Goal: Task Accomplishment & Management: Manage account settings

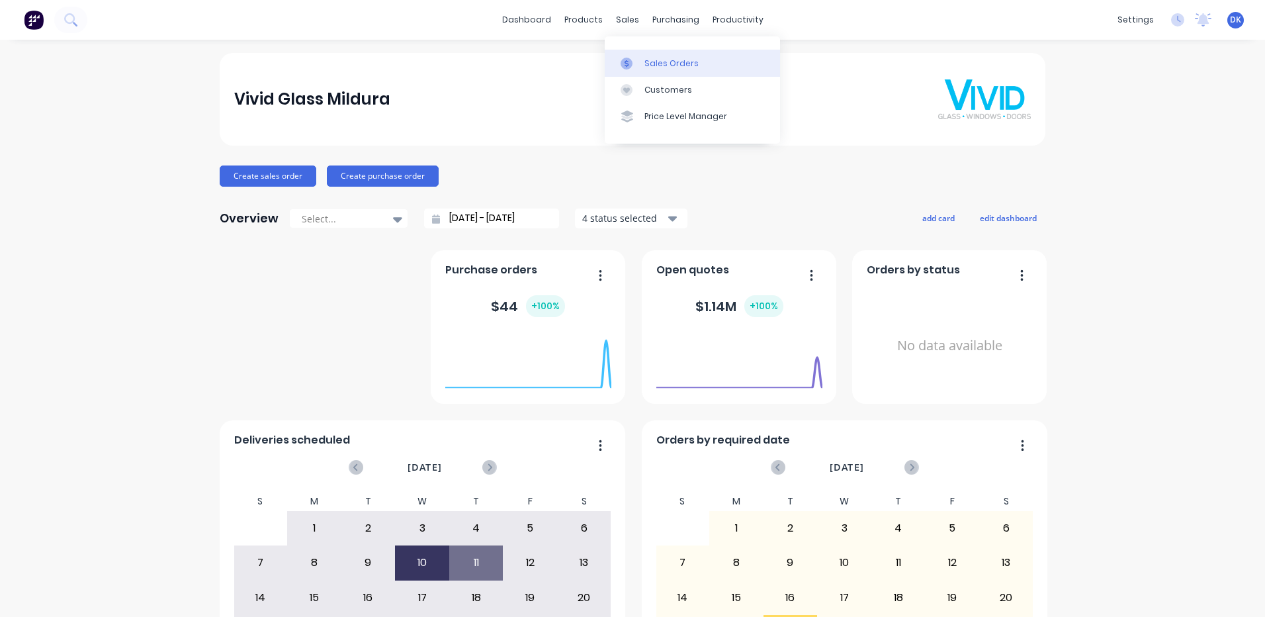
click at [655, 60] on div "Sales Orders" at bounding box center [672, 64] width 54 height 12
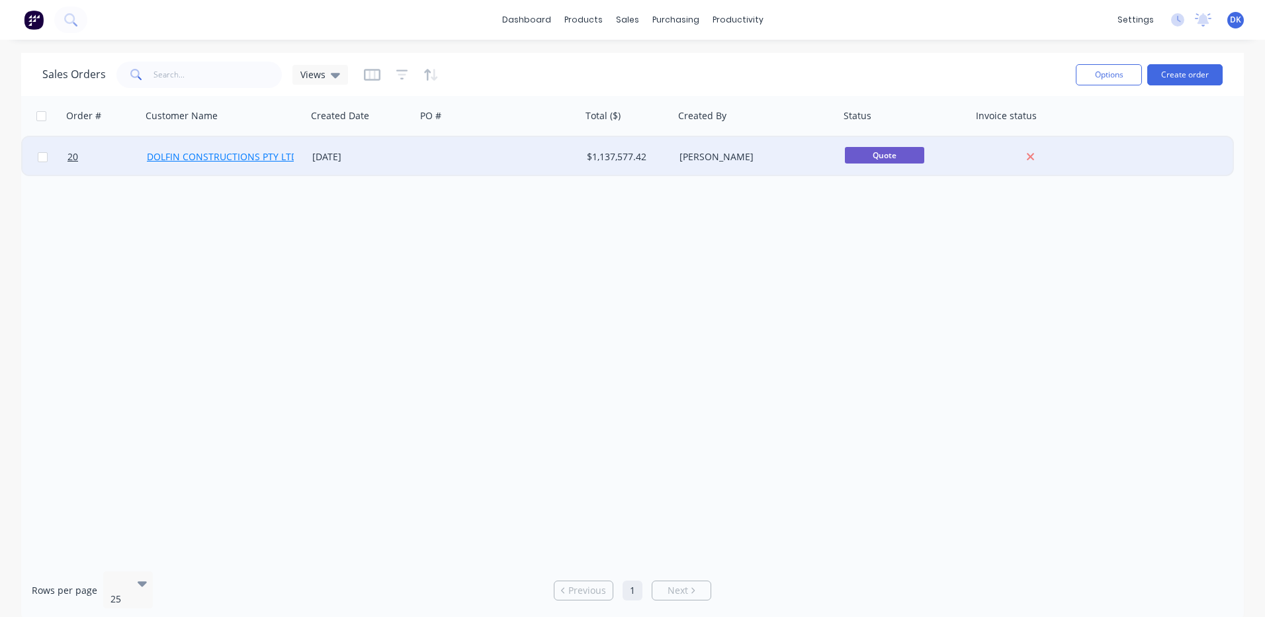
click at [231, 156] on link "DOLFIN CONSTRUCTIONS PTY LTD" at bounding box center [222, 156] width 151 height 13
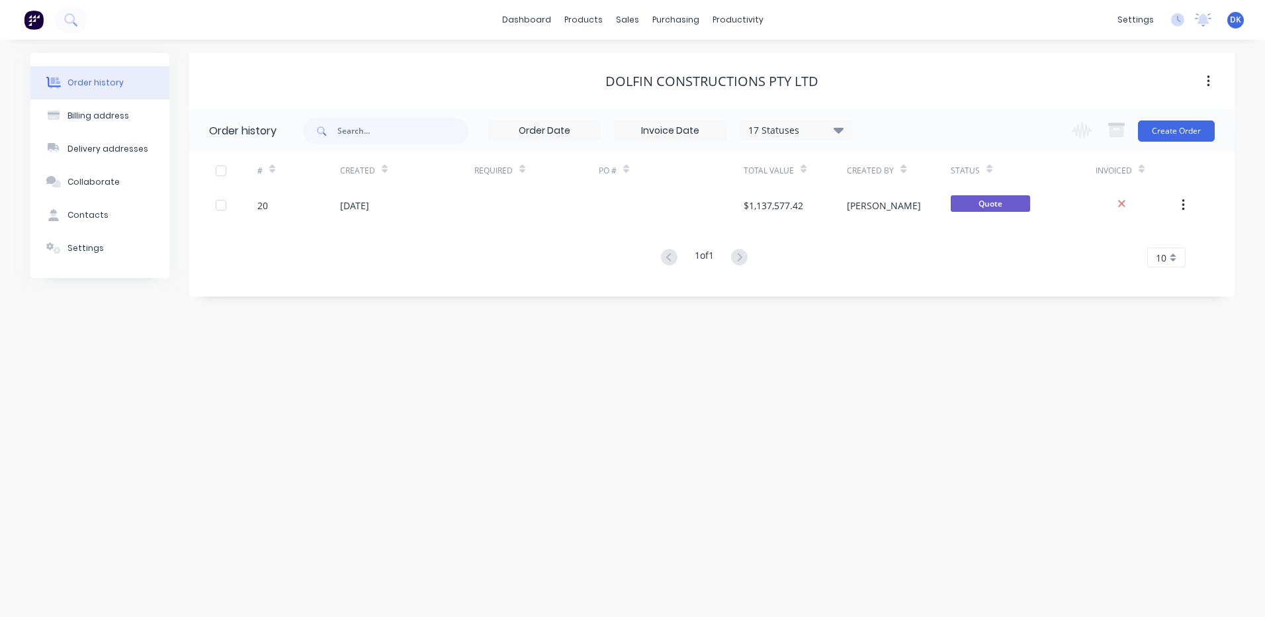
click at [1212, 79] on button "button" at bounding box center [1208, 81] width 31 height 24
click at [1211, 76] on button "button" at bounding box center [1208, 81] width 31 height 24
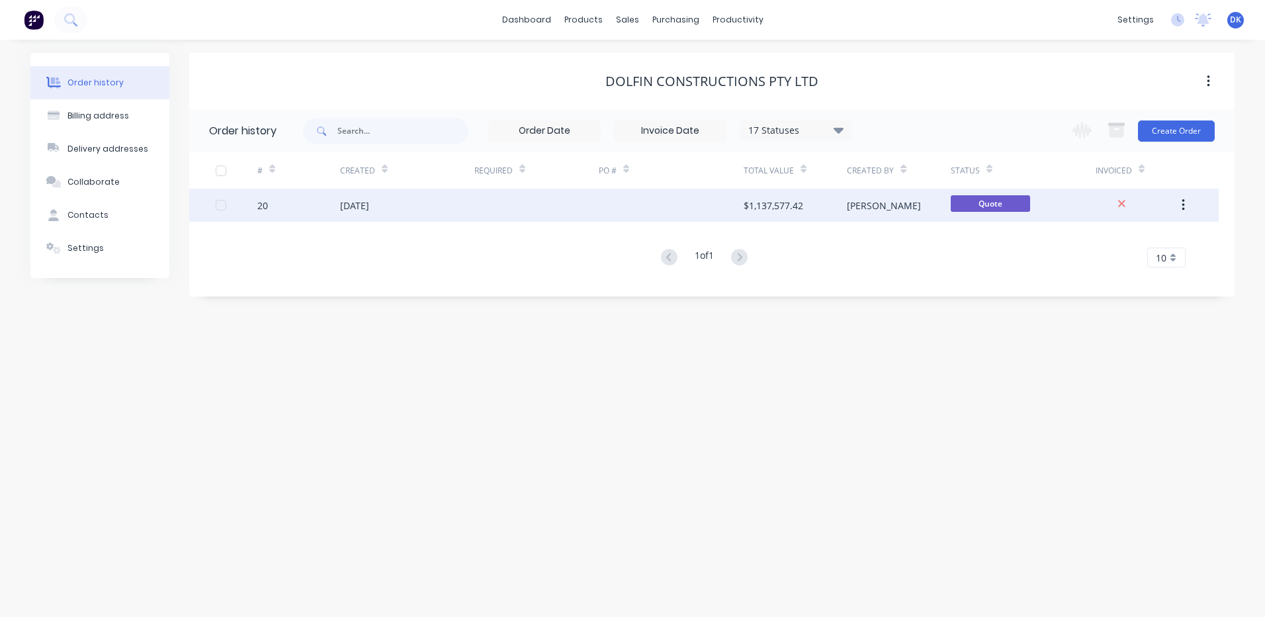
click at [1185, 204] on icon "button" at bounding box center [1183, 205] width 3 height 15
click at [875, 202] on div "[PERSON_NAME]" at bounding box center [884, 206] width 74 height 14
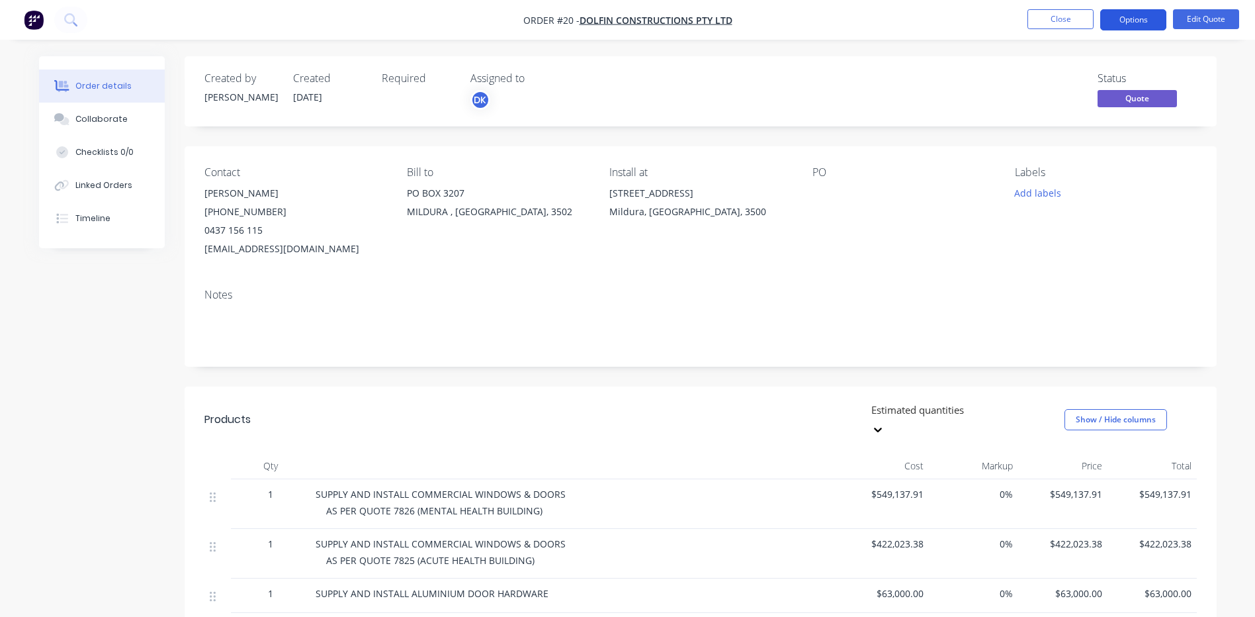
click at [1124, 21] on button "Options" at bounding box center [1134, 19] width 66 height 21
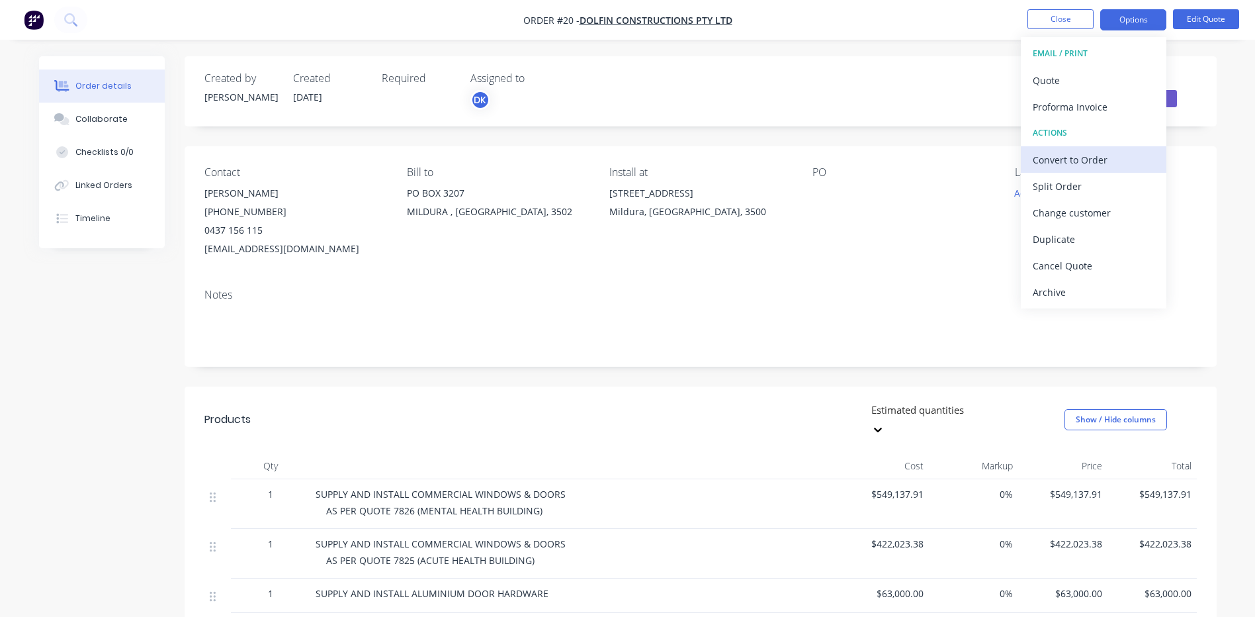
click at [1054, 158] on div "Convert to Order" at bounding box center [1094, 159] width 122 height 19
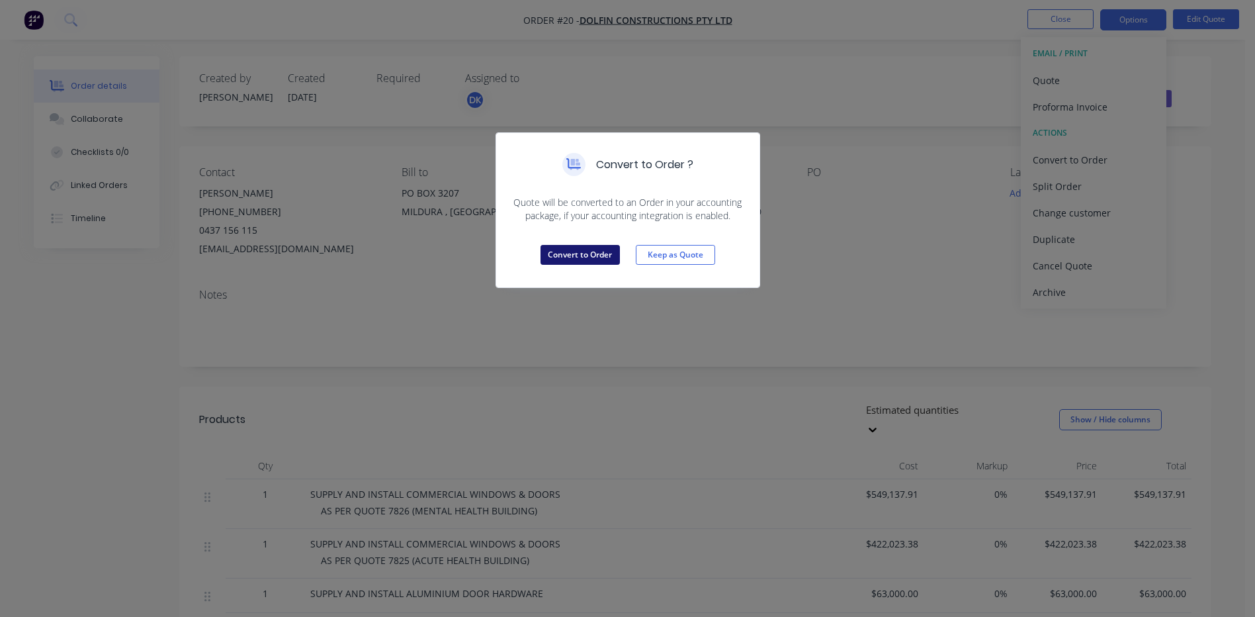
click at [568, 255] on button "Convert to Order" at bounding box center [580, 255] width 79 height 20
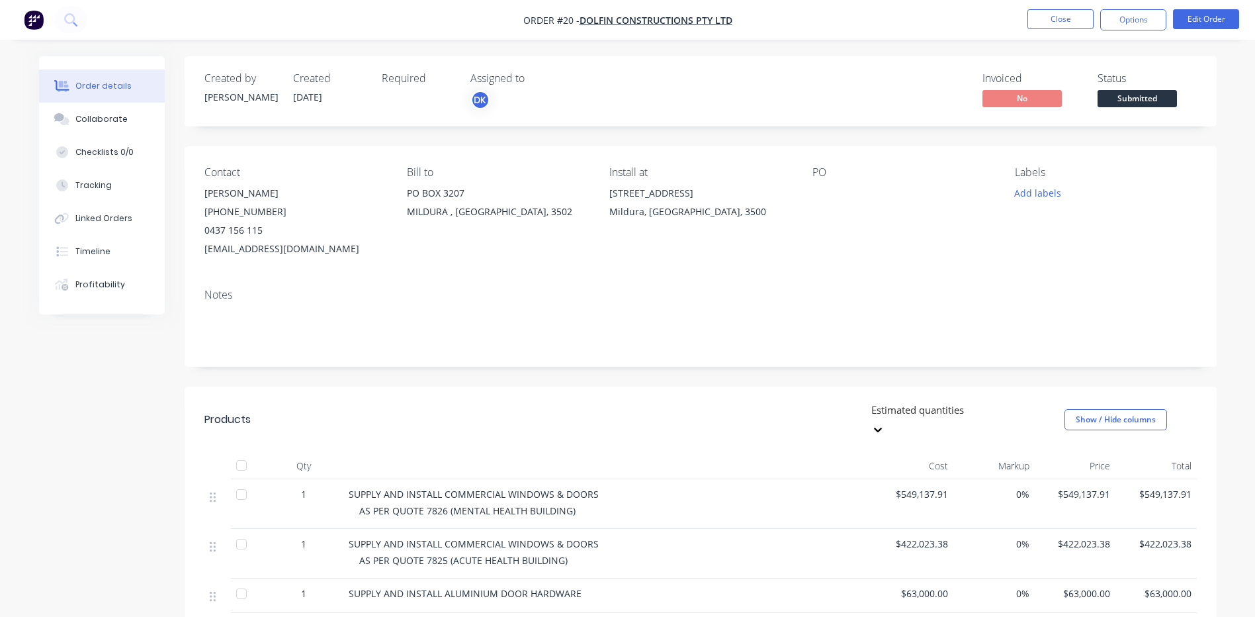
scroll to position [213, 0]
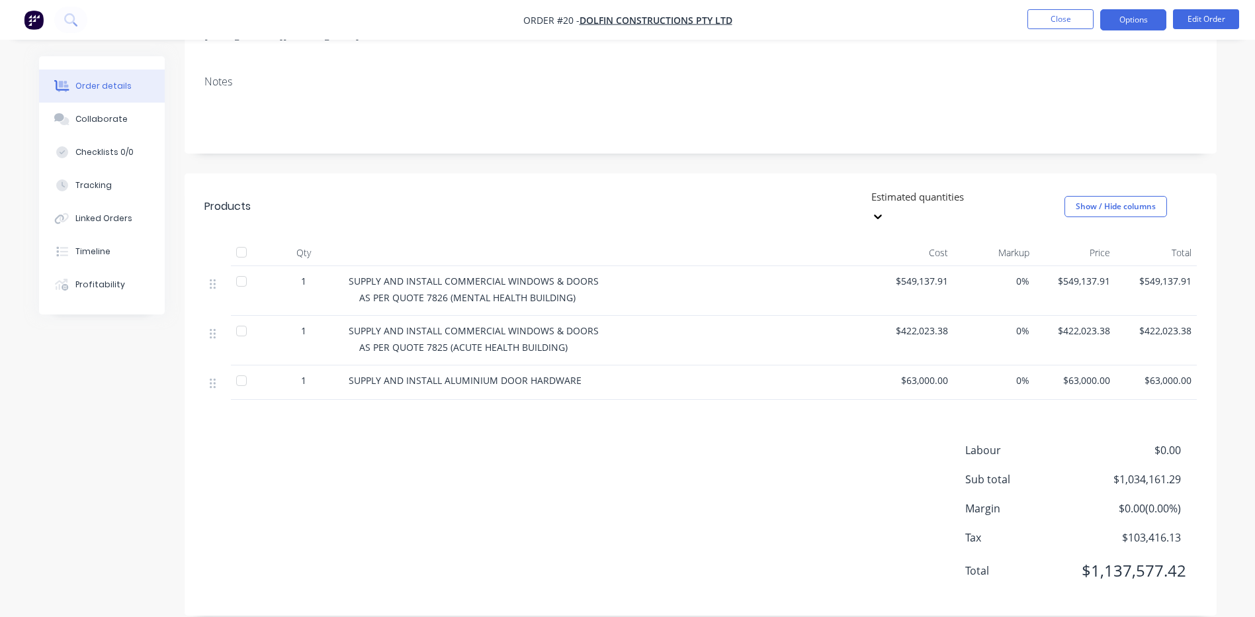
click at [1134, 17] on button "Options" at bounding box center [1134, 19] width 66 height 21
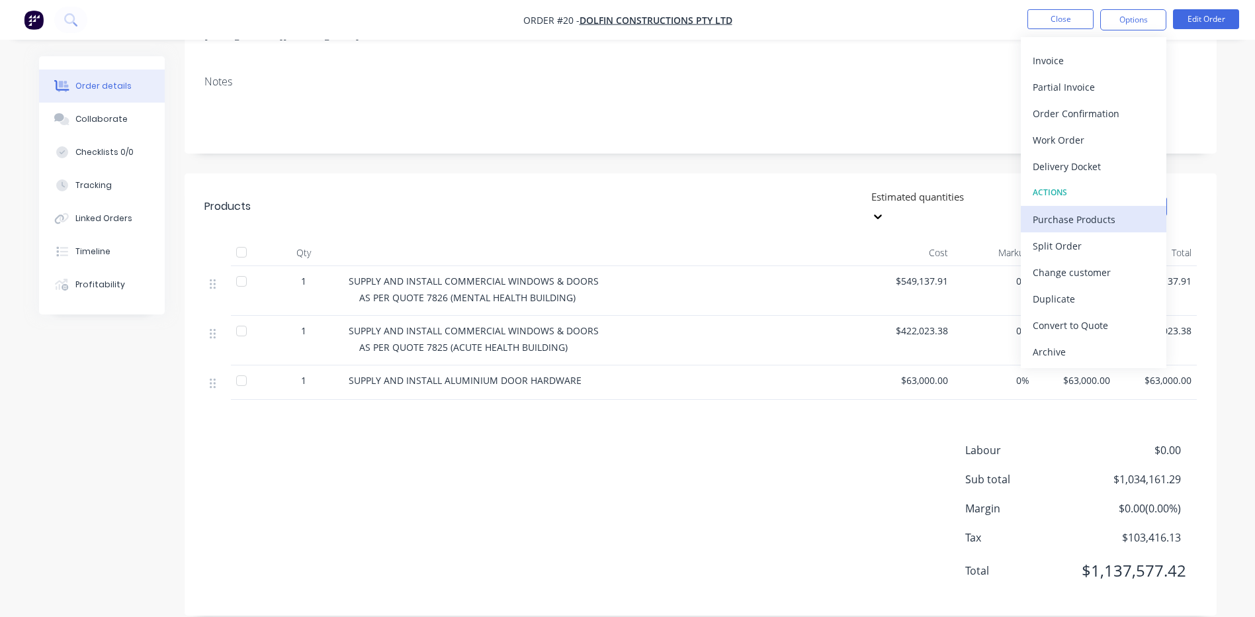
scroll to position [0, 0]
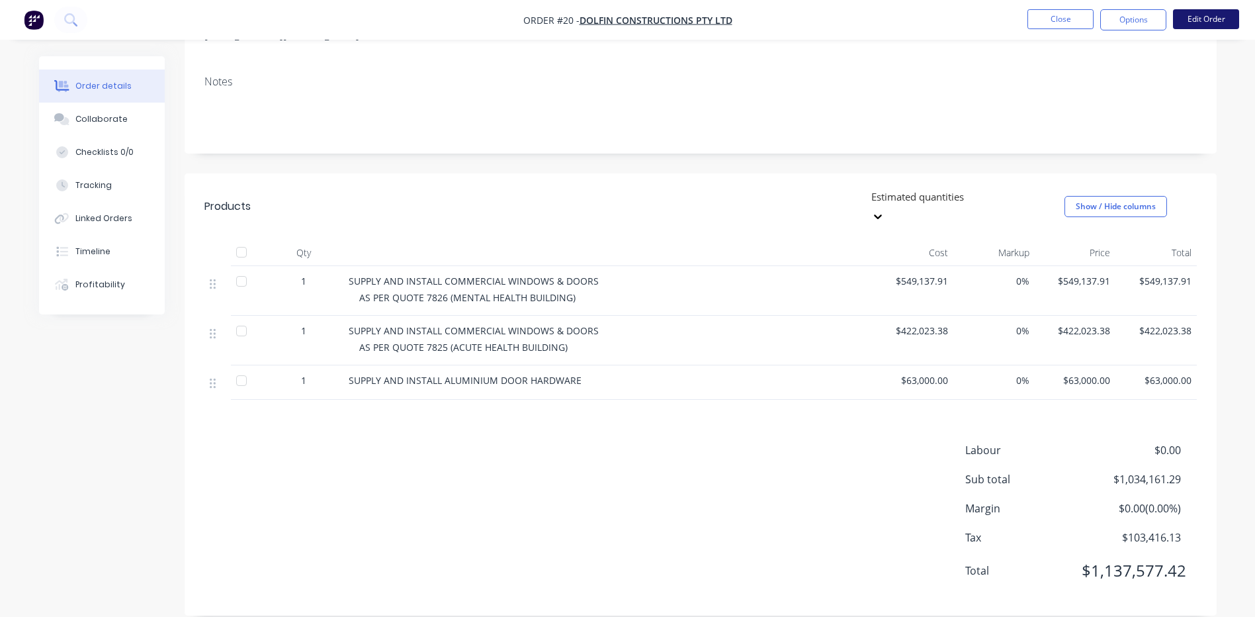
click at [1208, 21] on button "Edit Order" at bounding box center [1206, 19] width 66 height 20
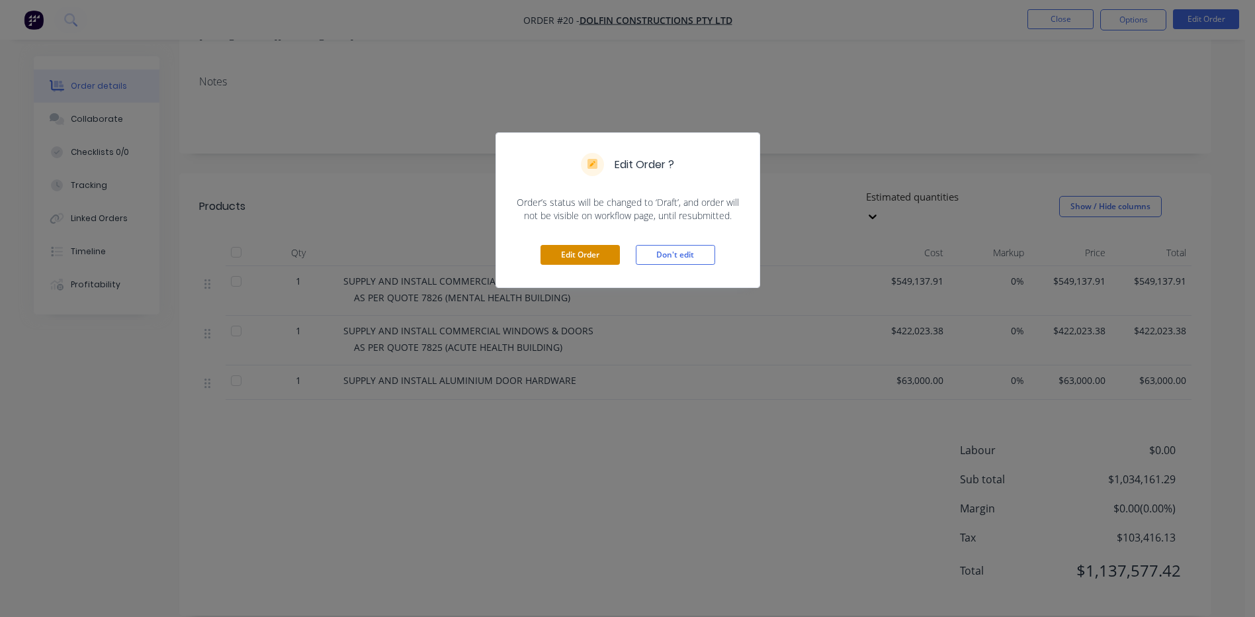
click at [576, 251] on button "Edit Order" at bounding box center [580, 255] width 79 height 20
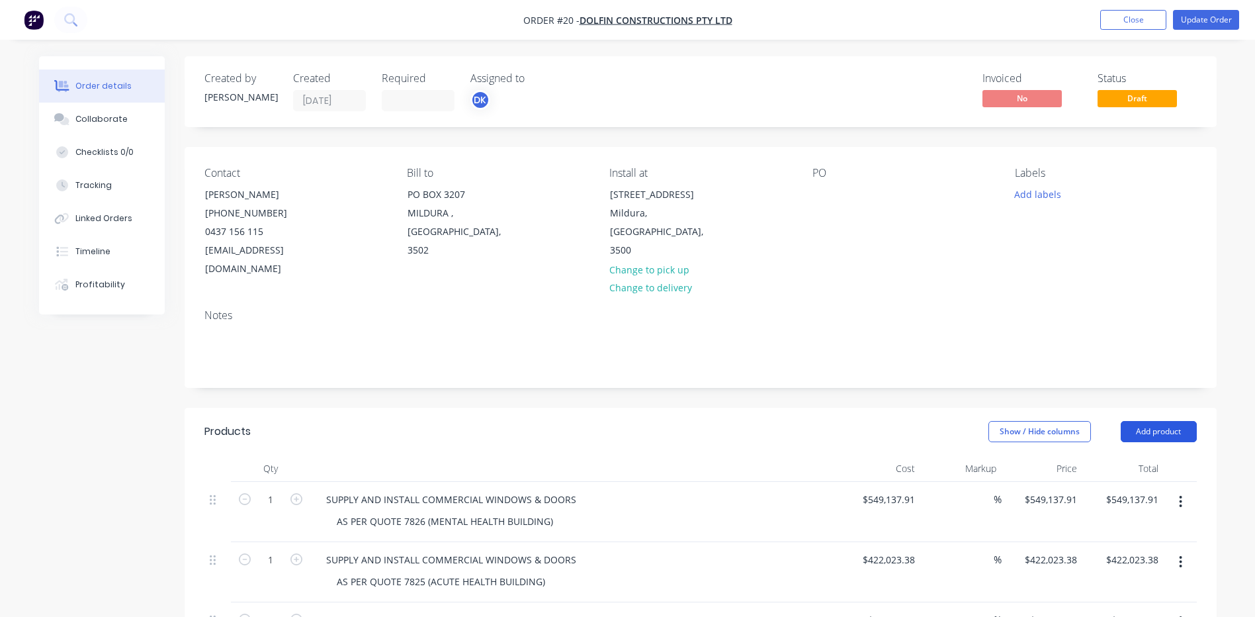
click at [1153, 421] on button "Add product" at bounding box center [1159, 431] width 76 height 21
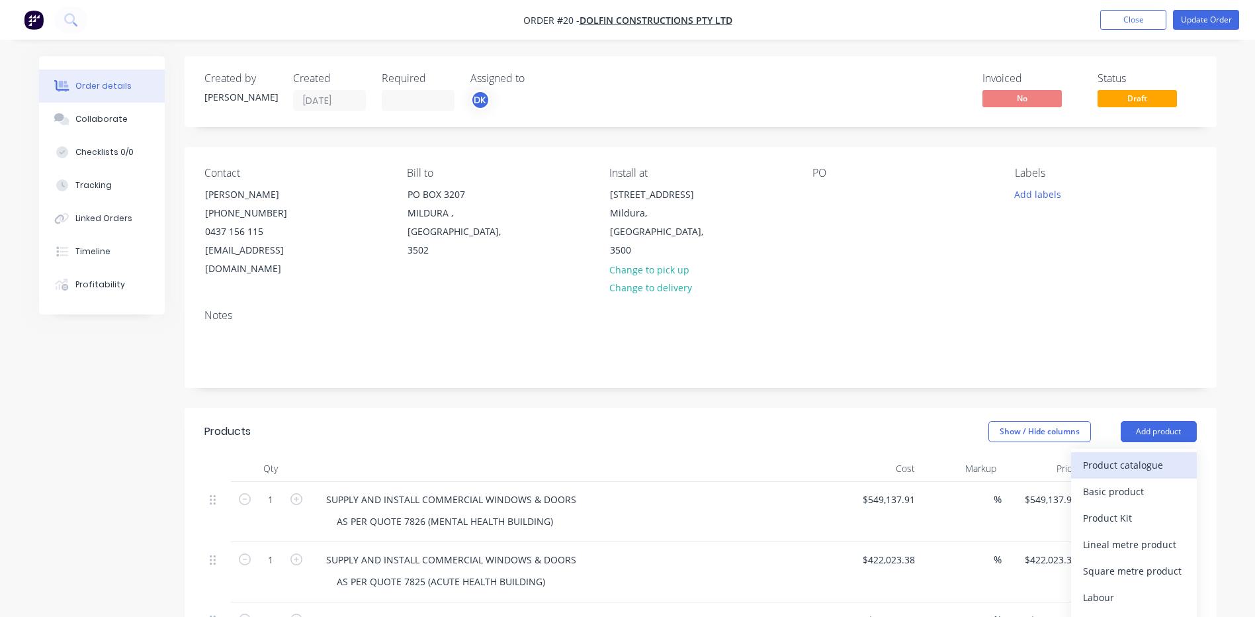
scroll to position [199, 0]
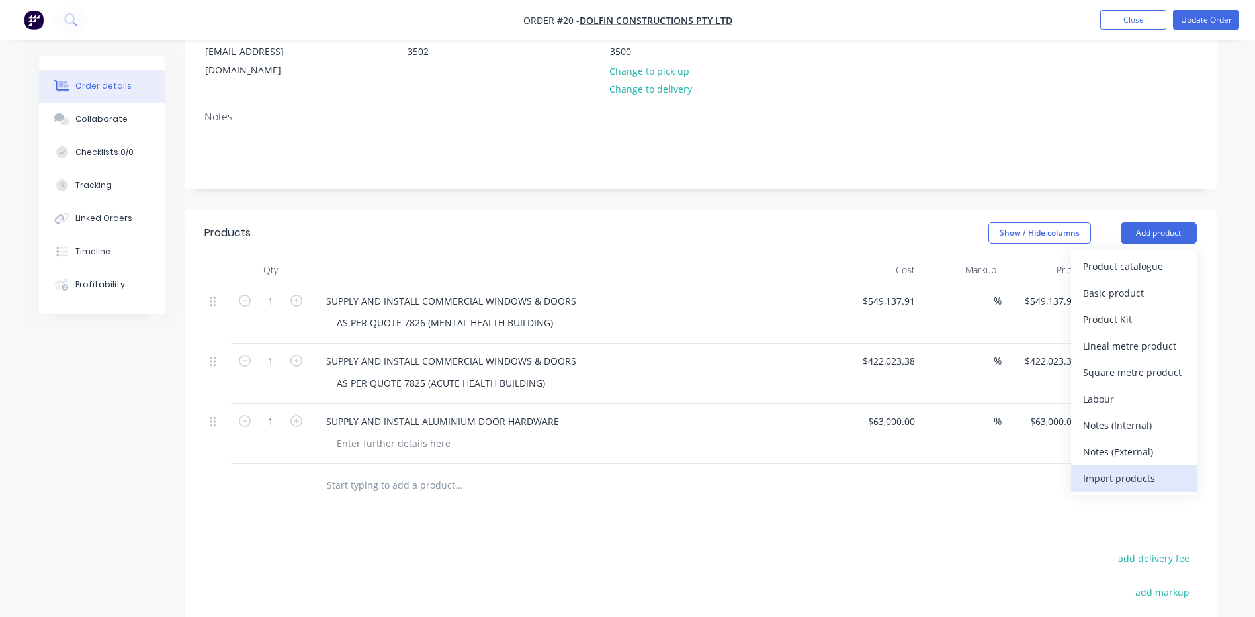
click at [1097, 469] on div "Import products" at bounding box center [1134, 478] width 102 height 19
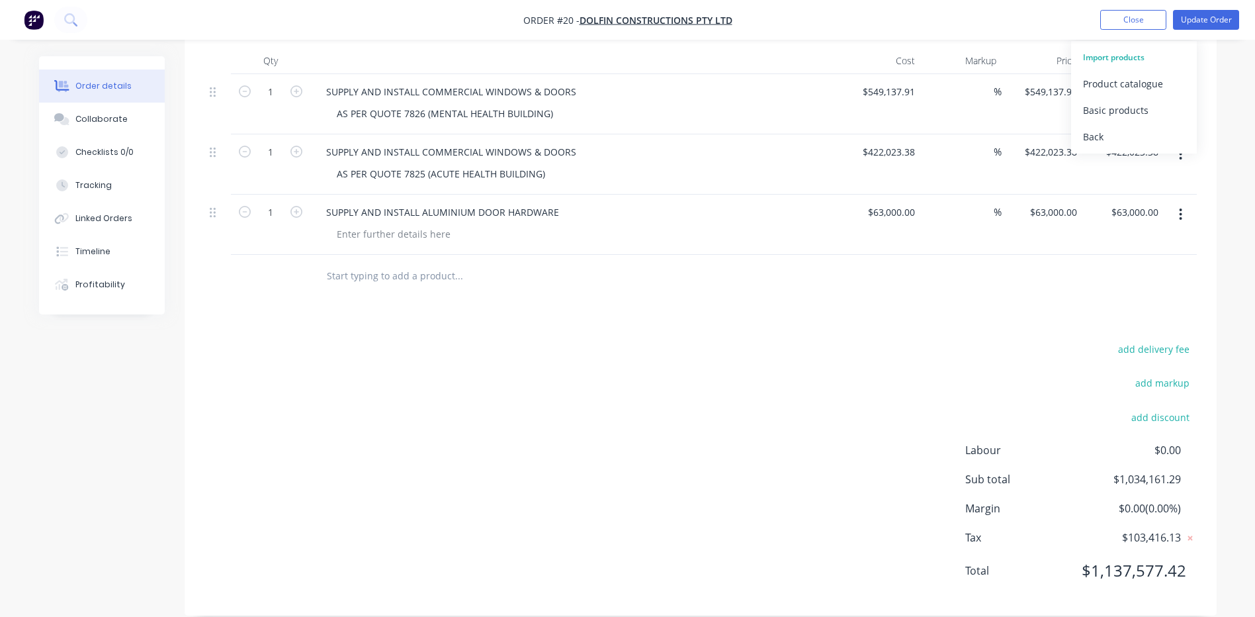
scroll to position [143, 0]
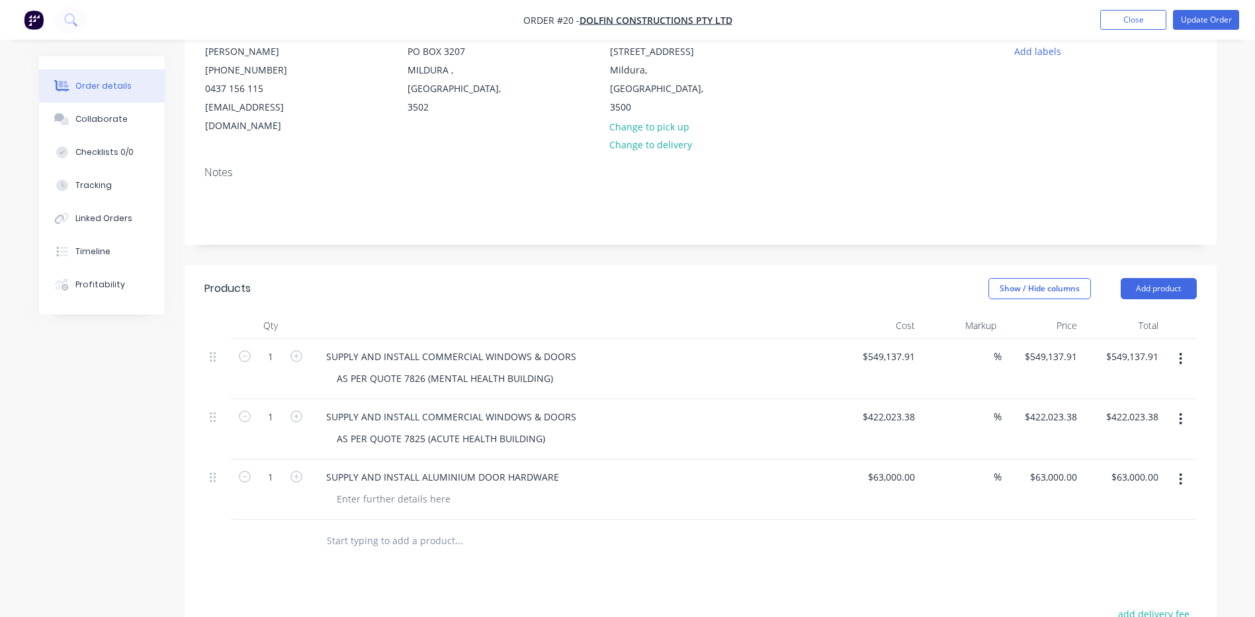
click at [1240, 214] on div "Order details Collaborate Checklists 0/0 Tracking Linked Orders Timeline Profit…" at bounding box center [627, 378] width 1255 height 1043
click at [1152, 278] on button "Add product" at bounding box center [1159, 288] width 76 height 21
click at [1096, 365] on div "Basic products" at bounding box center [1134, 374] width 102 height 19
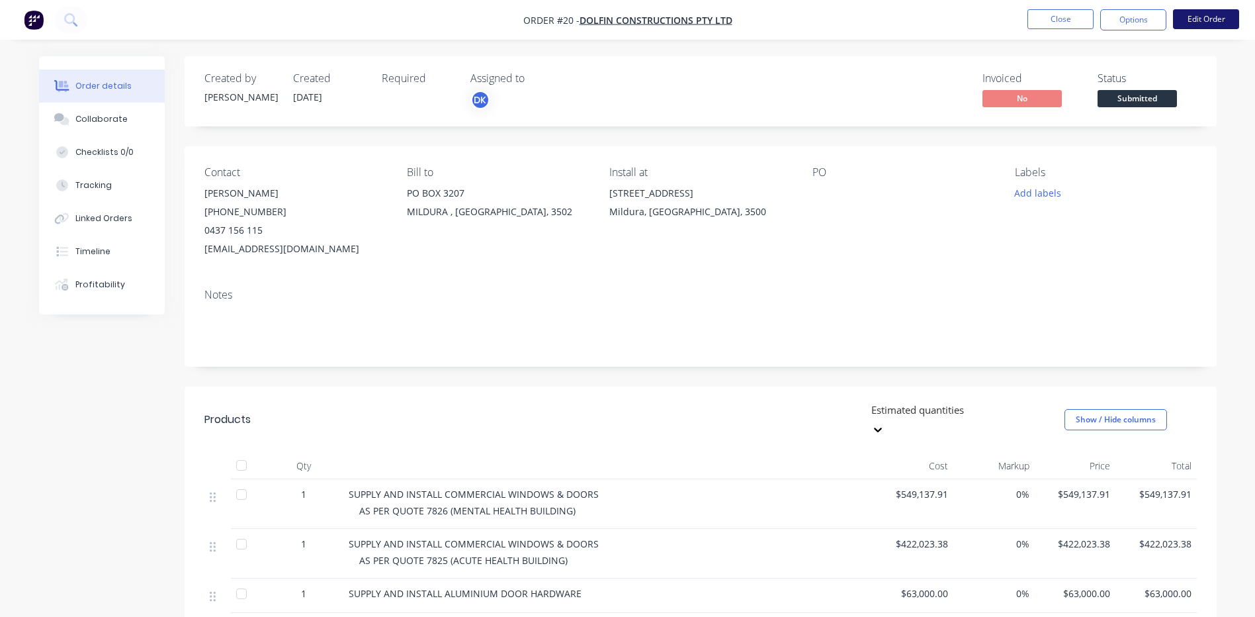
click at [1200, 19] on button "Edit Order" at bounding box center [1206, 19] width 66 height 20
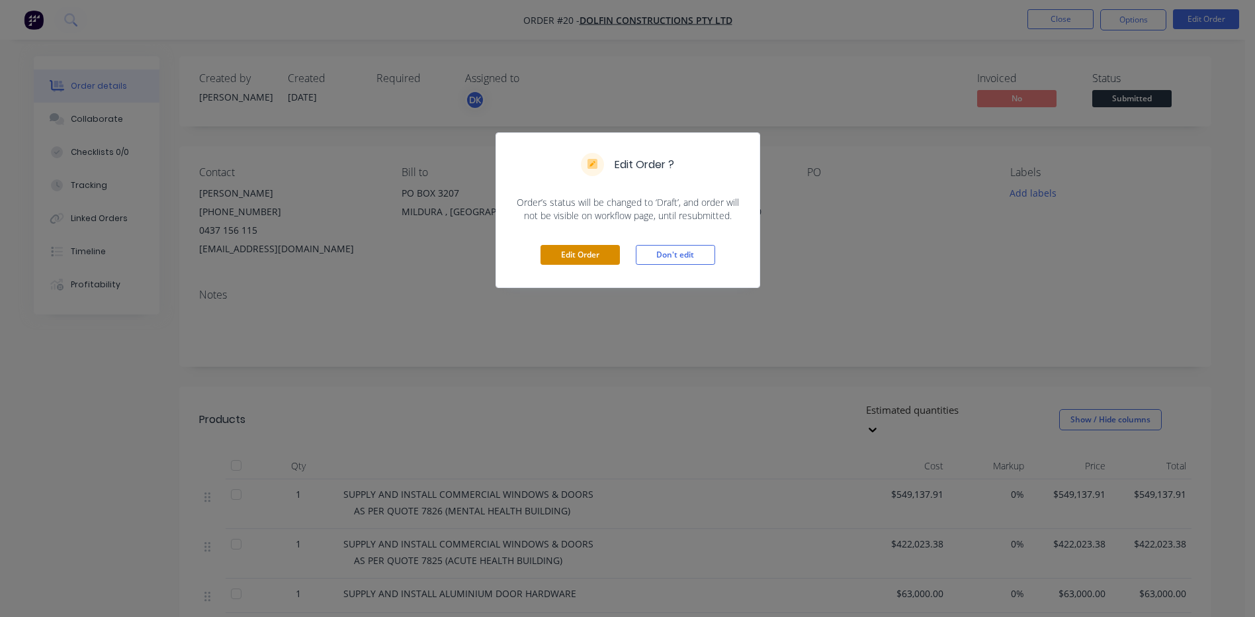
click at [568, 253] on button "Edit Order" at bounding box center [580, 255] width 79 height 20
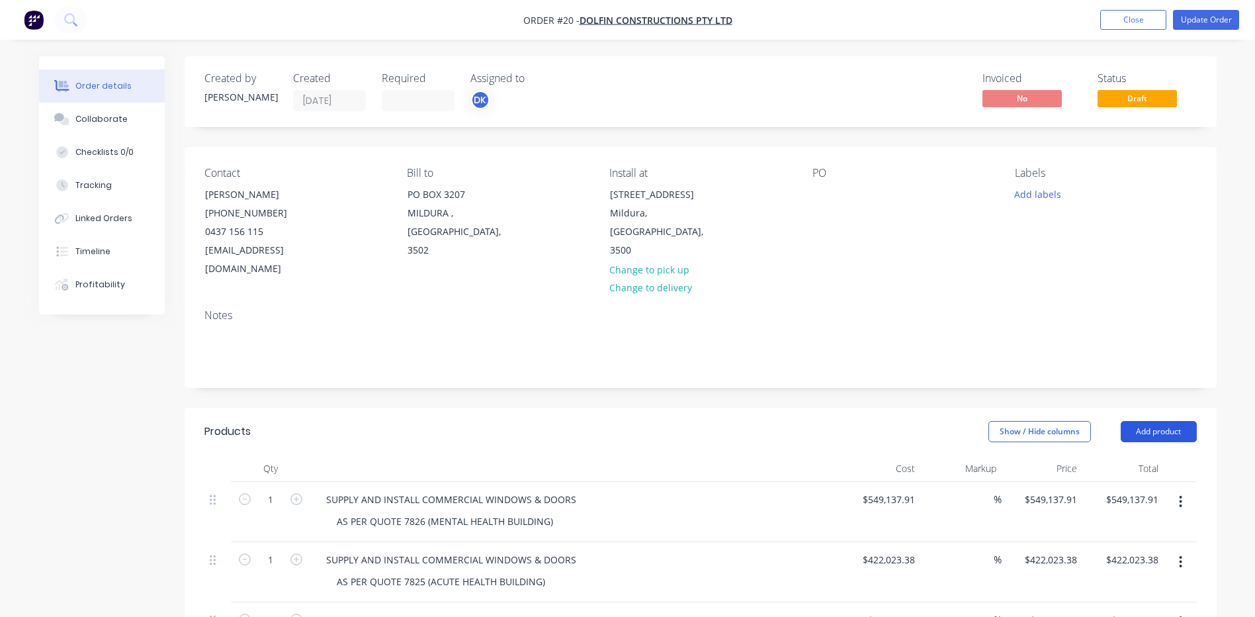
click at [1155, 421] on button "Add product" at bounding box center [1159, 431] width 76 height 21
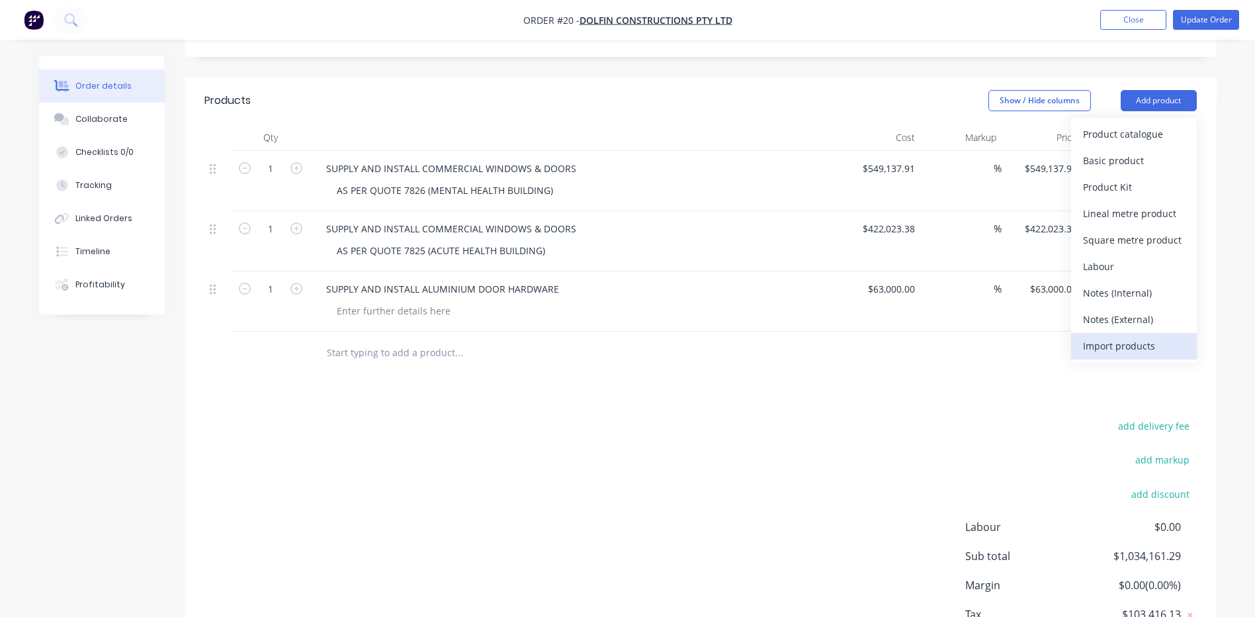
click at [1106, 336] on div "Import products" at bounding box center [1134, 345] width 102 height 19
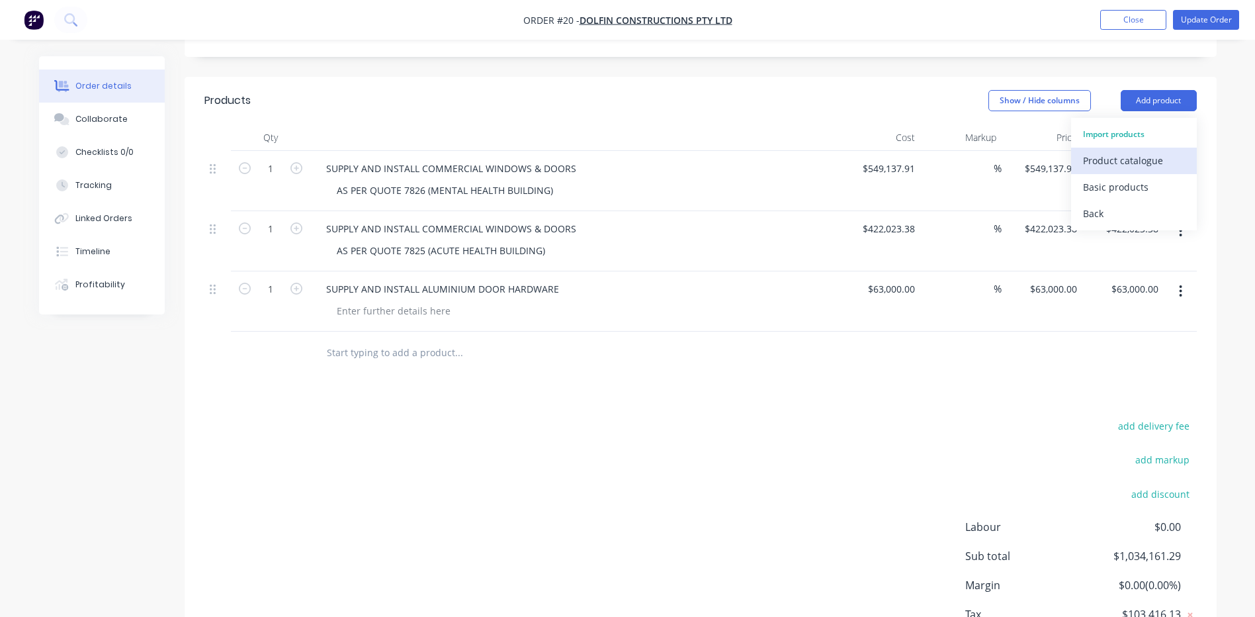
click at [1109, 151] on div "Product catalogue" at bounding box center [1134, 160] width 102 height 19
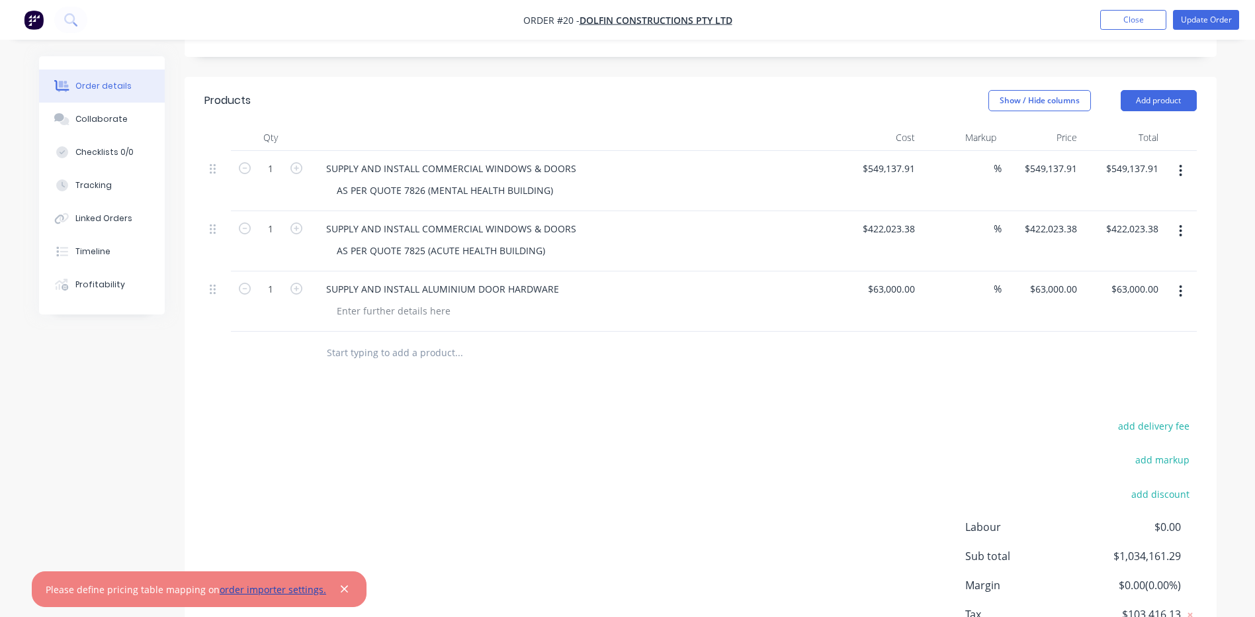
click at [263, 589] on link "order importer settings." at bounding box center [273, 589] width 107 height 13
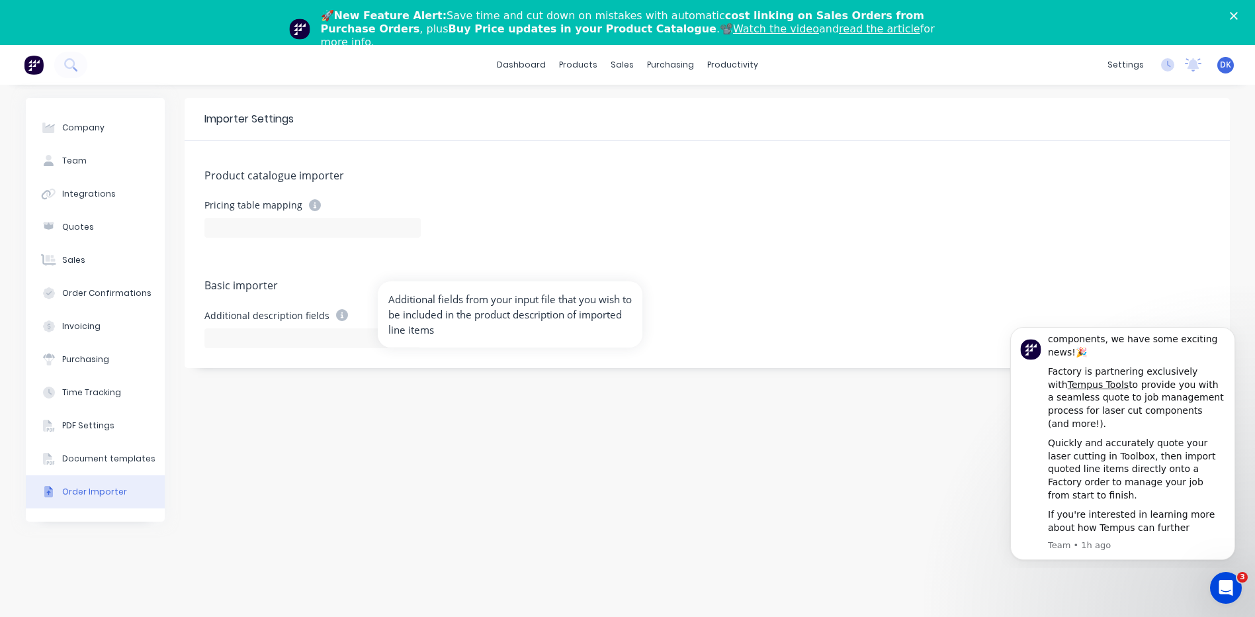
click at [338, 314] on icon at bounding box center [342, 315] width 12 height 12
click at [698, 573] on div "Importer Settings Product catalogue importer Pricing table mapping Basic import…" at bounding box center [708, 373] width 1046 height 551
click at [1238, 13] on icon "Close" at bounding box center [1234, 16] width 8 height 8
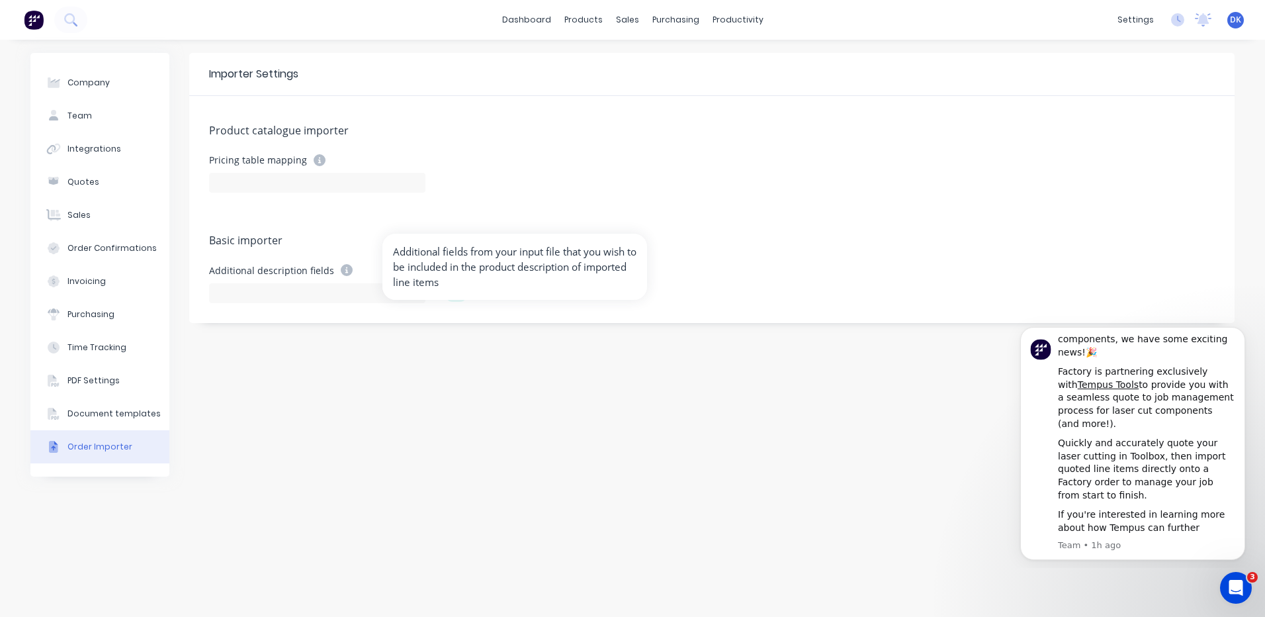
click at [343, 267] on icon at bounding box center [347, 270] width 12 height 12
click at [240, 292] on input at bounding box center [317, 293] width 216 height 20
drag, startPoint x: 245, startPoint y: 287, endPoint x: 246, endPoint y: 297, distance: 10.0
click at [245, 295] on input at bounding box center [317, 293] width 216 height 20
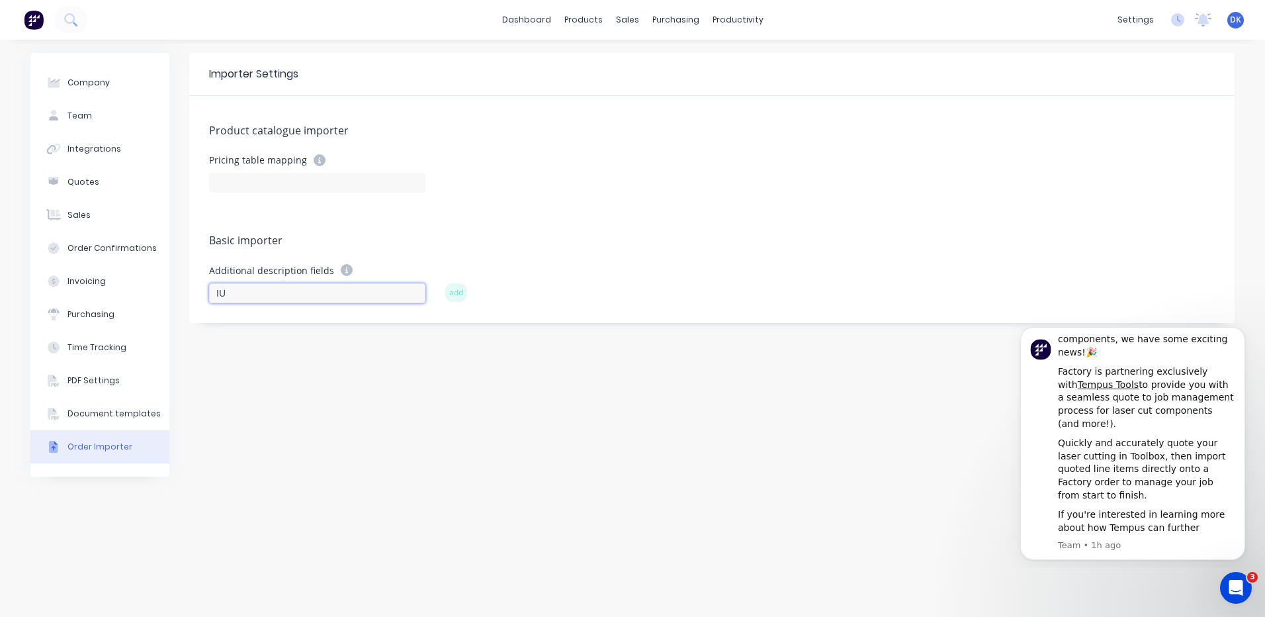
type input "I"
type input "Item Code"
click at [458, 290] on button "add" at bounding box center [456, 292] width 22 height 19
click at [236, 289] on input at bounding box center [317, 293] width 216 height 20
click at [223, 294] on input "description" at bounding box center [317, 293] width 216 height 20
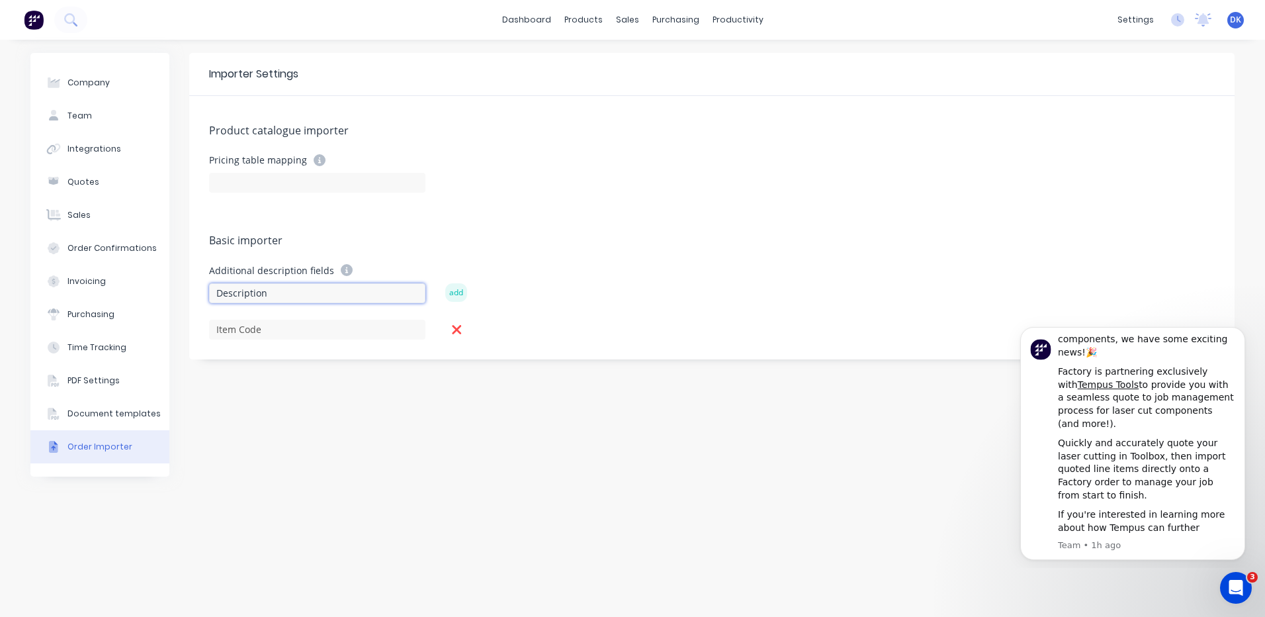
type input "Description"
click at [455, 290] on button "add" at bounding box center [456, 292] width 22 height 19
click at [270, 291] on input at bounding box center [317, 293] width 216 height 20
type input "Quanity"
click at [454, 293] on button "add" at bounding box center [456, 292] width 22 height 19
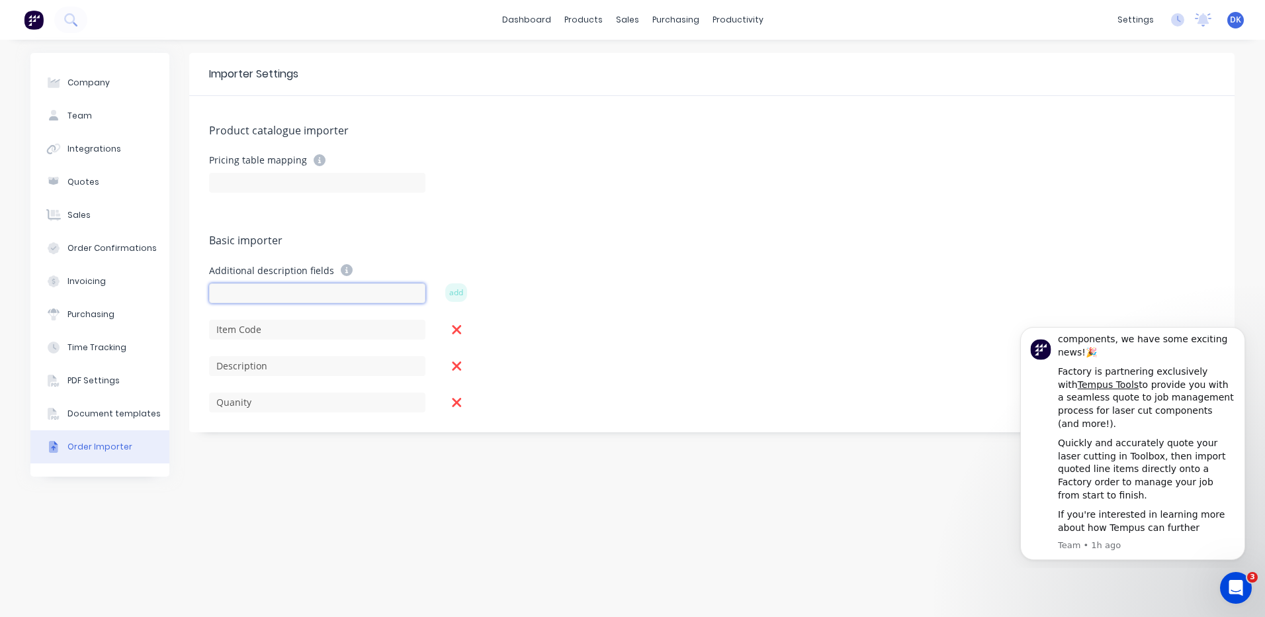
click at [248, 289] on input at bounding box center [317, 293] width 216 height 20
type input "Unit"
click at [458, 291] on button "add" at bounding box center [456, 292] width 22 height 19
click at [246, 296] on input at bounding box center [317, 293] width 216 height 20
type input "Price"
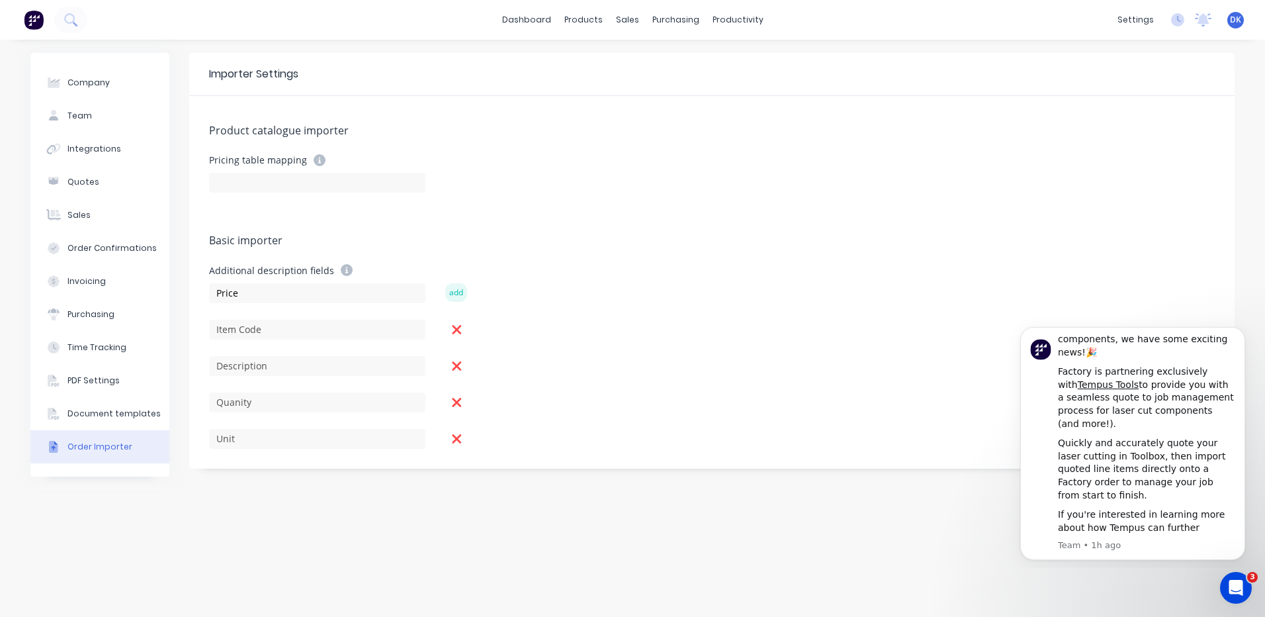
click at [454, 290] on button "add" at bounding box center [456, 292] width 22 height 19
click at [225, 290] on input at bounding box center [317, 293] width 216 height 20
type input "Amount"
click at [456, 290] on button "add" at bounding box center [456, 292] width 22 height 19
click at [1243, 328] on icon "Dismiss notification" at bounding box center [1241, 330] width 7 height 7
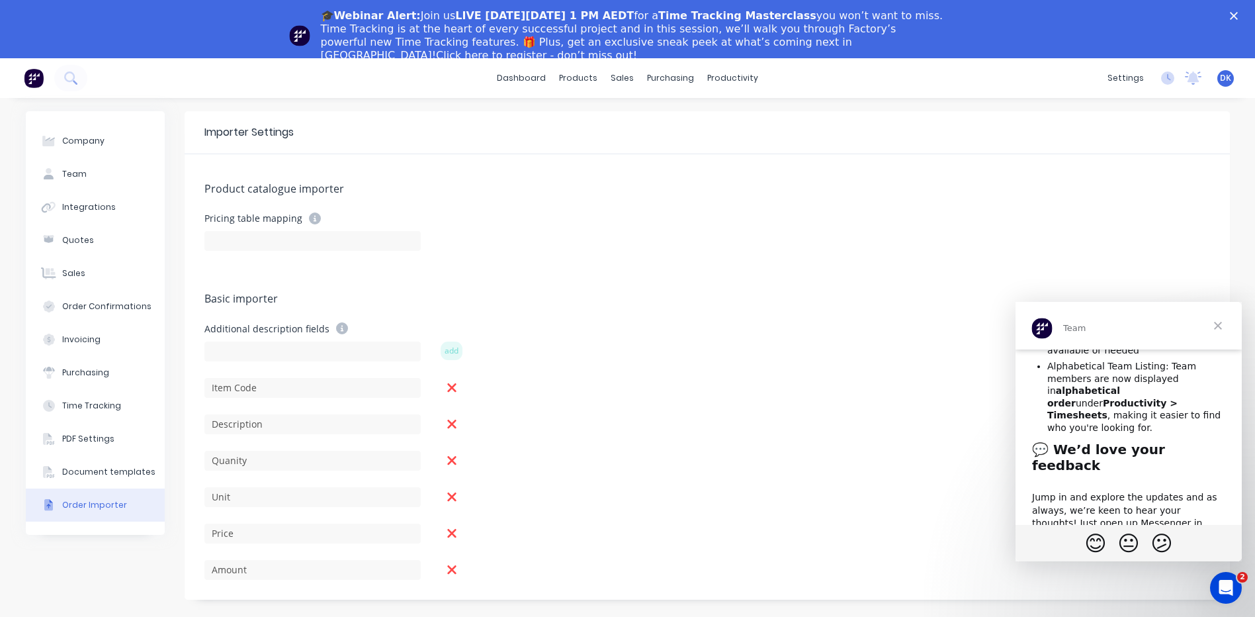
scroll to position [610, 0]
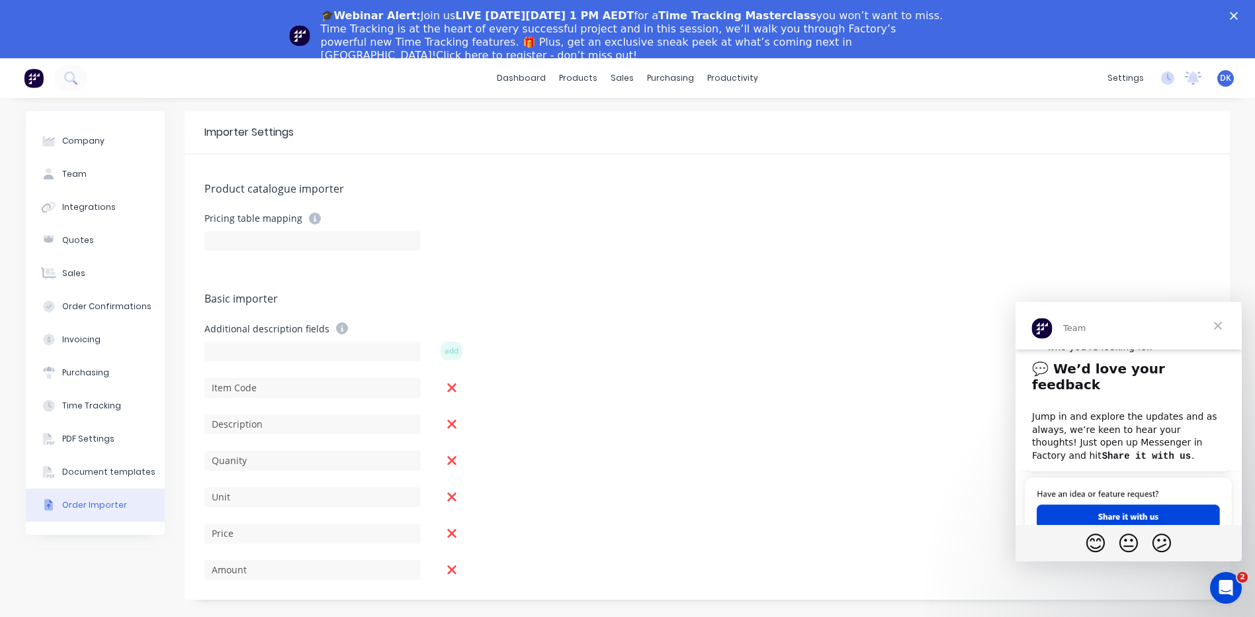
click at [1218, 323] on span "Close" at bounding box center [1218, 326] width 48 height 48
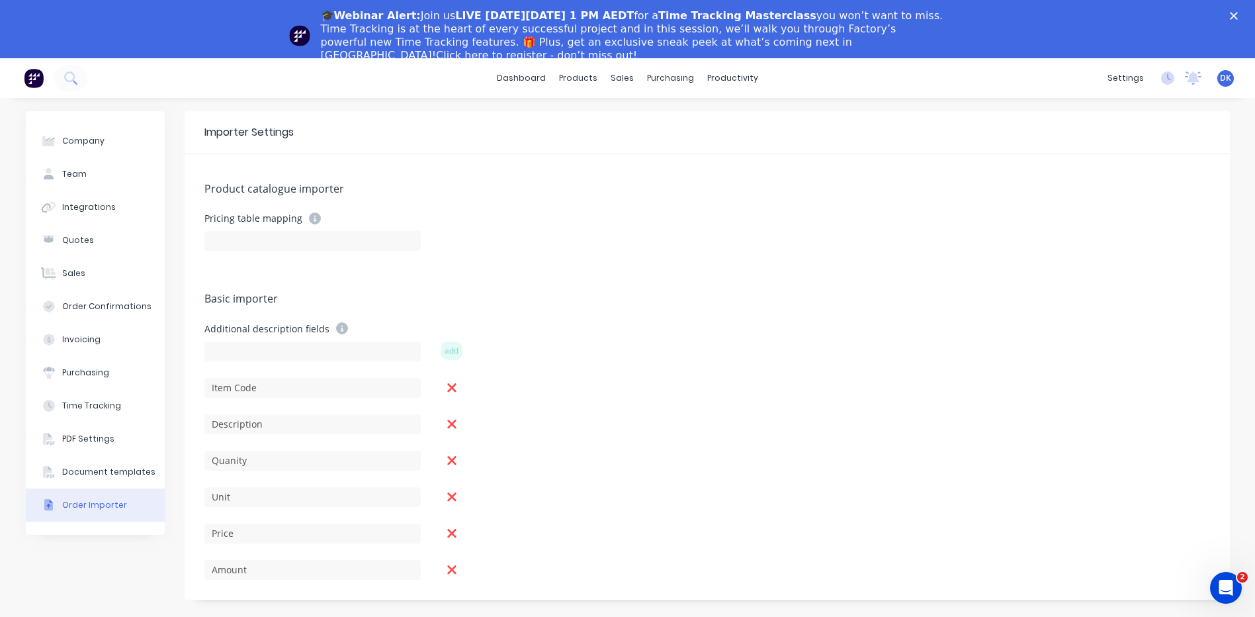
click at [1238, 14] on polygon "Close" at bounding box center [1234, 16] width 8 height 8
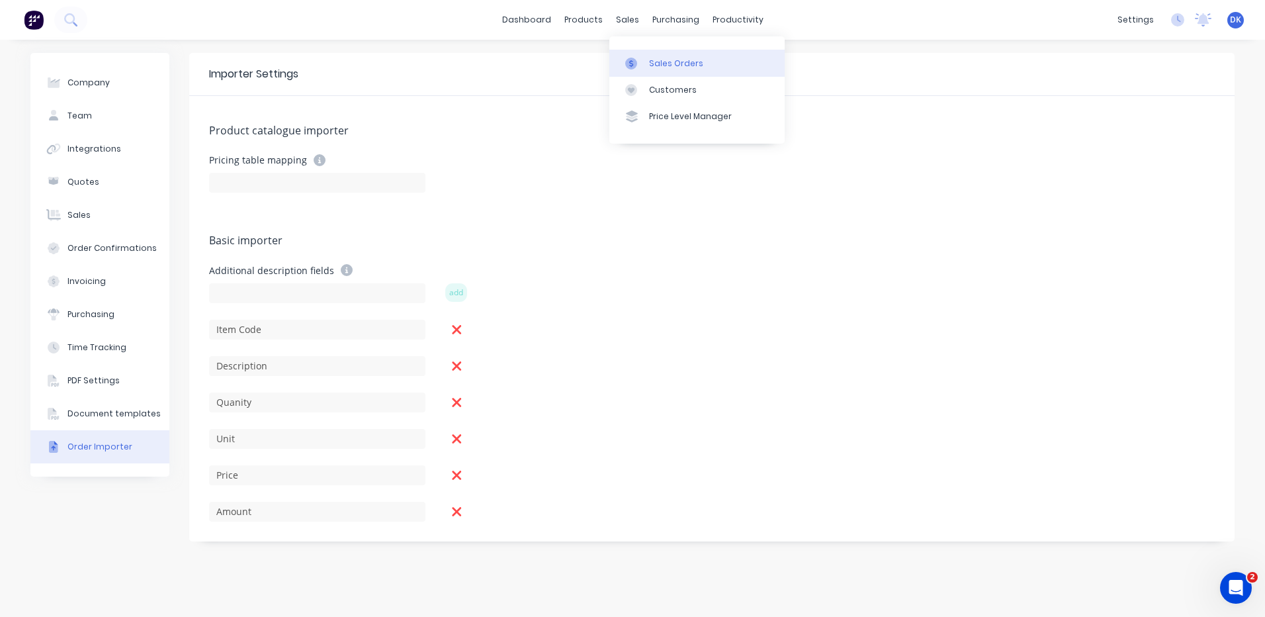
click at [665, 66] on div "Sales Orders" at bounding box center [676, 64] width 54 height 12
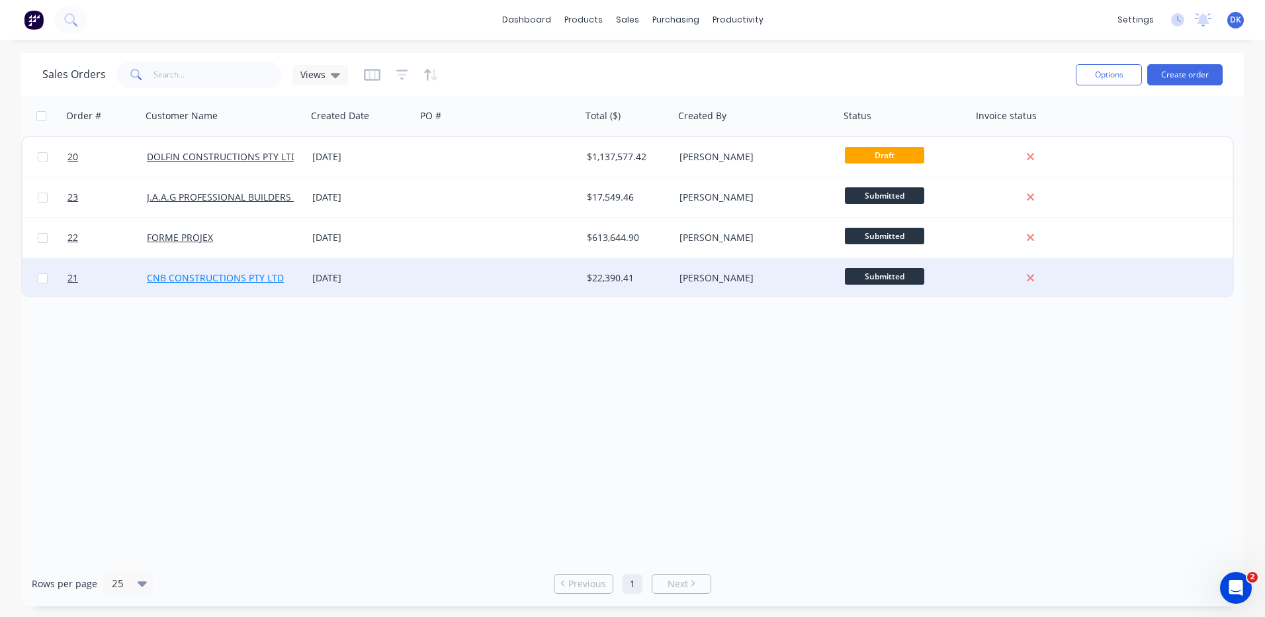
click at [220, 275] on link "CNB CONSTRUCTIONS PTY LTD" at bounding box center [215, 277] width 137 height 13
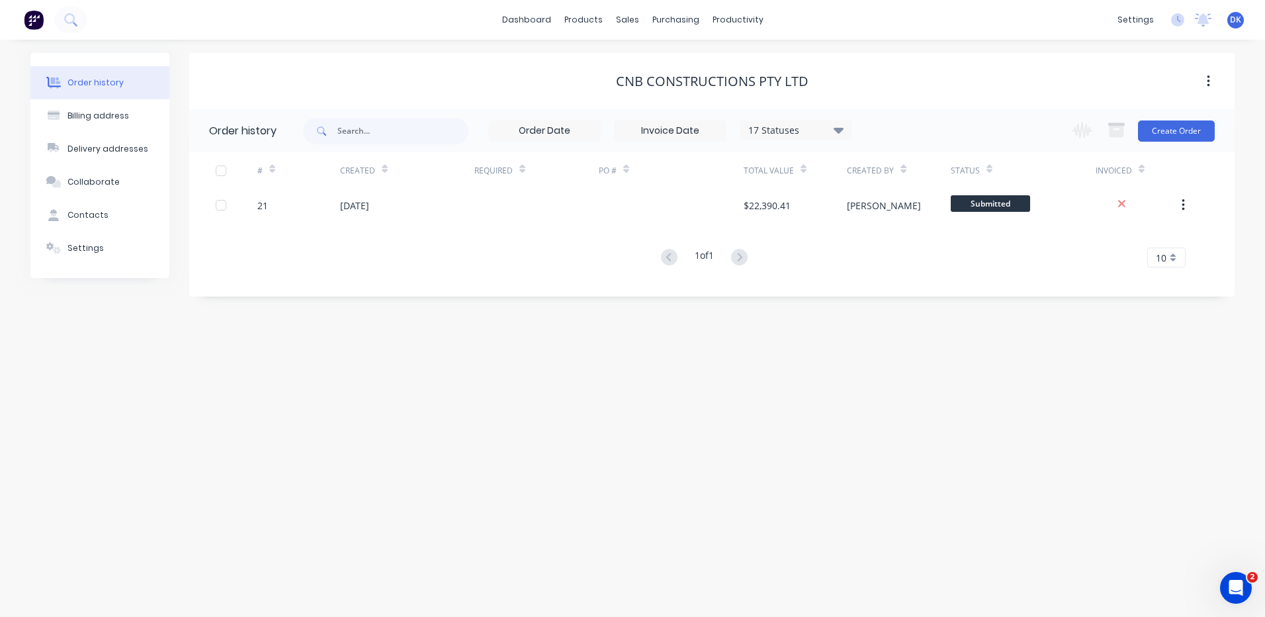
click at [1211, 77] on button "button" at bounding box center [1208, 81] width 31 height 24
click at [666, 59] on div "Sales Orders" at bounding box center [676, 64] width 54 height 12
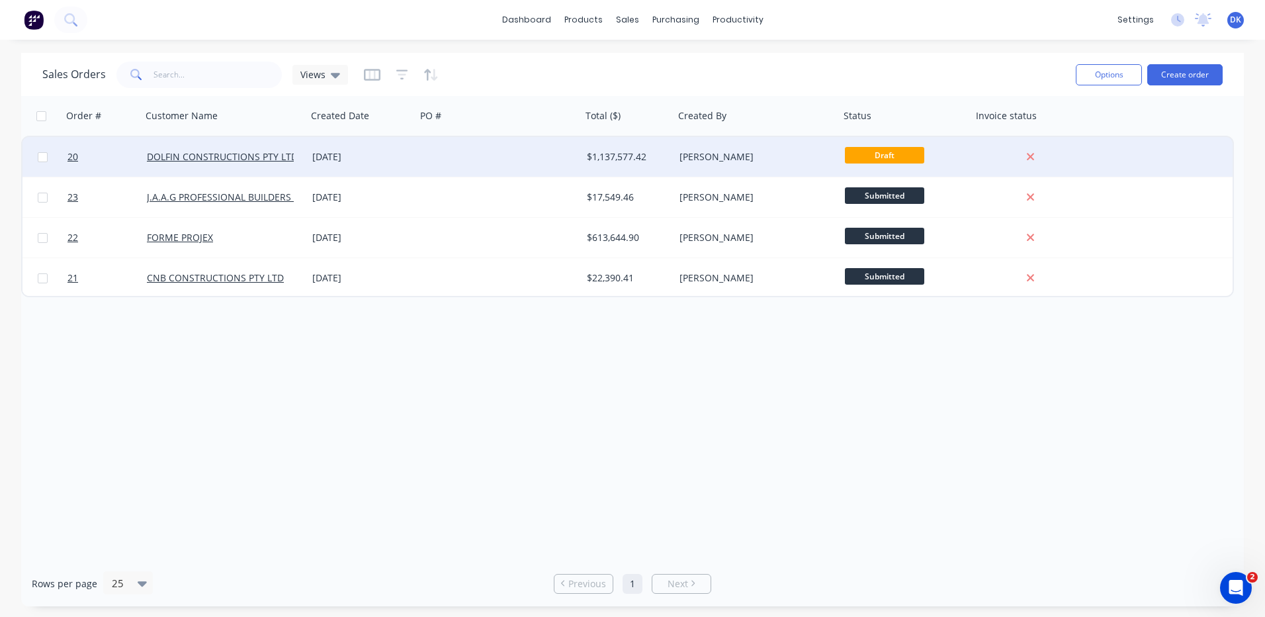
click at [765, 150] on div "[PERSON_NAME]" at bounding box center [756, 157] width 165 height 40
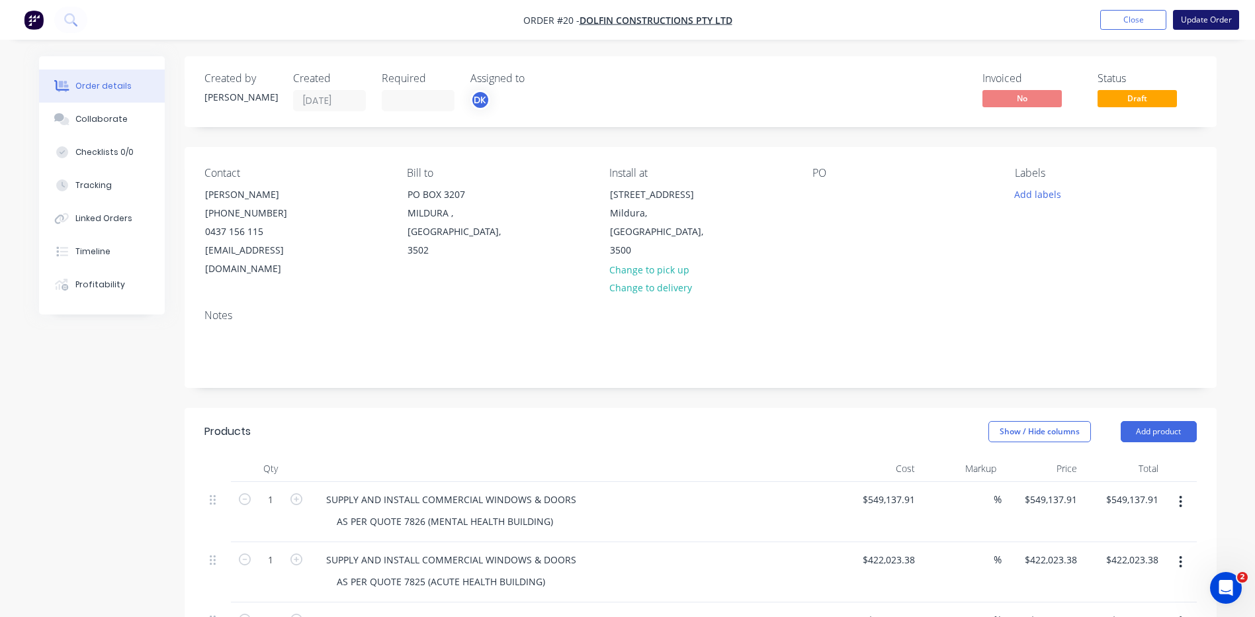
click at [1202, 19] on button "Update Order" at bounding box center [1206, 20] width 66 height 20
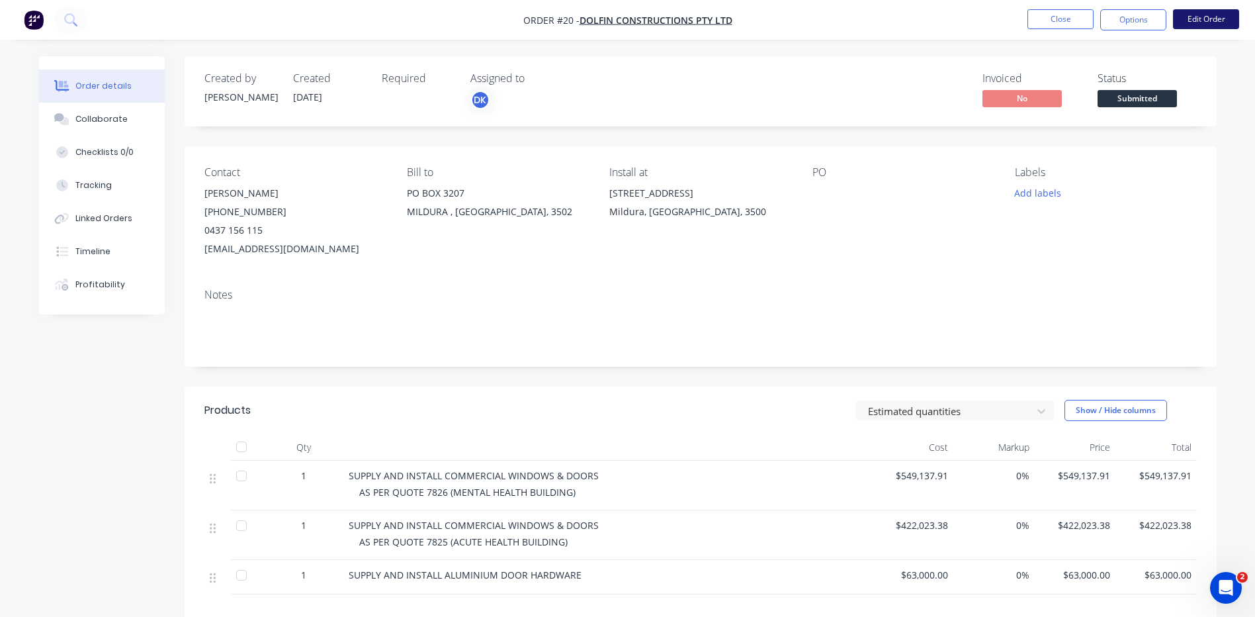
click at [1208, 18] on button "Edit Order" at bounding box center [1206, 19] width 66 height 20
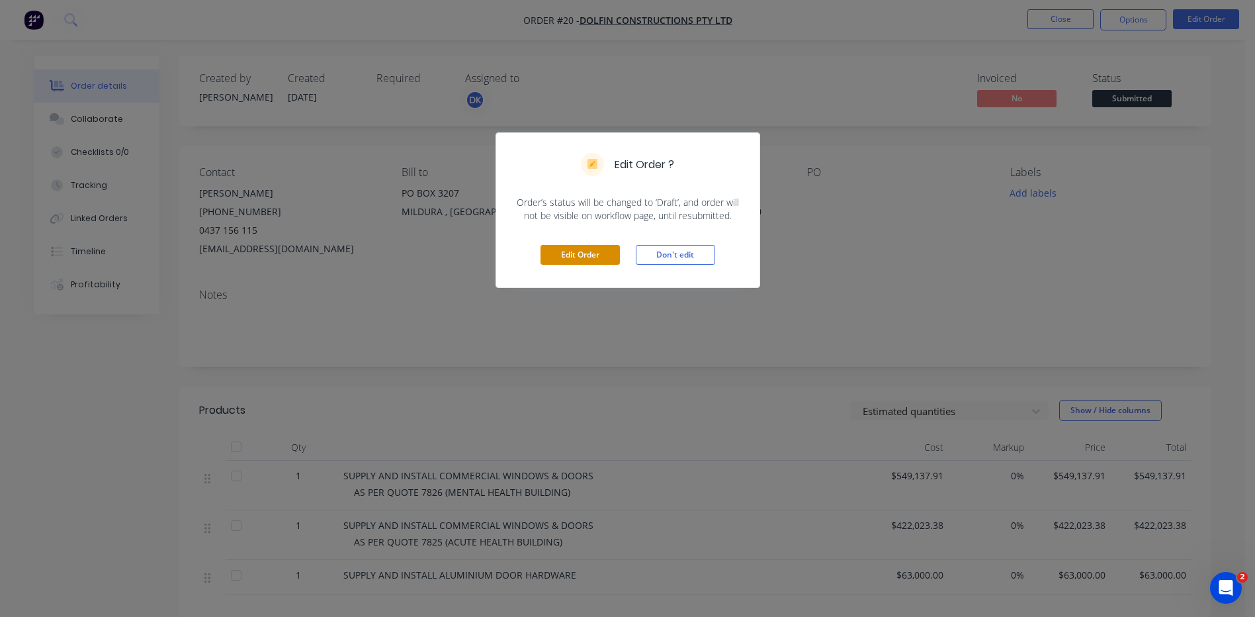
click at [578, 254] on button "Edit Order" at bounding box center [580, 255] width 79 height 20
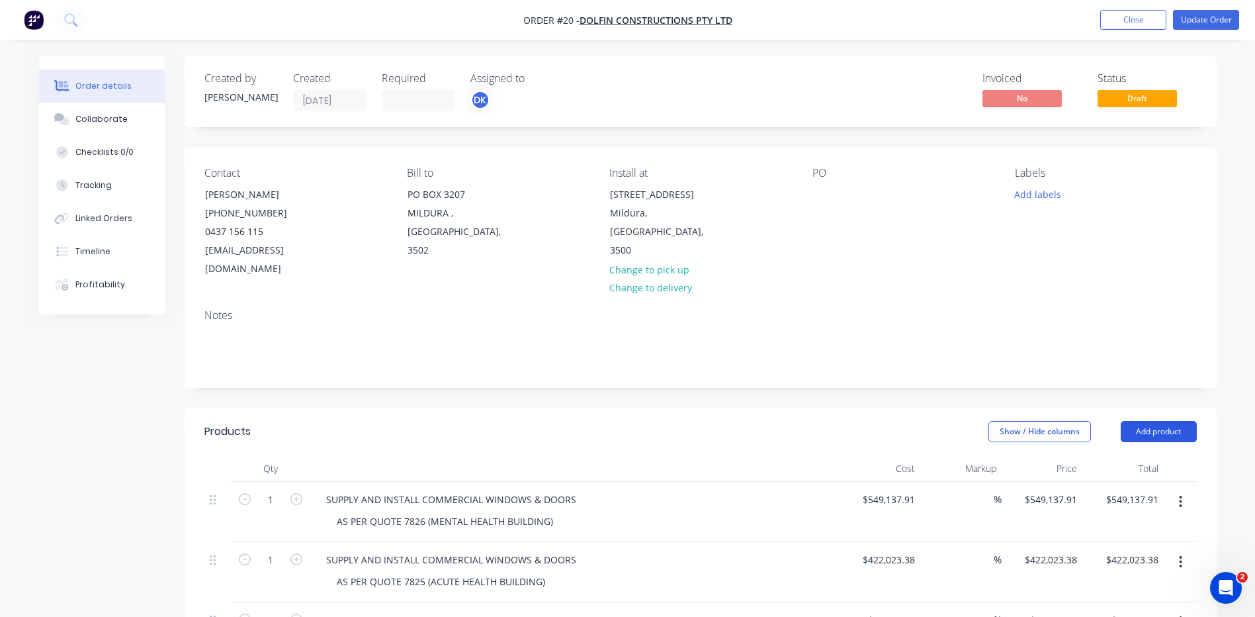
click at [1152, 421] on button "Add product" at bounding box center [1159, 431] width 76 height 21
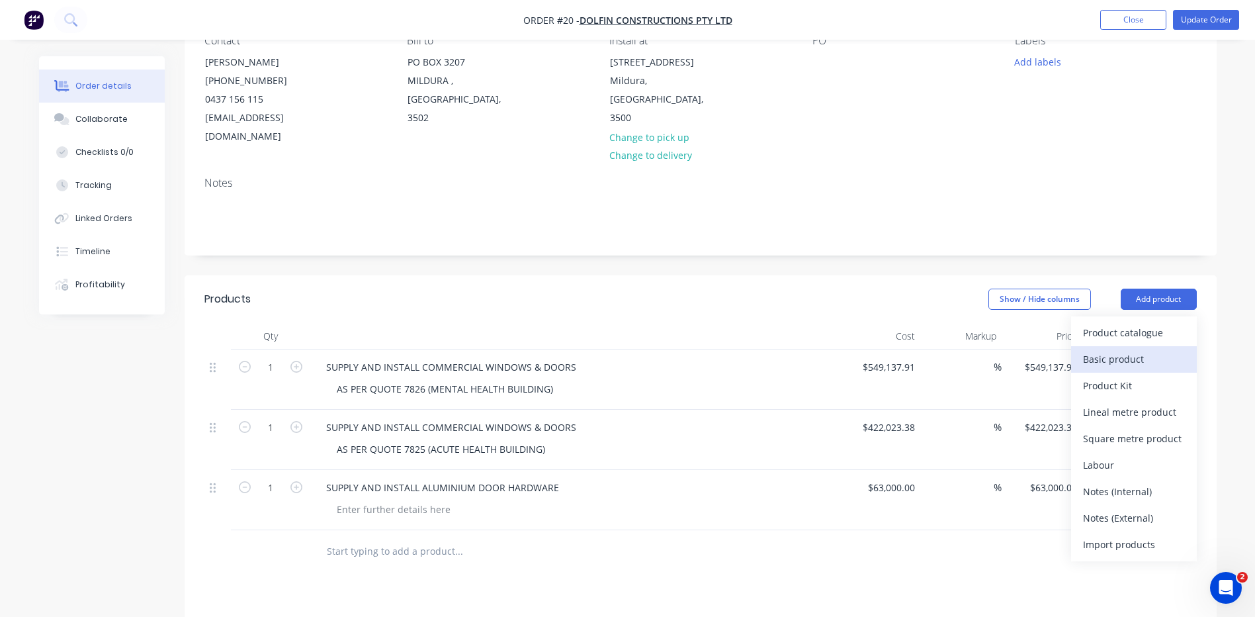
click at [1099, 349] on div "Basic product" at bounding box center [1134, 358] width 102 height 19
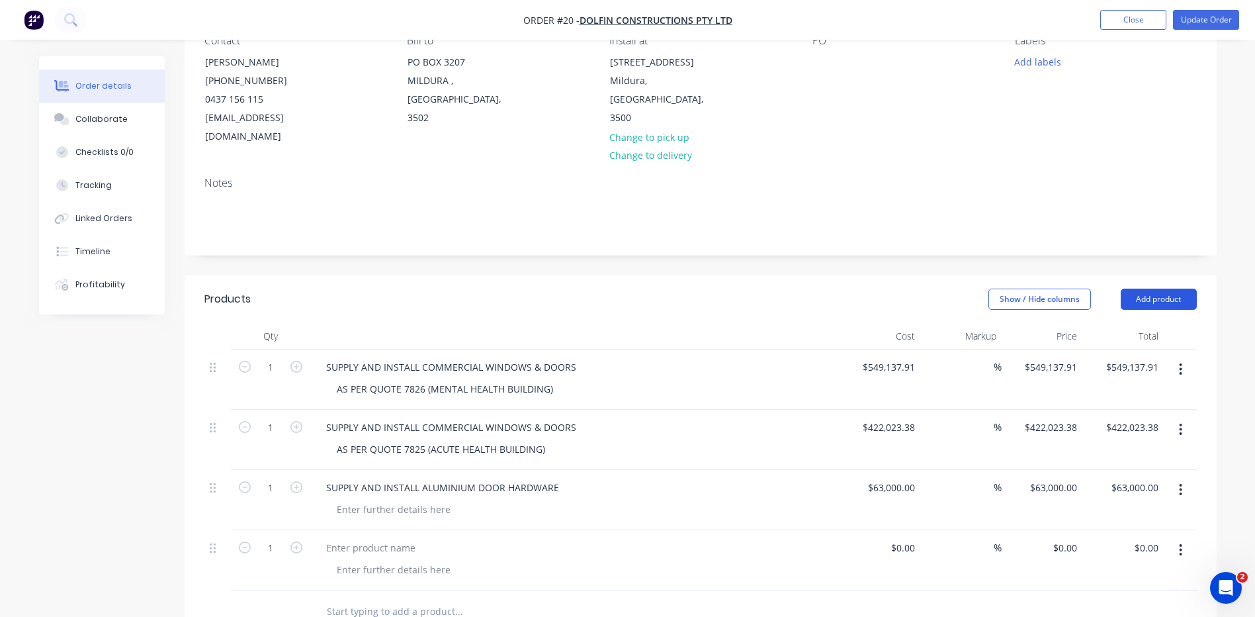
click at [1159, 289] on button "Add product" at bounding box center [1159, 299] width 76 height 21
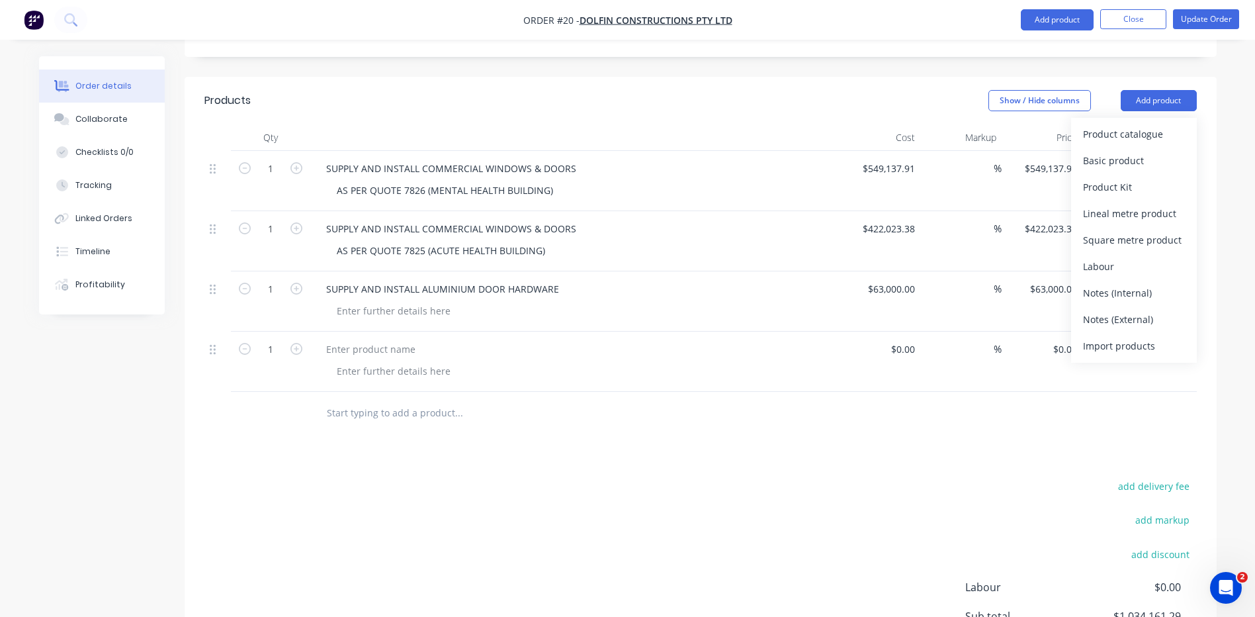
scroll to position [468, 0]
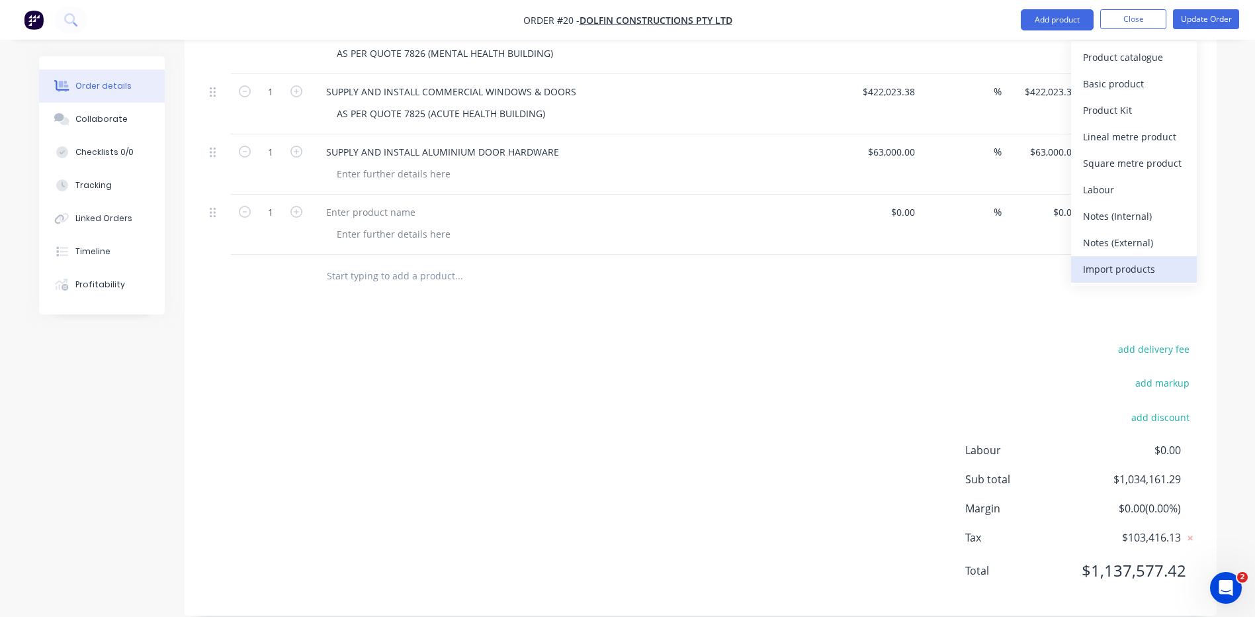
click at [1116, 267] on div "Import products" at bounding box center [1134, 269] width 102 height 19
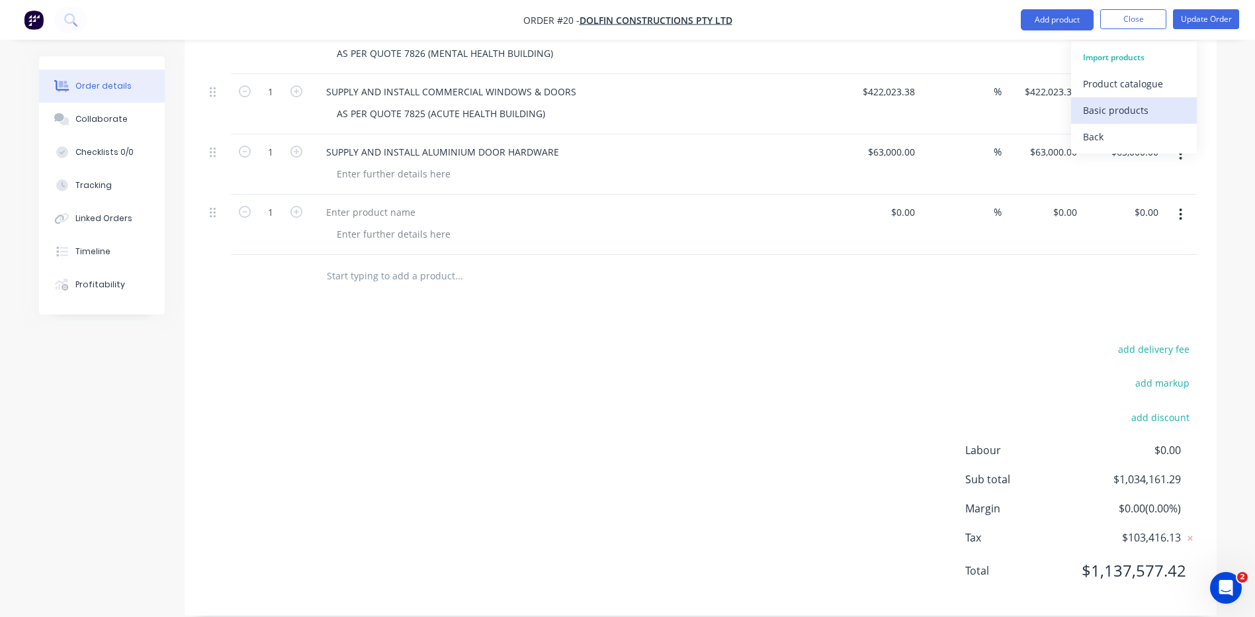
click at [1105, 112] on div "Basic products" at bounding box center [1134, 110] width 102 height 19
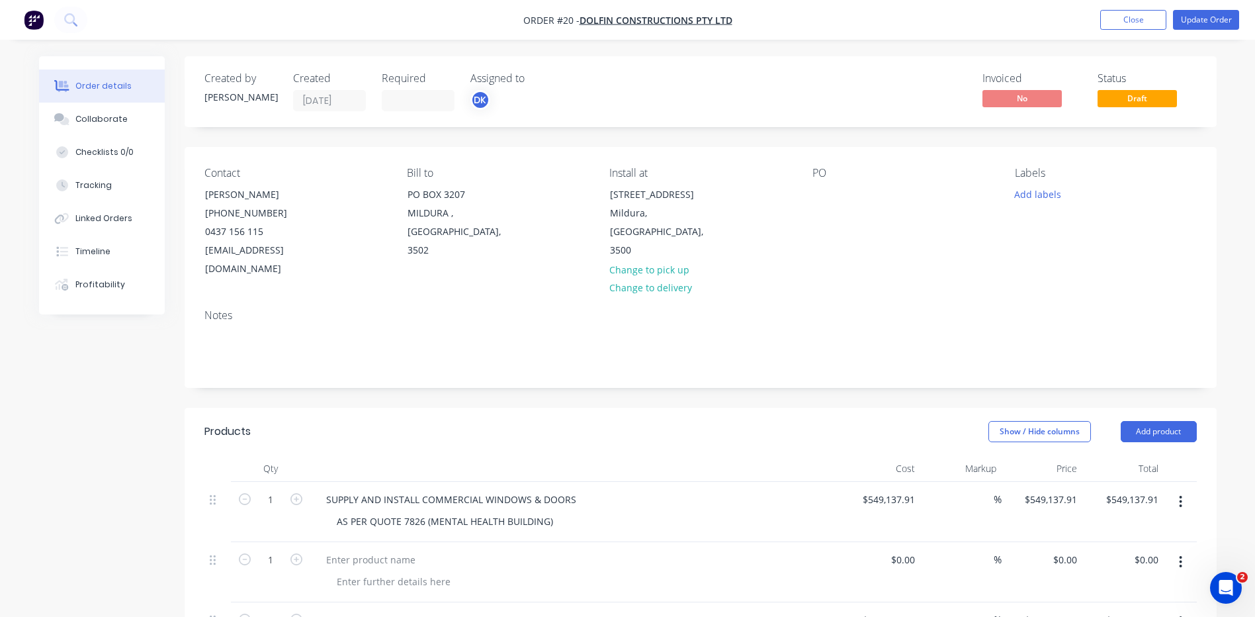
scroll to position [529, 0]
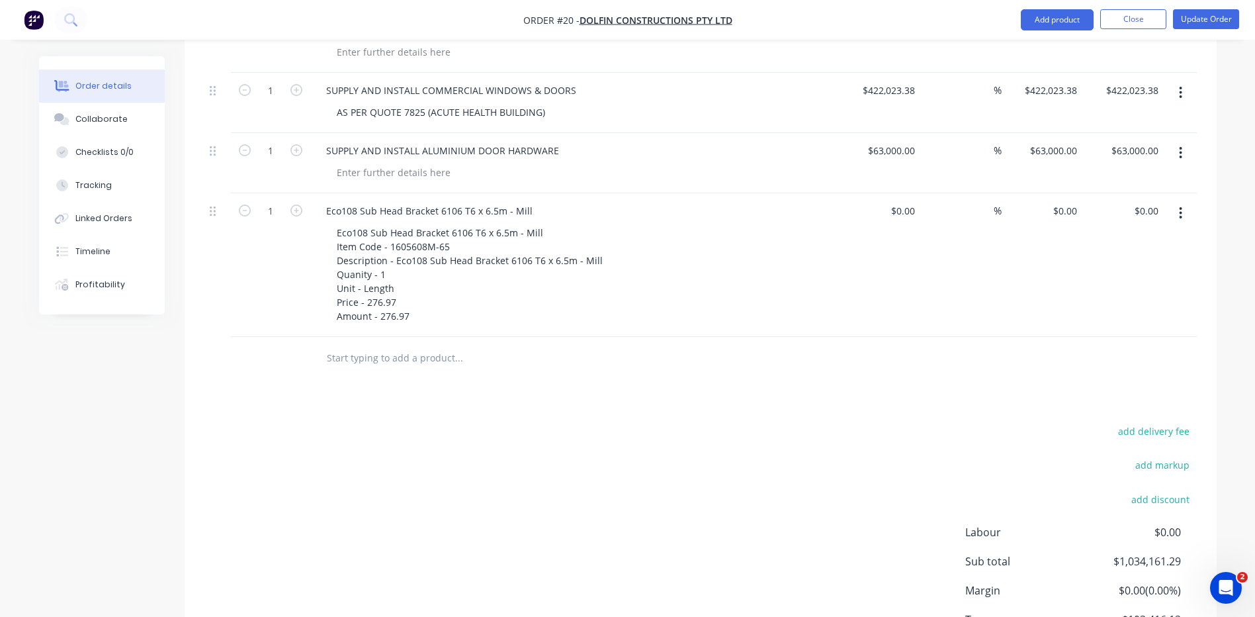
click at [1180, 206] on icon "button" at bounding box center [1180, 213] width 3 height 15
click at [1098, 318] on div "Delete" at bounding box center [1134, 327] width 102 height 19
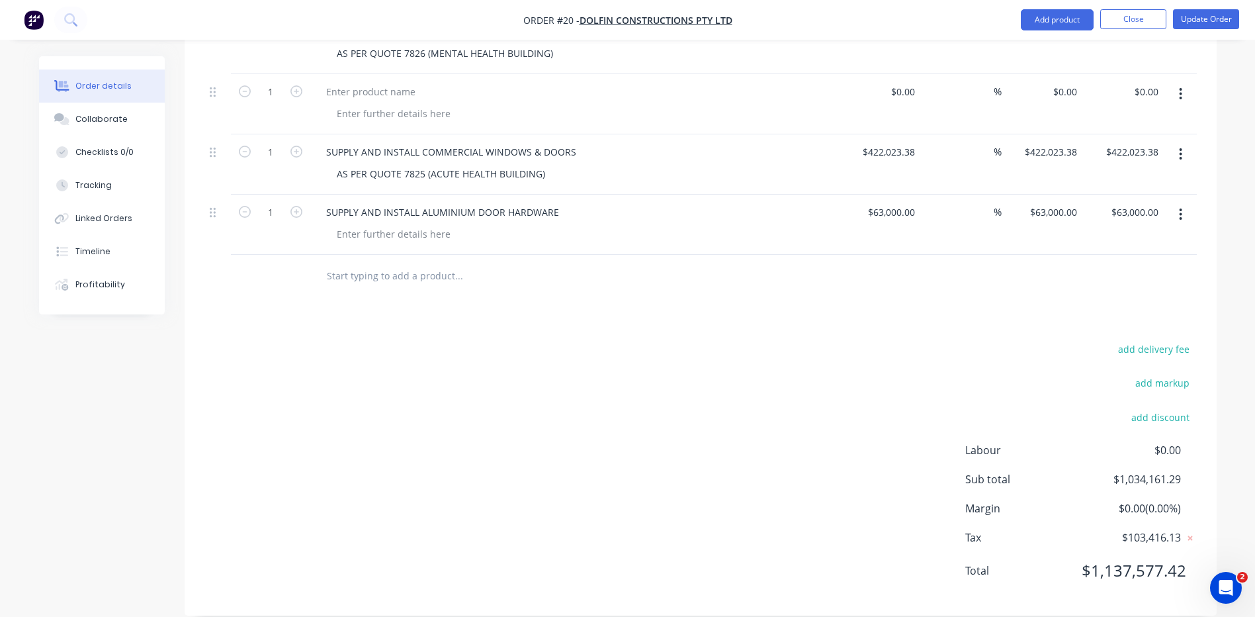
scroll to position [0, 0]
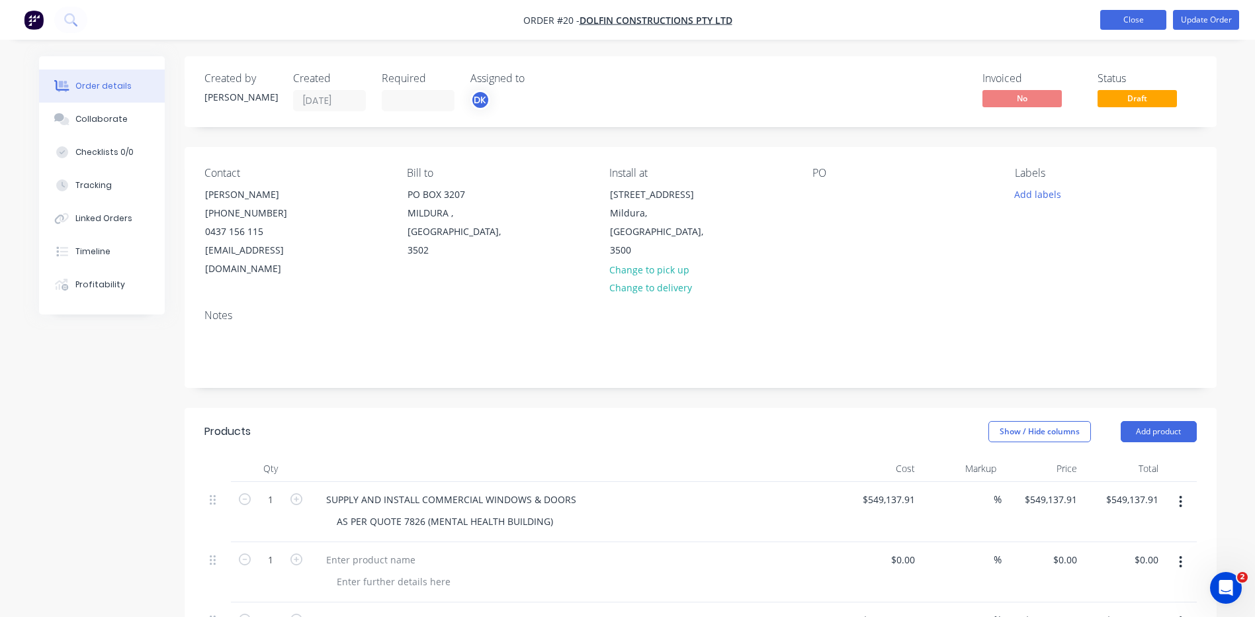
click at [1116, 19] on button "Close" at bounding box center [1134, 20] width 66 height 20
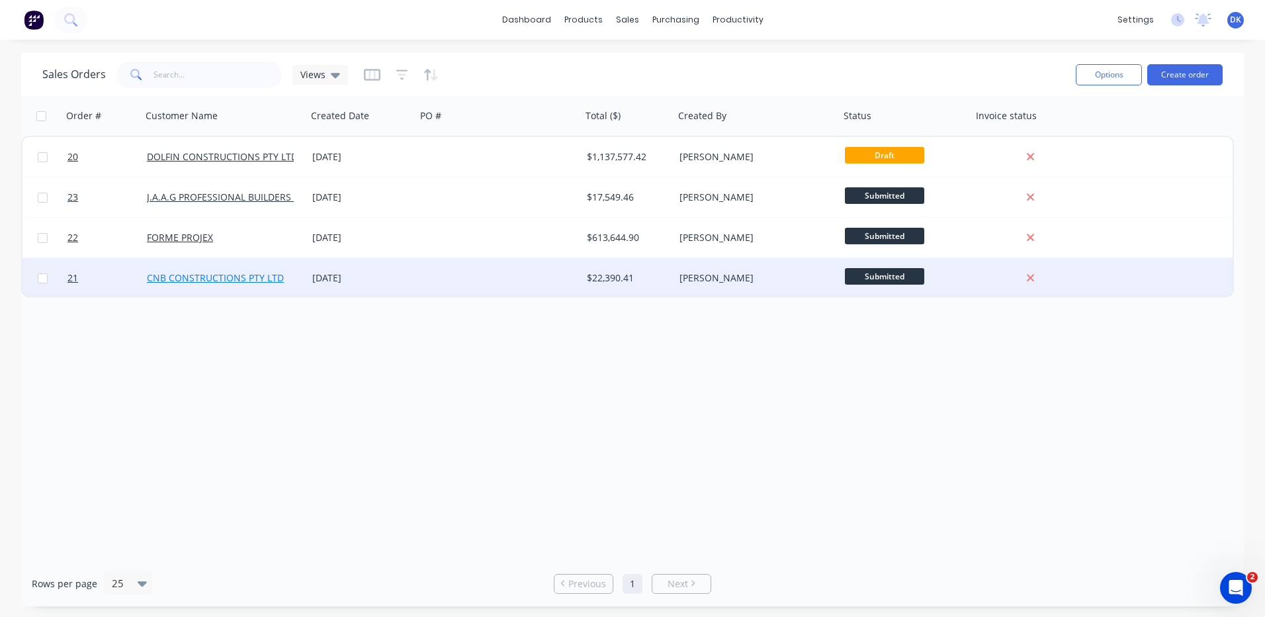
click at [179, 275] on link "CNB CONSTRUCTIONS PTY LTD" at bounding box center [215, 277] width 137 height 13
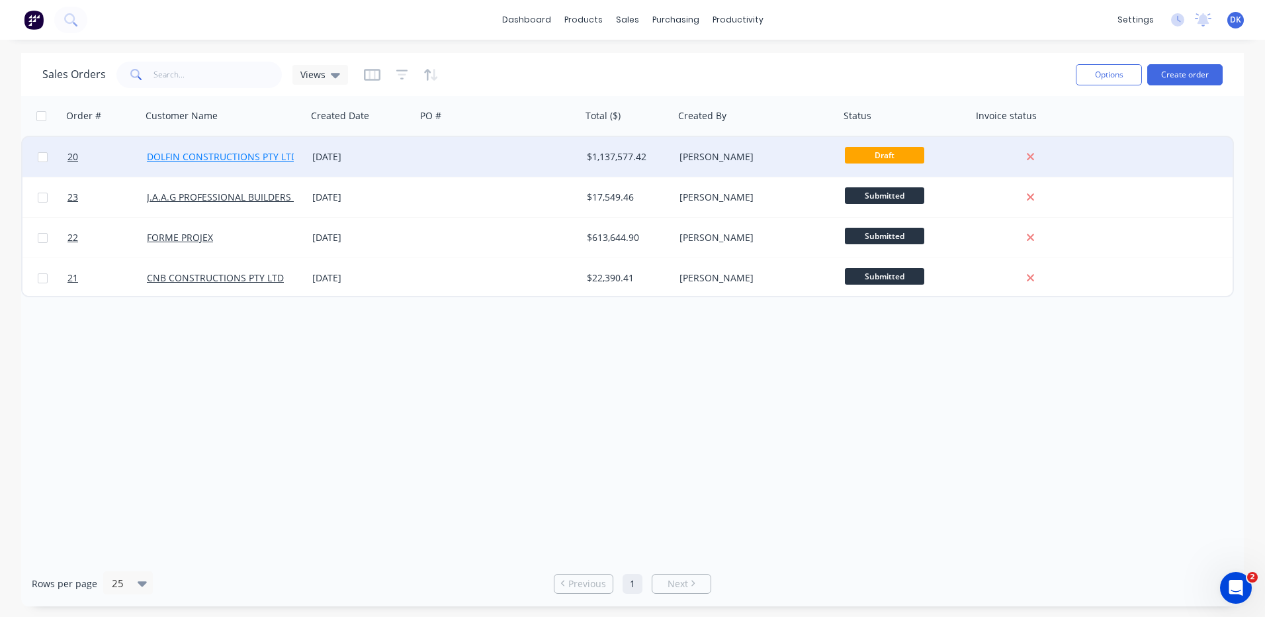
click at [196, 156] on link "DOLFIN CONSTRUCTIONS PTY LTD" at bounding box center [222, 156] width 151 height 13
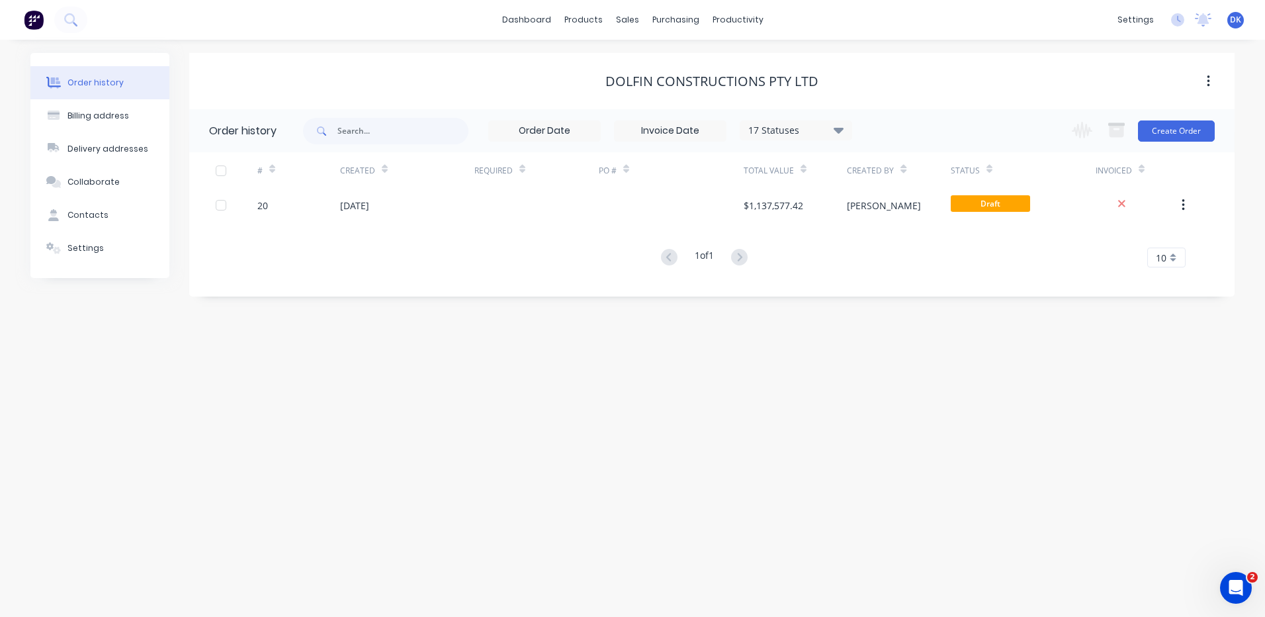
click at [1208, 78] on icon "button" at bounding box center [1208, 81] width 3 height 15
click at [1178, 67] on div "DOLFIN CONSTRUCTIONS PTY LTD Archive" at bounding box center [712, 81] width 1046 height 56
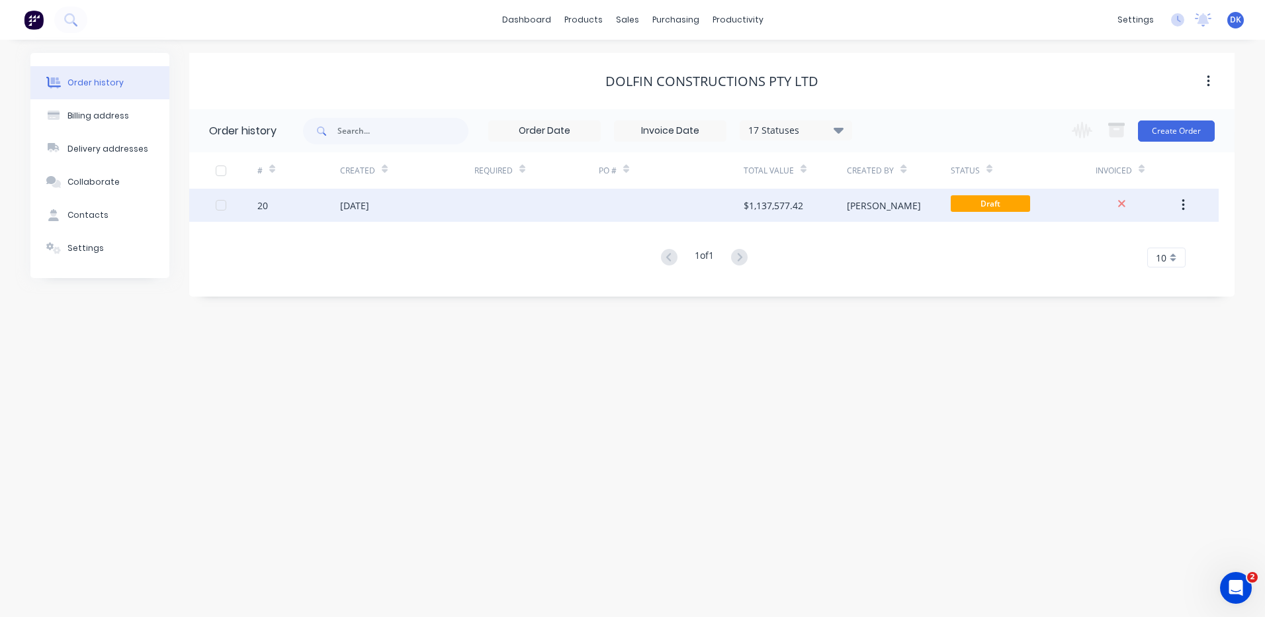
click at [1185, 204] on button "button" at bounding box center [1183, 205] width 31 height 24
click at [834, 205] on div "$1,137,577.42" at bounding box center [795, 205] width 103 height 33
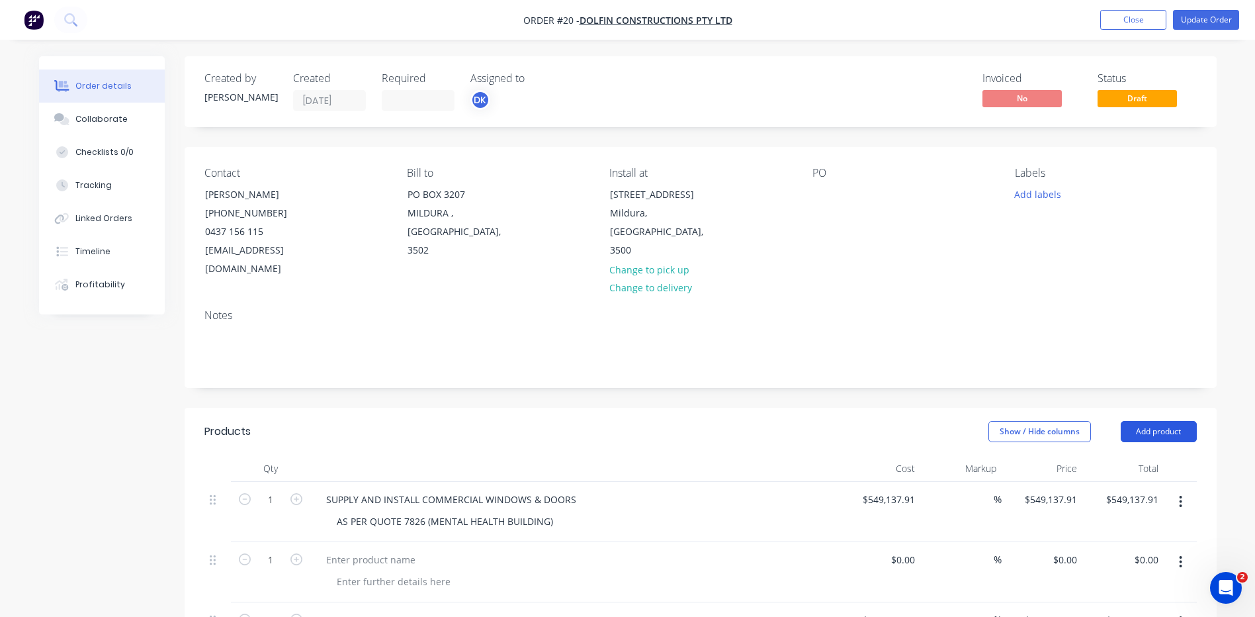
click at [1162, 421] on button "Add product" at bounding box center [1159, 431] width 76 height 21
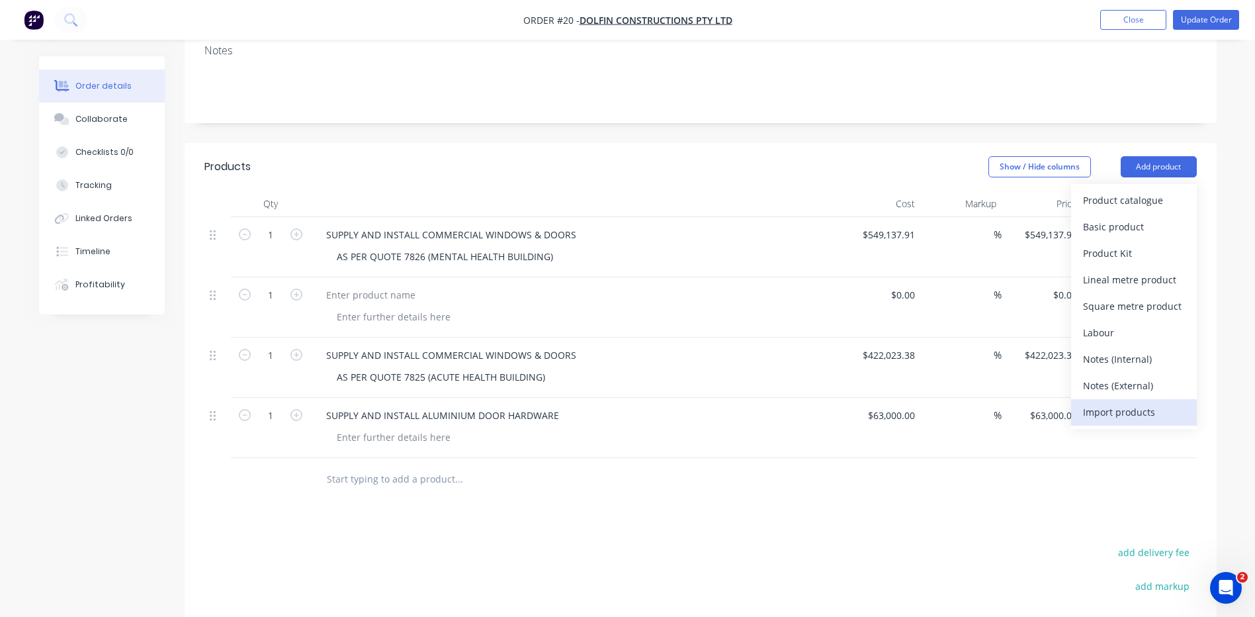
click at [1116, 402] on div "Import products" at bounding box center [1134, 411] width 102 height 19
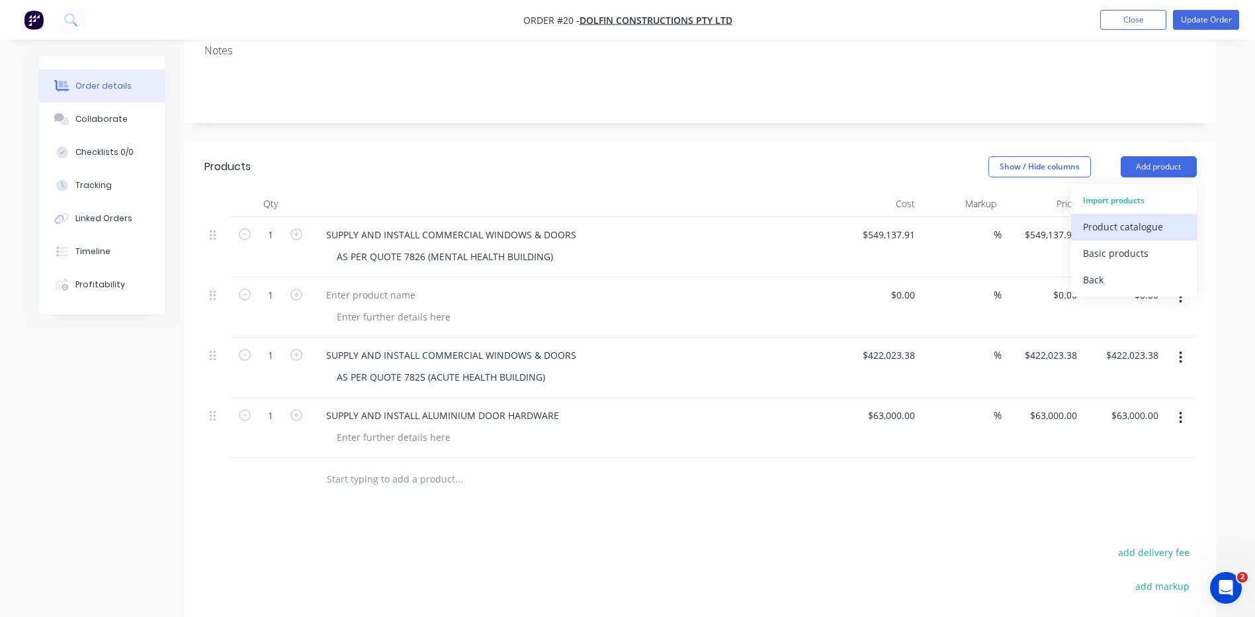
click at [1112, 217] on div "Product catalogue" at bounding box center [1134, 226] width 102 height 19
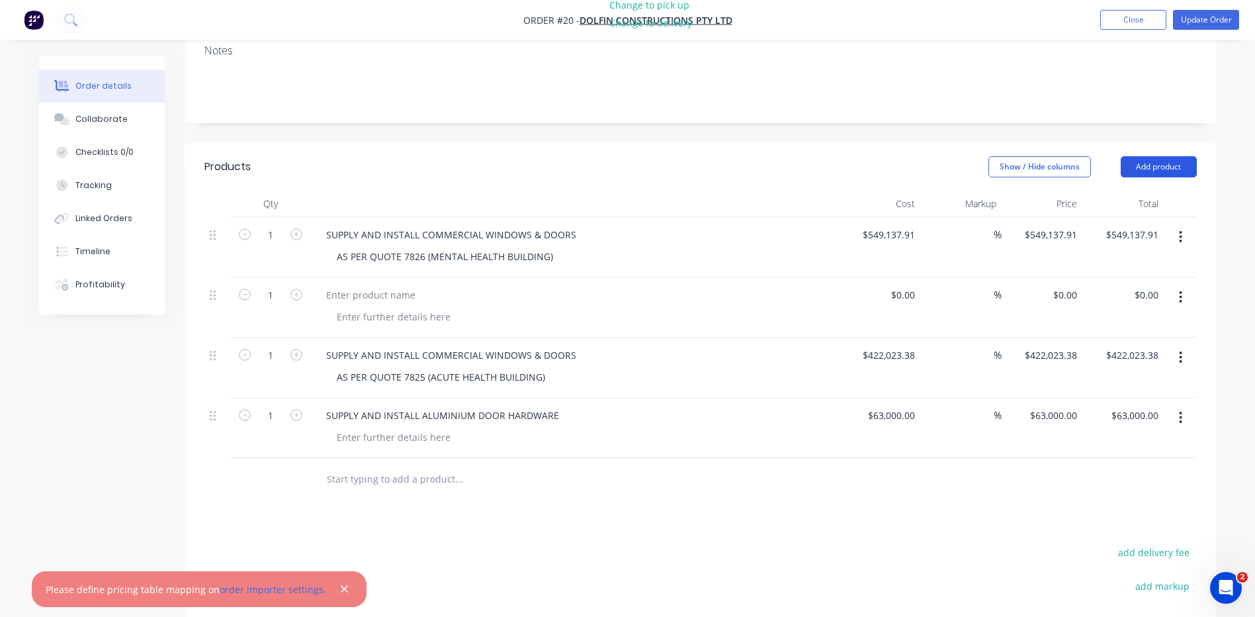
click at [1175, 156] on button "Add product" at bounding box center [1159, 166] width 76 height 21
click at [1100, 244] on div "Basic products" at bounding box center [1134, 253] width 102 height 19
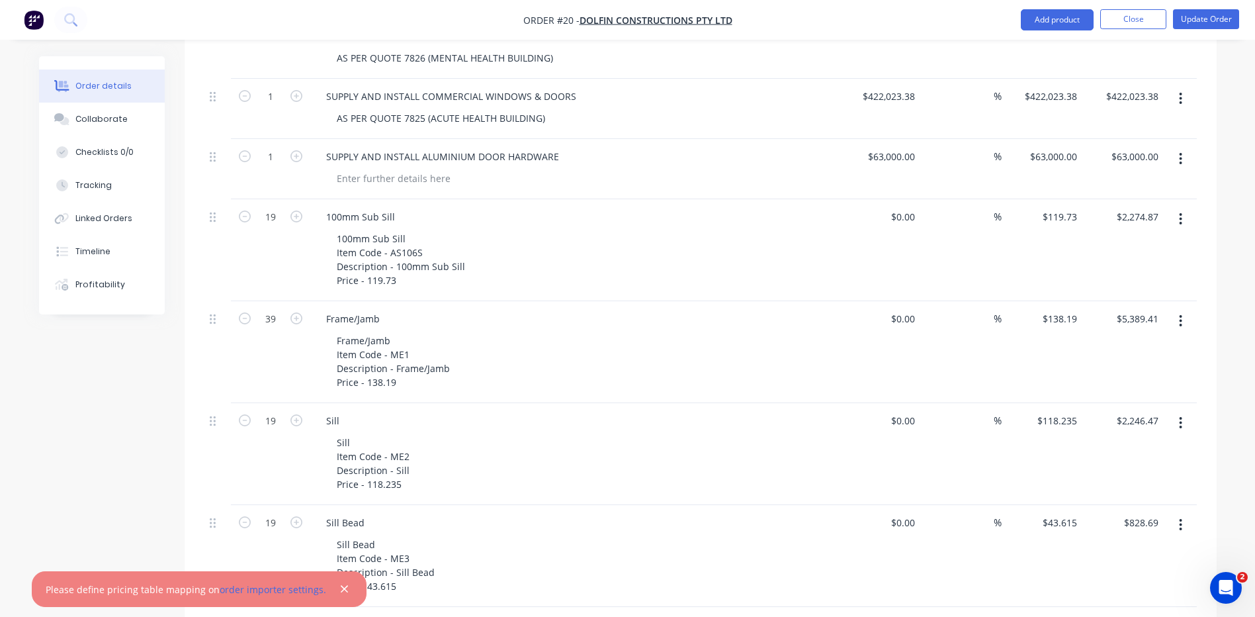
scroll to position [529, 0]
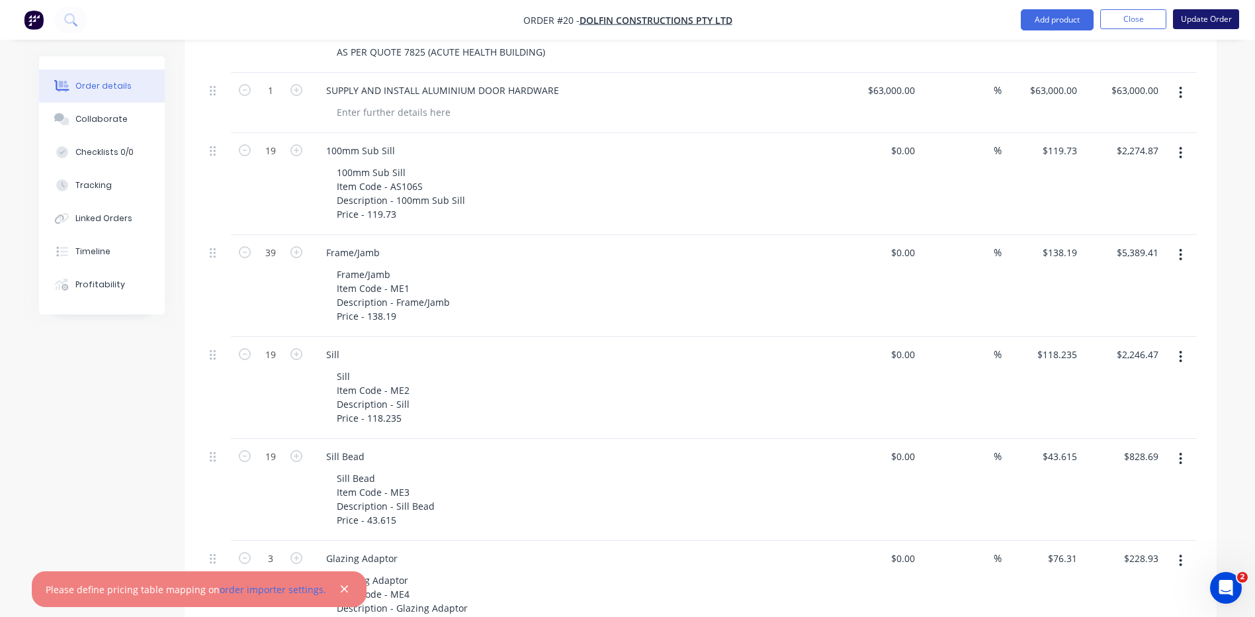
click at [1202, 18] on button "Update Order" at bounding box center [1206, 19] width 66 height 20
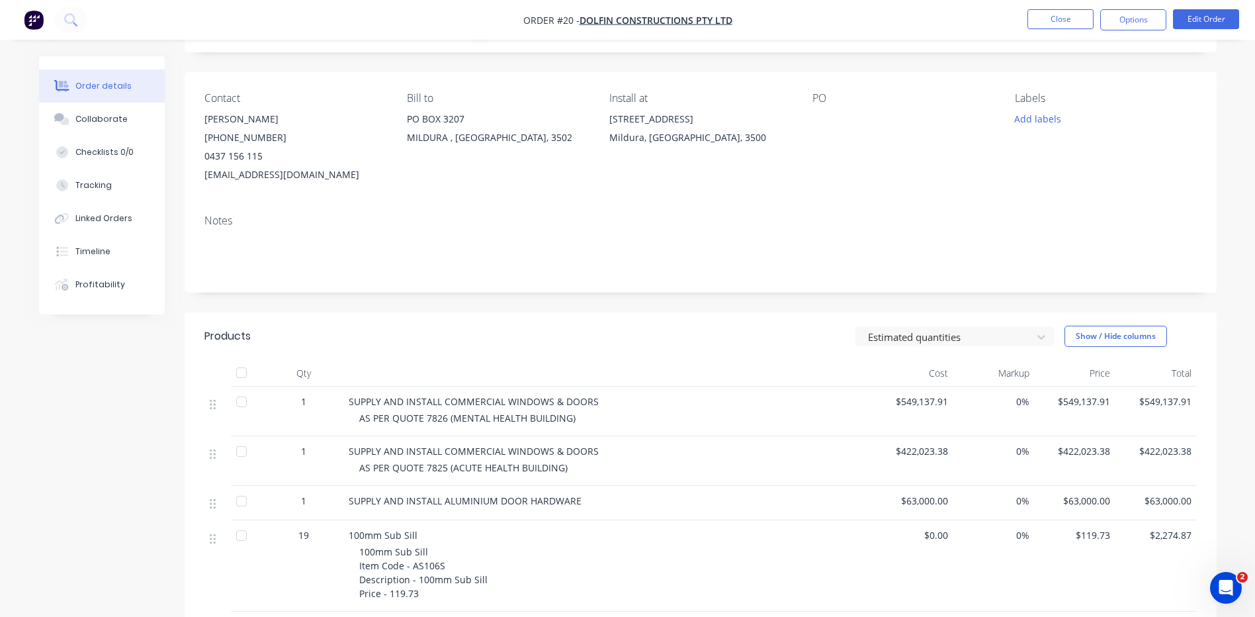
scroll to position [0, 0]
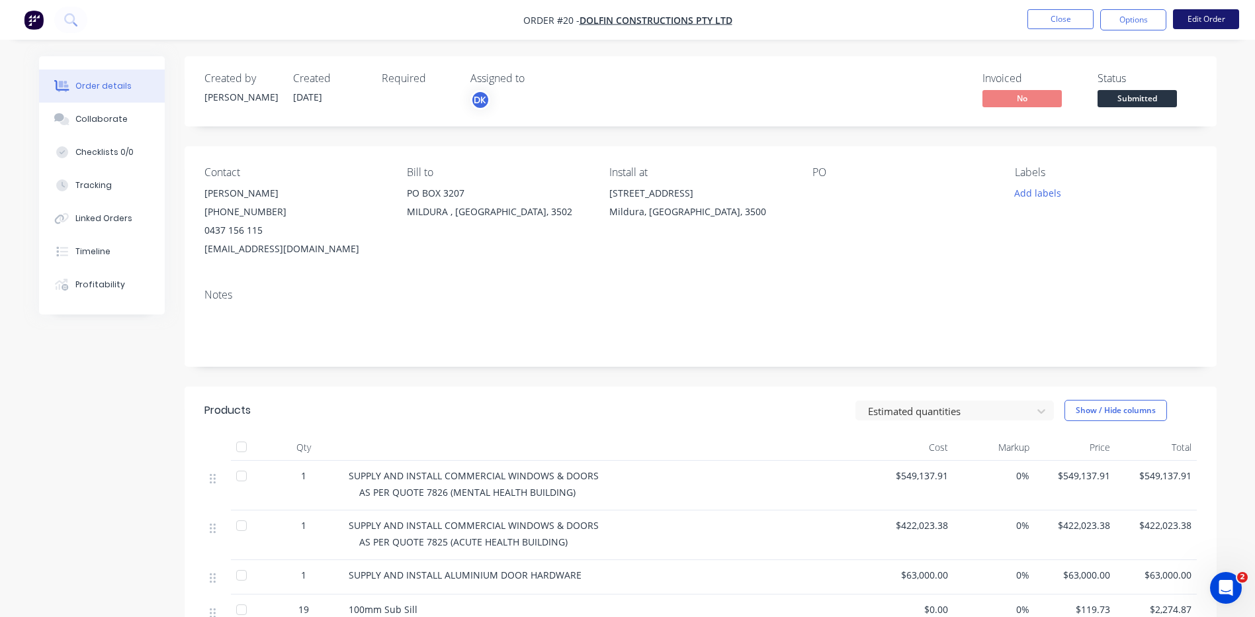
click at [1208, 16] on button "Edit Order" at bounding box center [1206, 19] width 66 height 20
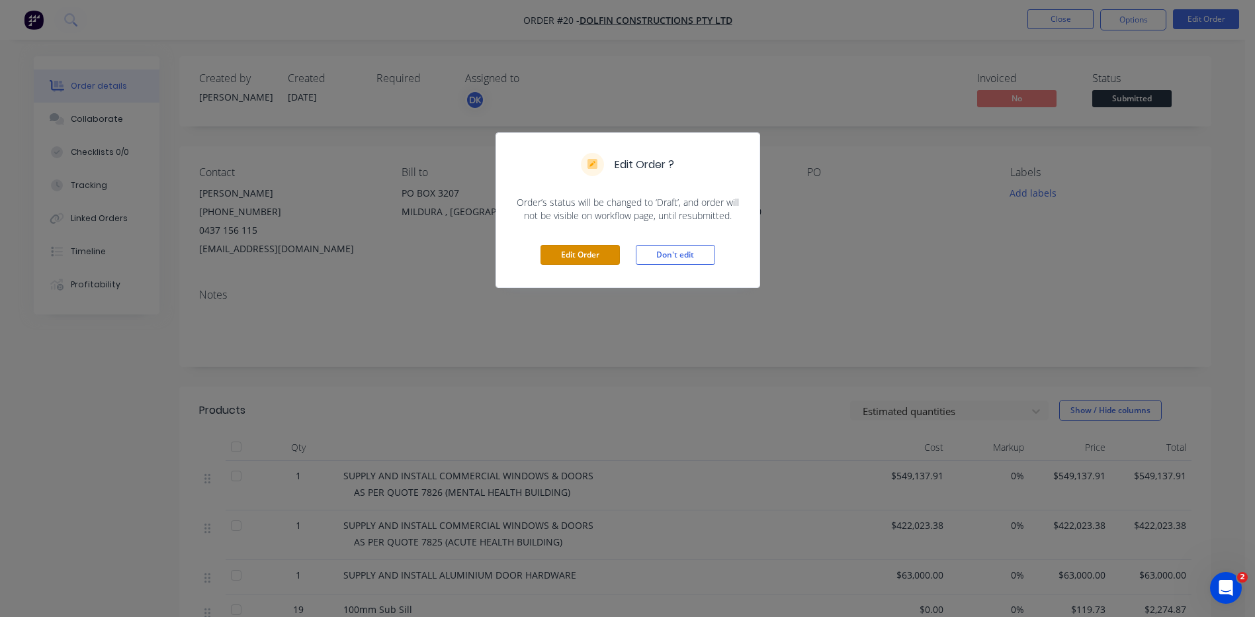
click at [578, 256] on button "Edit Order" at bounding box center [580, 255] width 79 height 20
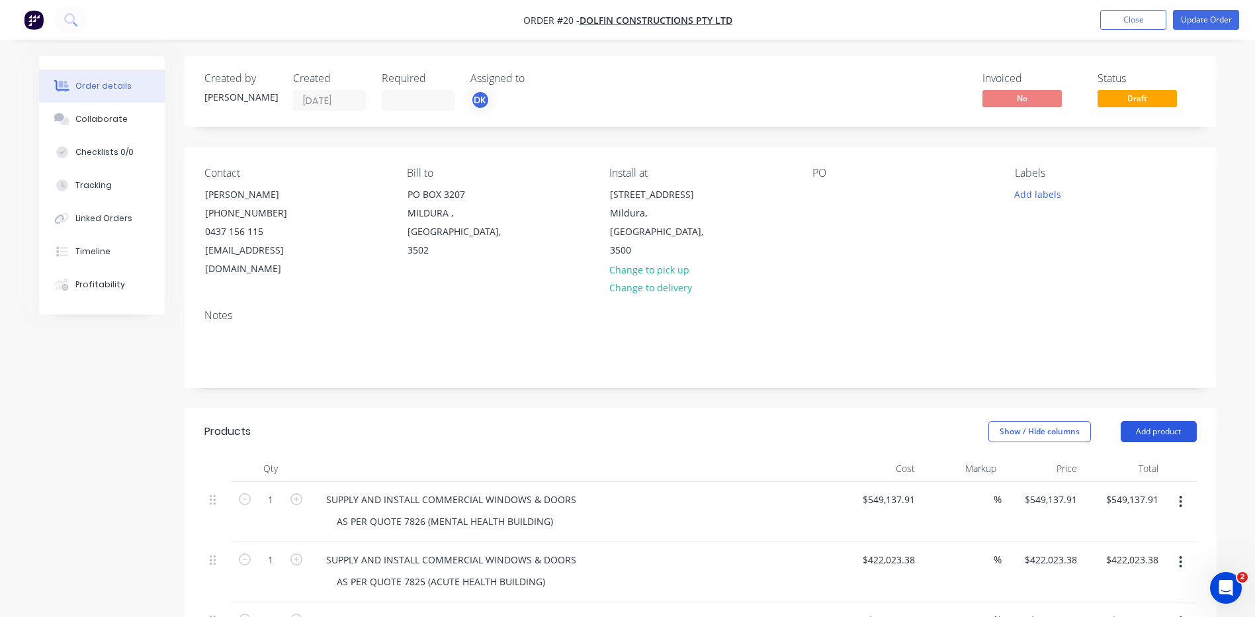
click at [1146, 421] on button "Add product" at bounding box center [1159, 431] width 76 height 21
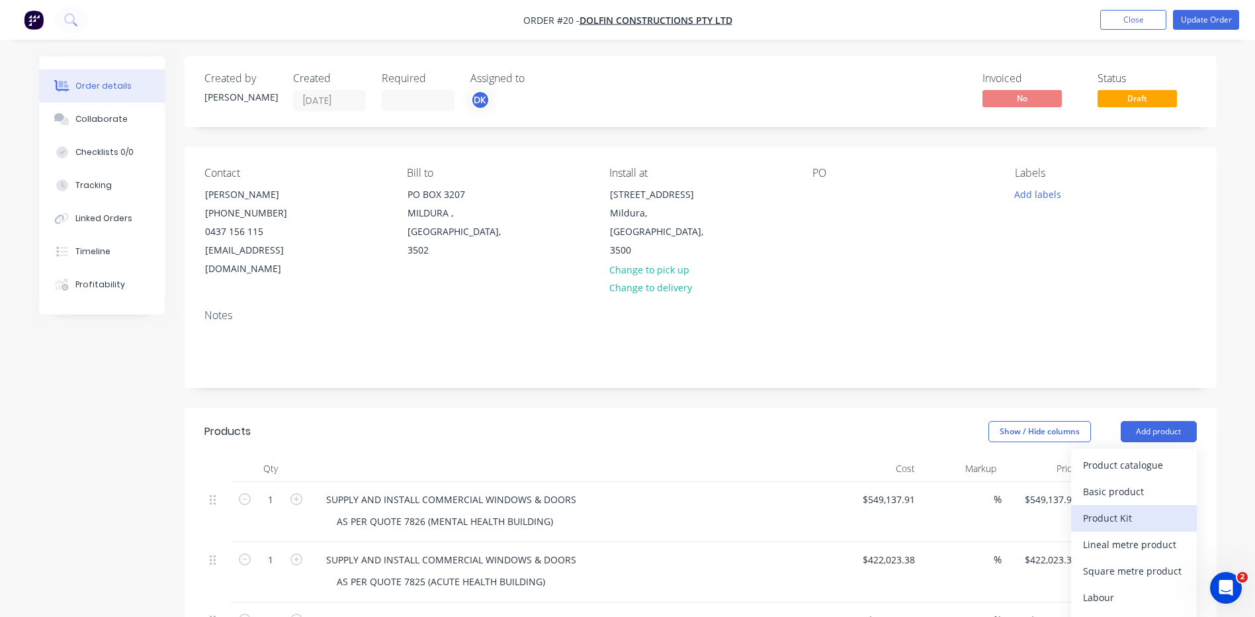
scroll to position [132, 0]
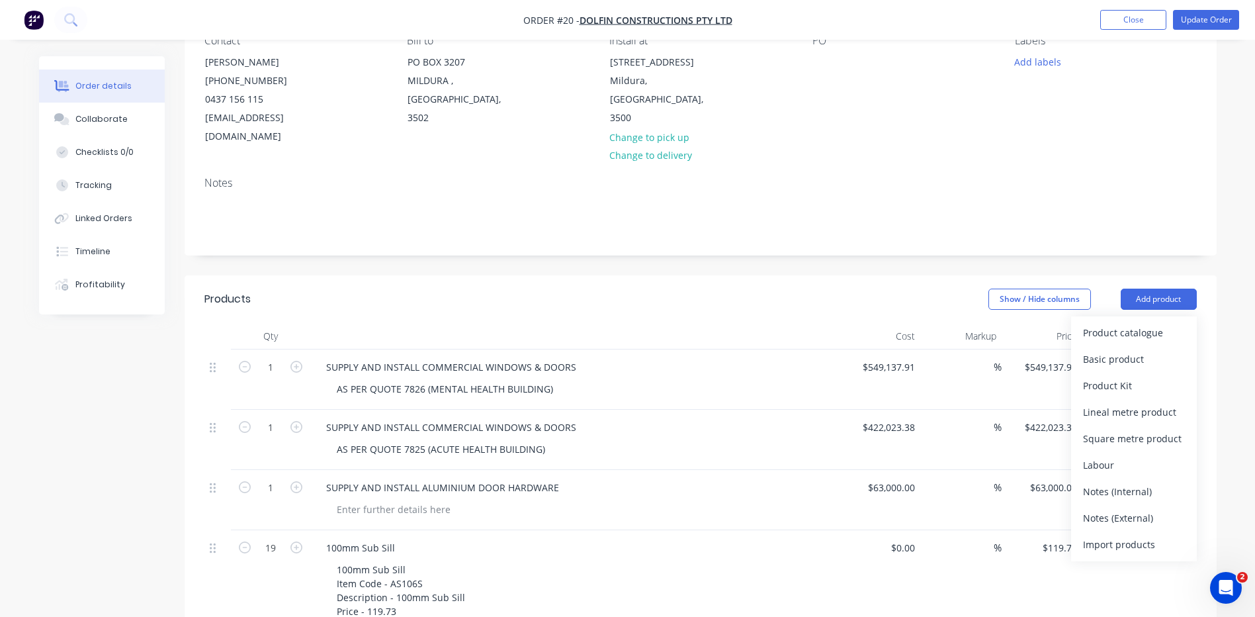
click at [1112, 535] on div "Import products" at bounding box center [1134, 544] width 102 height 19
click at [1094, 376] on div "Basic products" at bounding box center [1134, 385] width 102 height 19
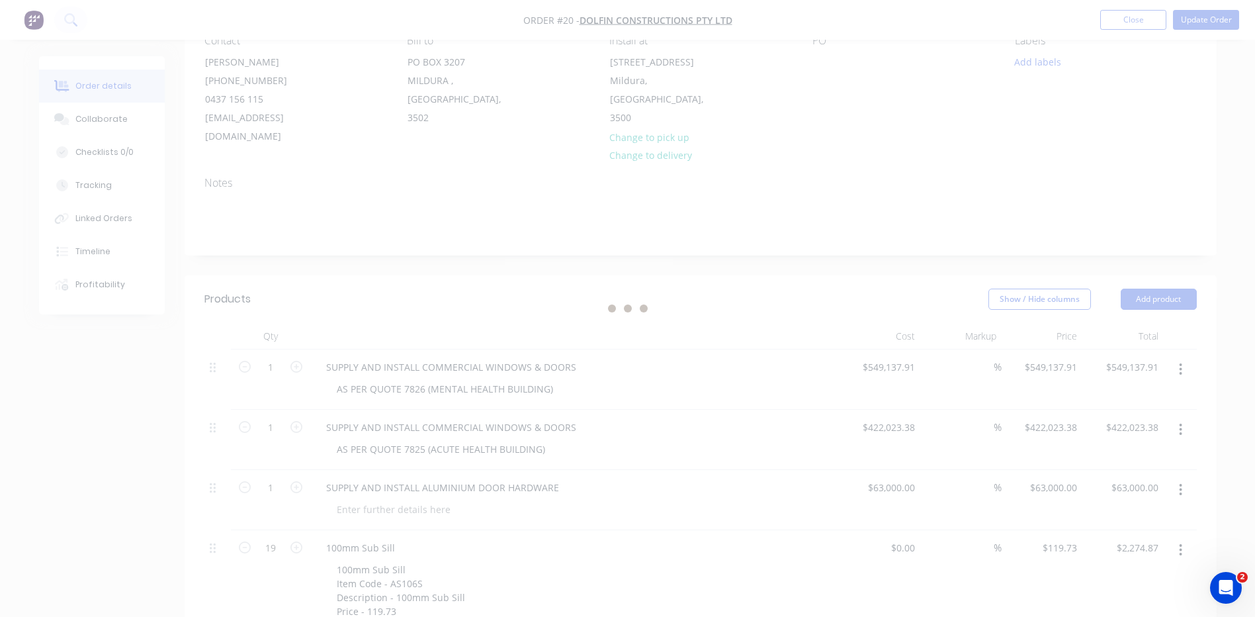
scroll to position [0, 0]
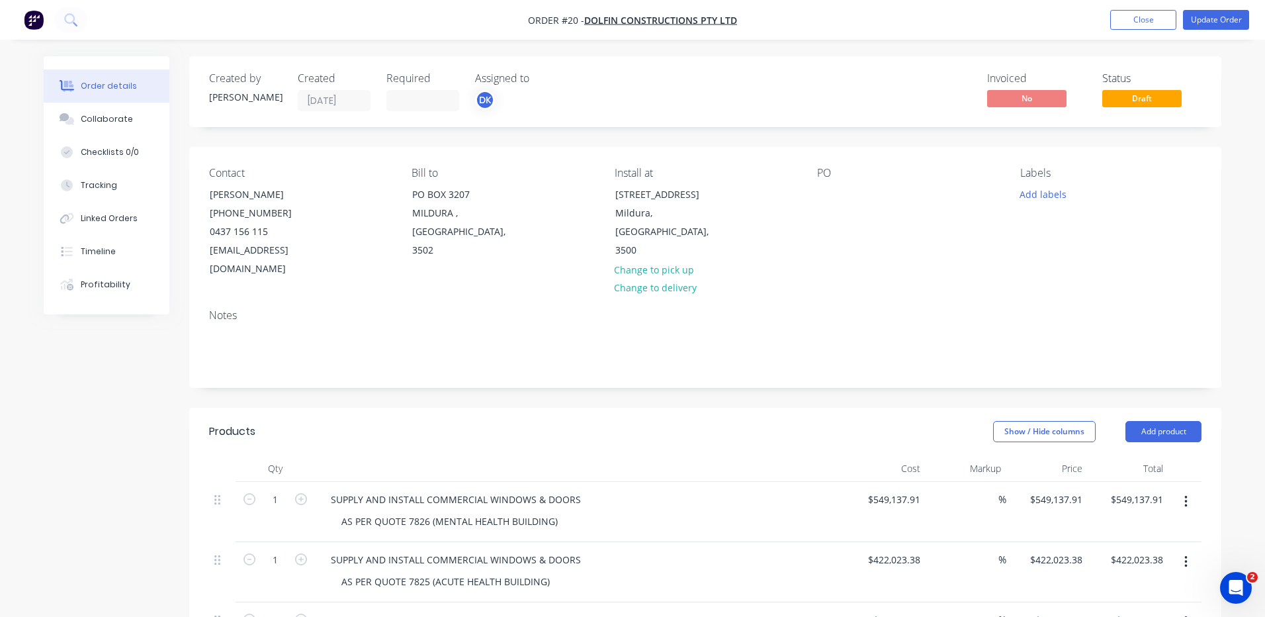
type input "11"
type input "$28.82"
type input "$259.38"
type input "$127.95"
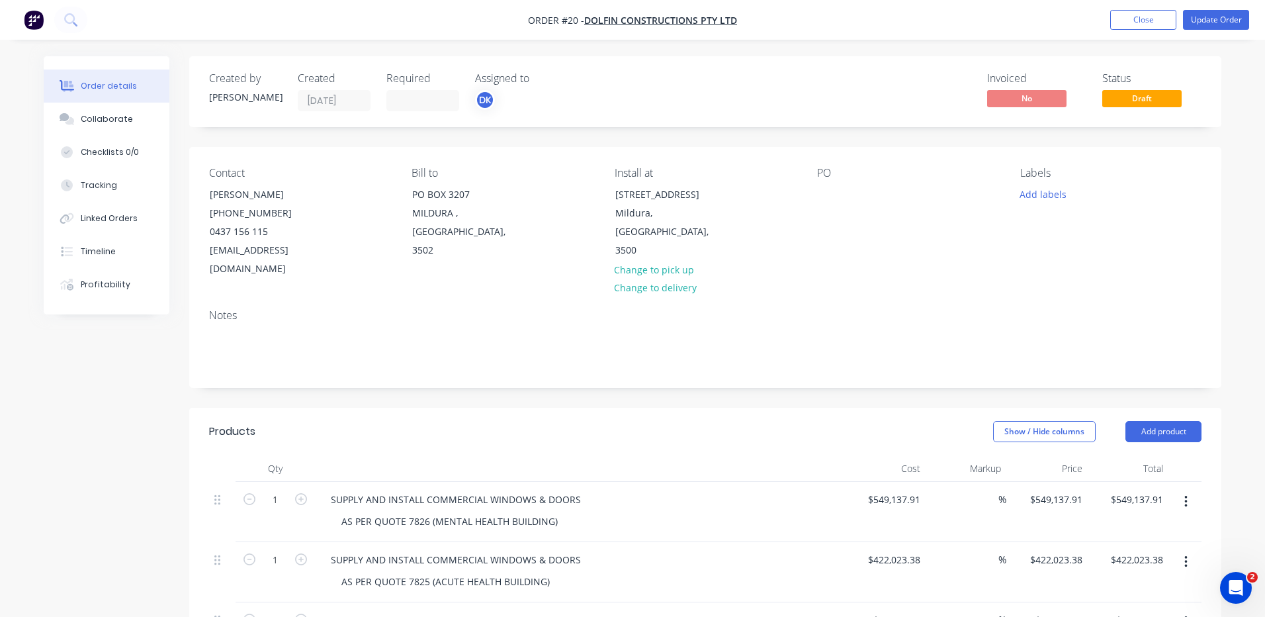
type input "$132.75"
type input "$265.50"
type input "$3.71"
type input "$118.72"
type input "$175.95"
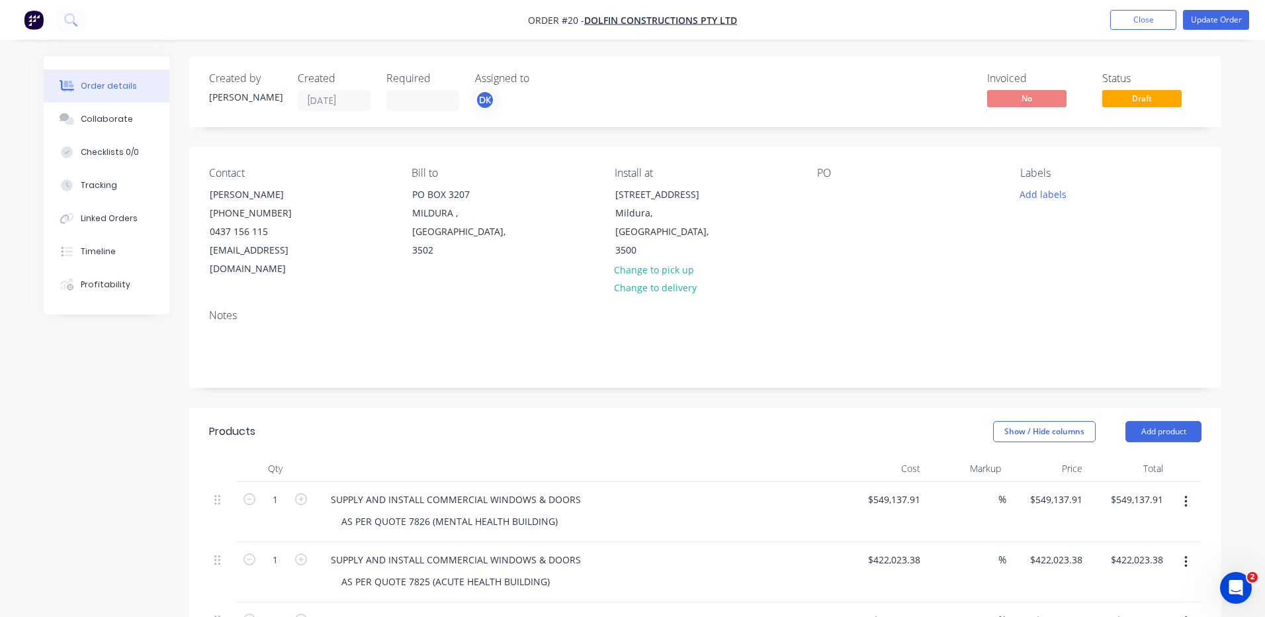
type input "$1,055.70"
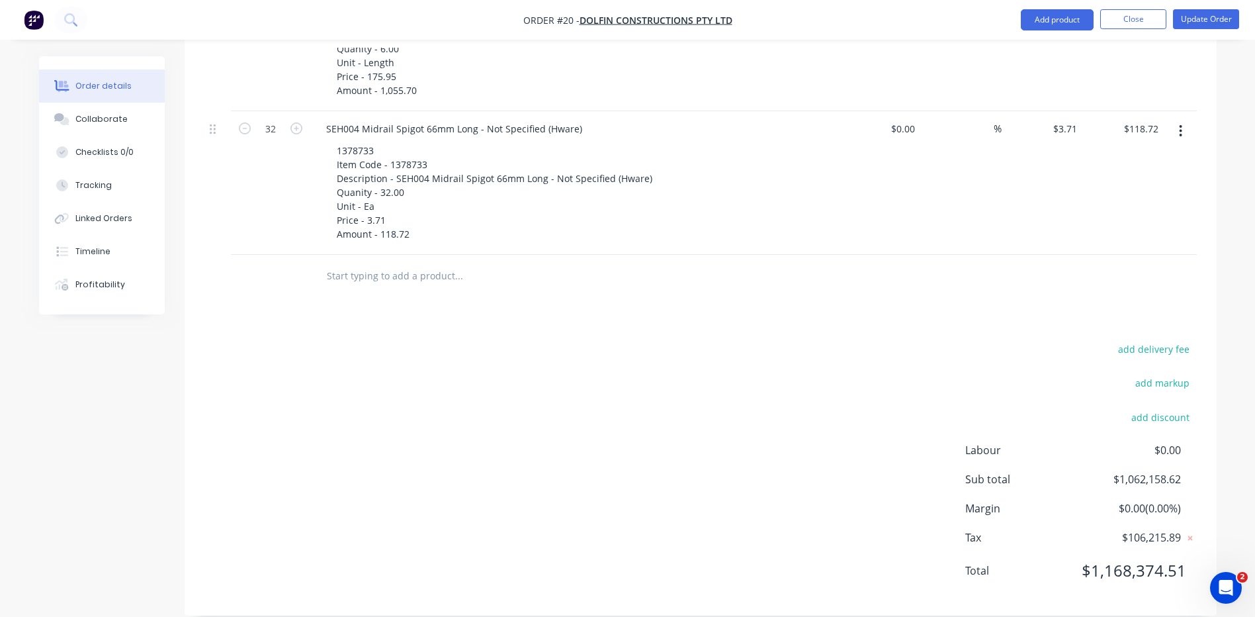
scroll to position [2950, 0]
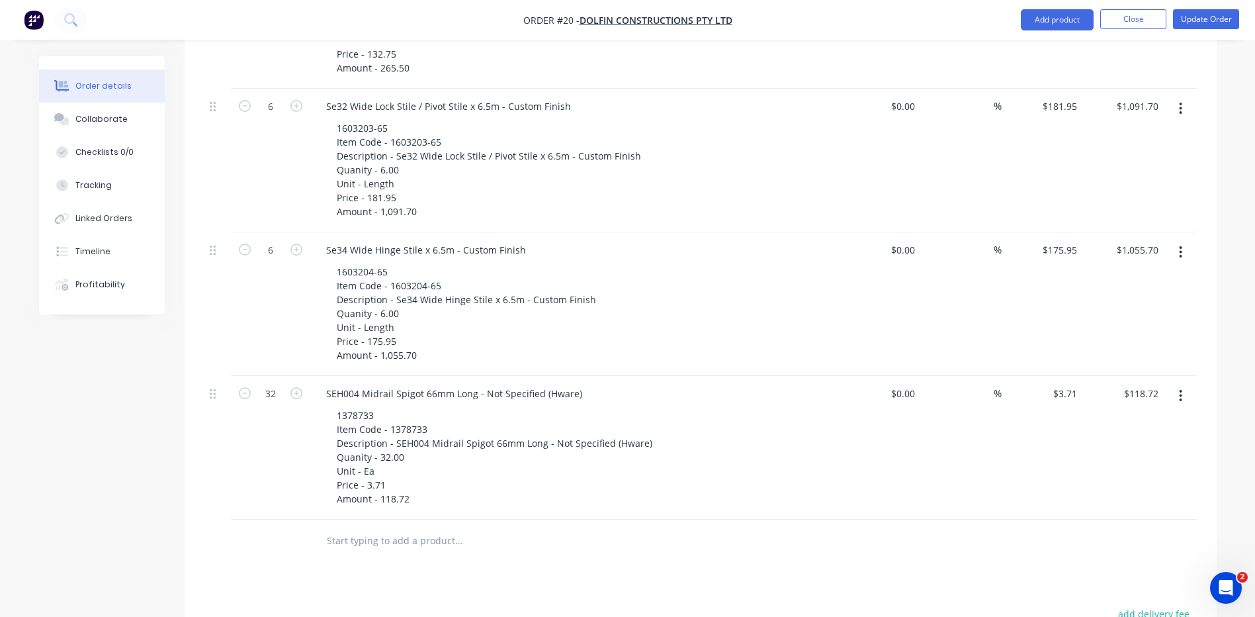
click at [1179, 384] on button "button" at bounding box center [1180, 396] width 31 height 24
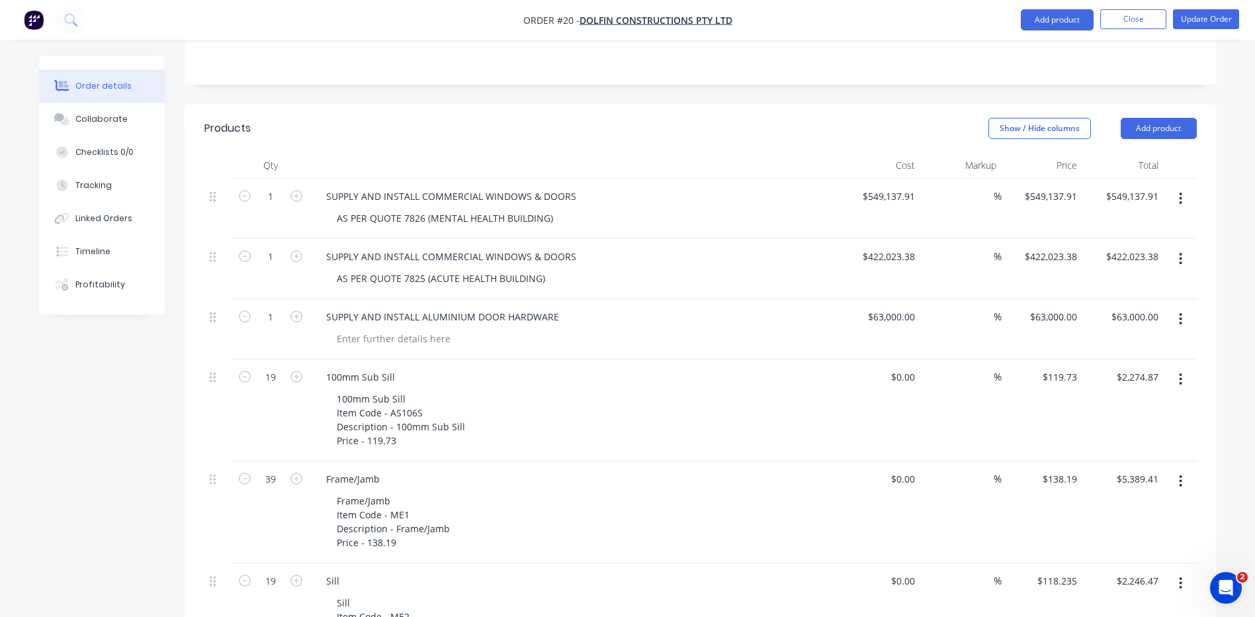
scroll to position [0, 0]
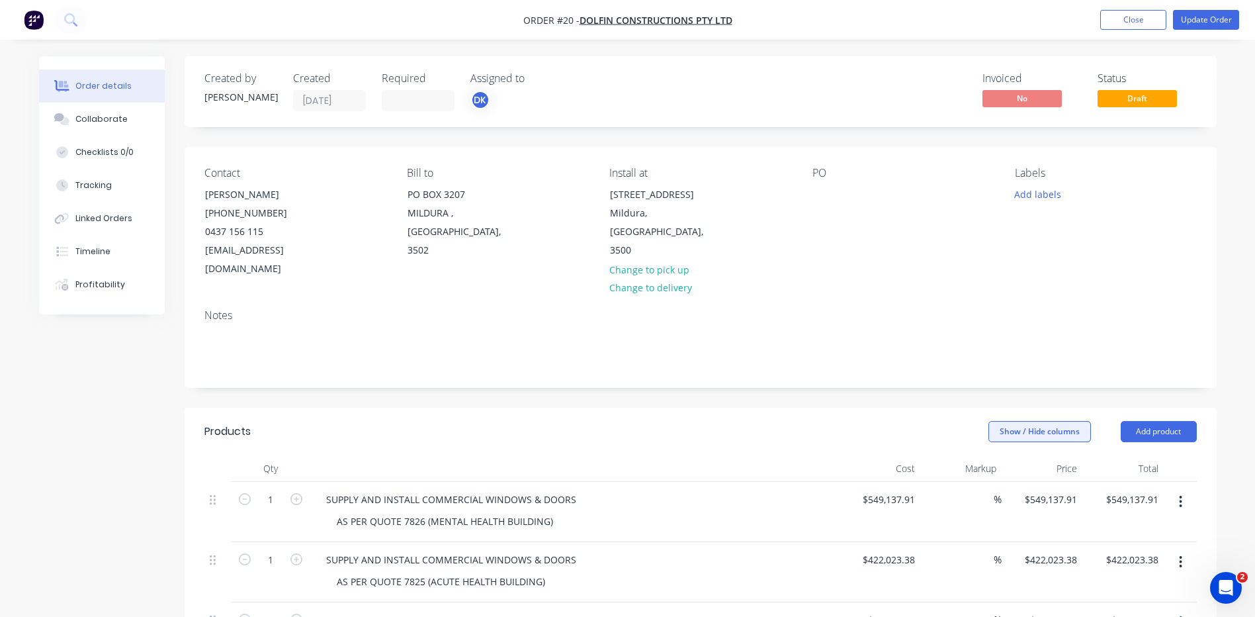
click at [1021, 421] on button "Show / Hide columns" at bounding box center [1040, 431] width 103 height 21
click at [806, 408] on header "Products Show / Hide columns Add product" at bounding box center [701, 432] width 1032 height 48
click at [1197, 19] on button "Update Order" at bounding box center [1206, 20] width 66 height 20
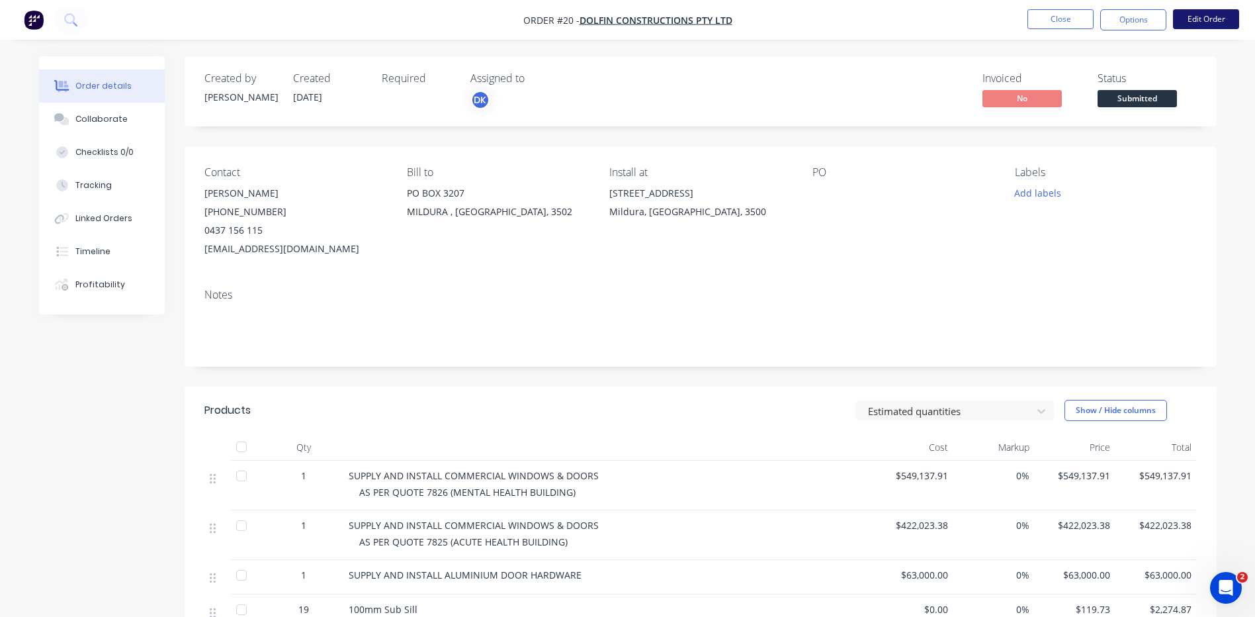
click at [1198, 18] on button "Edit Order" at bounding box center [1206, 19] width 66 height 20
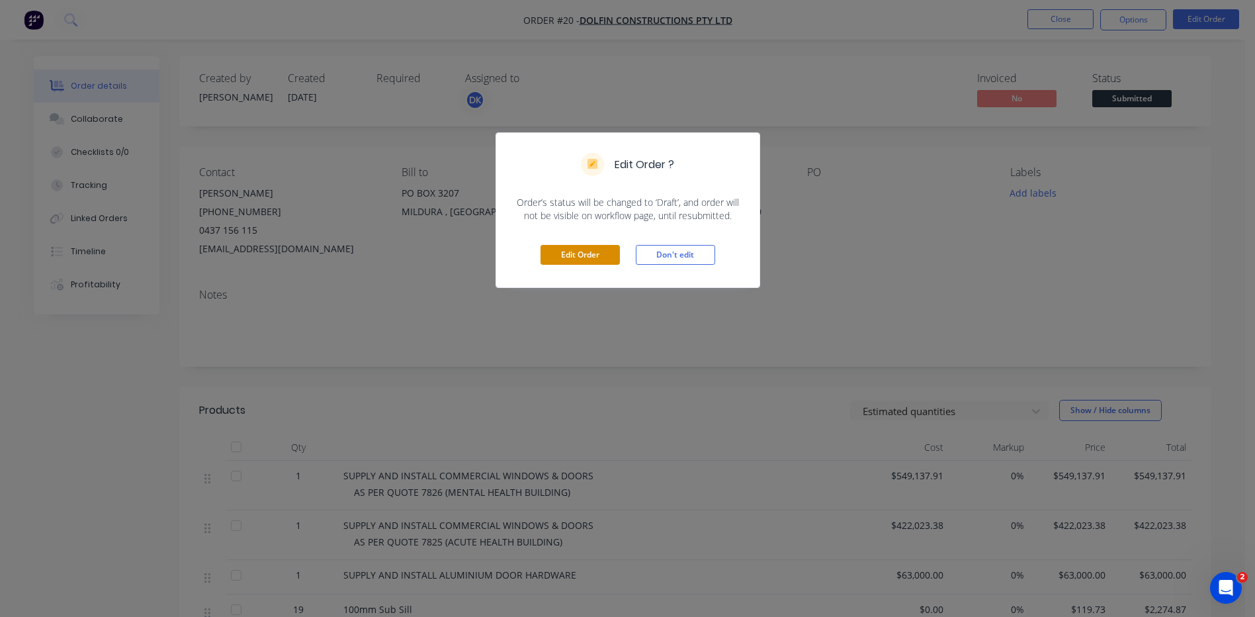
click at [589, 251] on button "Edit Order" at bounding box center [580, 255] width 79 height 20
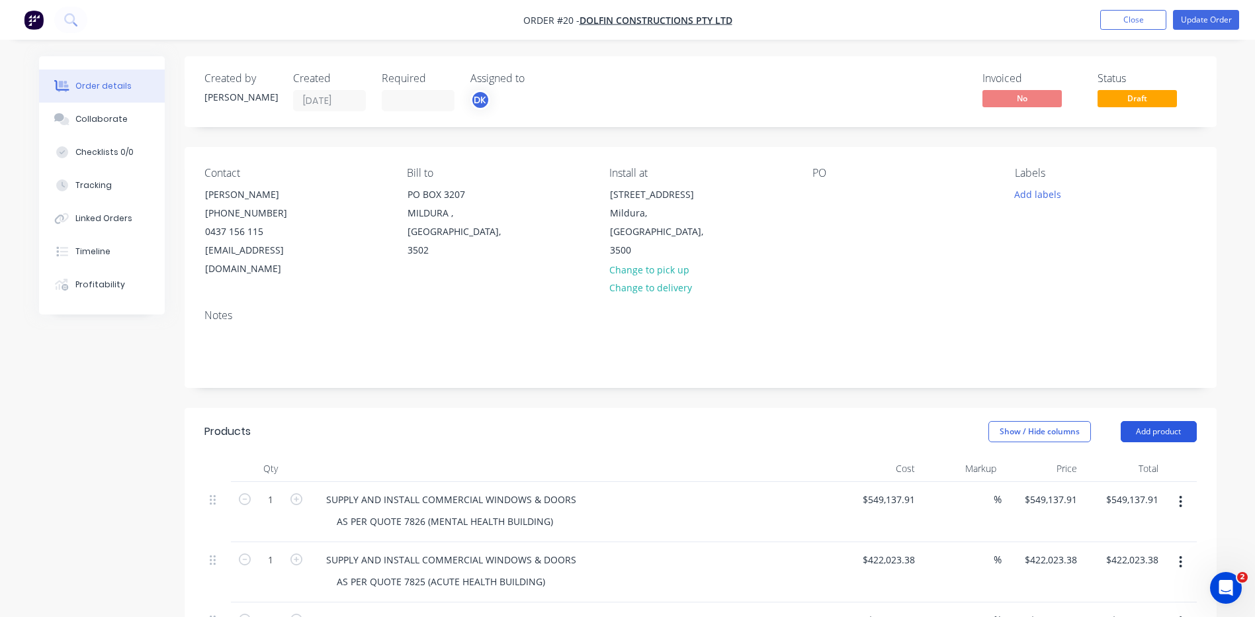
click at [1160, 421] on button "Add product" at bounding box center [1159, 431] width 76 height 21
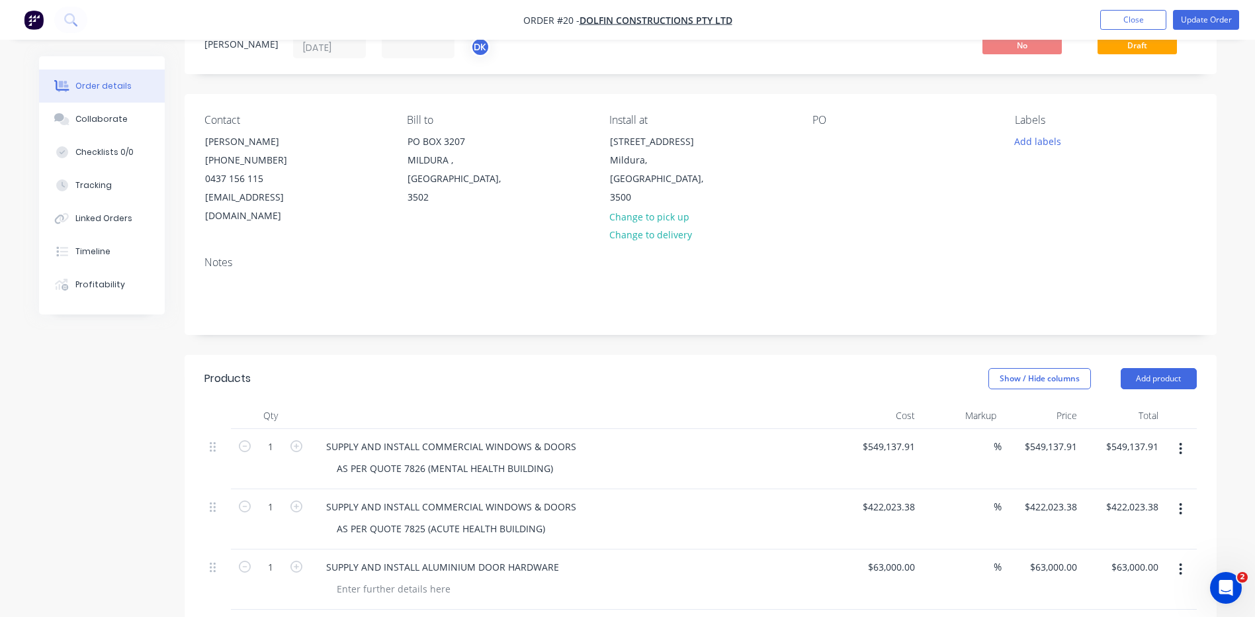
scroll to position [79, 0]
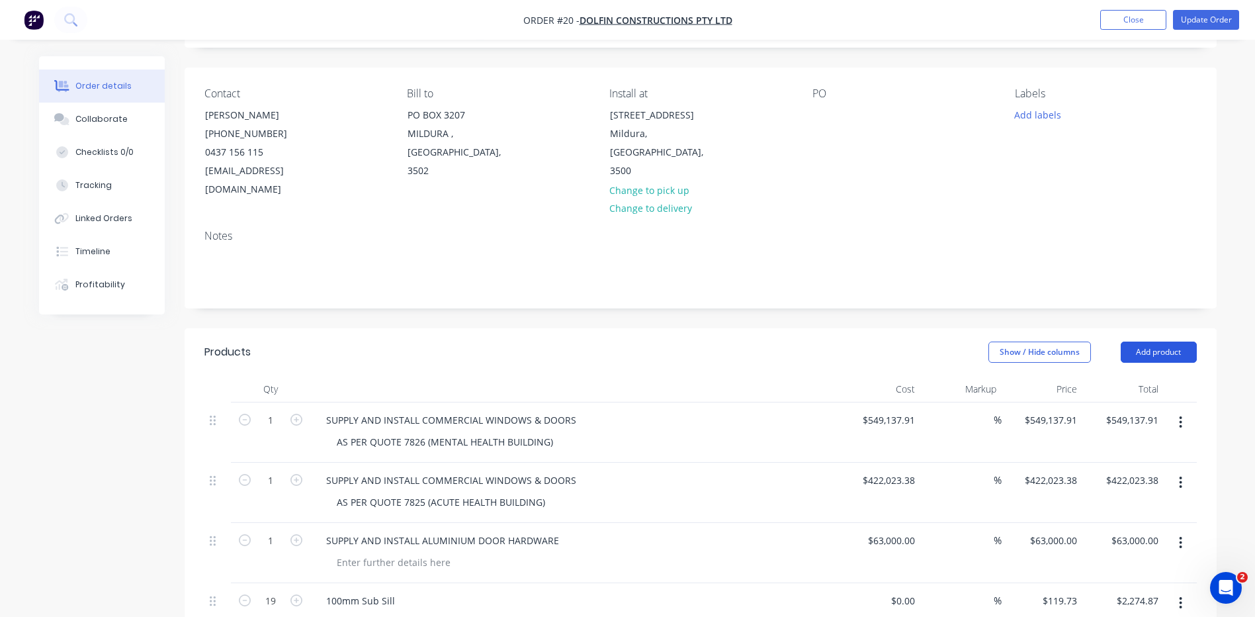
click at [1150, 341] on button "Add product" at bounding box center [1159, 351] width 76 height 21
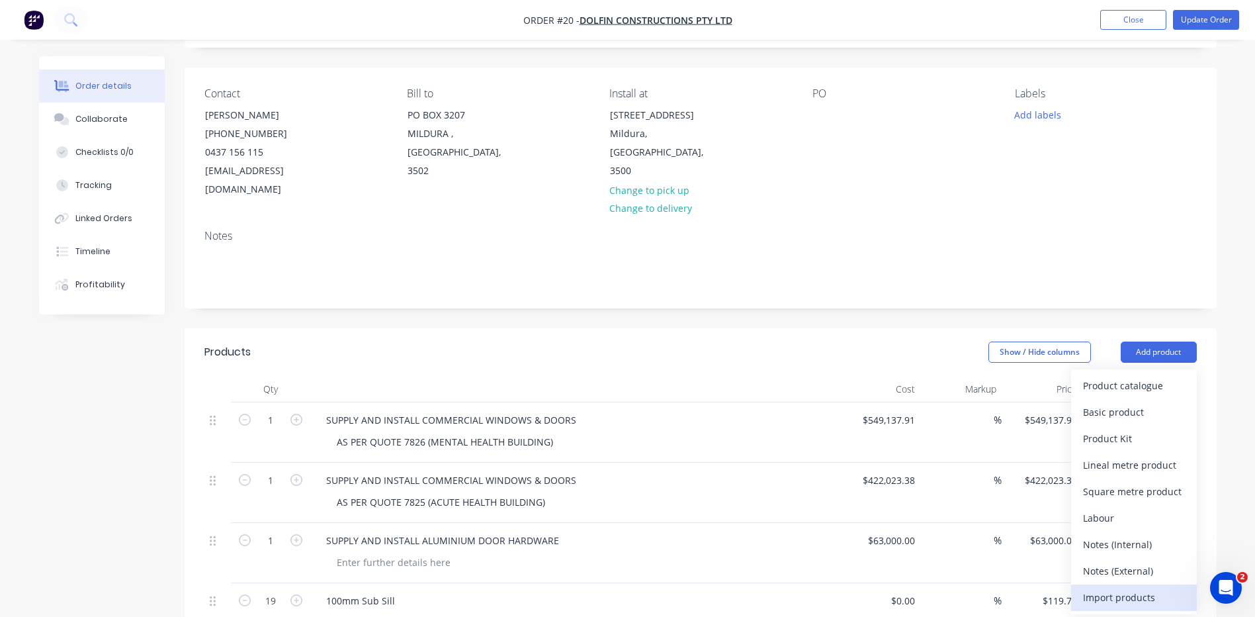
click at [1120, 588] on div "Import products" at bounding box center [1134, 597] width 102 height 19
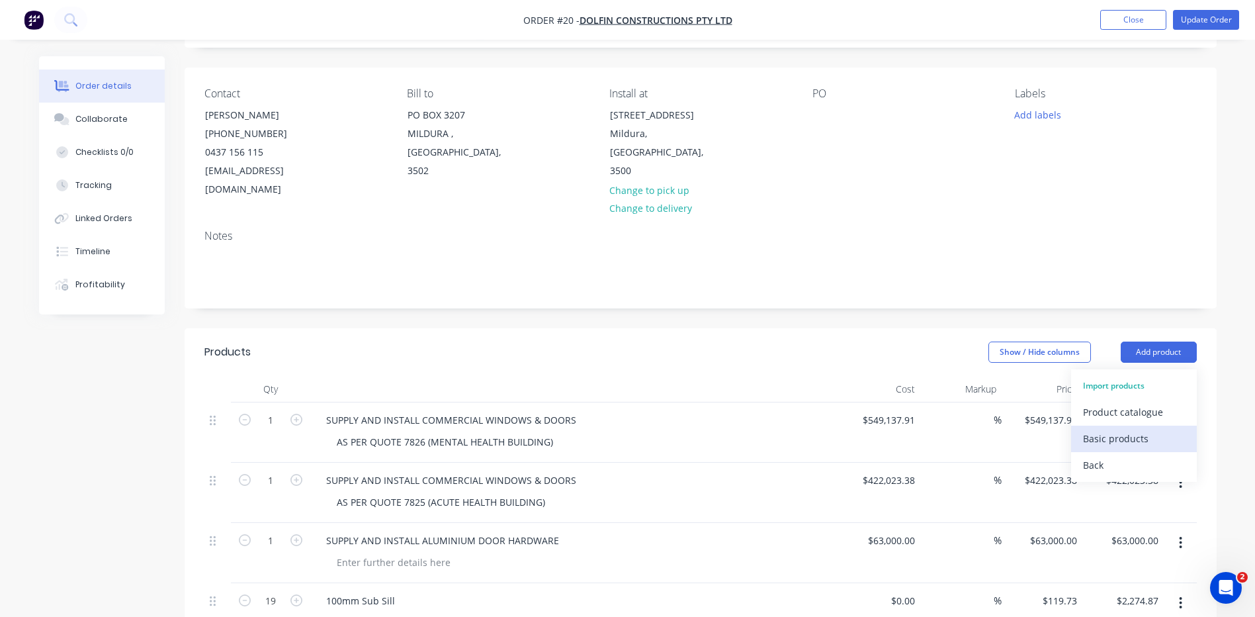
click at [1104, 429] on div "Basic products" at bounding box center [1134, 438] width 102 height 19
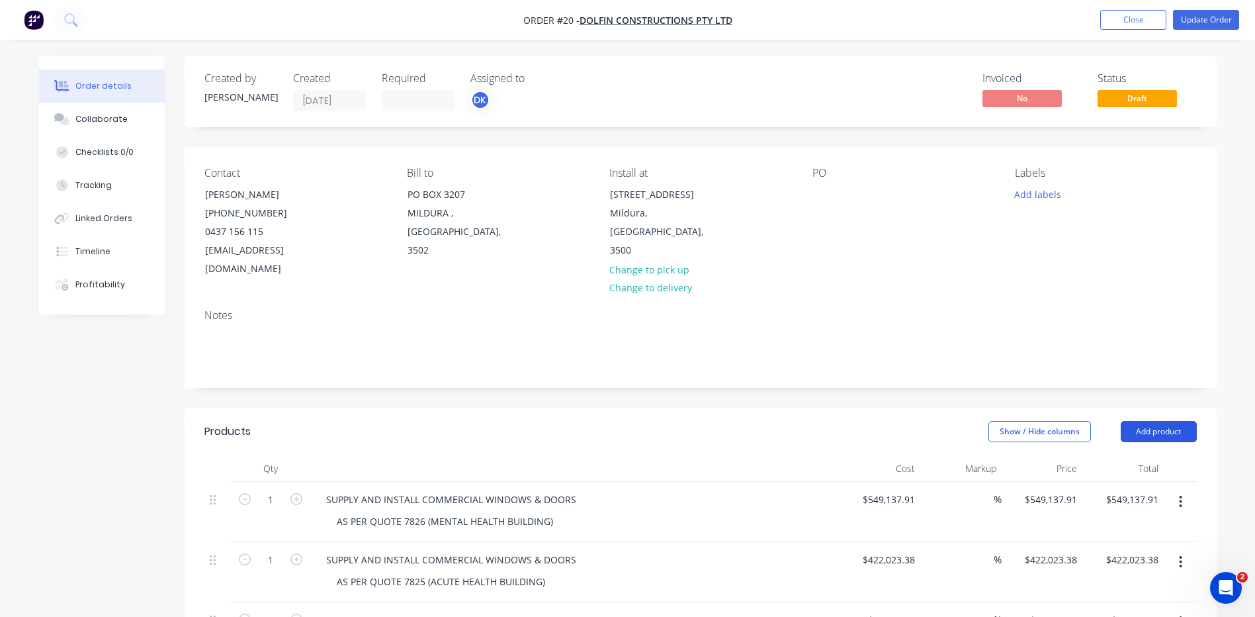
click at [1159, 421] on button "Add product" at bounding box center [1159, 431] width 76 height 21
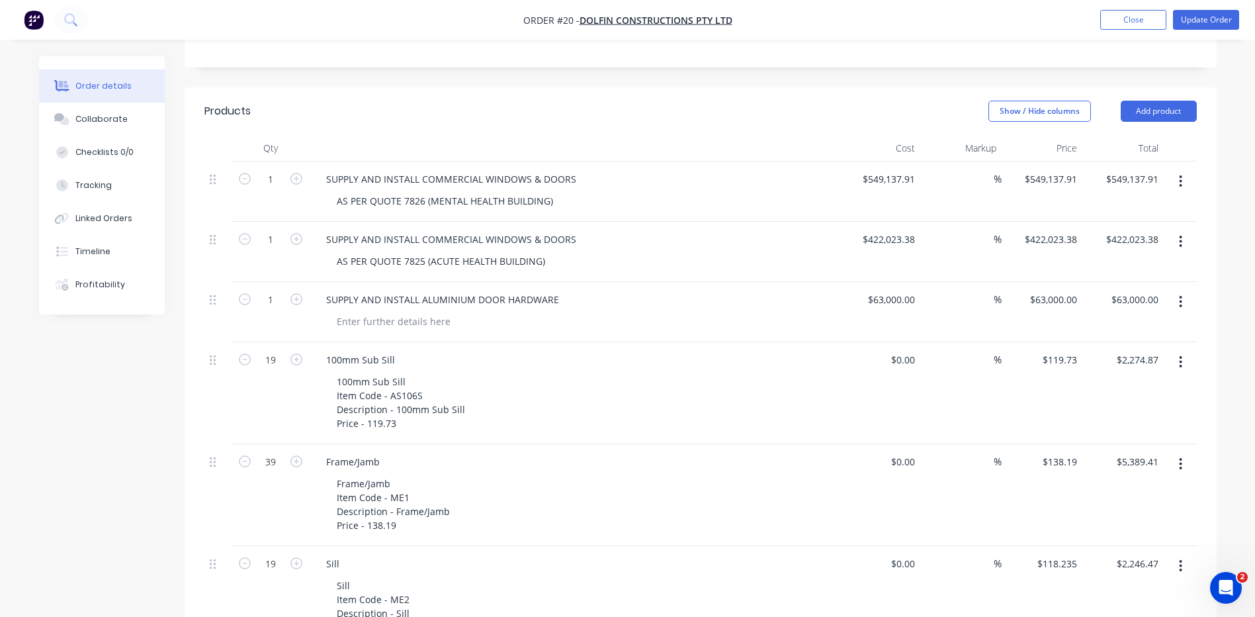
scroll to position [316, 0]
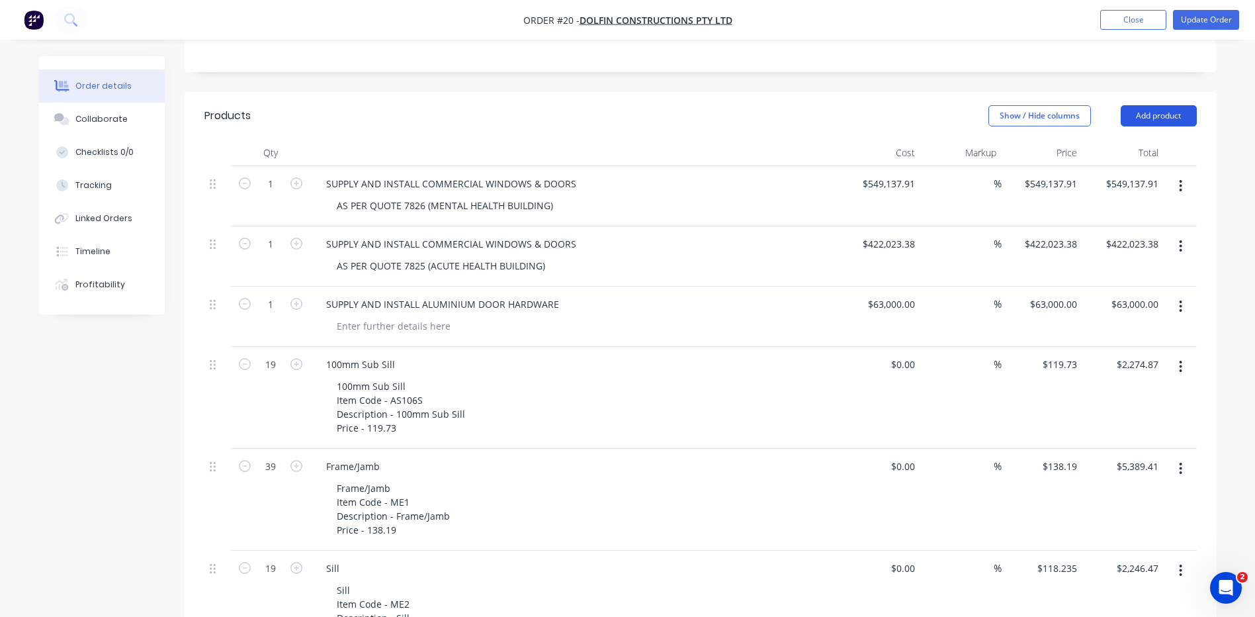
click at [1156, 105] on button "Add product" at bounding box center [1159, 115] width 76 height 21
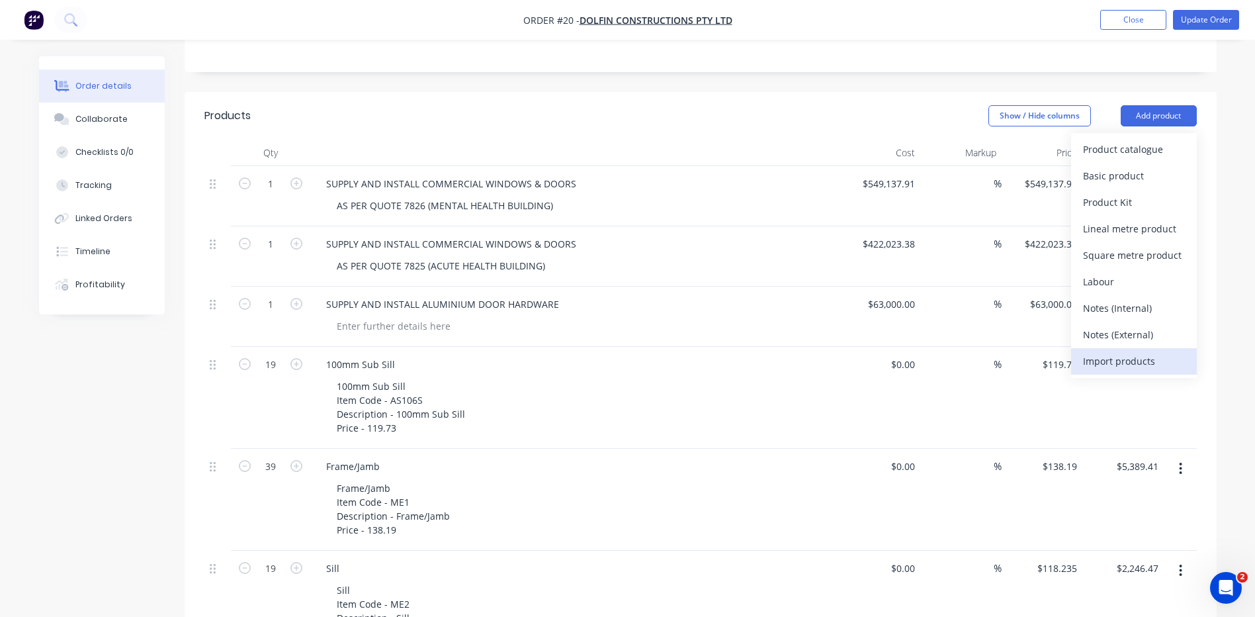
click at [1111, 351] on div "Import products" at bounding box center [1134, 360] width 102 height 19
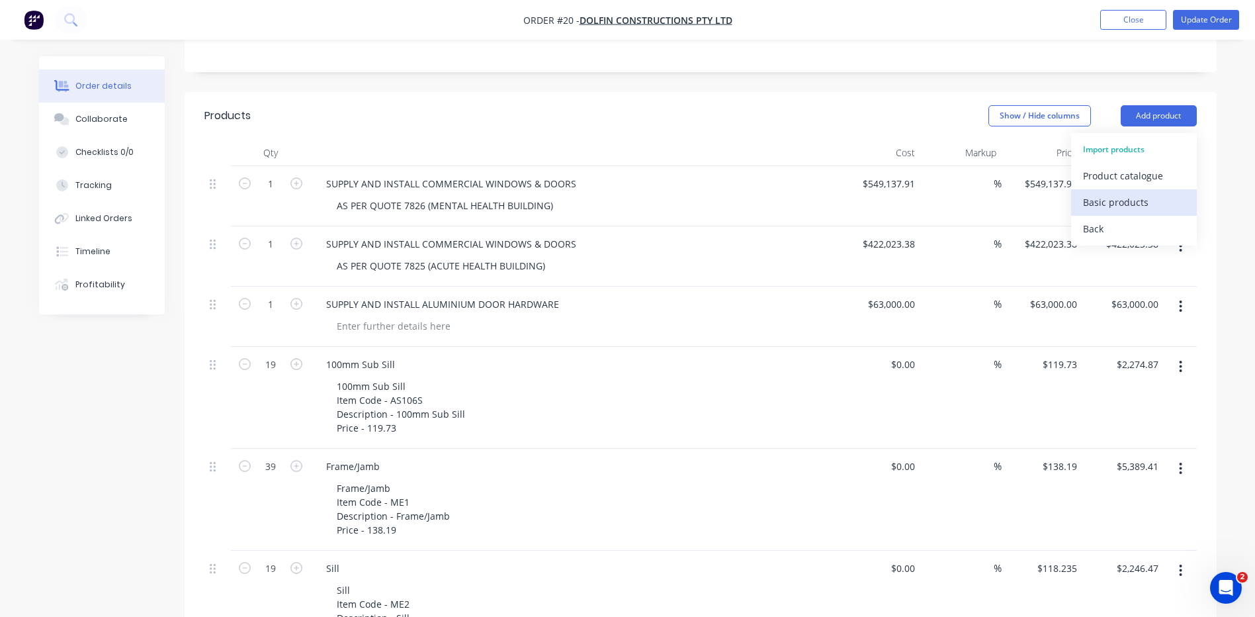
click at [1112, 193] on div "Basic products" at bounding box center [1134, 202] width 102 height 19
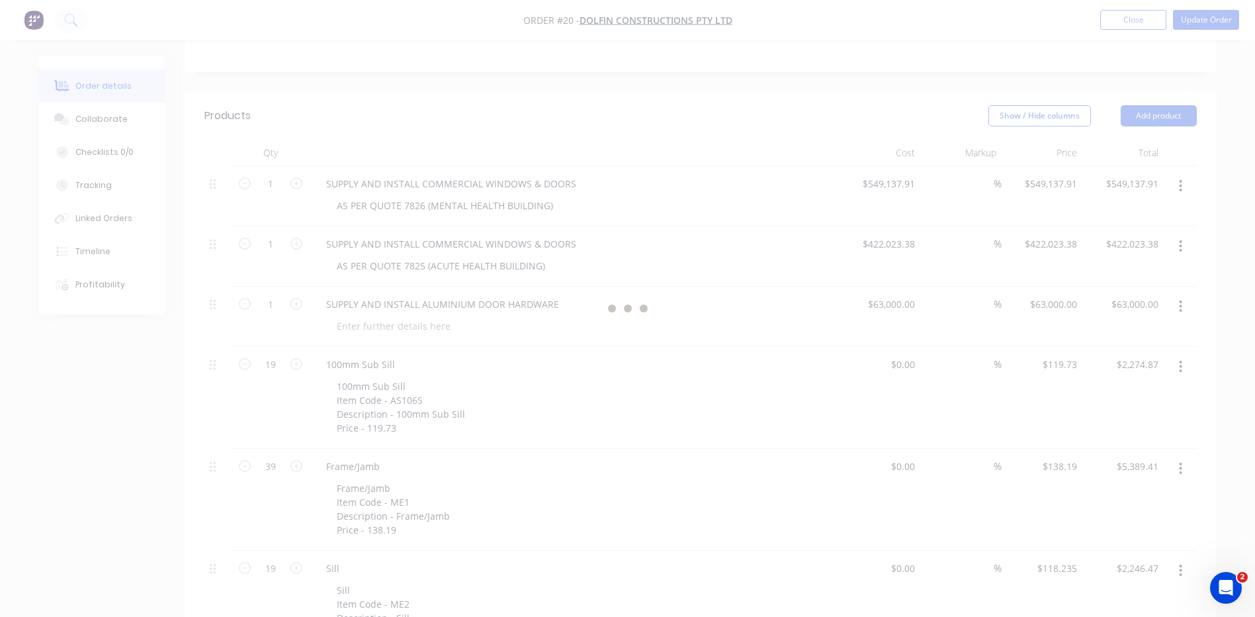
scroll to position [0, 0]
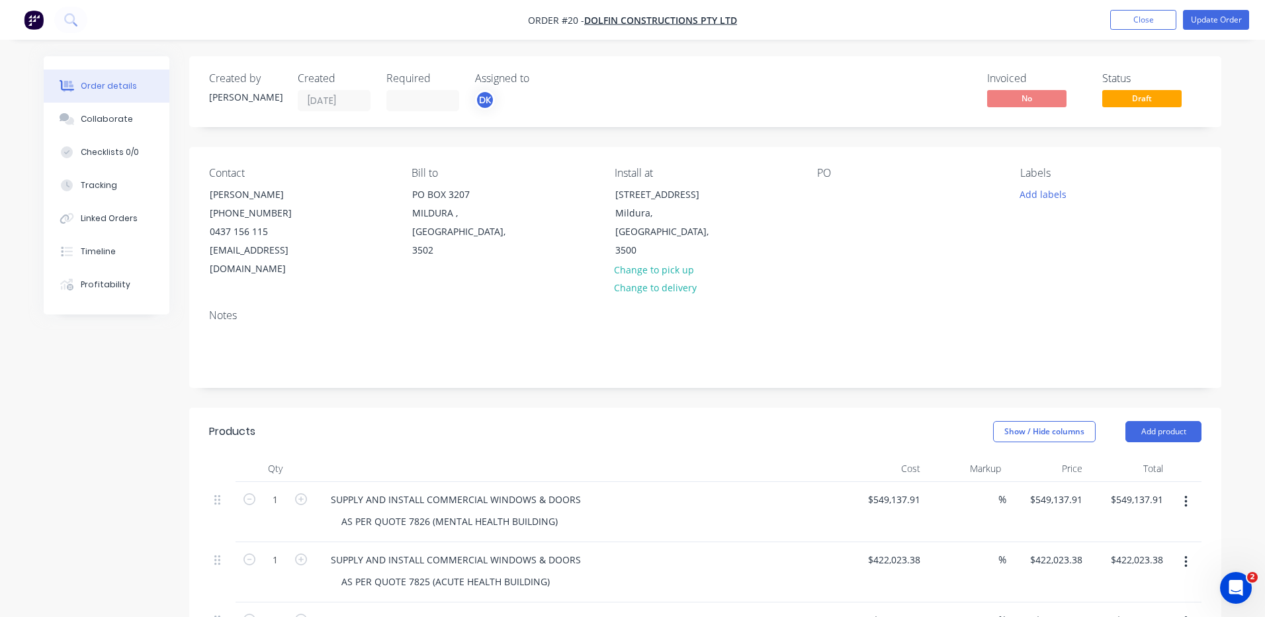
type input "$117.14"
type input "$8,551.22"
type input "$94.09"
type input "$1,034.99"
type input "$37.25"
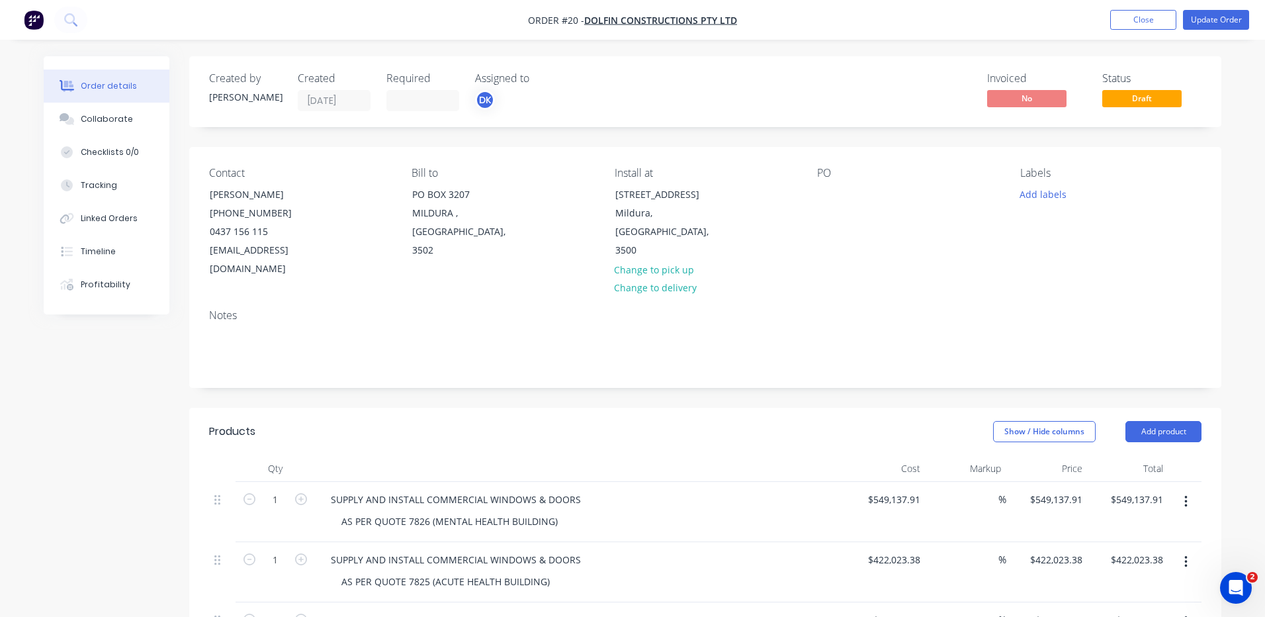
type input "$409.75"
type input "$59.77"
type input "$1,016.09"
type input "$30.45"
type input "$1,187.55"
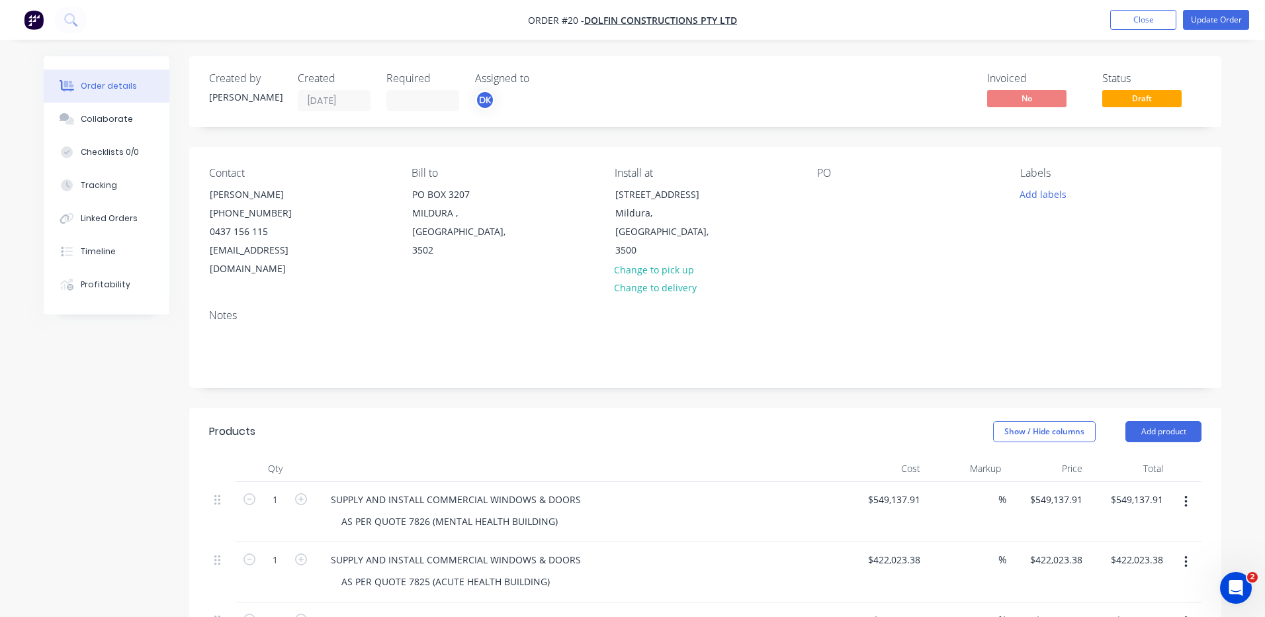
type input "$30.73"
type input "$430.22"
type input "$24.07"
type input "$96.28"
type input "$28.82"
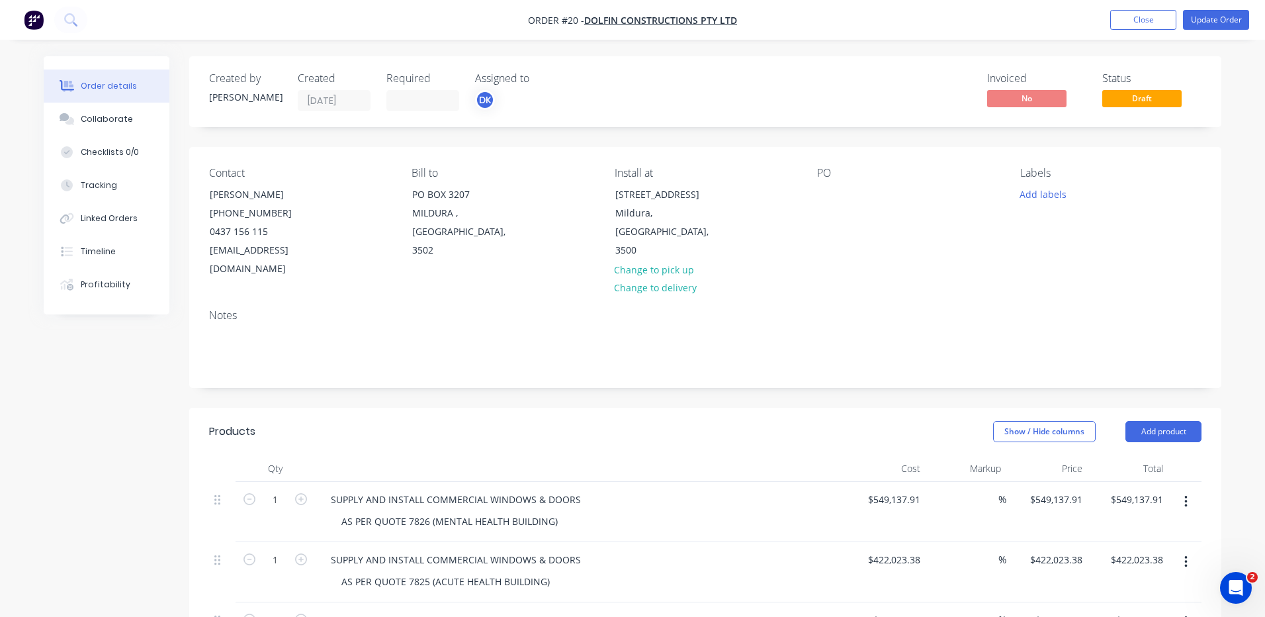
type input "$259.38"
type input "$157.80"
type input "$315.60"
type input "$137.33"
type input "$274.66"
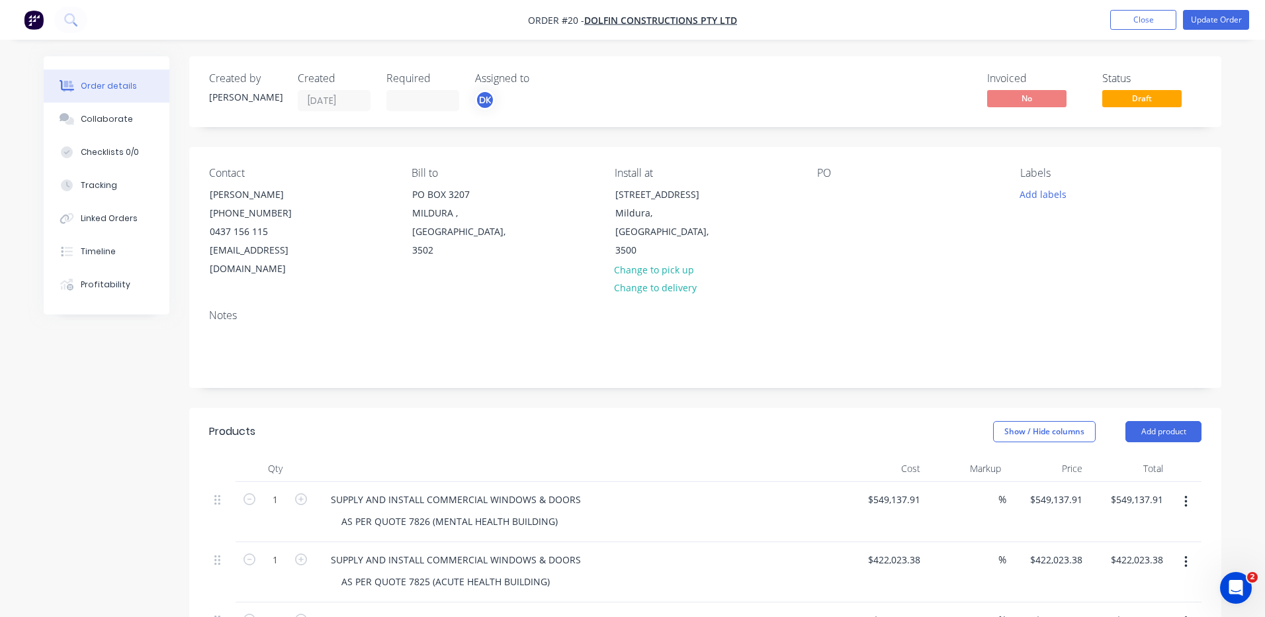
type input "$127.95"
type input "$158.73"
type input "$793.65"
type input "$132.75"
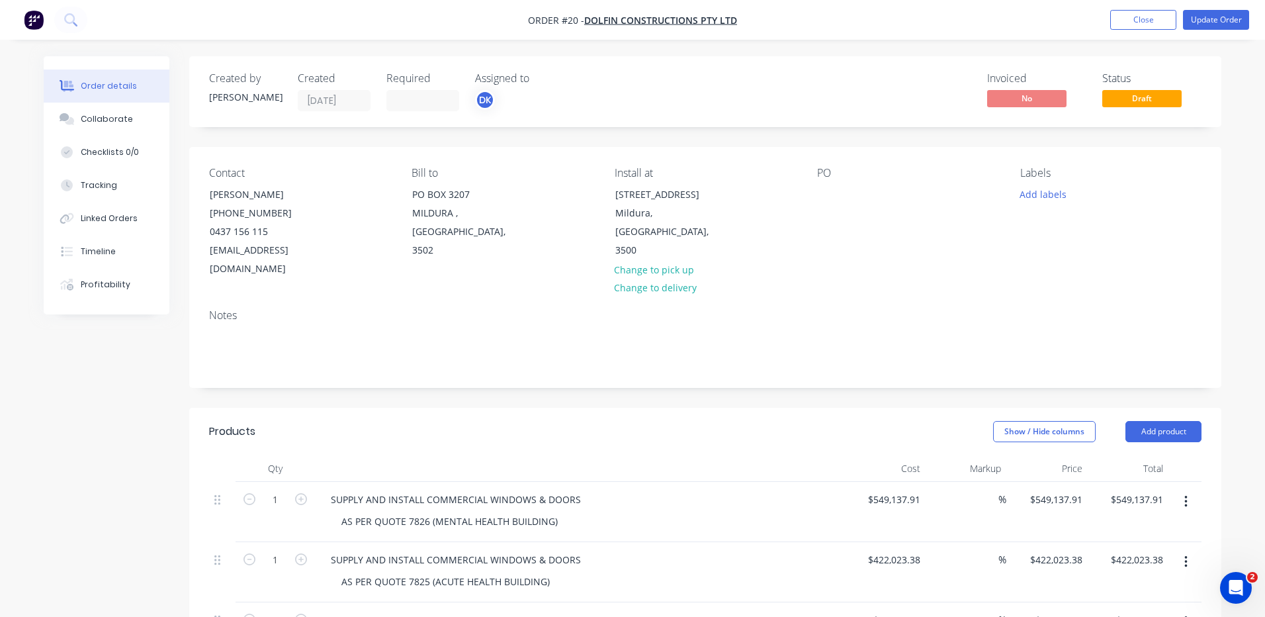
type input "$265.50"
type input "$181.95"
type input "$1,091.70"
type input "$175.95"
type input "$1,055.70"
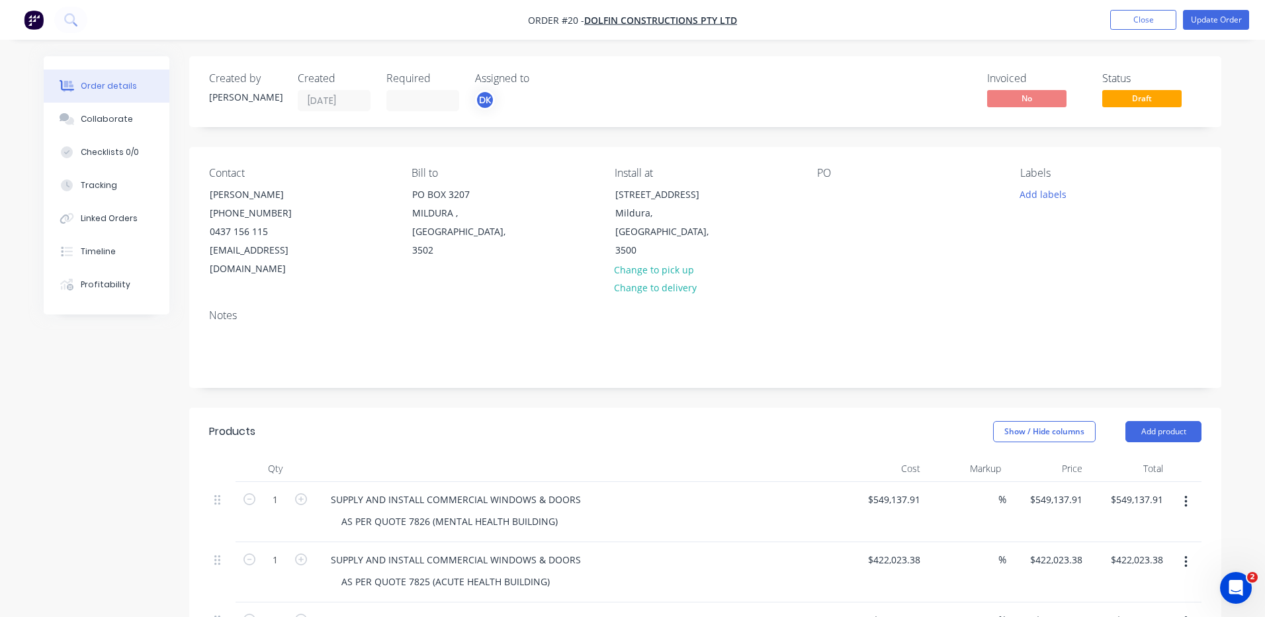
type input "11"
type input "$3.71"
type input "$118.72"
click at [1206, 17] on button "Update Order" at bounding box center [1206, 20] width 66 height 20
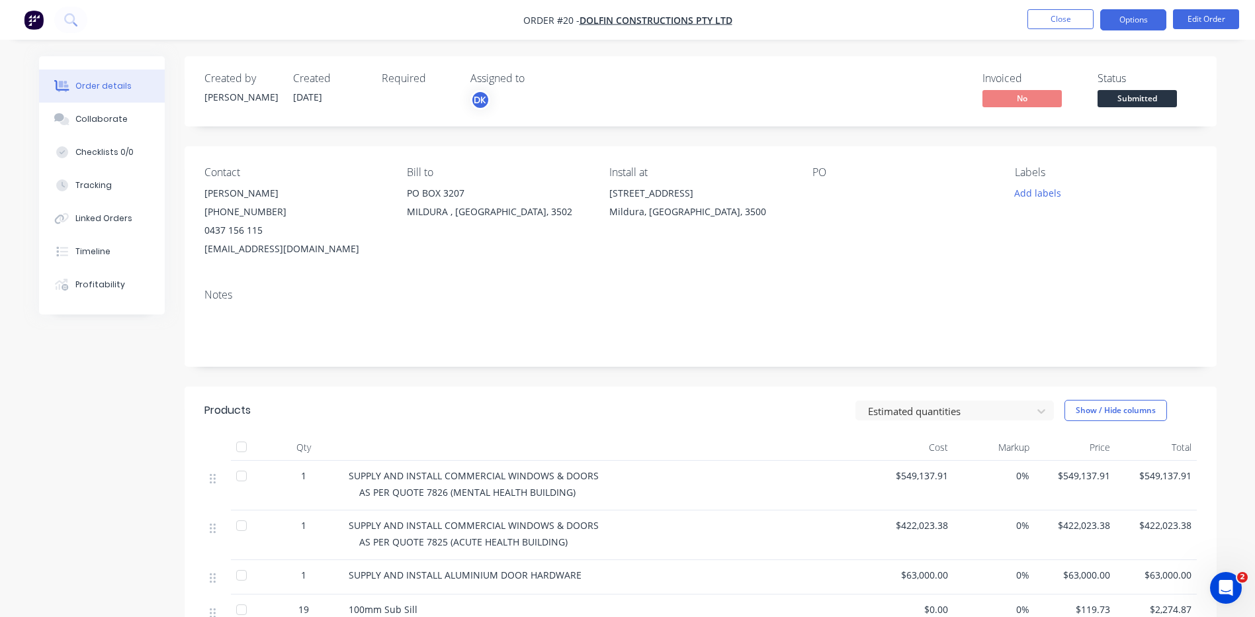
click at [1136, 17] on button "Options" at bounding box center [1134, 19] width 66 height 21
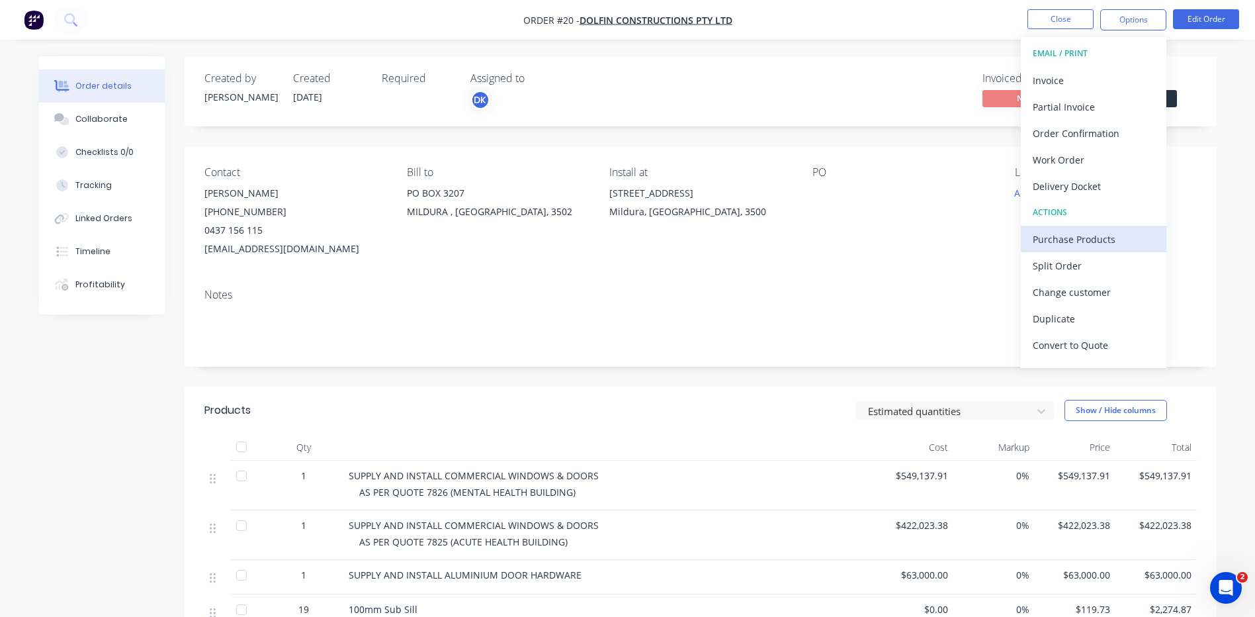
click at [1051, 240] on div "Purchase Products" at bounding box center [1094, 239] width 122 height 19
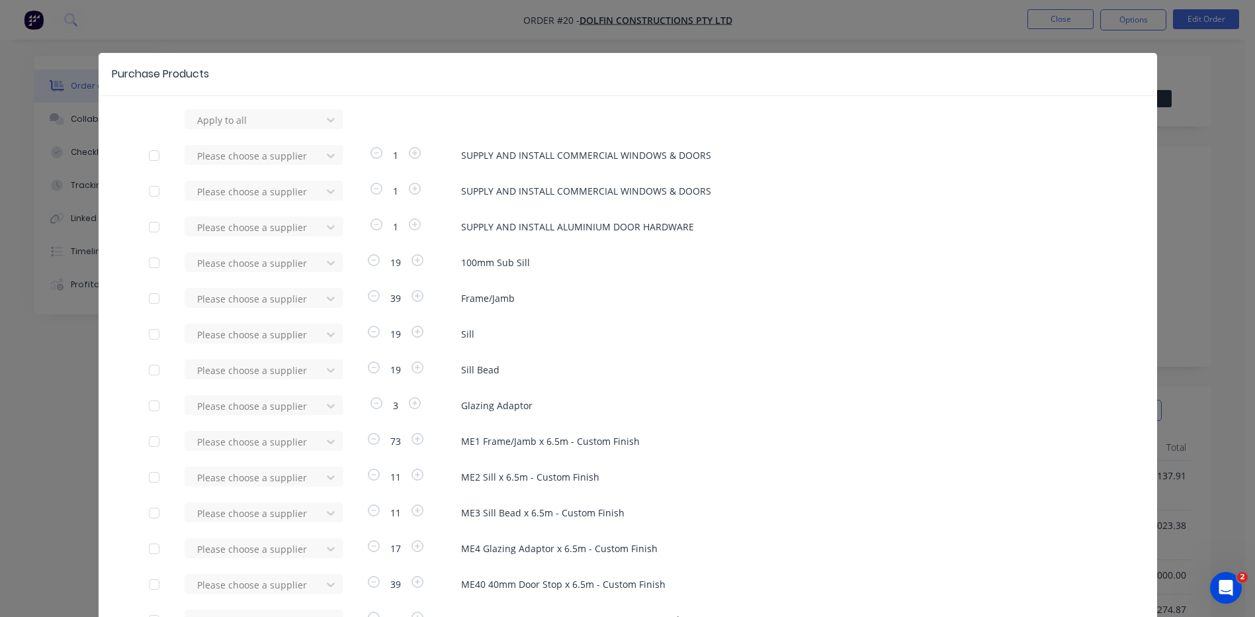
click at [147, 158] on div at bounding box center [154, 155] width 26 height 26
click at [151, 156] on div at bounding box center [154, 155] width 26 height 26
click at [325, 115] on icon at bounding box center [330, 119] width 13 height 13
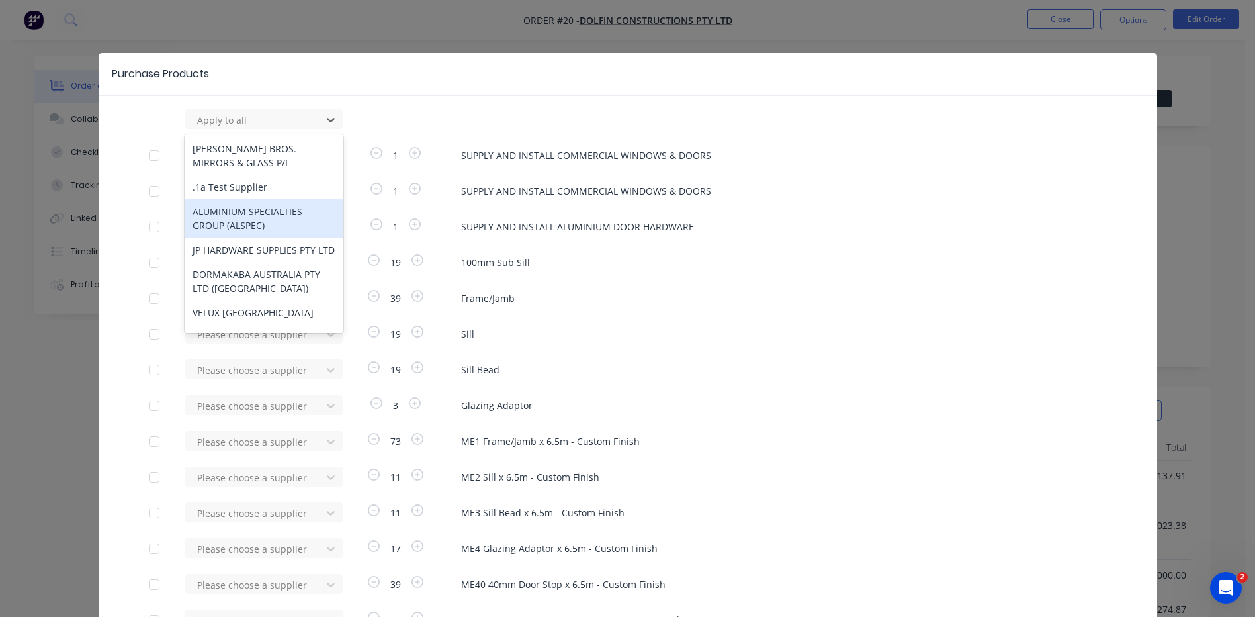
click at [255, 229] on div "ALUMINIUM SPECIALTIES GROUP (ALSPEC)" at bounding box center [264, 218] width 159 height 38
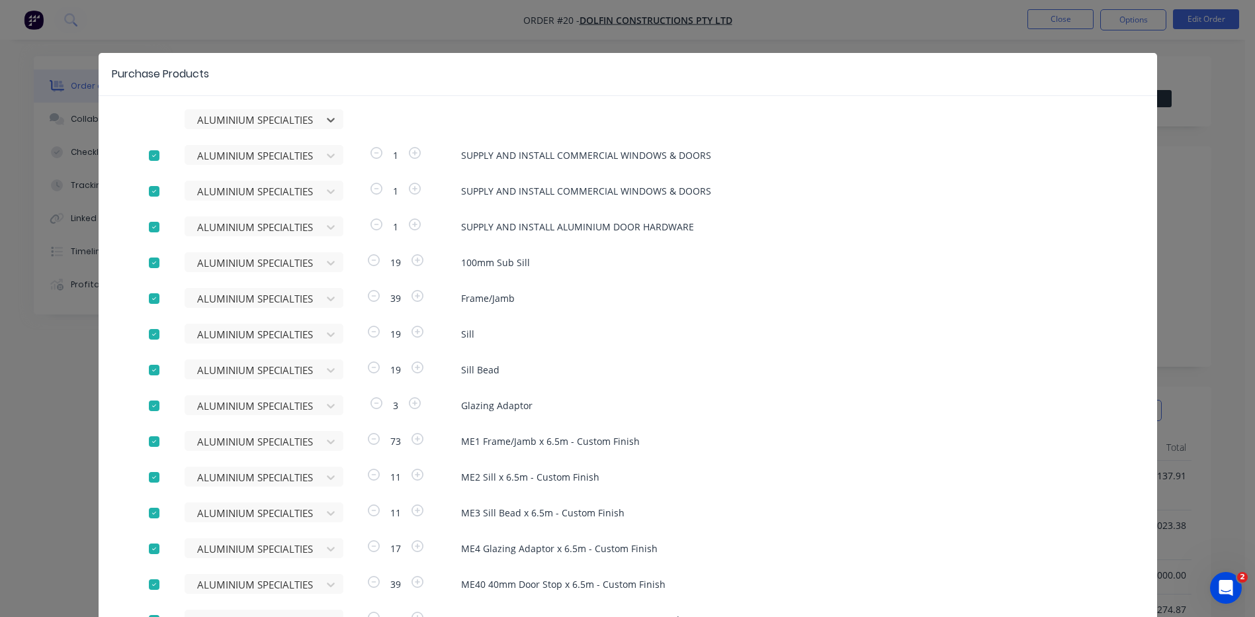
click at [149, 156] on div at bounding box center [154, 155] width 26 height 26
click at [152, 192] on div at bounding box center [154, 191] width 26 height 26
click at [152, 224] on div at bounding box center [154, 227] width 26 height 26
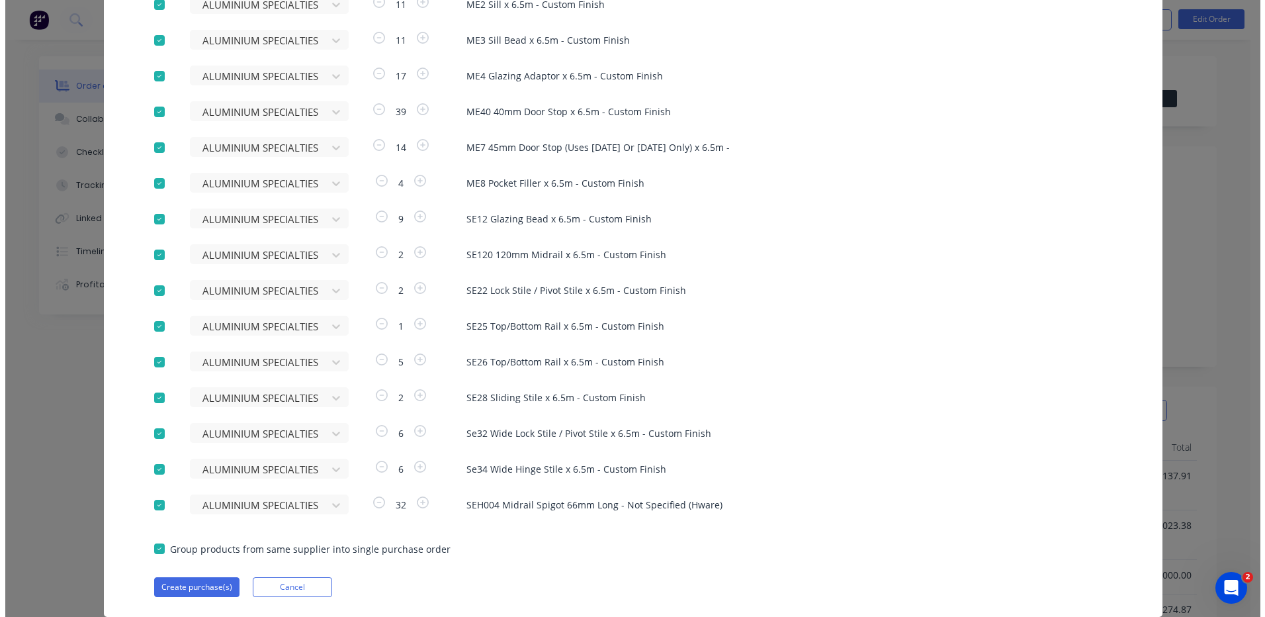
scroll to position [1083, 0]
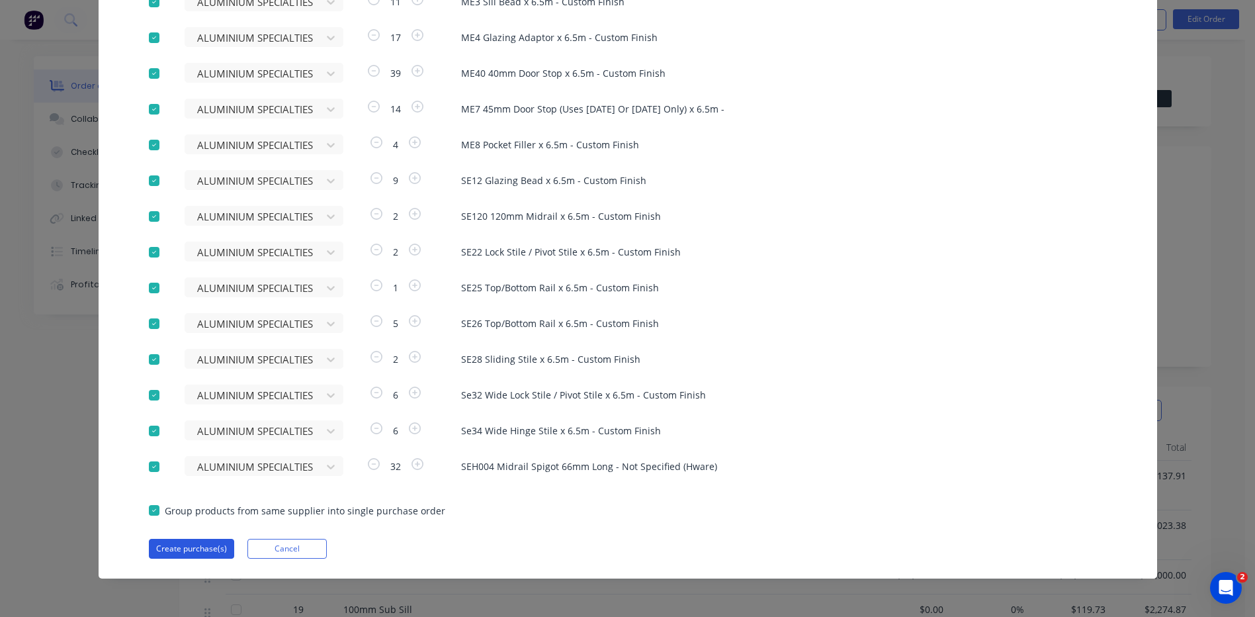
click at [168, 549] on button "Create purchase(s)" at bounding box center [191, 549] width 85 height 20
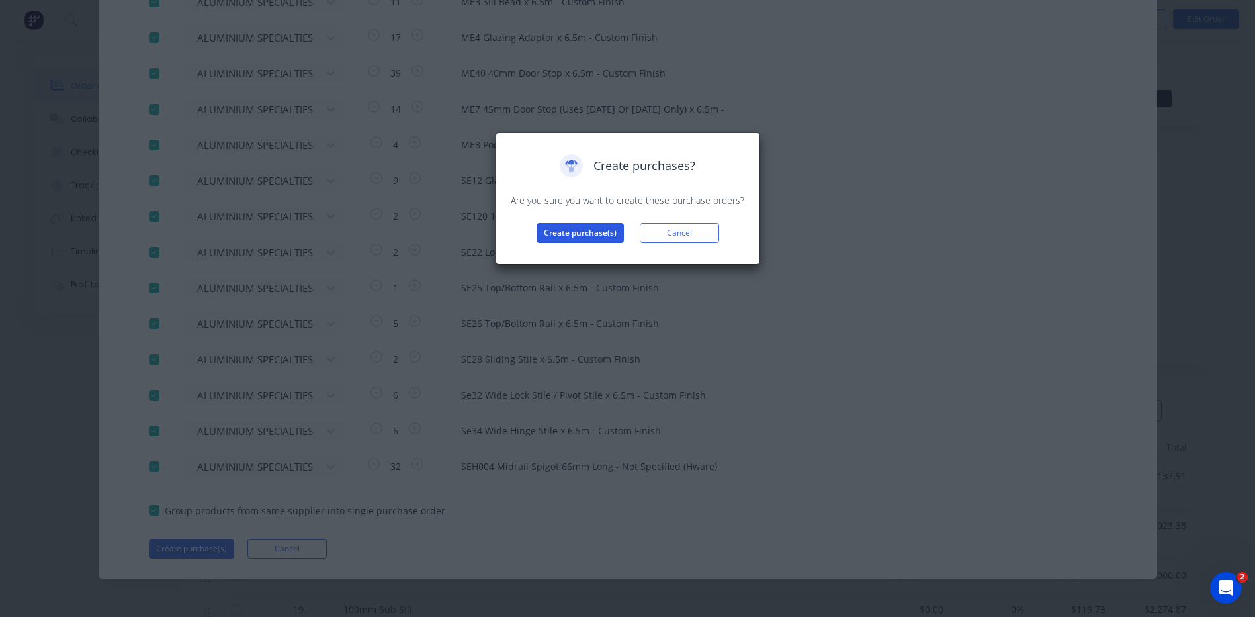
click at [563, 236] on button "Create purchase(s)" at bounding box center [580, 233] width 87 height 20
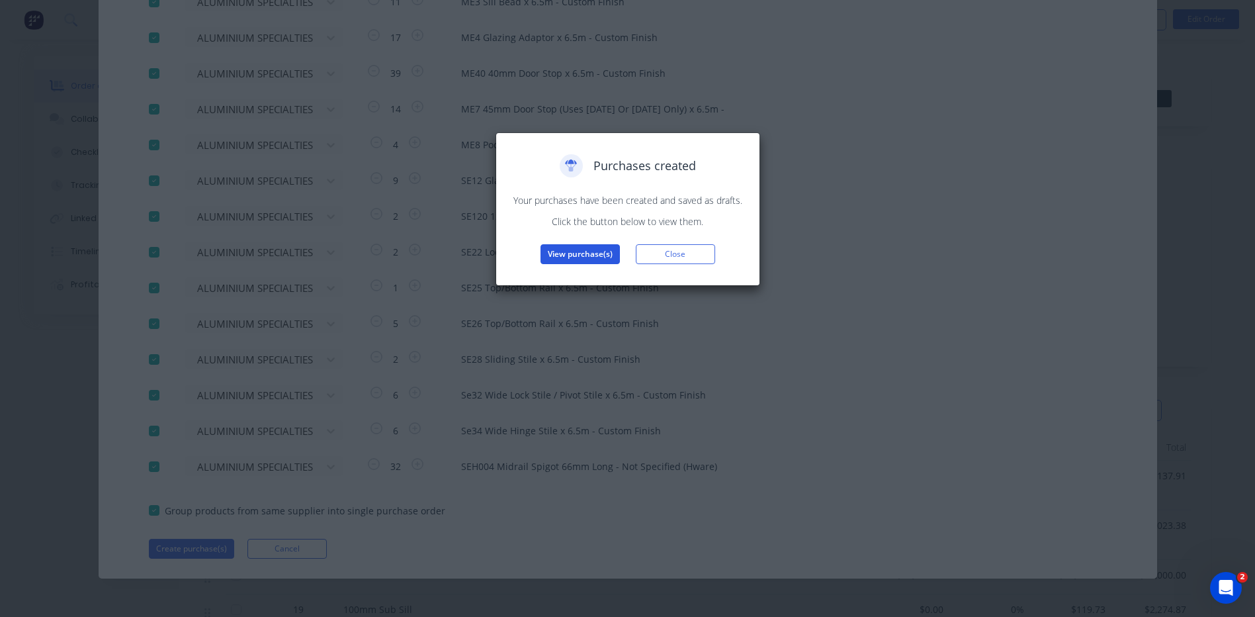
click at [578, 251] on button "View purchase(s)" at bounding box center [580, 254] width 79 height 20
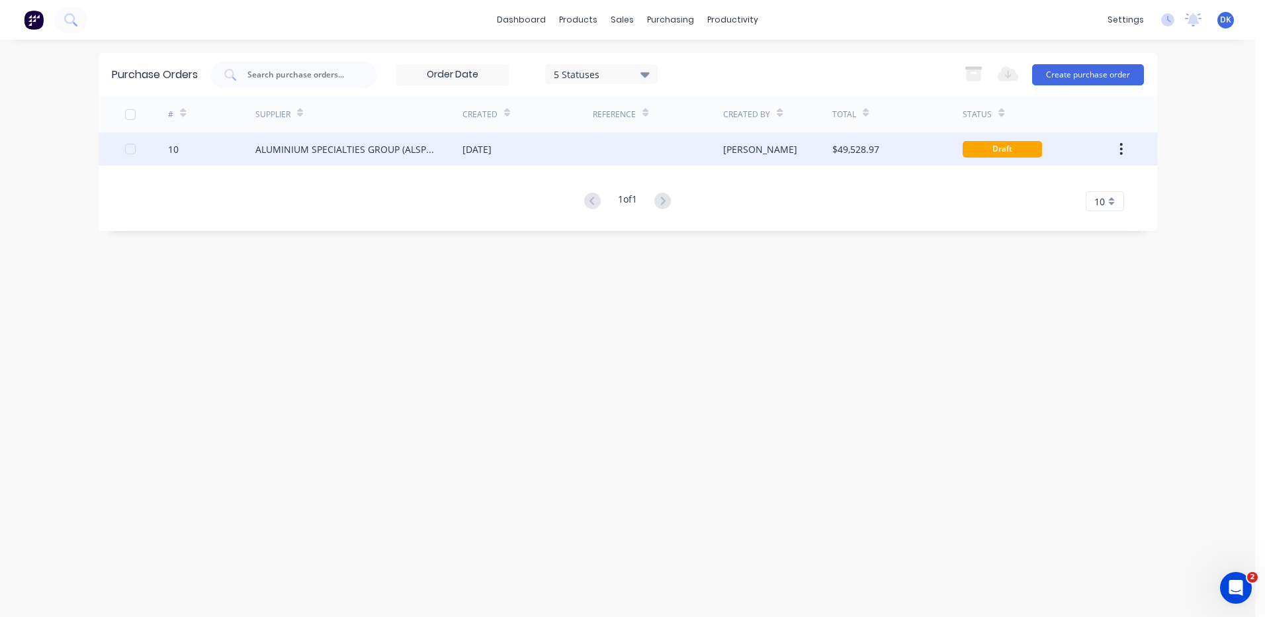
click at [371, 151] on div "ALUMINIUM SPECIALTIES GROUP (ALSPEC)" at bounding box center [345, 149] width 181 height 14
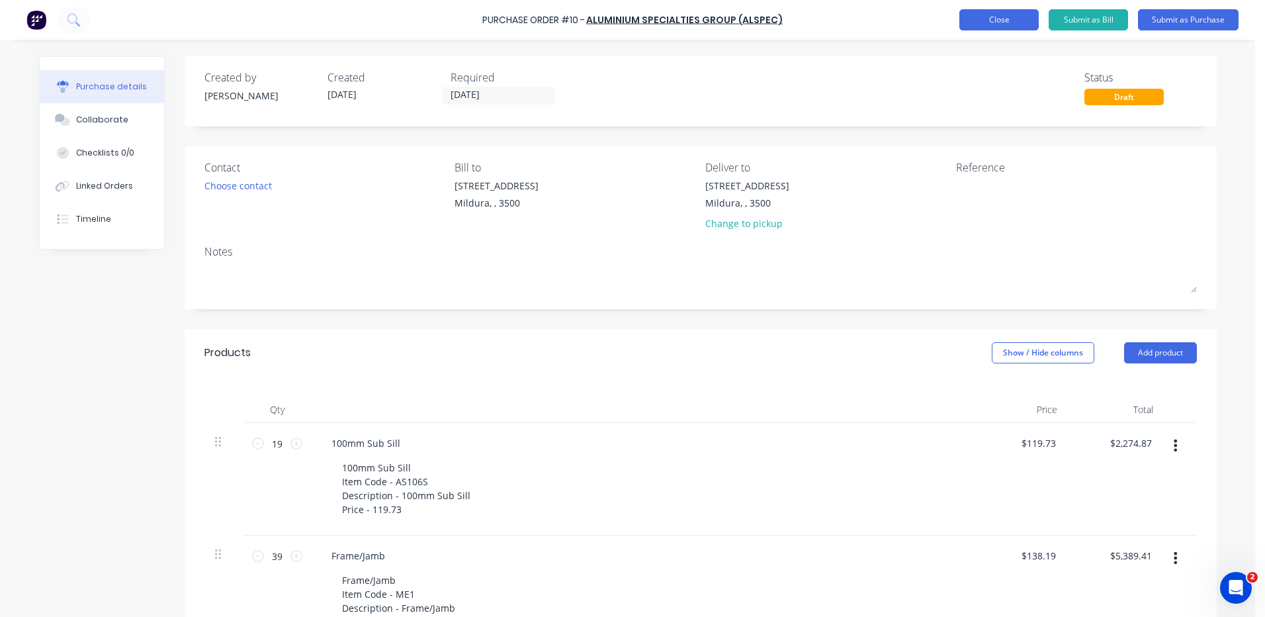
click at [999, 23] on button "Close" at bounding box center [999, 19] width 79 height 21
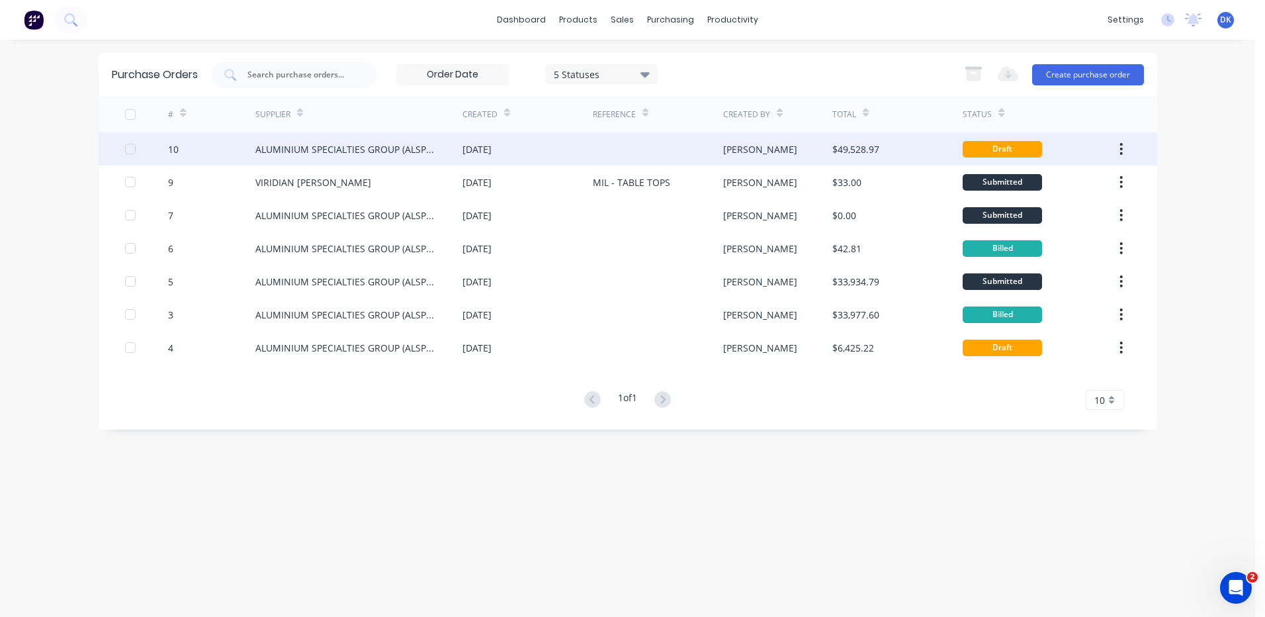
click at [829, 150] on div "DANIEL" at bounding box center [777, 148] width 109 height 33
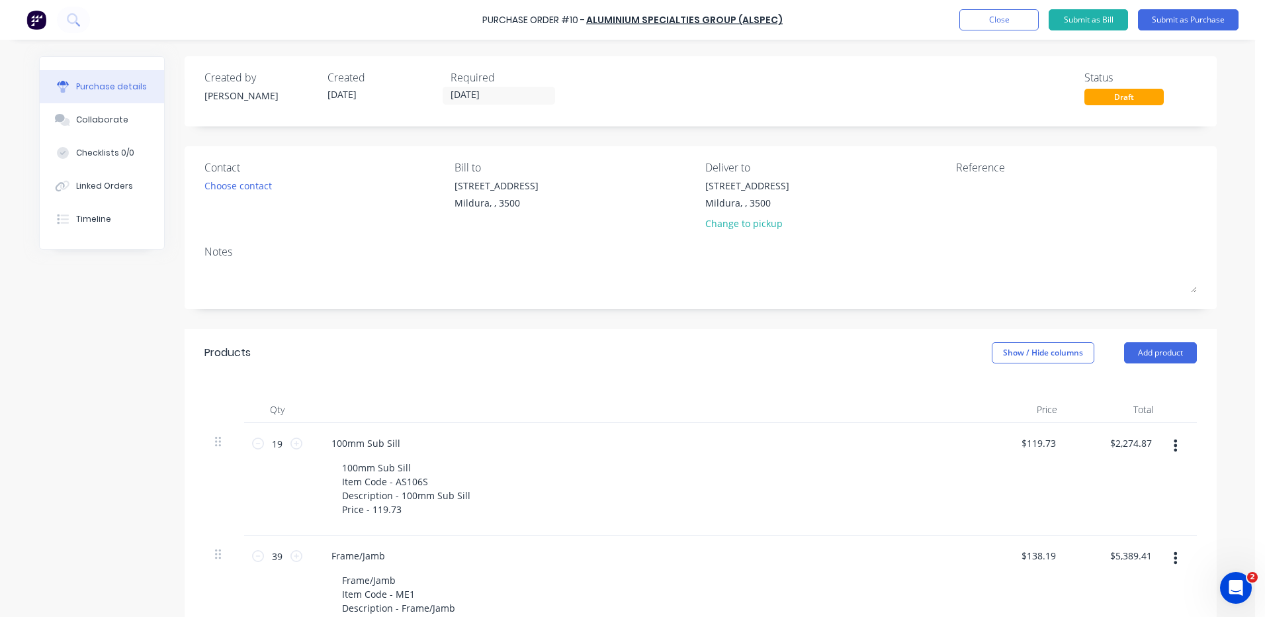
click at [997, 6] on div "Purchase Order #10 - ALUMINIUM SPECIALTIES GROUP (ALSPEC) Add product Close Sub…" at bounding box center [632, 20] width 1265 height 40
click at [932, 89] on div "Created by DANIEL Created 25/09/25 Required 24/09/25 Status Draft" at bounding box center [700, 87] width 993 height 36
click at [991, 18] on button "Close" at bounding box center [999, 19] width 79 height 21
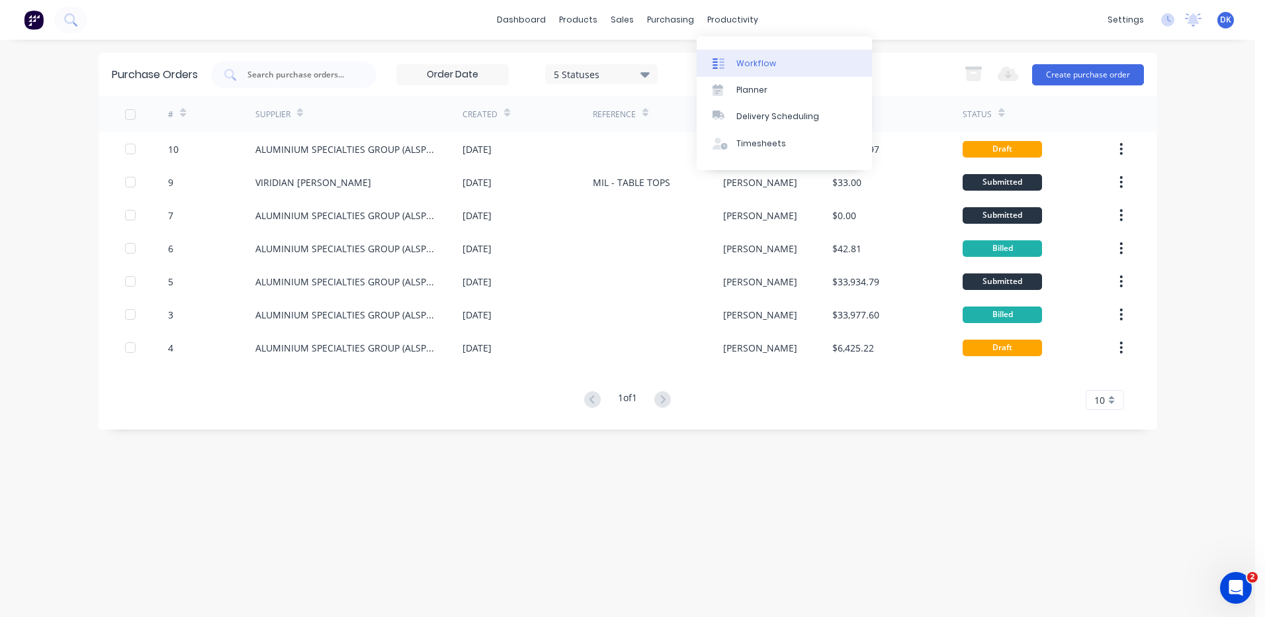
click at [746, 62] on div "Workflow" at bounding box center [757, 64] width 40 height 12
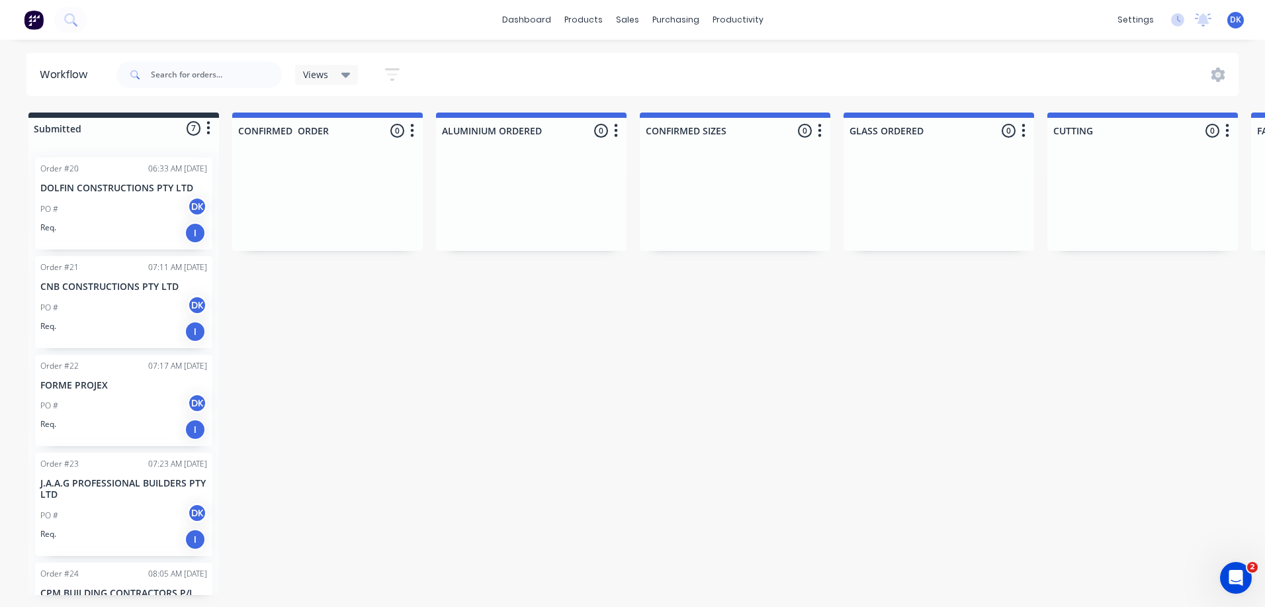
click at [416, 132] on button "button" at bounding box center [412, 131] width 16 height 16
click at [330, 244] on button "Delete" at bounding box center [354, 247] width 132 height 22
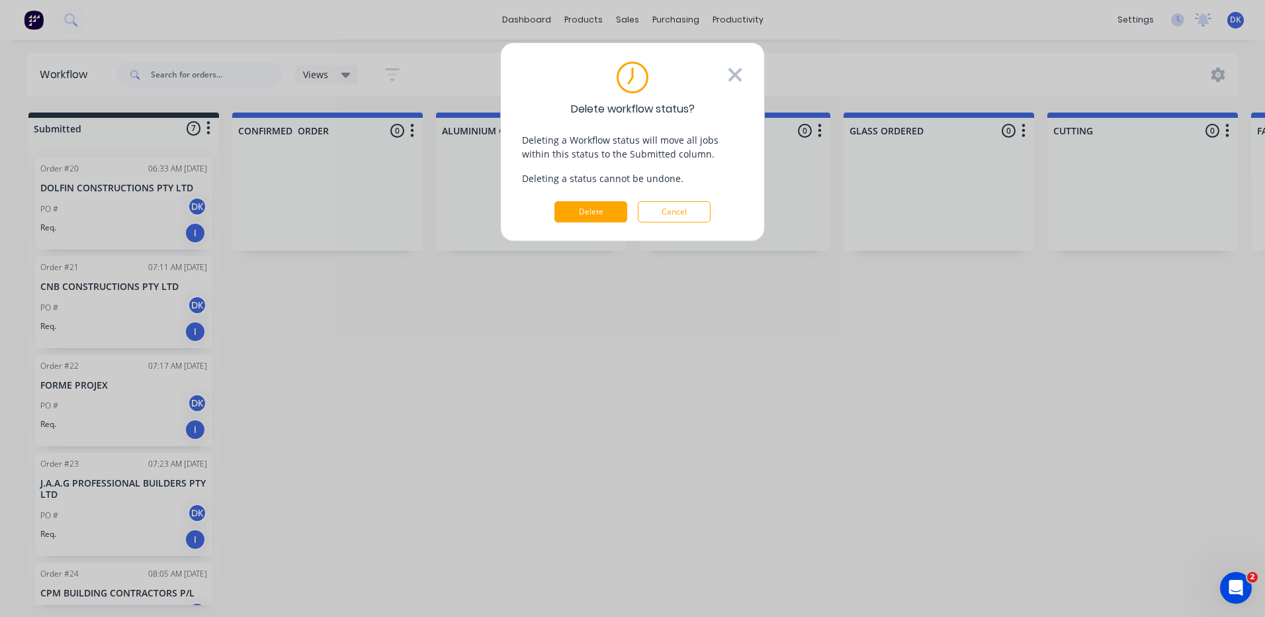
click at [733, 74] on icon at bounding box center [735, 74] width 13 height 13
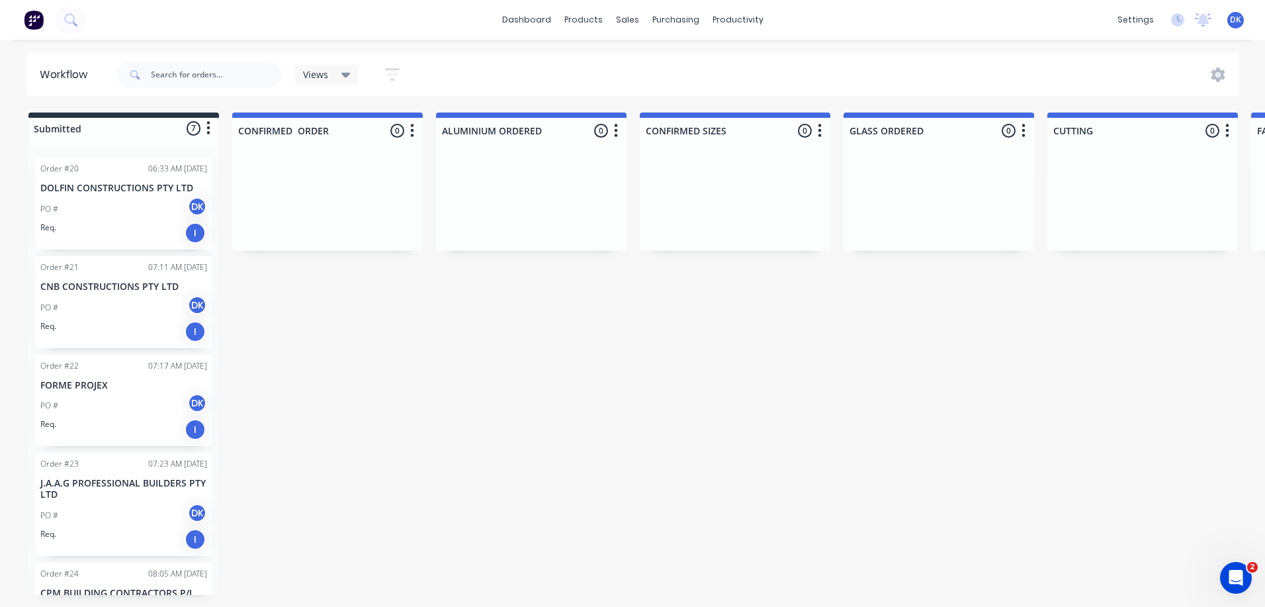
click at [416, 129] on button "button" at bounding box center [412, 131] width 16 height 16
click at [417, 97] on div "Workflow Views Save new view None (Default) edit Show/Hide statuses Show line i…" at bounding box center [627, 316] width 1255 height 527
click at [411, 127] on icon "button" at bounding box center [412, 130] width 4 height 17
click at [325, 249] on button "Delete" at bounding box center [354, 247] width 132 height 22
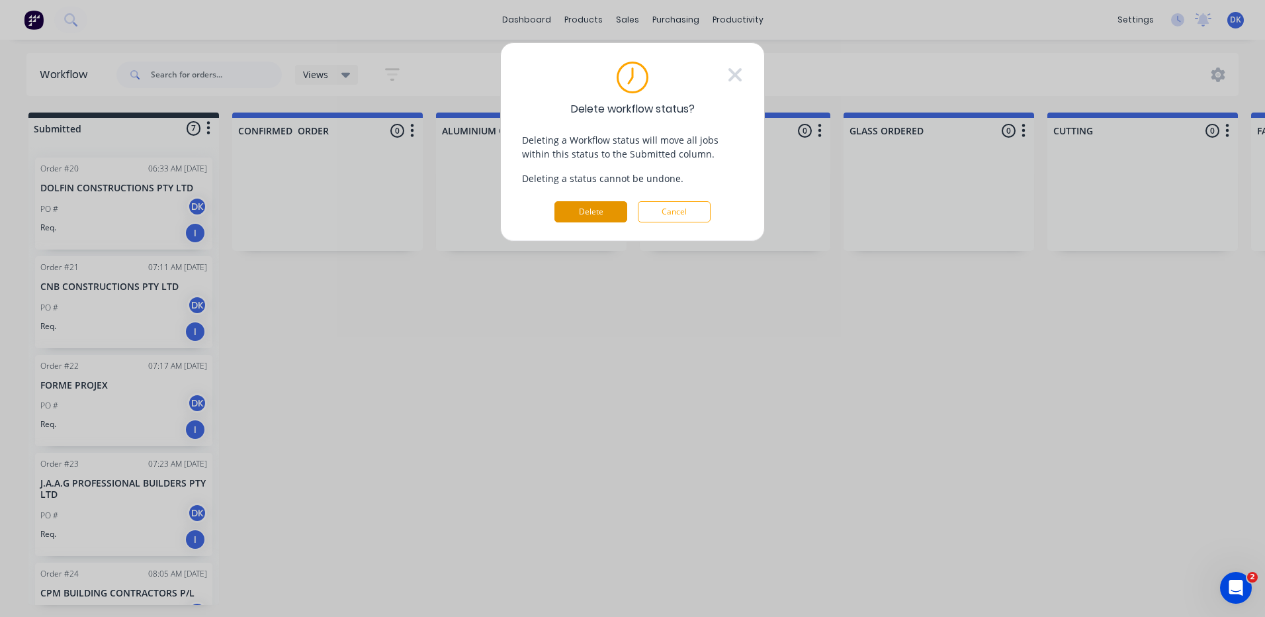
click at [584, 208] on button "Delete" at bounding box center [591, 211] width 73 height 21
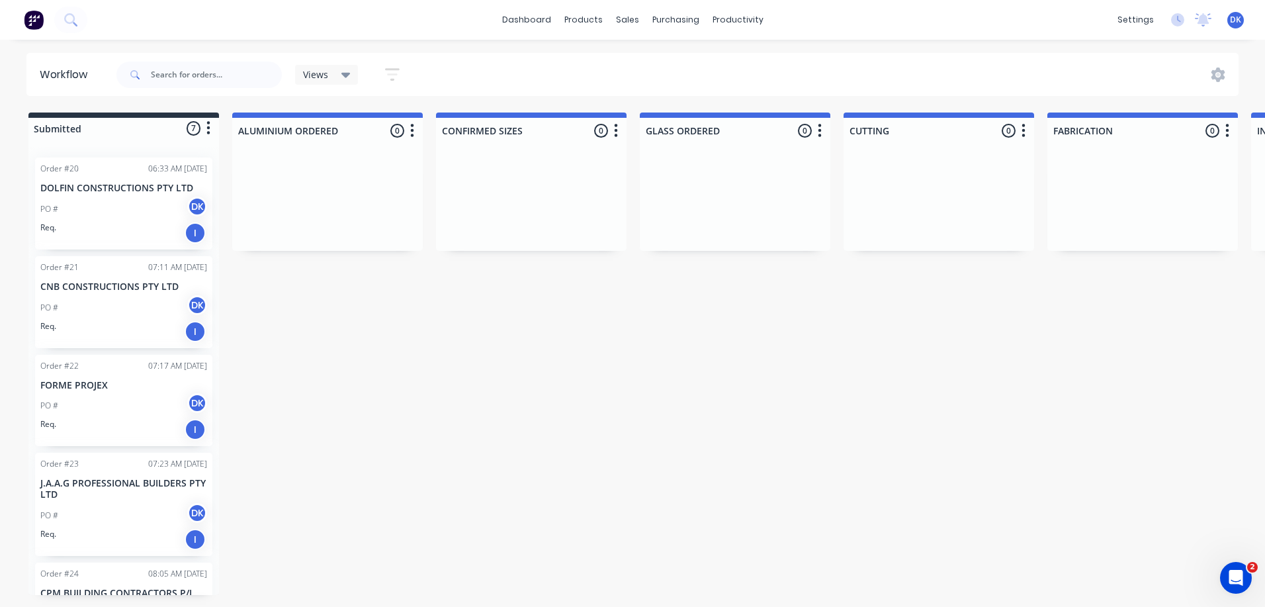
click at [409, 134] on button "button" at bounding box center [412, 131] width 16 height 16
click at [347, 245] on button "Delete" at bounding box center [354, 247] width 132 height 22
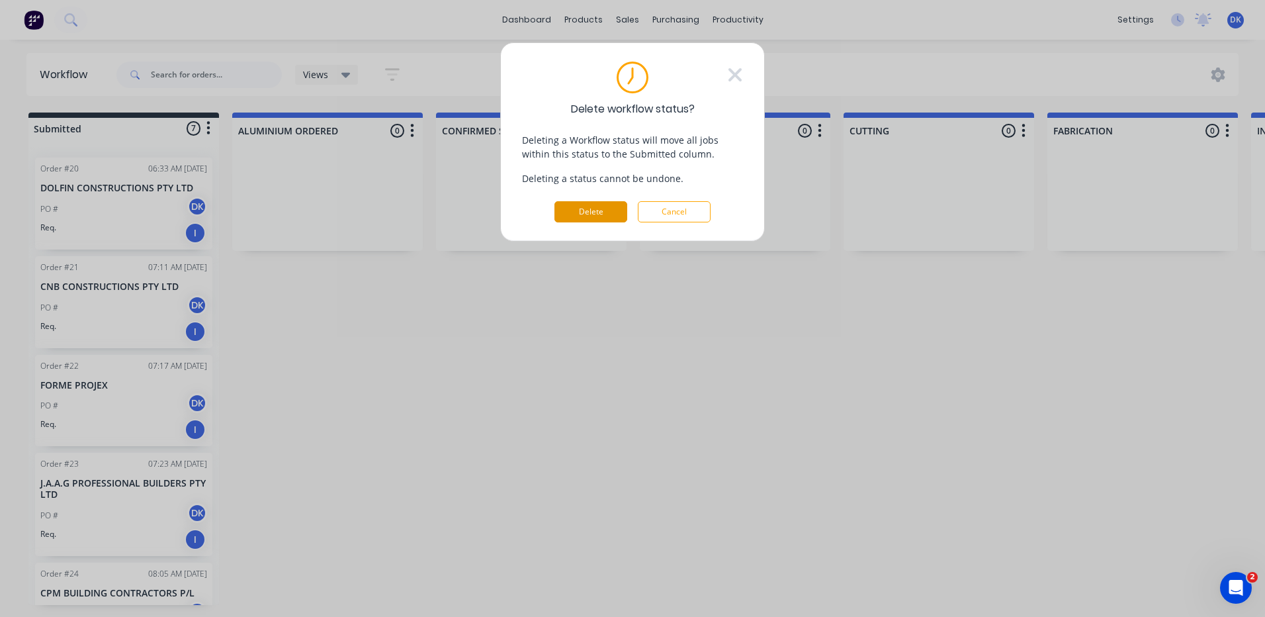
click at [577, 210] on button "Delete" at bounding box center [591, 211] width 73 height 21
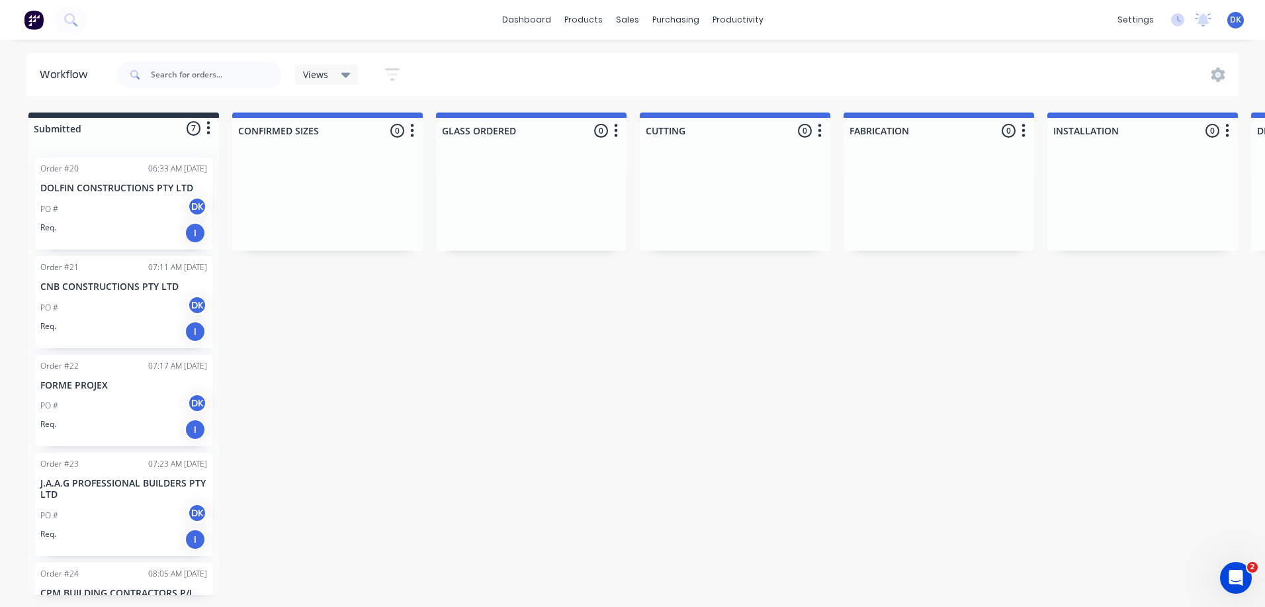
click at [414, 134] on icon "button" at bounding box center [412, 130] width 4 height 17
click at [344, 245] on button "Delete" at bounding box center [354, 247] width 132 height 22
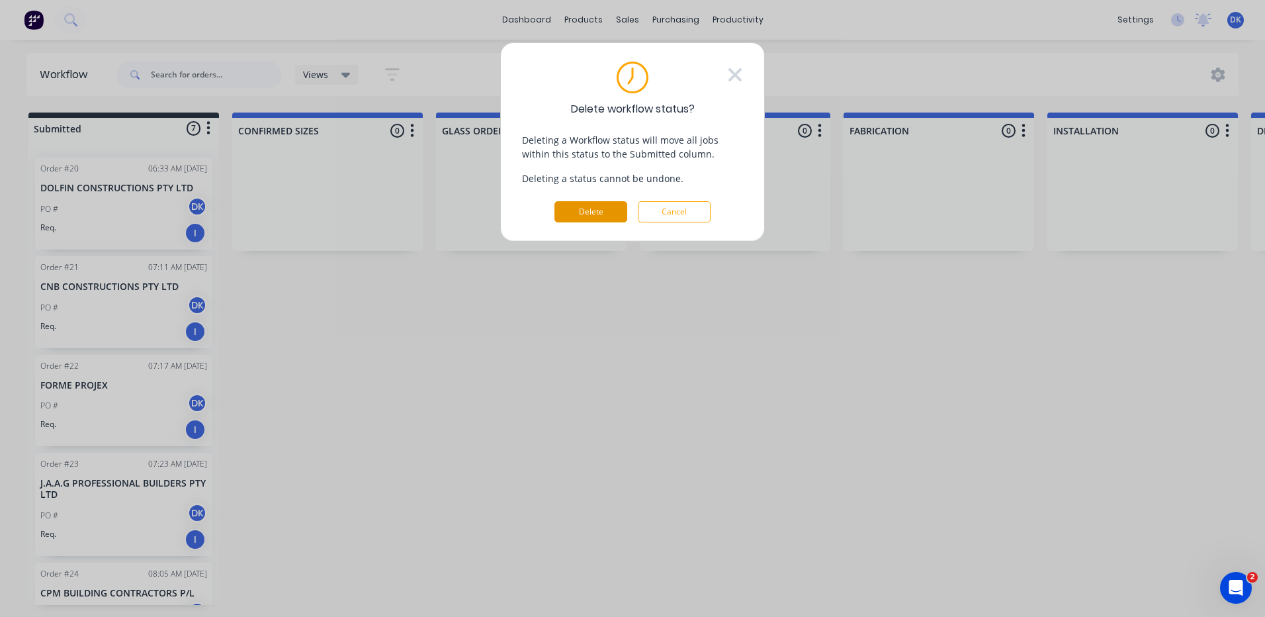
click at [570, 207] on button "Delete" at bounding box center [591, 211] width 73 height 21
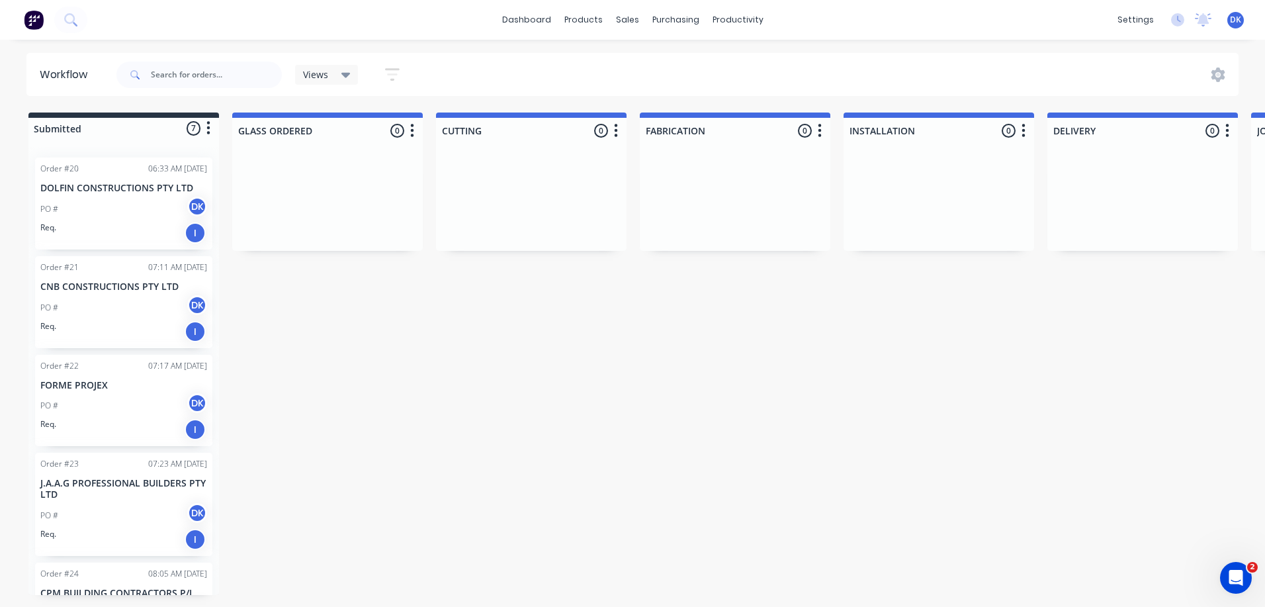
click at [410, 128] on icon "button" at bounding box center [412, 130] width 4 height 17
click at [351, 242] on button "Delete" at bounding box center [354, 247] width 132 height 22
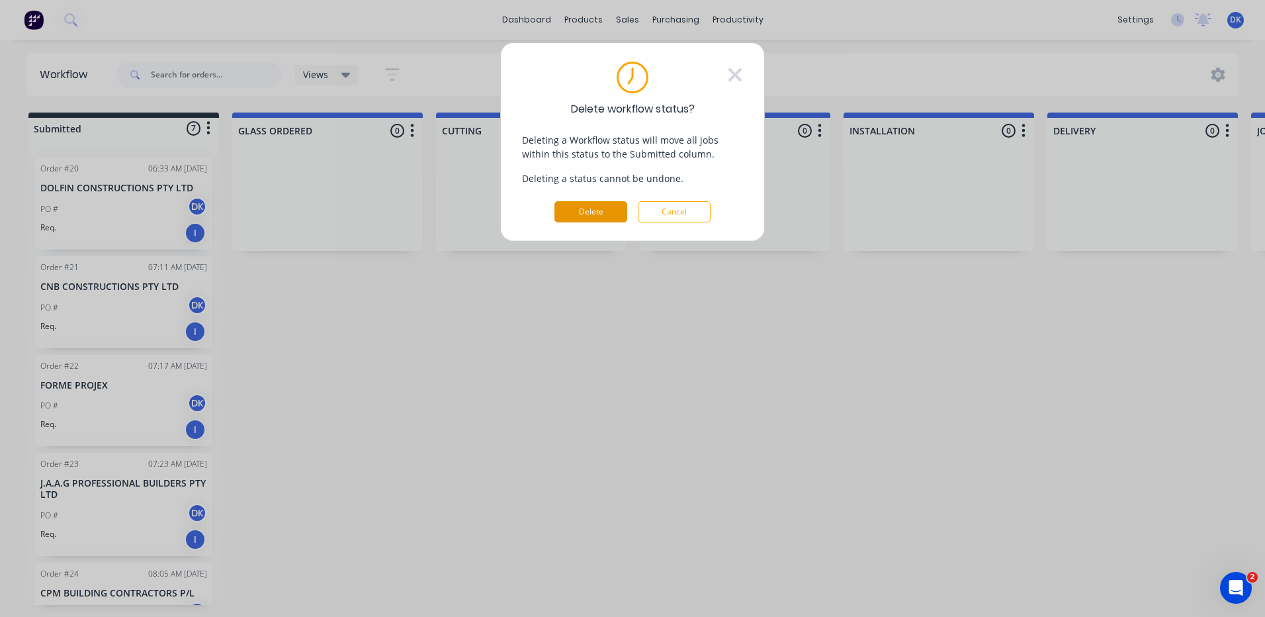
click at [584, 208] on button "Delete" at bounding box center [591, 211] width 73 height 21
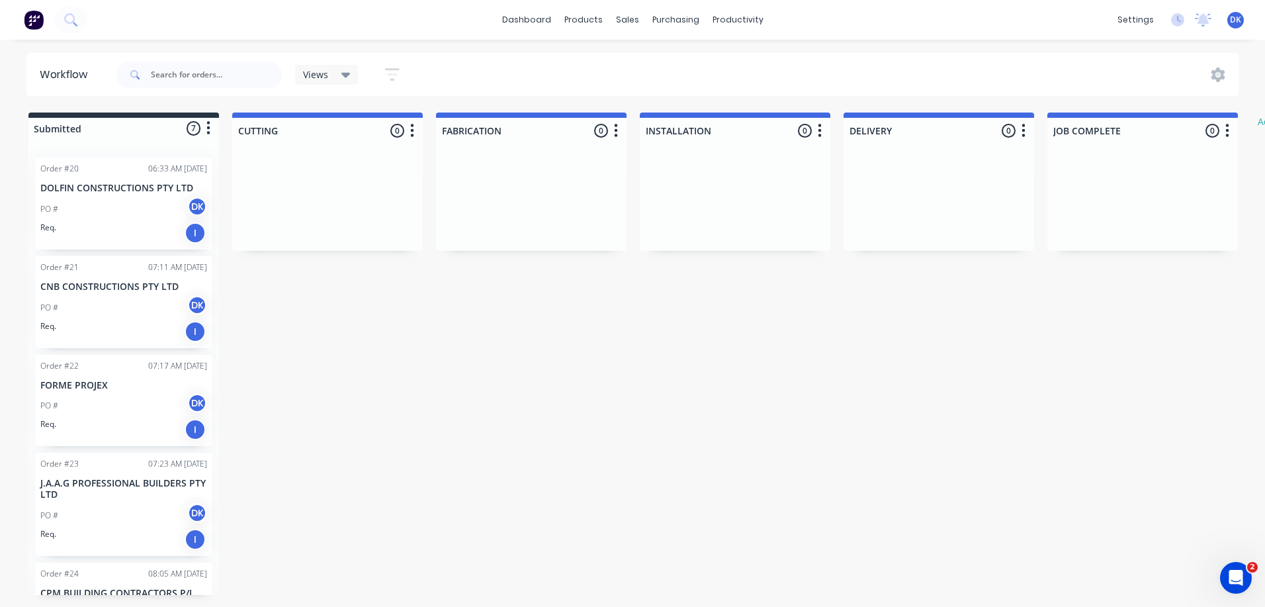
click at [410, 127] on icon "button" at bounding box center [412, 130] width 4 height 17
click at [349, 244] on button "Delete" at bounding box center [354, 247] width 132 height 22
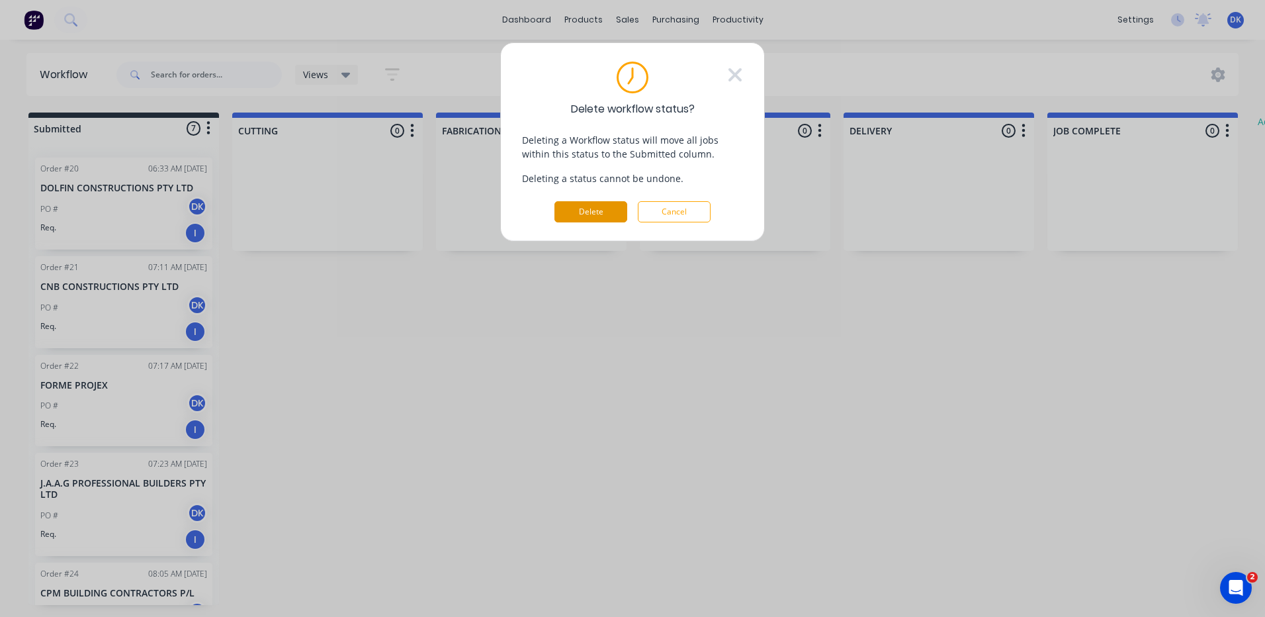
click at [574, 213] on button "Delete" at bounding box center [591, 211] width 73 height 21
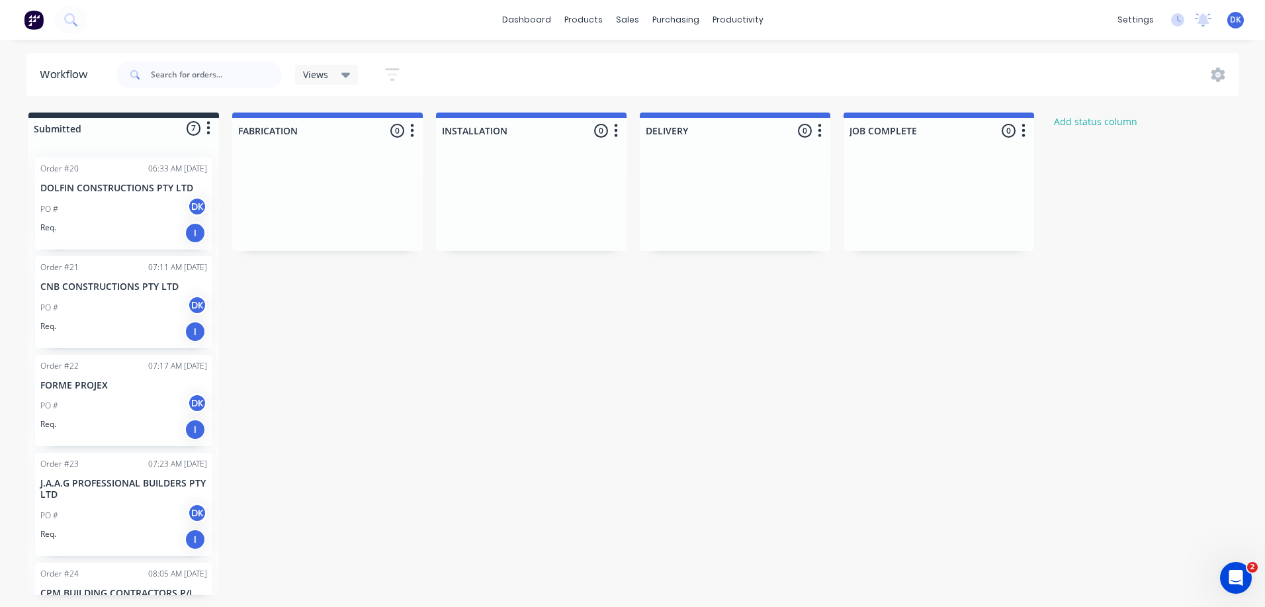
click at [414, 124] on icon "button" at bounding box center [412, 130] width 4 height 17
click at [353, 243] on button "Delete" at bounding box center [354, 247] width 132 height 22
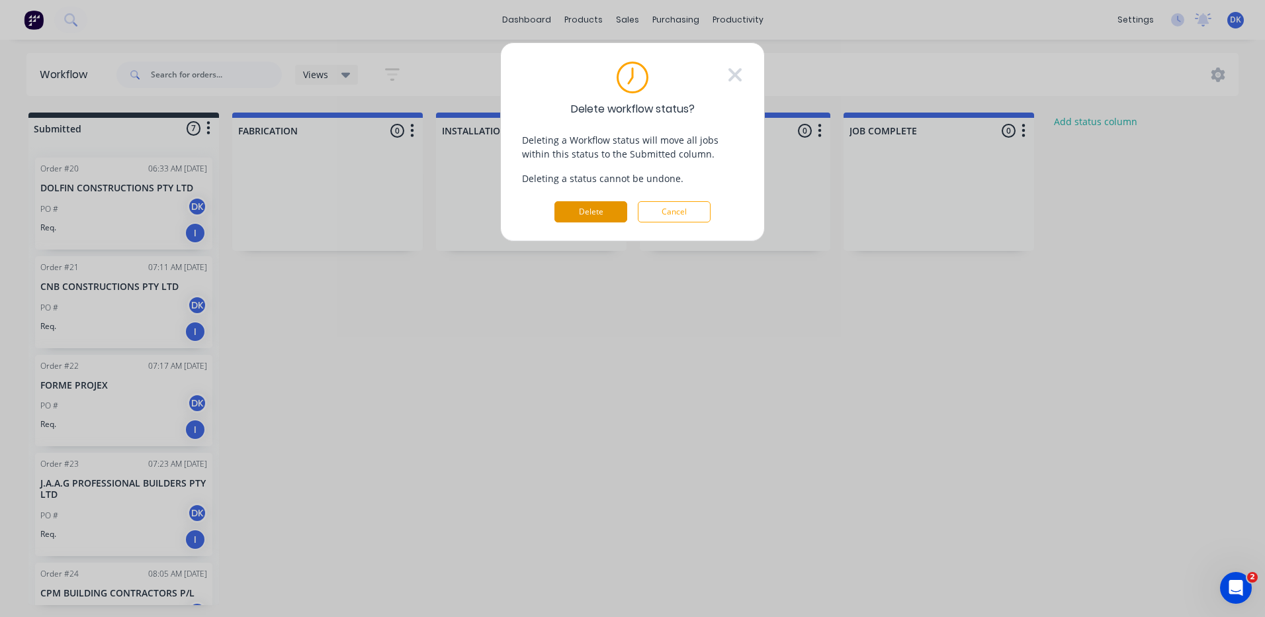
click at [590, 212] on button "Delete" at bounding box center [591, 211] width 73 height 21
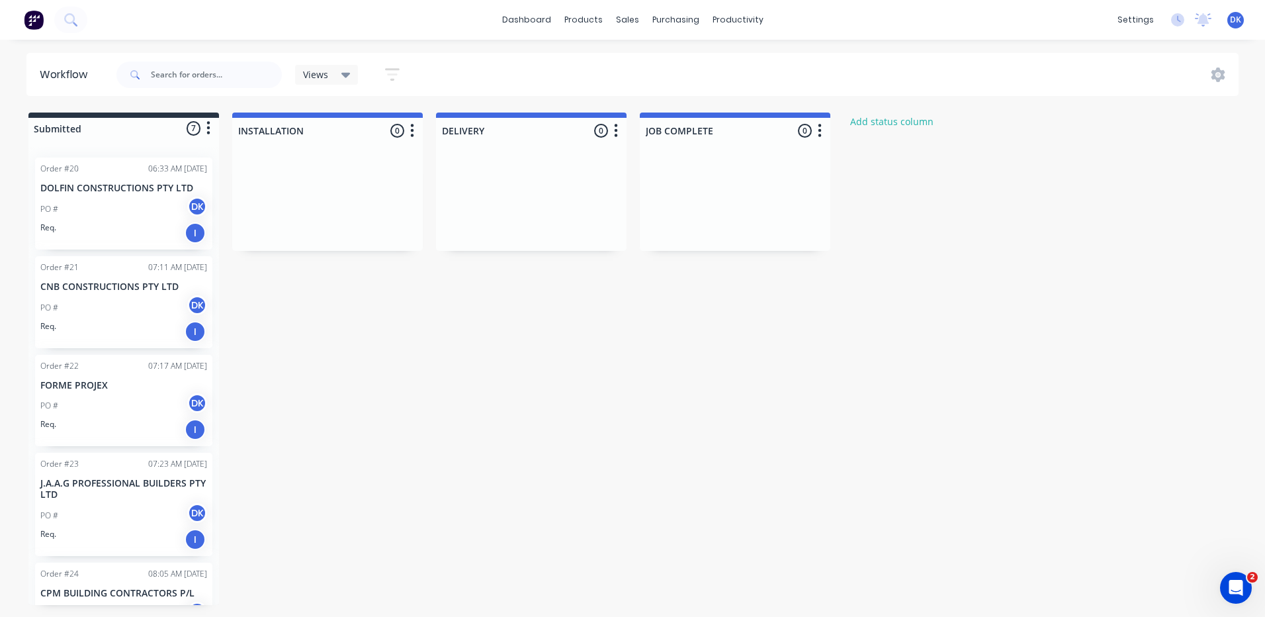
click at [411, 130] on icon "button" at bounding box center [412, 130] width 4 height 17
click at [353, 242] on button "Delete" at bounding box center [354, 247] width 132 height 22
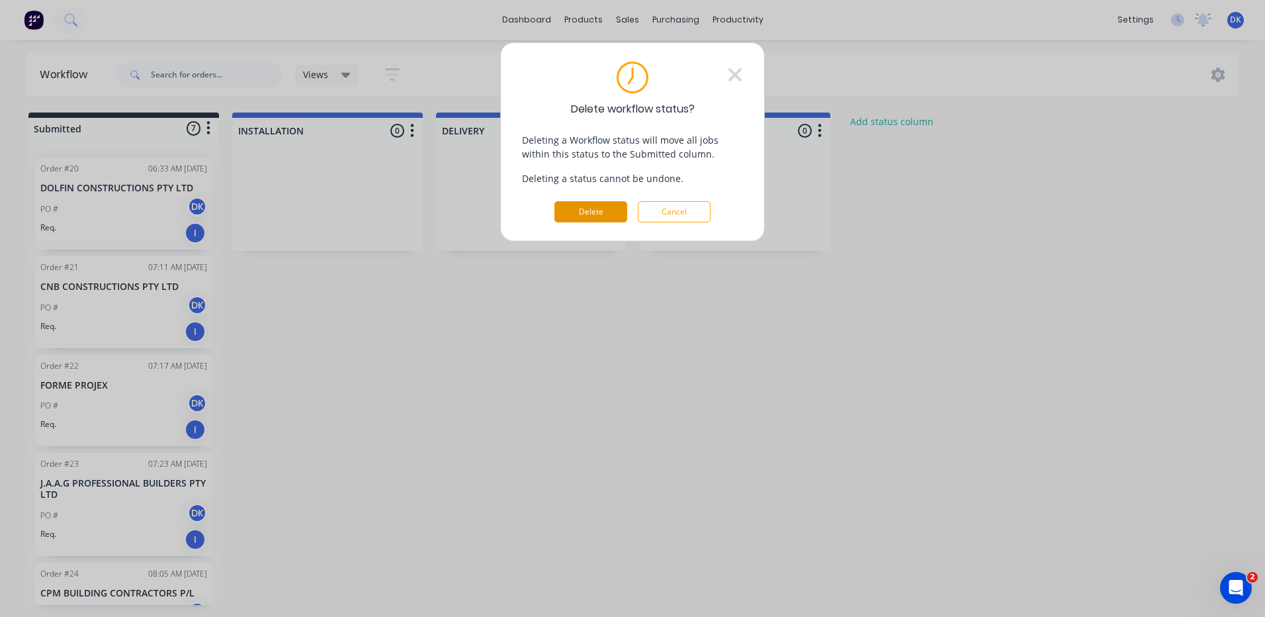
click at [572, 210] on button "Delete" at bounding box center [591, 211] width 73 height 21
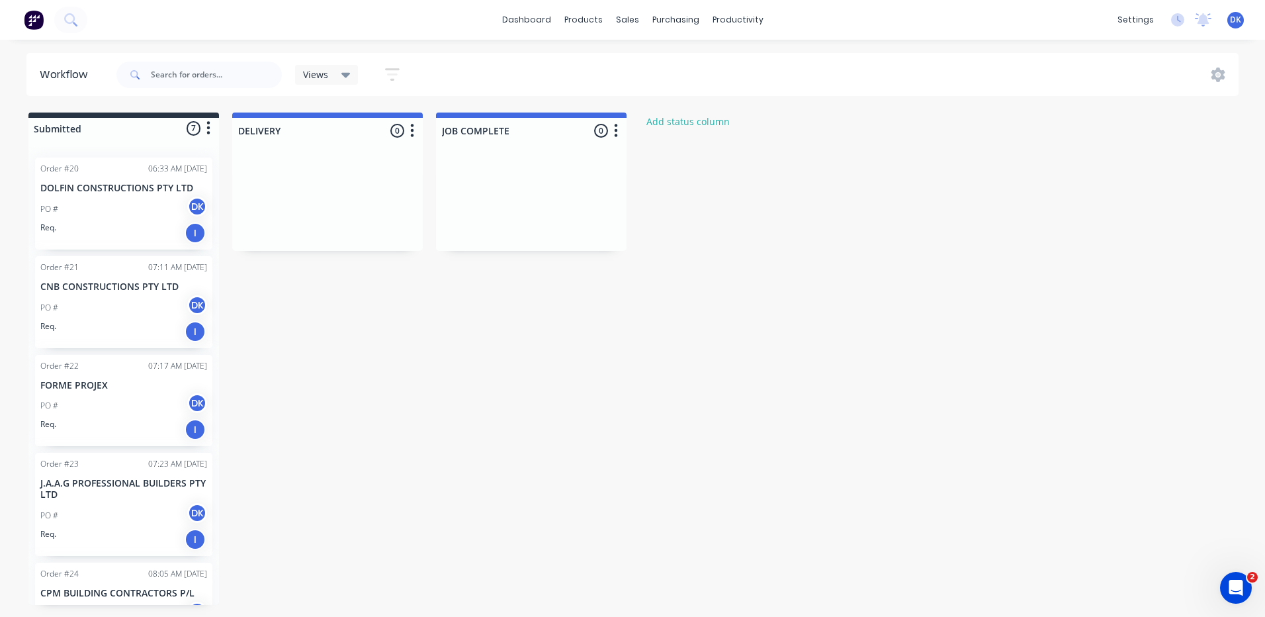
click at [412, 132] on icon "button" at bounding box center [412, 130] width 4 height 17
click at [363, 240] on button "Delete" at bounding box center [354, 247] width 132 height 22
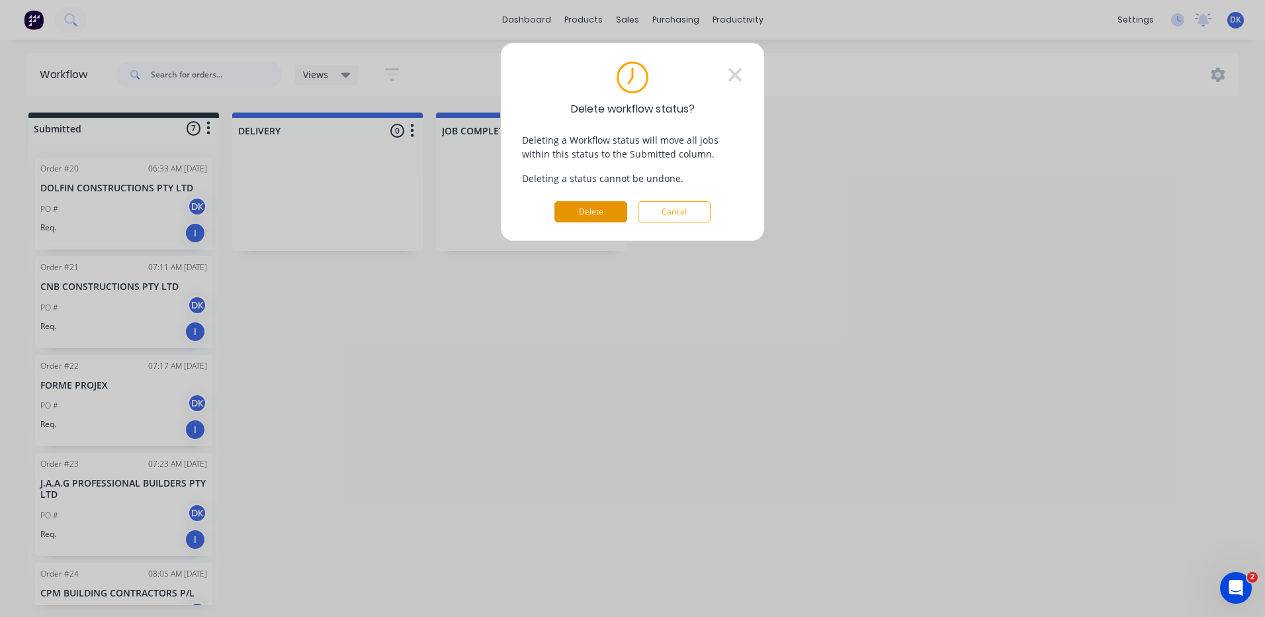
click at [580, 211] on button "Delete" at bounding box center [591, 211] width 73 height 21
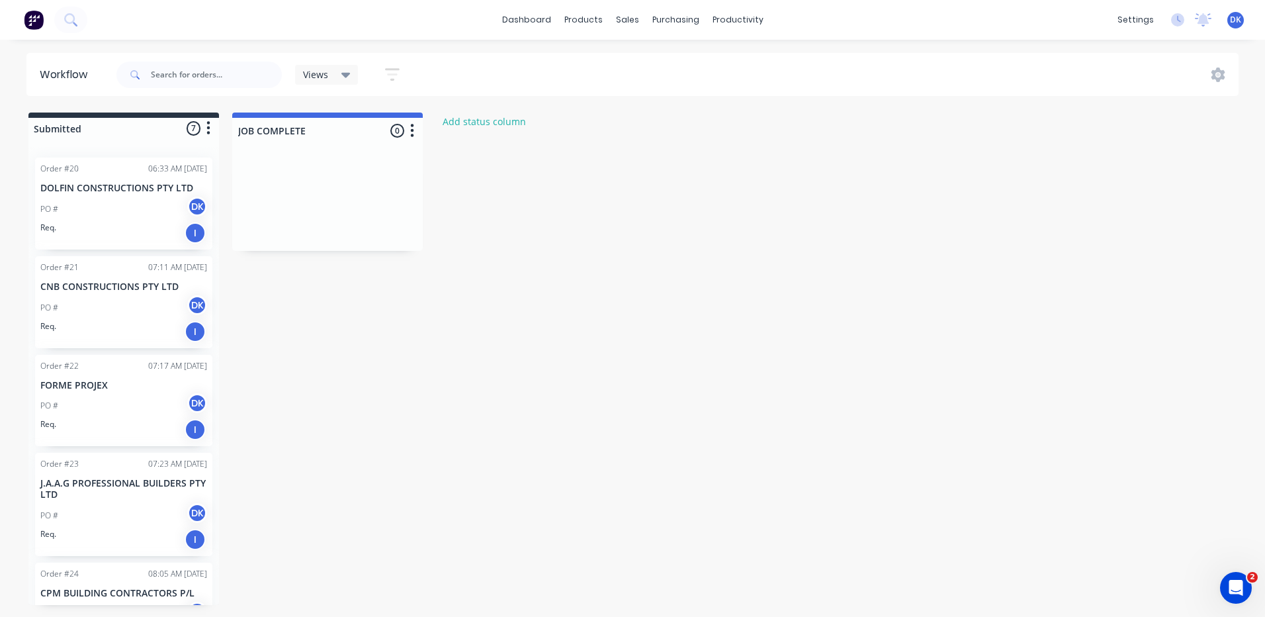
click at [413, 135] on icon "button" at bounding box center [412, 130] width 3 height 13
click at [341, 251] on button "Delete" at bounding box center [354, 247] width 132 height 22
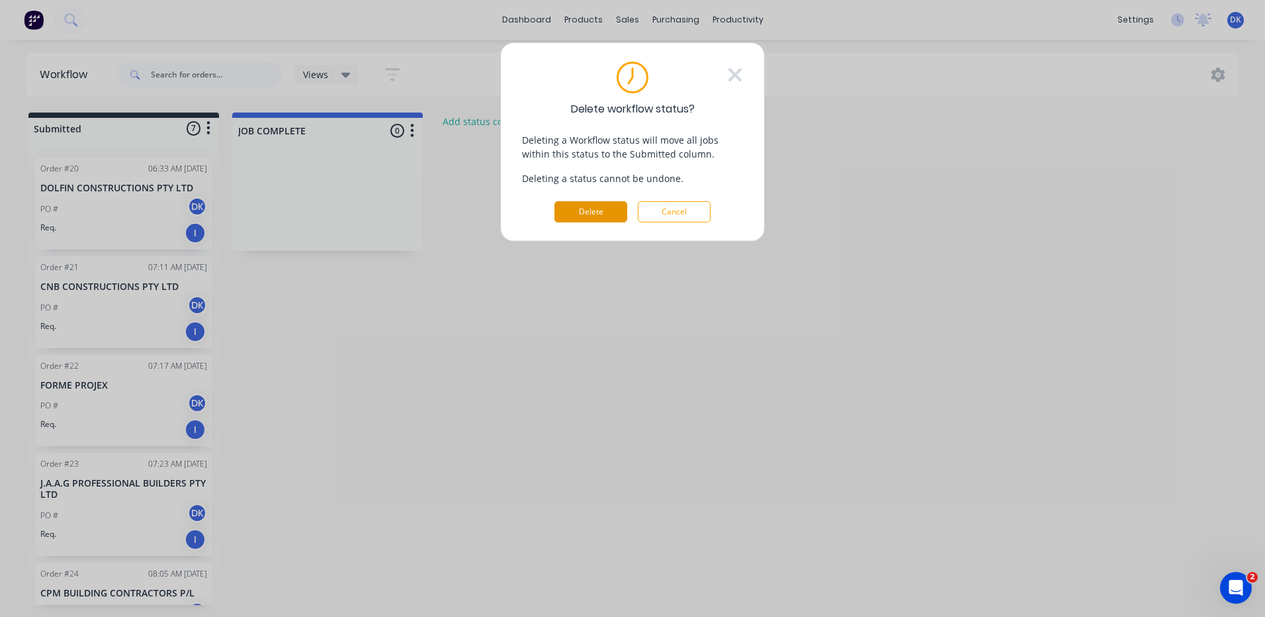
click at [578, 212] on button "Delete" at bounding box center [591, 211] width 73 height 21
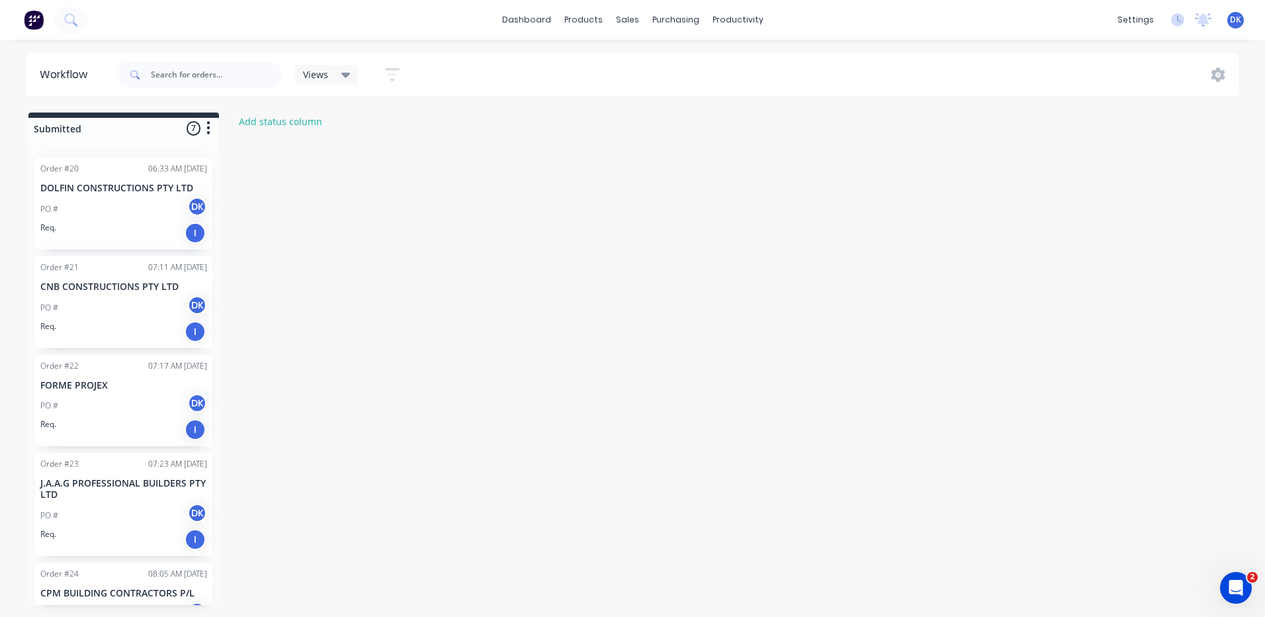
click at [279, 135] on div "Submitted 7 Status colour #273444 hex #273444 Save Cancel Summaries Total order…" at bounding box center [326, 359] width 672 height 492
click at [274, 122] on button "Add status column" at bounding box center [280, 122] width 97 height 18
type input "q"
click at [267, 163] on button "Add" at bounding box center [276, 161] width 73 height 21
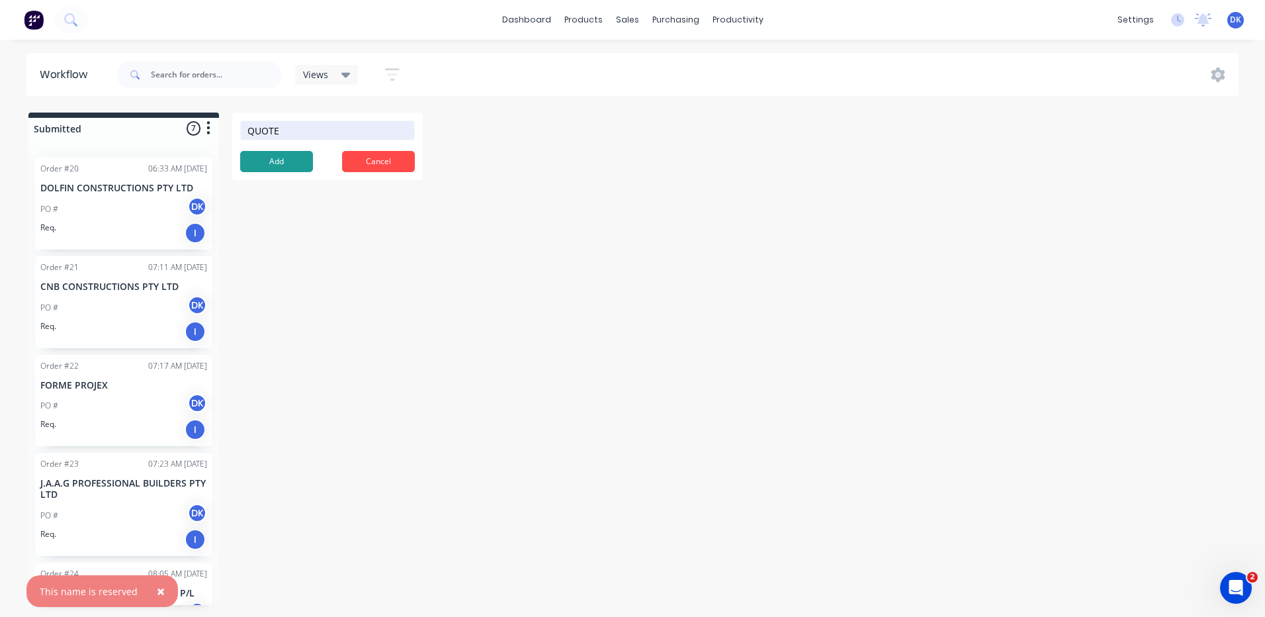
click at [281, 161] on button "Add" at bounding box center [276, 161] width 73 height 21
click at [157, 550] on span "×" at bounding box center [161, 549] width 8 height 19
click at [158, 590] on span "×" at bounding box center [161, 591] width 8 height 19
click at [290, 130] on input "QUOTE" at bounding box center [327, 130] width 175 height 20
type input "QUOTE"
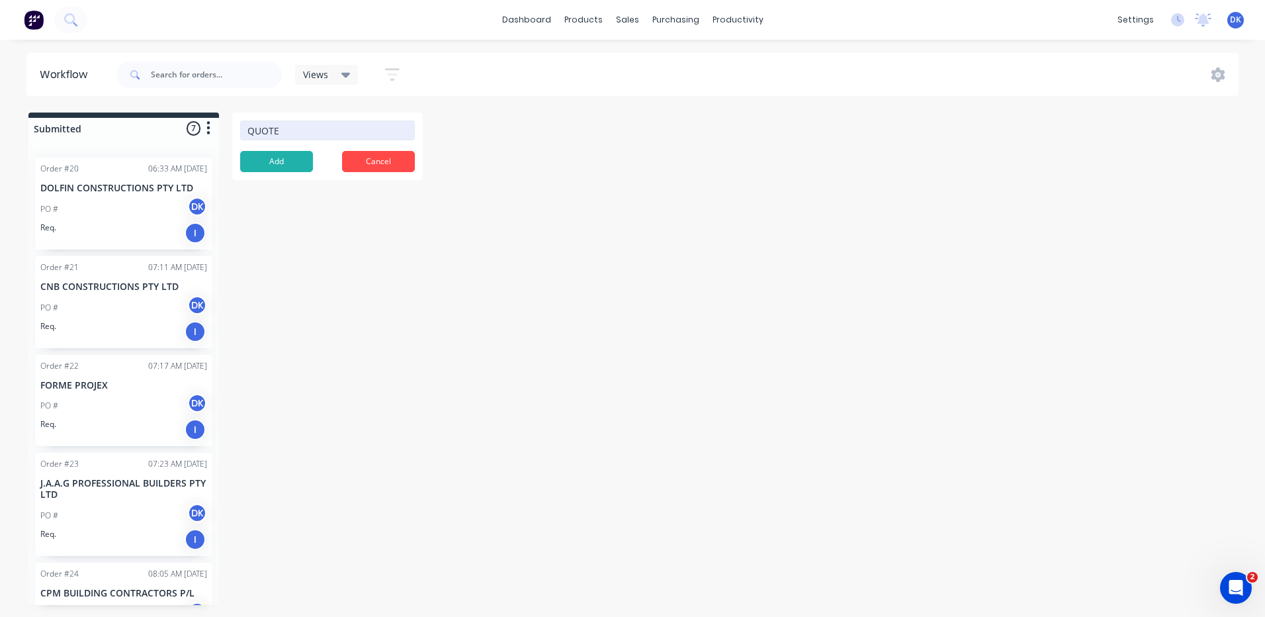
drag, startPoint x: 291, startPoint y: 130, endPoint x: 245, endPoint y: 126, distance: 45.8
click at [245, 126] on input "QUOTE" at bounding box center [327, 130] width 175 height 20
click at [266, 132] on input "ACCETED" at bounding box center [327, 130] width 175 height 20
type input "ACCEPTED"
click at [283, 160] on button "Add" at bounding box center [276, 161] width 73 height 21
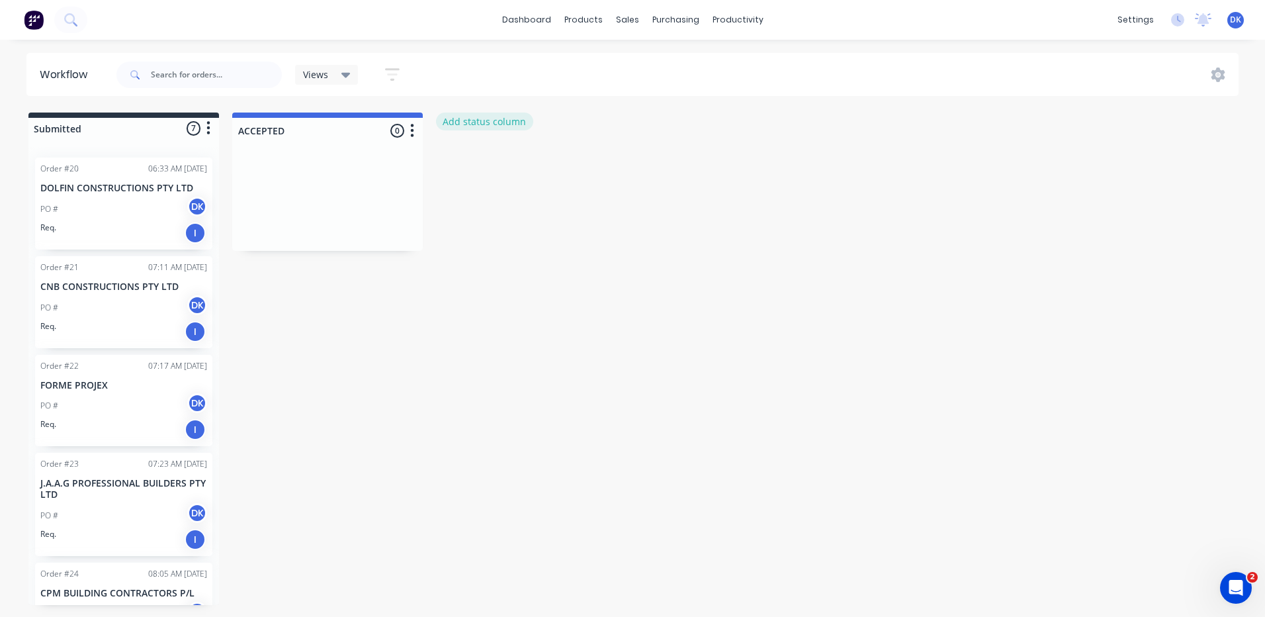
click at [484, 116] on button "Add status column" at bounding box center [484, 122] width 97 height 18
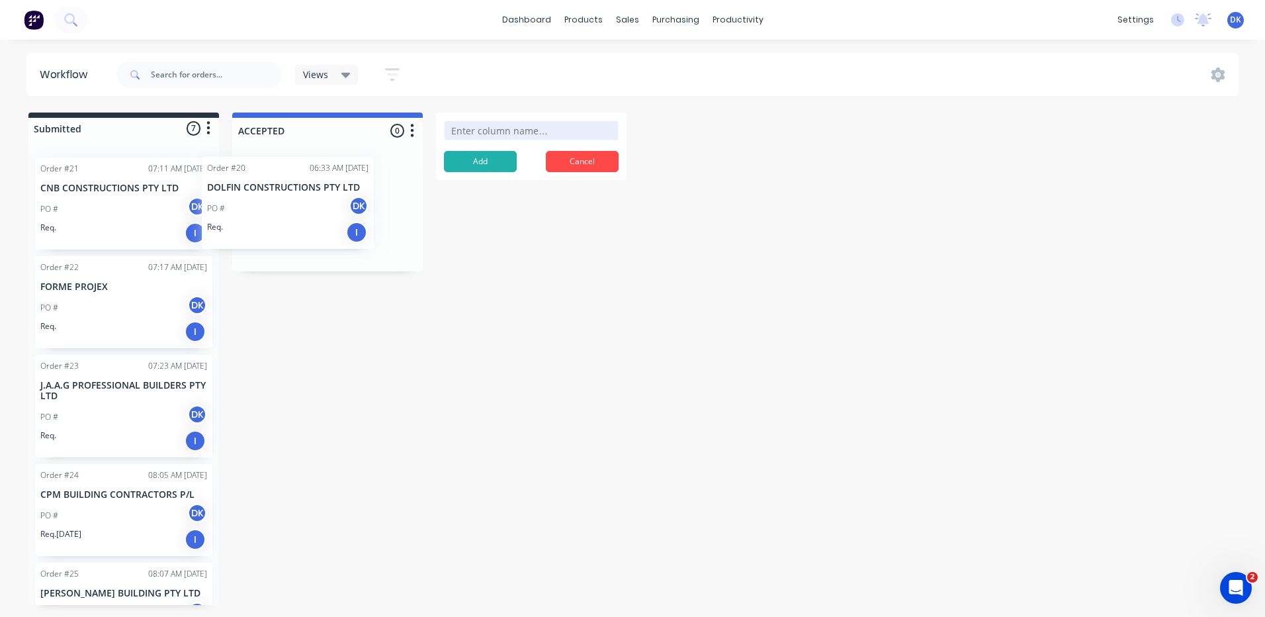
drag, startPoint x: 144, startPoint y: 210, endPoint x: 320, endPoint y: 208, distance: 176.7
click at [320, 208] on div "Submitted 7 Status colour #273444 hex #273444 Save Cancel Summaries Total order…" at bounding box center [422, 359] width 864 height 492
click at [494, 131] on input "MATERIAL ORDERED" at bounding box center [531, 130] width 175 height 20
click at [560, 124] on input "MATERIALS ORDERED" at bounding box center [531, 130] width 175 height 20
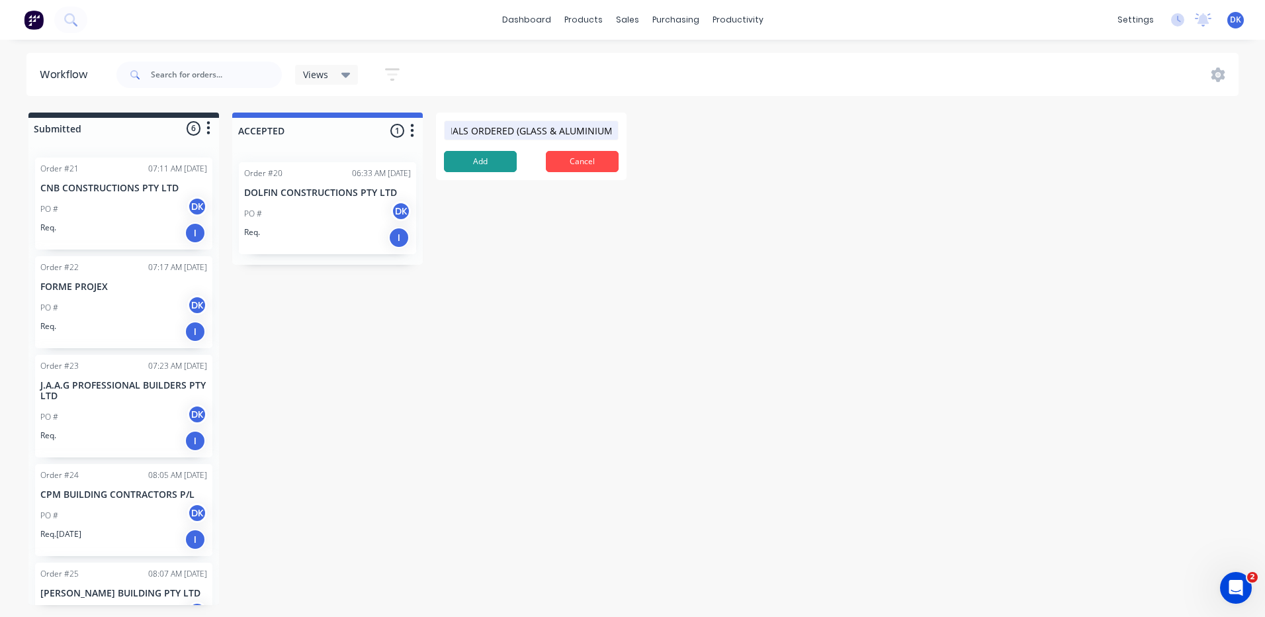
type input "MATERIALS ORDERED (GLASS & ALUMINIUM)"
click at [480, 157] on button "Add" at bounding box center [480, 161] width 73 height 21
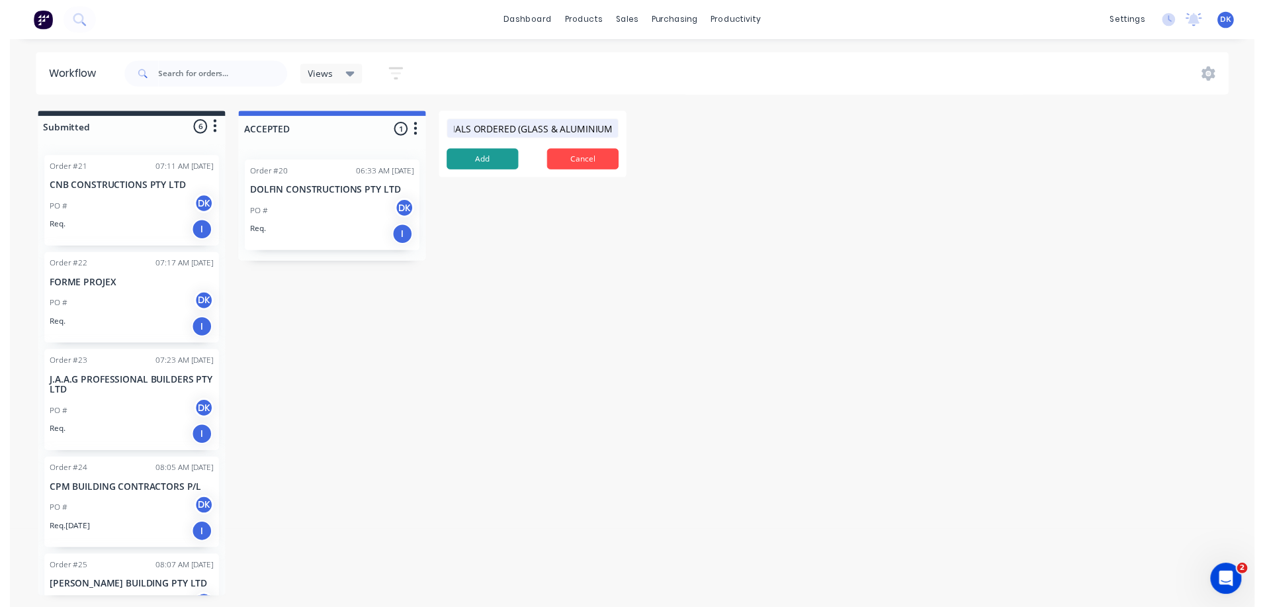
scroll to position [0, 0]
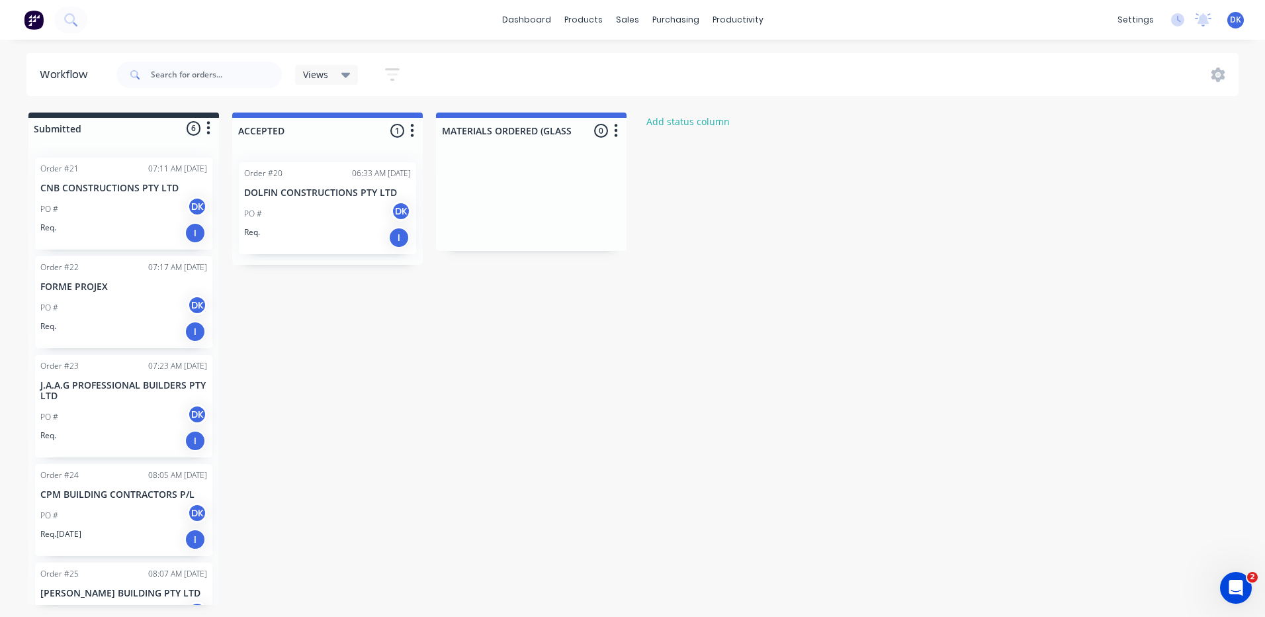
click at [615, 128] on icon "button" at bounding box center [616, 130] width 4 height 17
click at [528, 248] on button "Delete" at bounding box center [558, 247] width 132 height 22
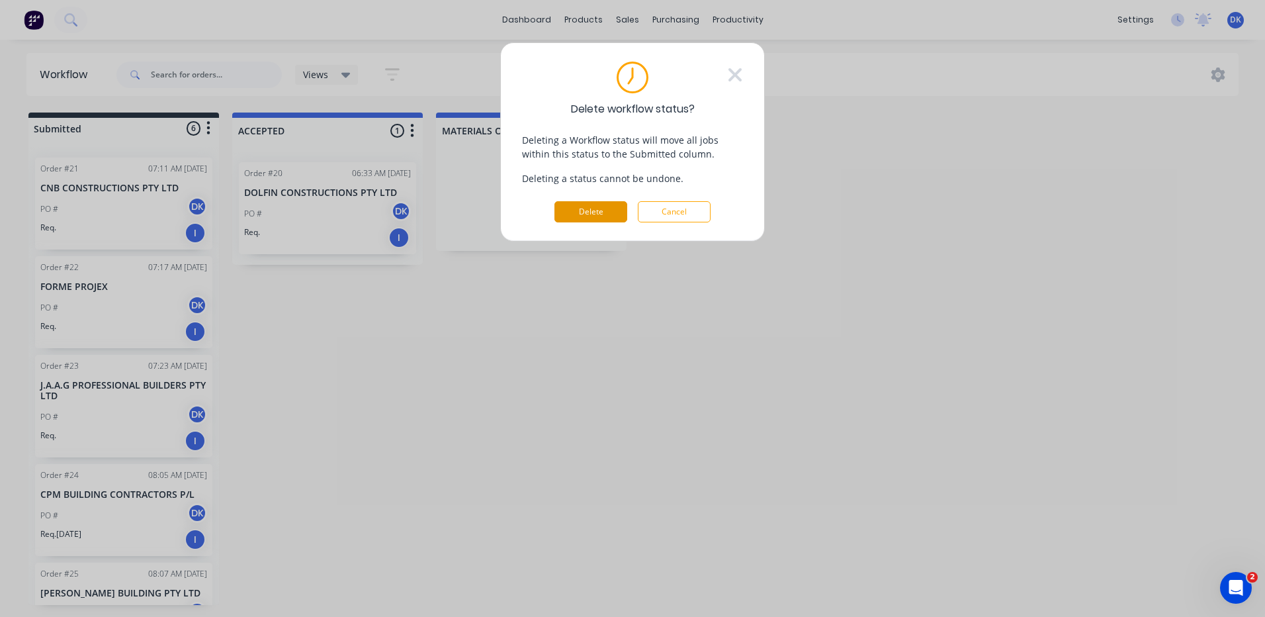
click at [589, 216] on button "Delete" at bounding box center [591, 211] width 73 height 21
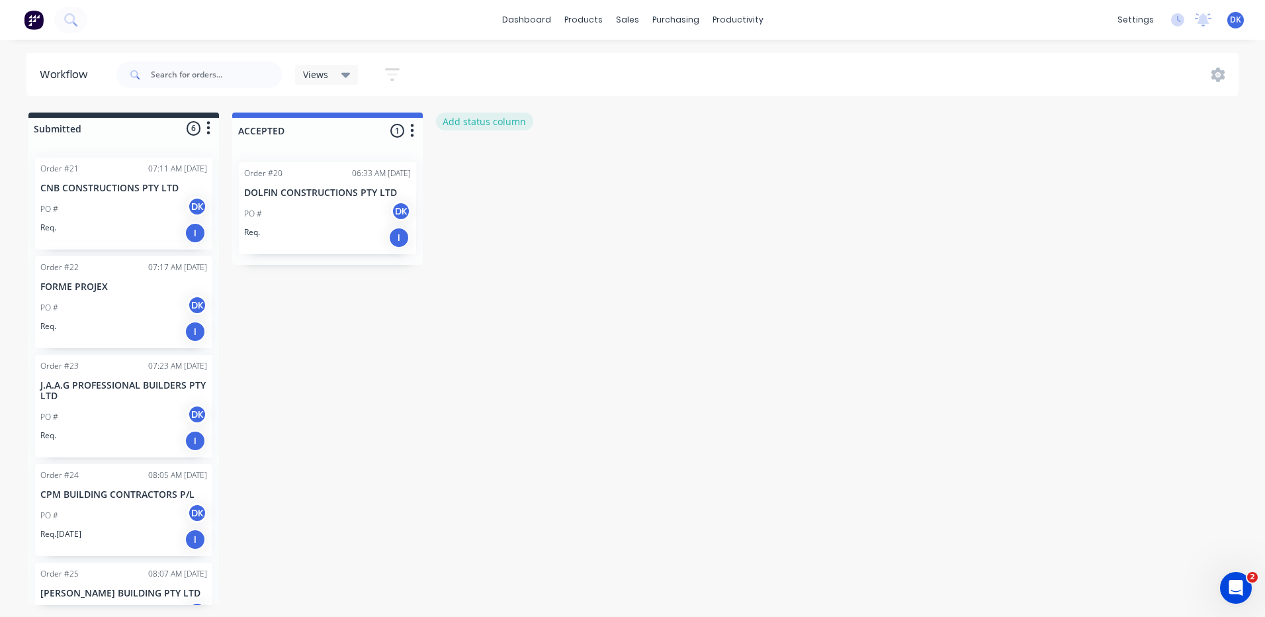
click at [480, 124] on button "Add status column" at bounding box center [484, 122] width 97 height 18
type input "ALUMINIUM ORDERED"
click at [471, 165] on button "Add" at bounding box center [480, 161] width 73 height 21
click at [683, 122] on button "Add status column" at bounding box center [688, 122] width 97 height 18
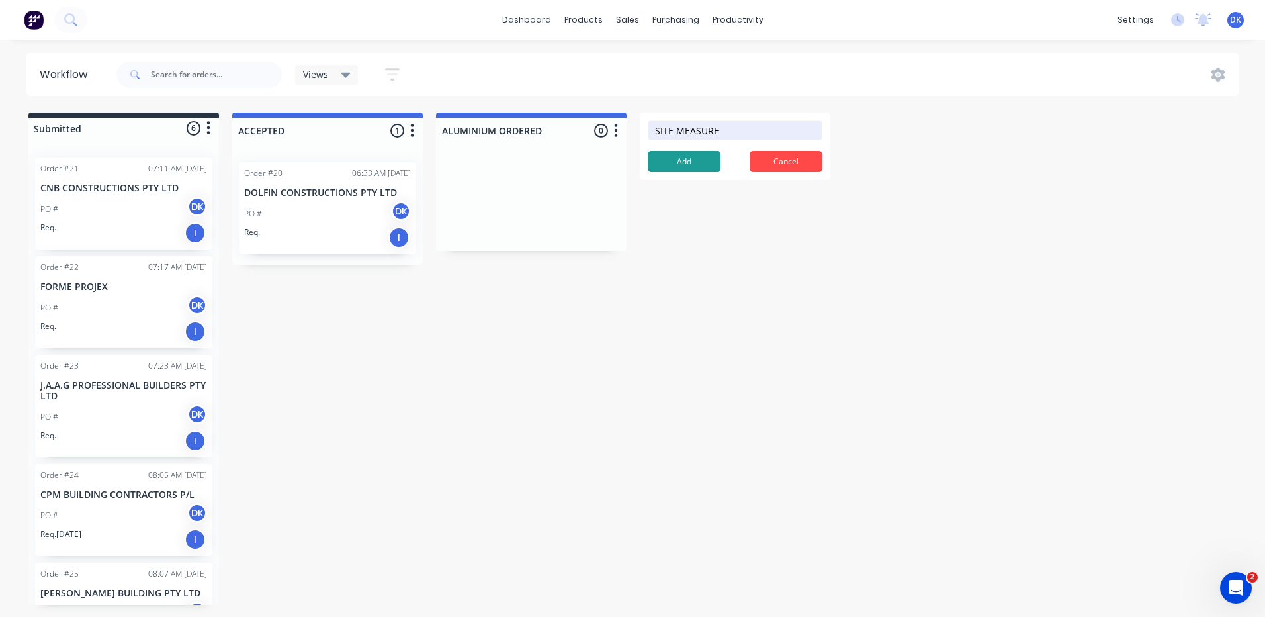
type input "SITE MEASURE"
click at [682, 162] on button "Add" at bounding box center [684, 161] width 73 height 21
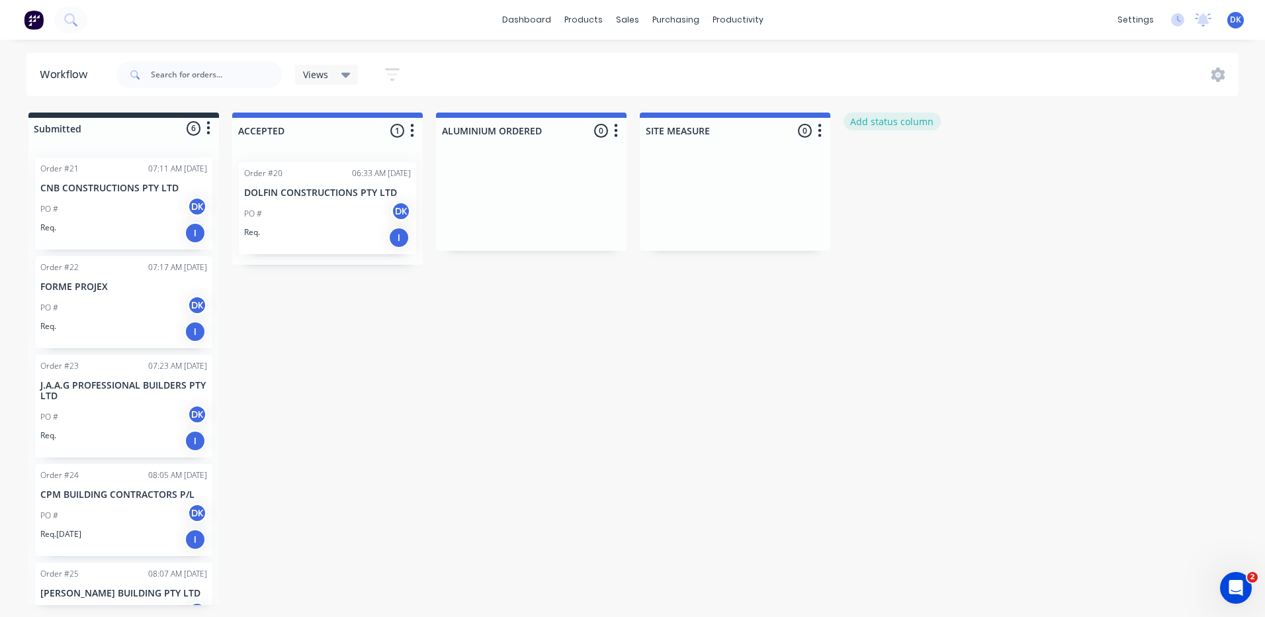
click at [911, 126] on button "Add status column" at bounding box center [892, 122] width 97 height 18
click at [895, 162] on button "Add" at bounding box center [888, 161] width 73 height 21
click at [852, 151] on button "Add" at bounding box center [888, 161] width 73 height 21
click at [888, 131] on input at bounding box center [939, 130] width 175 height 20
type input "GLASS ORDEDRED"
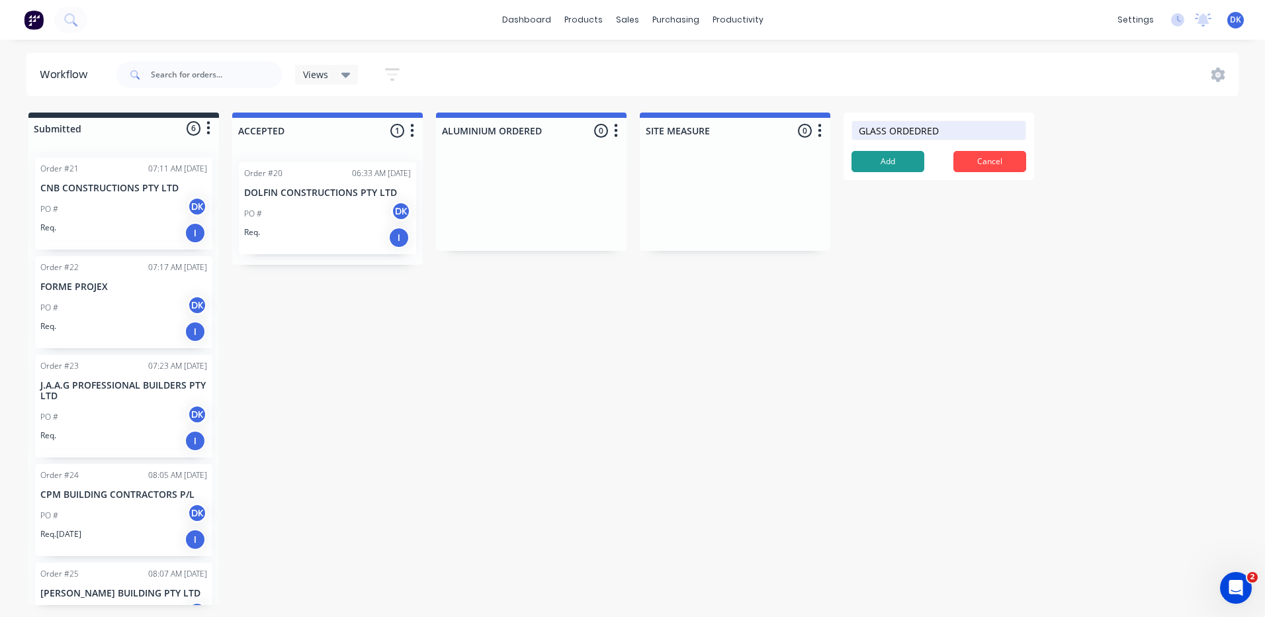
click at [895, 162] on button "Add" at bounding box center [888, 161] width 73 height 21
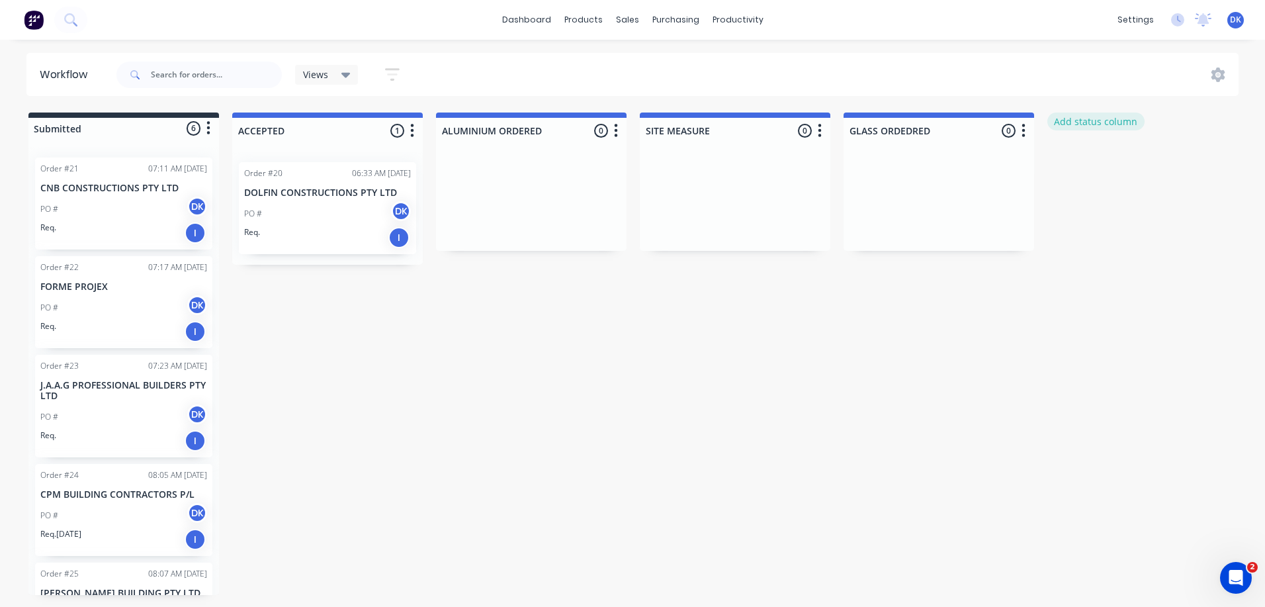
click at [1096, 115] on button "Add status column" at bounding box center [1096, 122] width 97 height 18
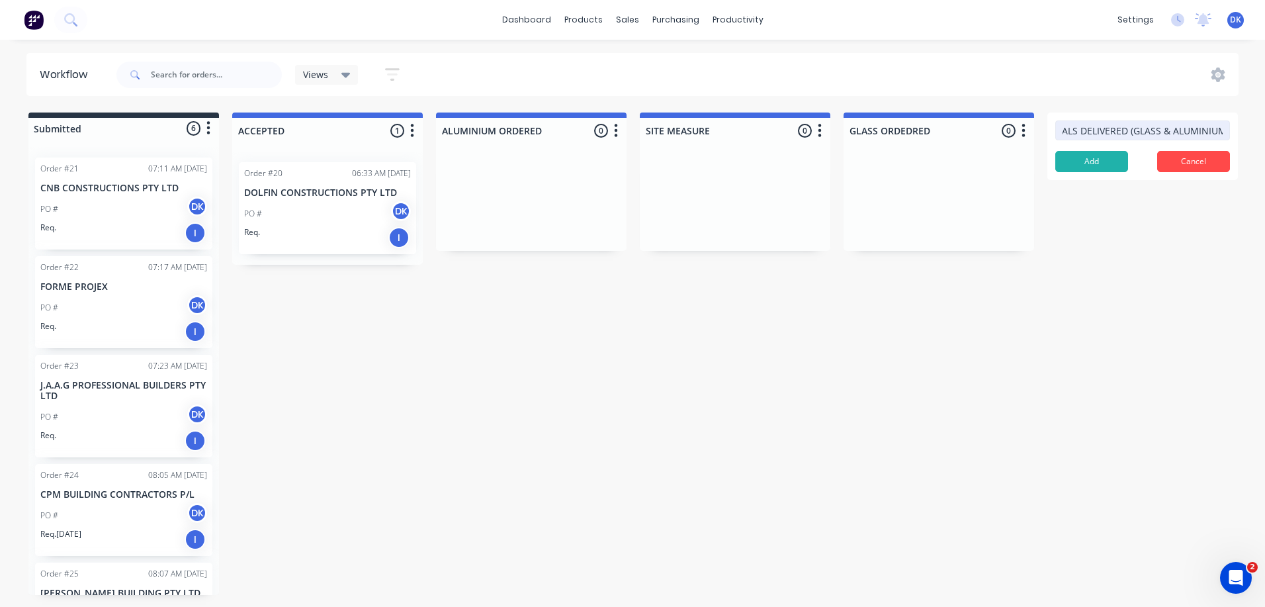
scroll to position [0, 38]
type input "MATERIALS DELIVERED (GLASS & ALUMINIUM)"
click at [1098, 160] on button "Add" at bounding box center [1092, 161] width 73 height 21
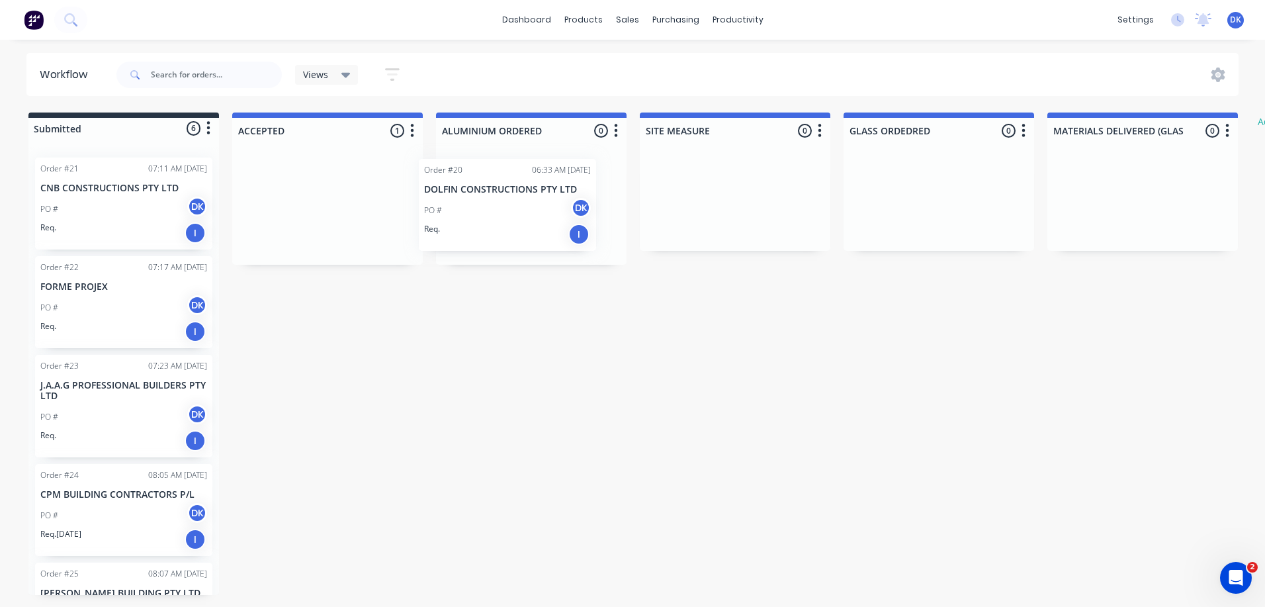
drag, startPoint x: 322, startPoint y: 216, endPoint x: 525, endPoint y: 204, distance: 202.9
click at [525, 204] on div "Submitted 6 Status colour #273444 hex #273444 Save Cancel Summaries Total order…" at bounding box center [805, 354] width 1631 height 482
drag, startPoint x: 515, startPoint y: 242, endPoint x: 716, endPoint y: 221, distance: 202.3
click at [716, 221] on div "Submitted 6 Status colour #273444 hex #273444 Save Cancel Summaries Total order…" at bounding box center [805, 354] width 1631 height 482
drag, startPoint x: 723, startPoint y: 216, endPoint x: 912, endPoint y: 199, distance: 190.0
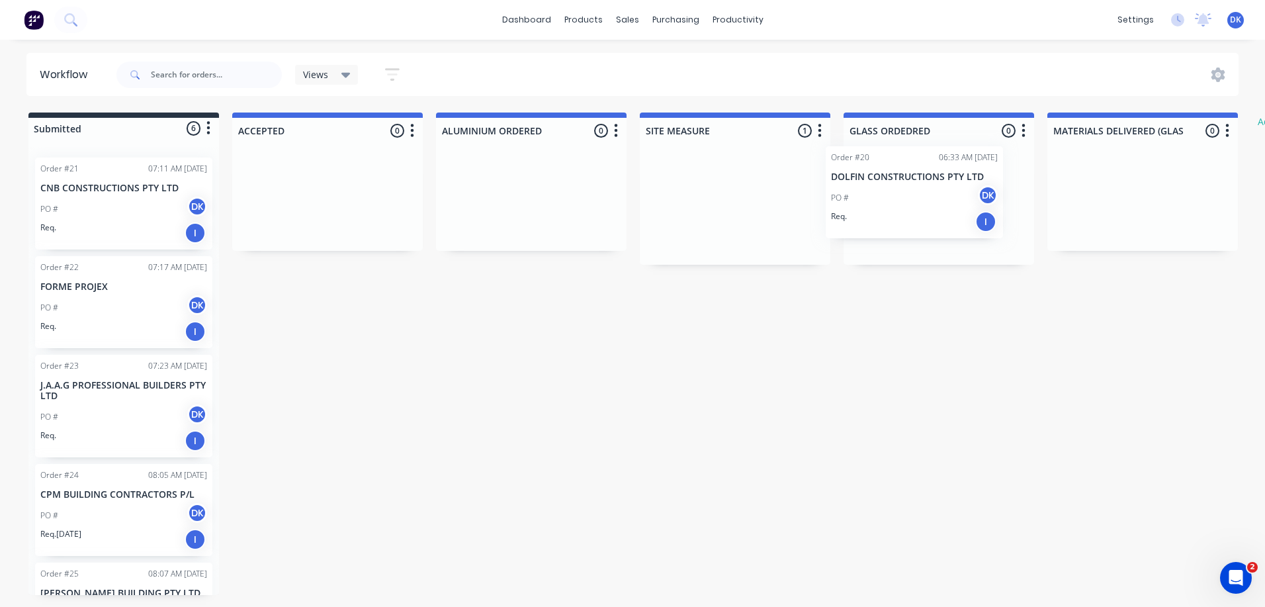
click at [912, 199] on div "Submitted 6 Status colour #273444 hex #273444 Save Cancel Summaries Total order…" at bounding box center [805, 354] width 1631 height 482
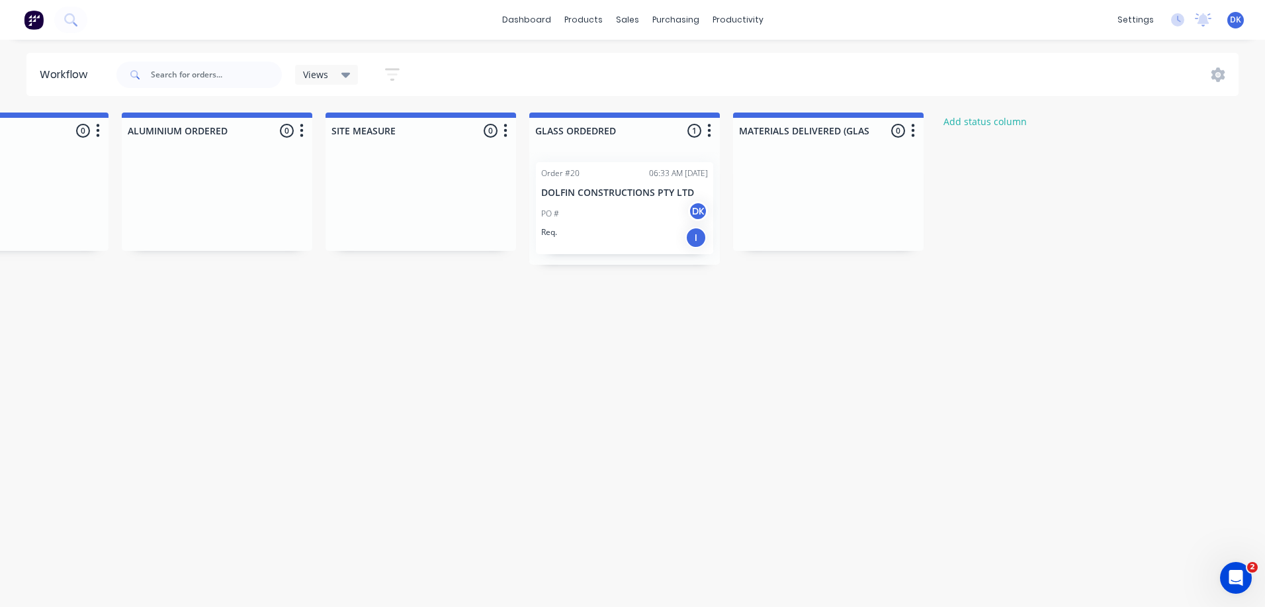
scroll to position [0, 323]
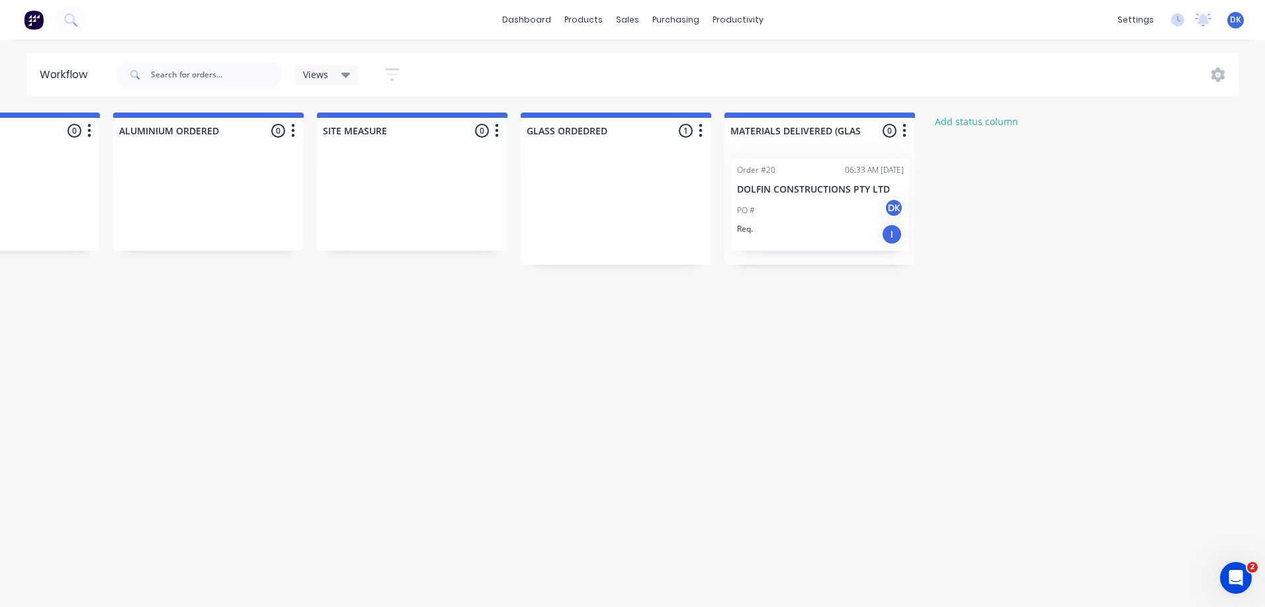
drag, startPoint x: 602, startPoint y: 220, endPoint x: 834, endPoint y: 212, distance: 233.1
click at [834, 212] on div "Submitted 6 Status colour #273444 hex #273444 Save Cancel Summaries Total order…" at bounding box center [482, 354] width 1631 height 482
drag, startPoint x: 786, startPoint y: 226, endPoint x: 590, endPoint y: 212, distance: 195.7
click at [590, 212] on div "Submitted 6 Status colour #273444 hex #273444 Save Cancel Summaries Total order…" at bounding box center [482, 354] width 1631 height 482
drag, startPoint x: 627, startPoint y: 229, endPoint x: 825, endPoint y: 222, distance: 198.7
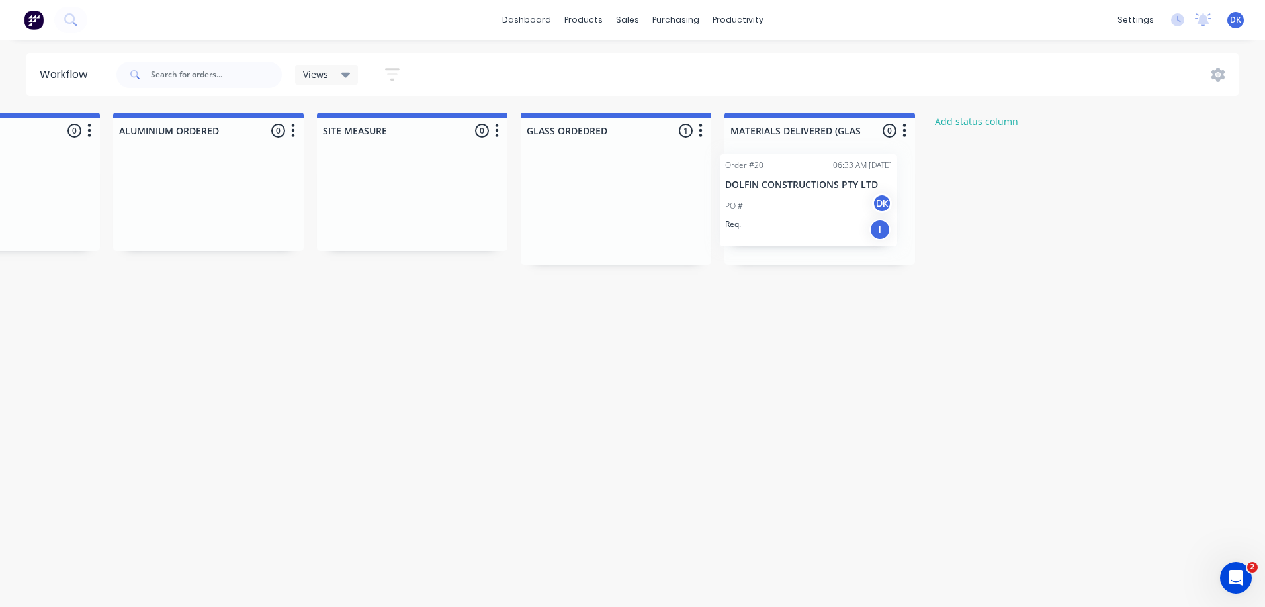
click at [825, 222] on div "Submitted 6 Status colour #273444 hex #273444 Save Cancel Summaries Total order…" at bounding box center [482, 354] width 1631 height 482
click at [967, 116] on button "Add status column" at bounding box center [976, 122] width 97 height 18
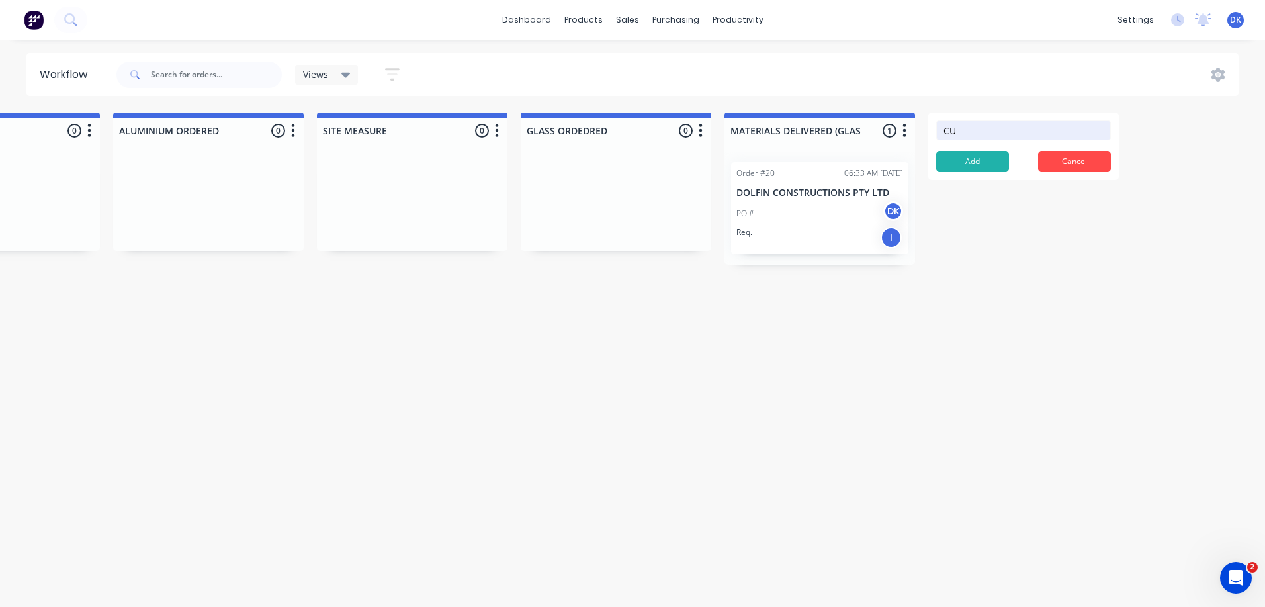
type input "C"
type input "ALUMINIUM CUTTING"
click at [969, 159] on button "Add" at bounding box center [972, 161] width 73 height 21
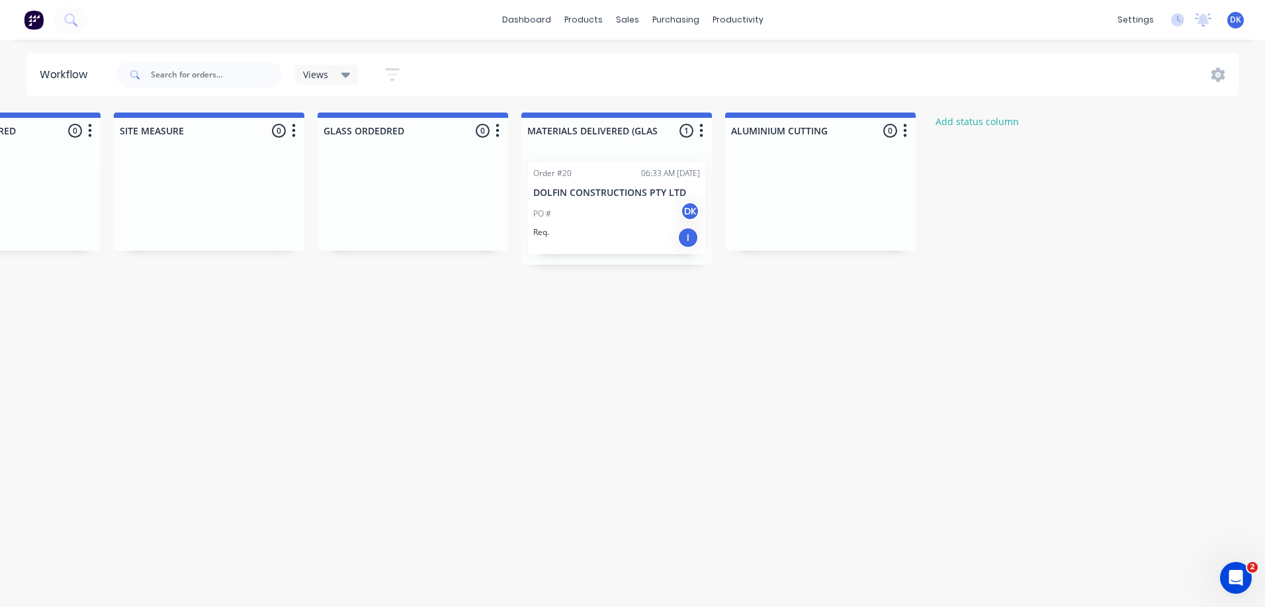
scroll to position [0, 558]
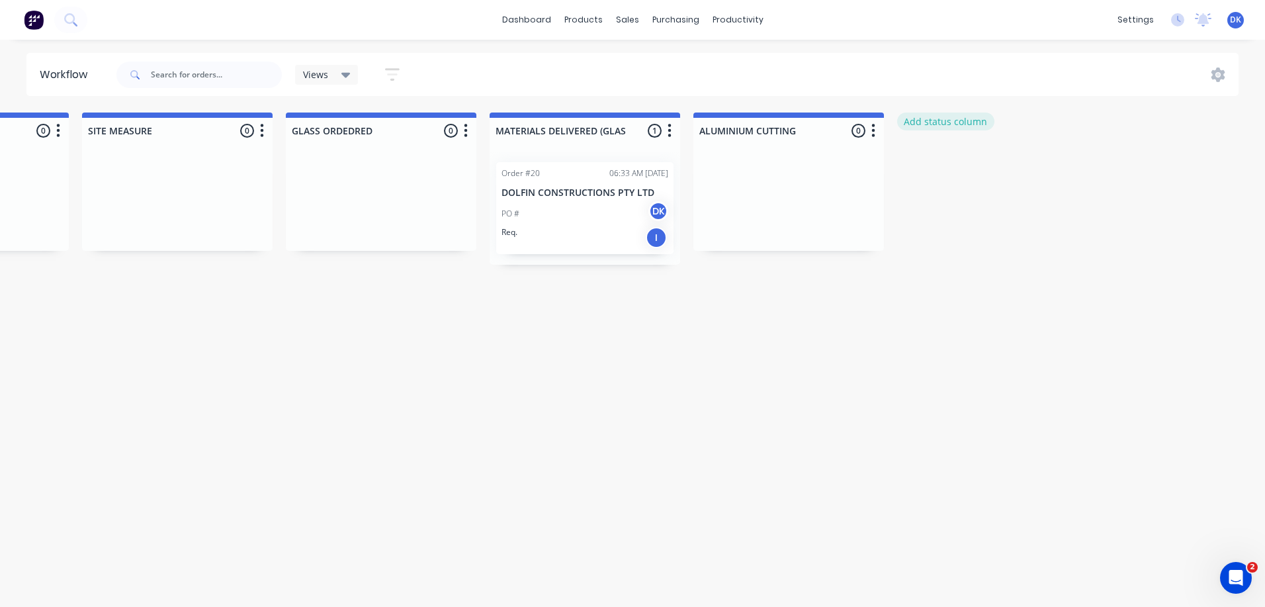
click at [943, 121] on button "Add status column" at bounding box center [945, 122] width 97 height 18
type input "FABRICATION"
click at [936, 153] on button "Add" at bounding box center [941, 161] width 73 height 21
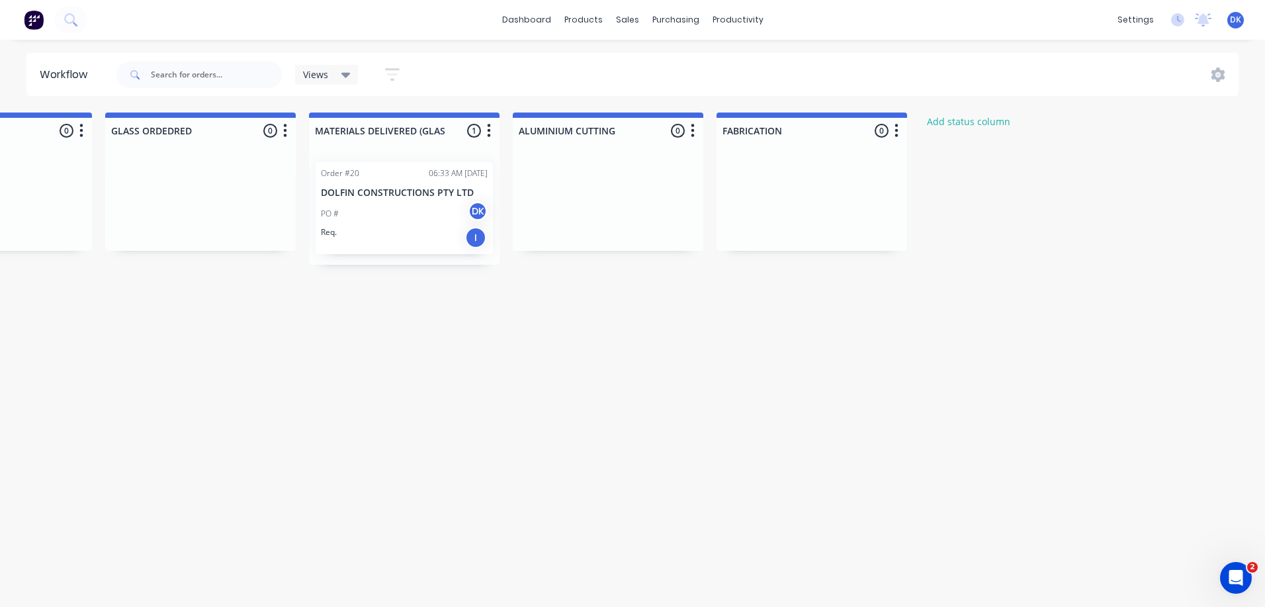
scroll to position [0, 750]
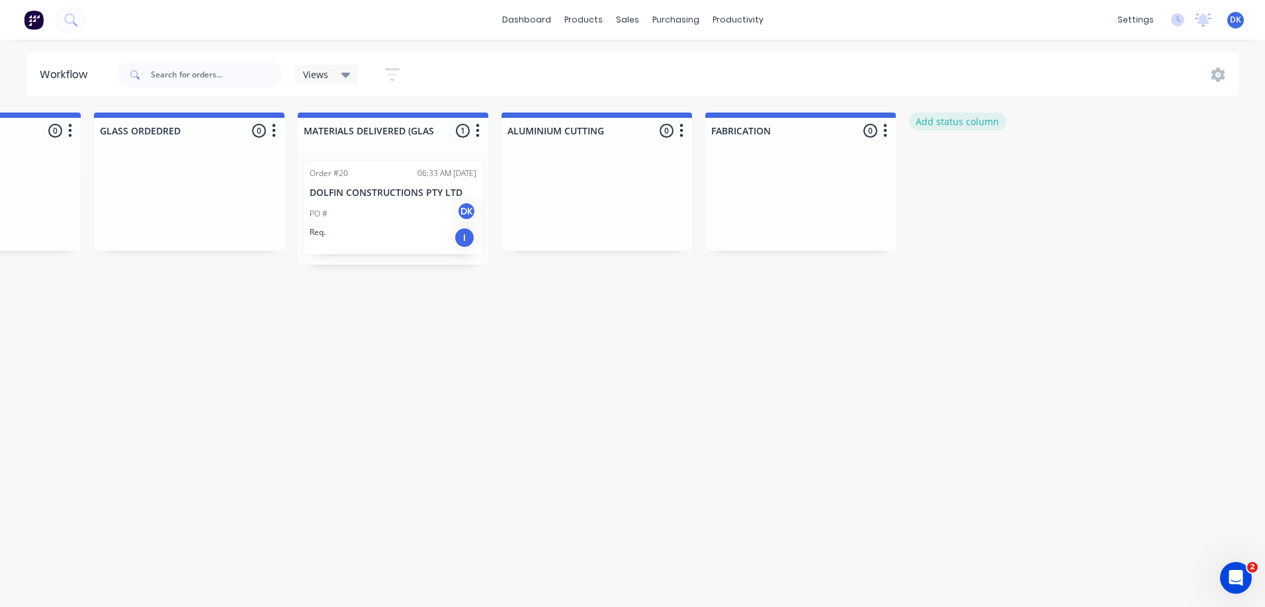
click at [948, 120] on button "Add status column" at bounding box center [957, 122] width 97 height 18
type input "DELIVERY"
click at [952, 160] on button "Add" at bounding box center [953, 161] width 73 height 21
click at [1147, 124] on button "Add status column" at bounding box center [1161, 122] width 97 height 18
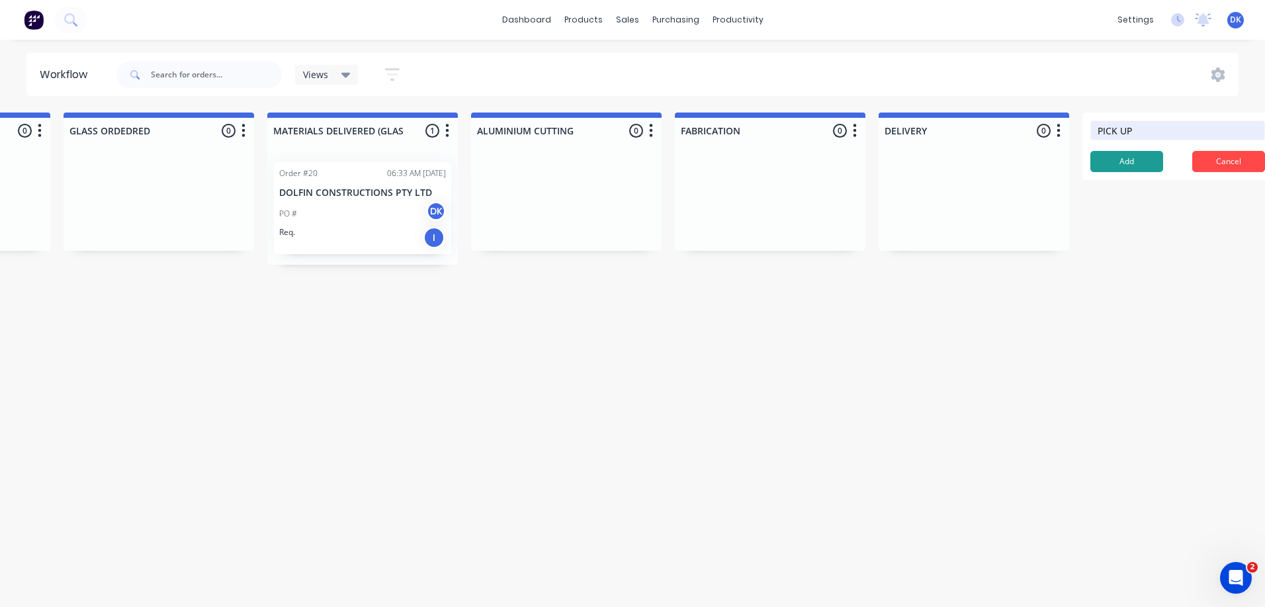
type input "PICK UP"
click at [1122, 157] on button "Add" at bounding box center [1127, 161] width 73 height 21
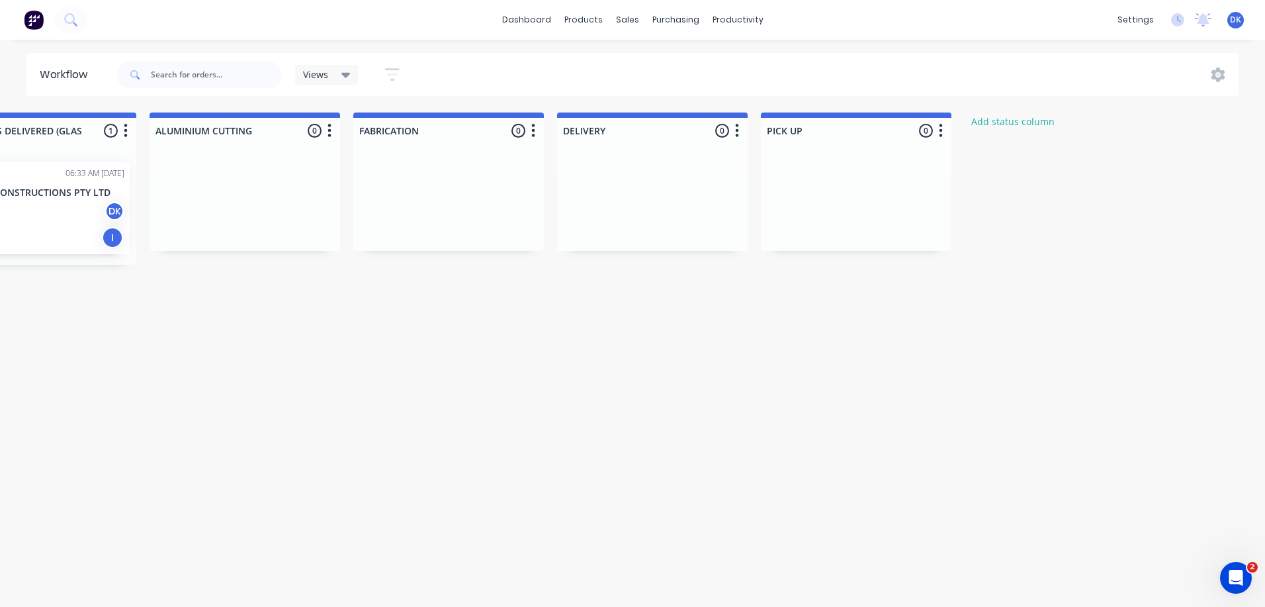
scroll to position [0, 1134]
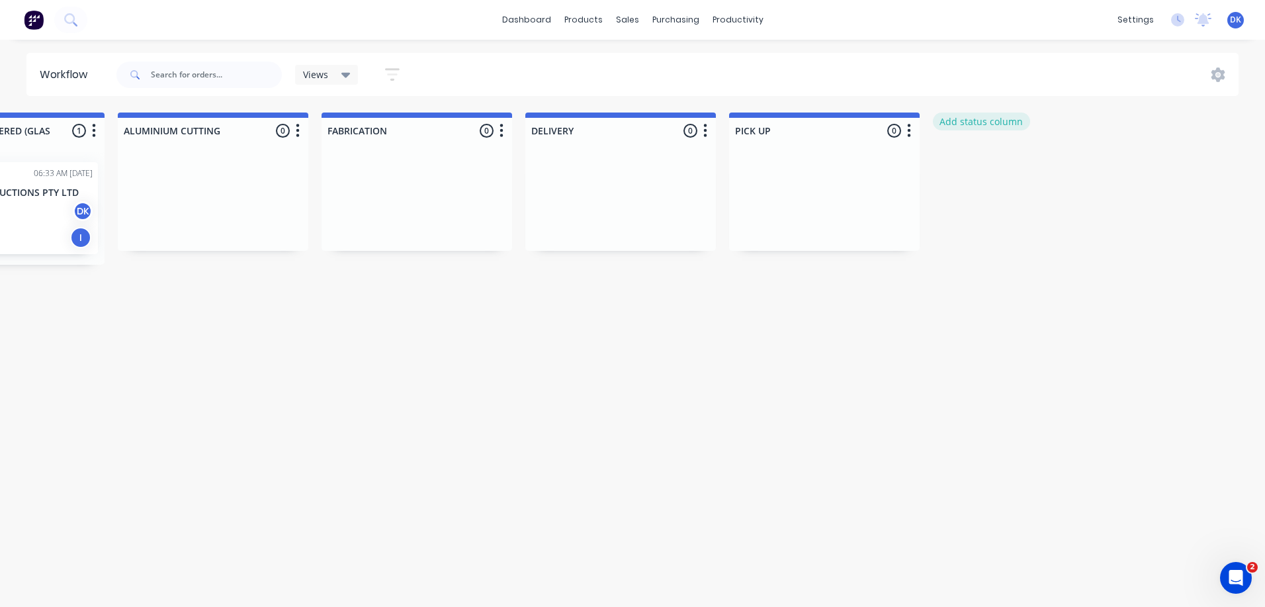
click at [966, 125] on button "Add status column" at bounding box center [981, 122] width 97 height 18
type input "JOB COMPLETE"
click at [973, 161] on button "Add" at bounding box center [977, 161] width 73 height 21
click at [1112, 127] on icon "button" at bounding box center [1113, 130] width 4 height 17
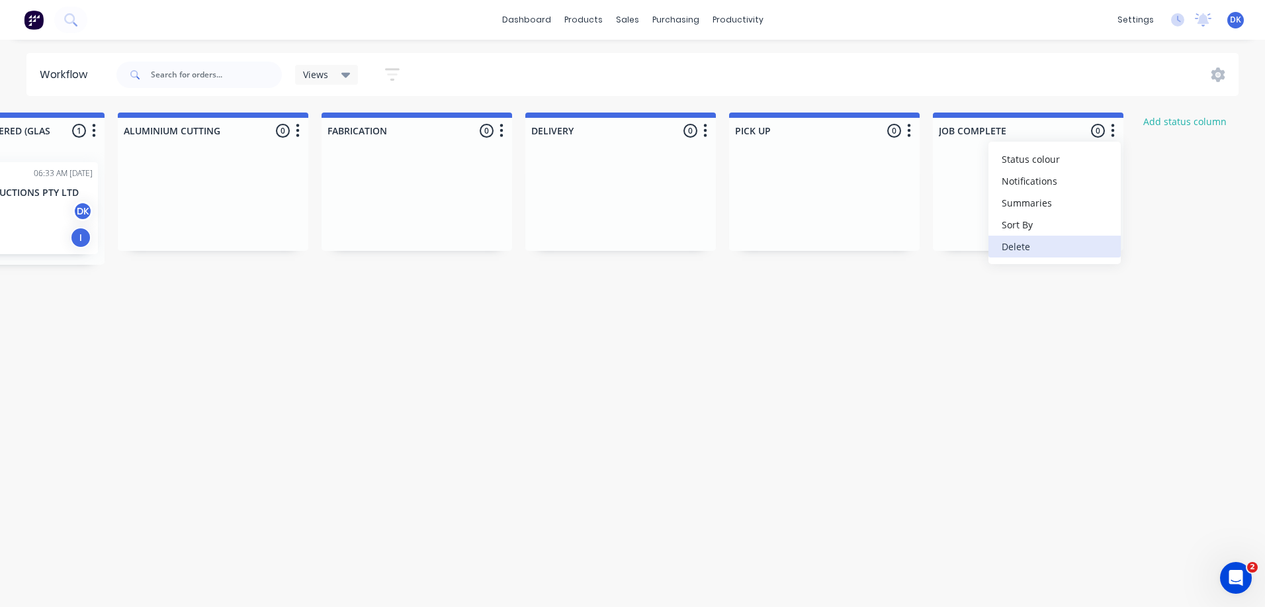
click at [1013, 251] on button "Delete" at bounding box center [1055, 247] width 132 height 22
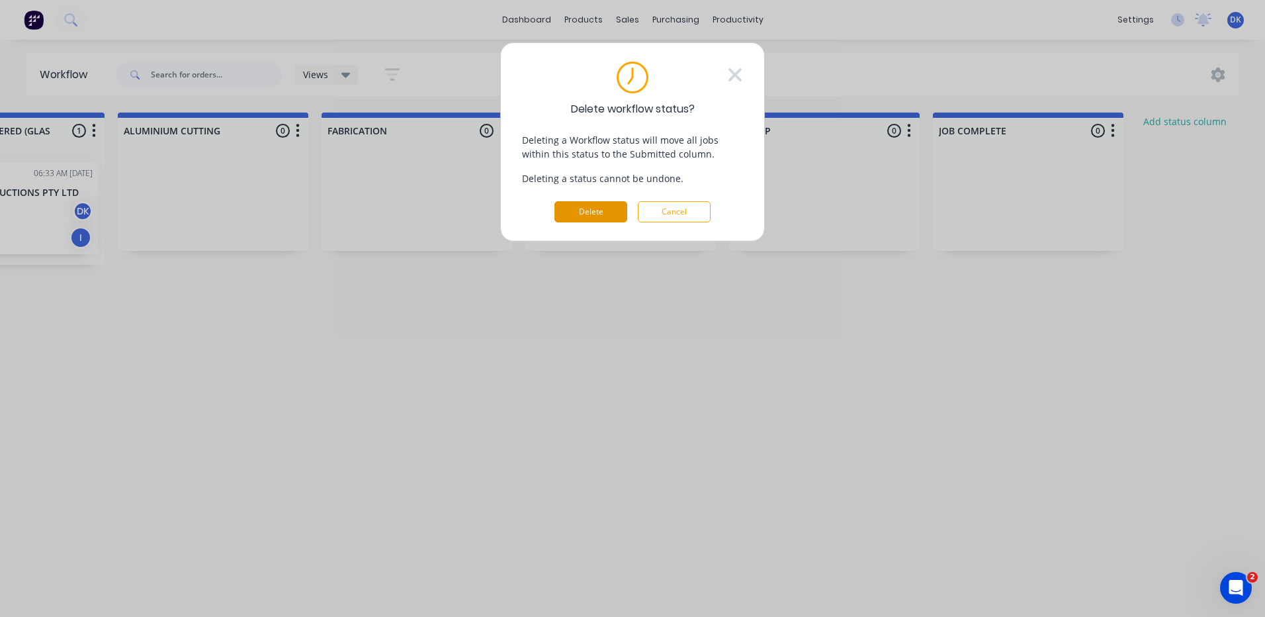
click at [586, 204] on button "Delete" at bounding box center [591, 211] width 73 height 21
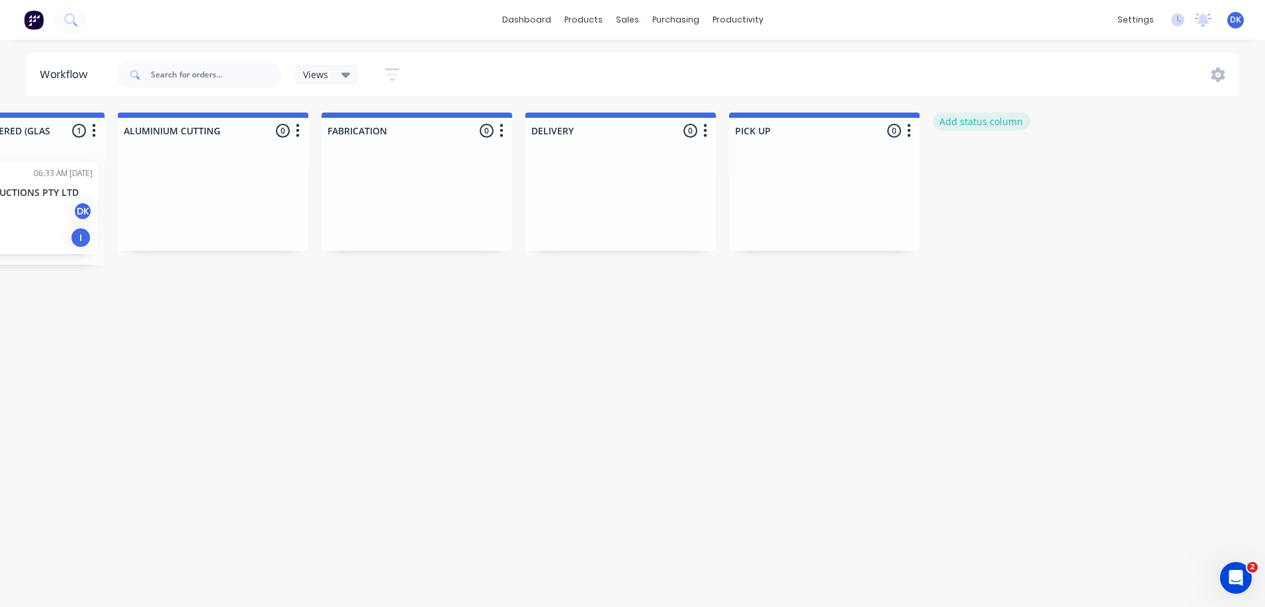
click at [983, 117] on button "Add status column" at bounding box center [981, 122] width 97 height 18
type input "SITE INSTALL"
click at [975, 159] on button "Add" at bounding box center [977, 161] width 73 height 21
click at [1165, 121] on button "Add status column" at bounding box center [1185, 122] width 97 height 18
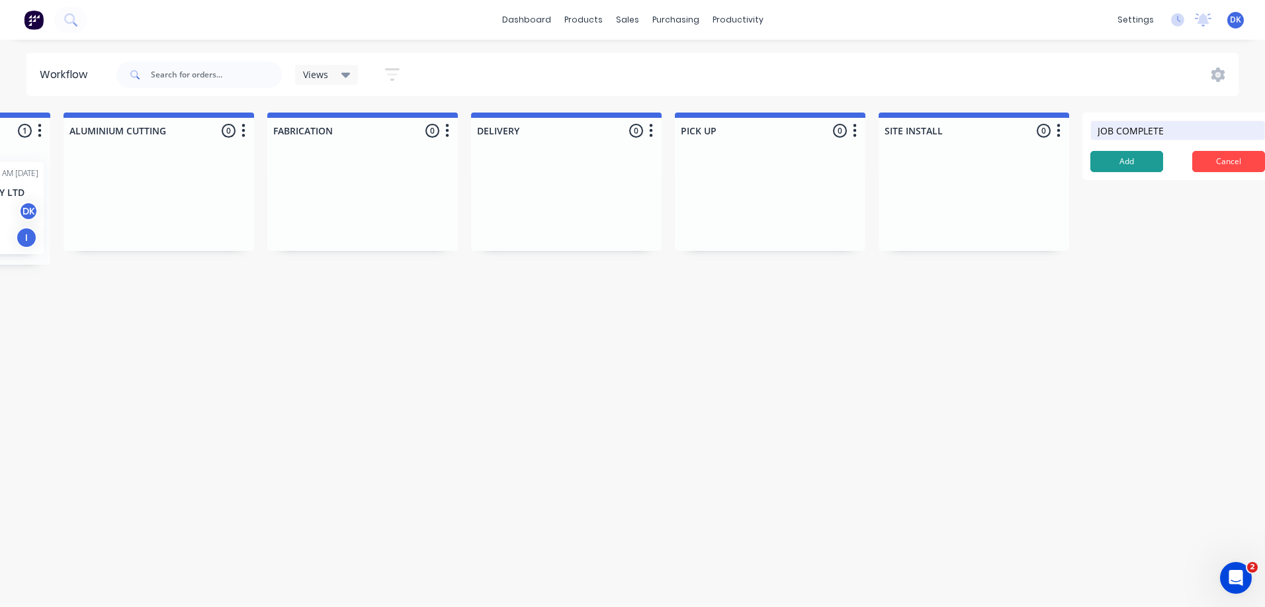
type input "JOB COMPLETE"
click at [1132, 157] on button "Add" at bounding box center [1127, 161] width 73 height 21
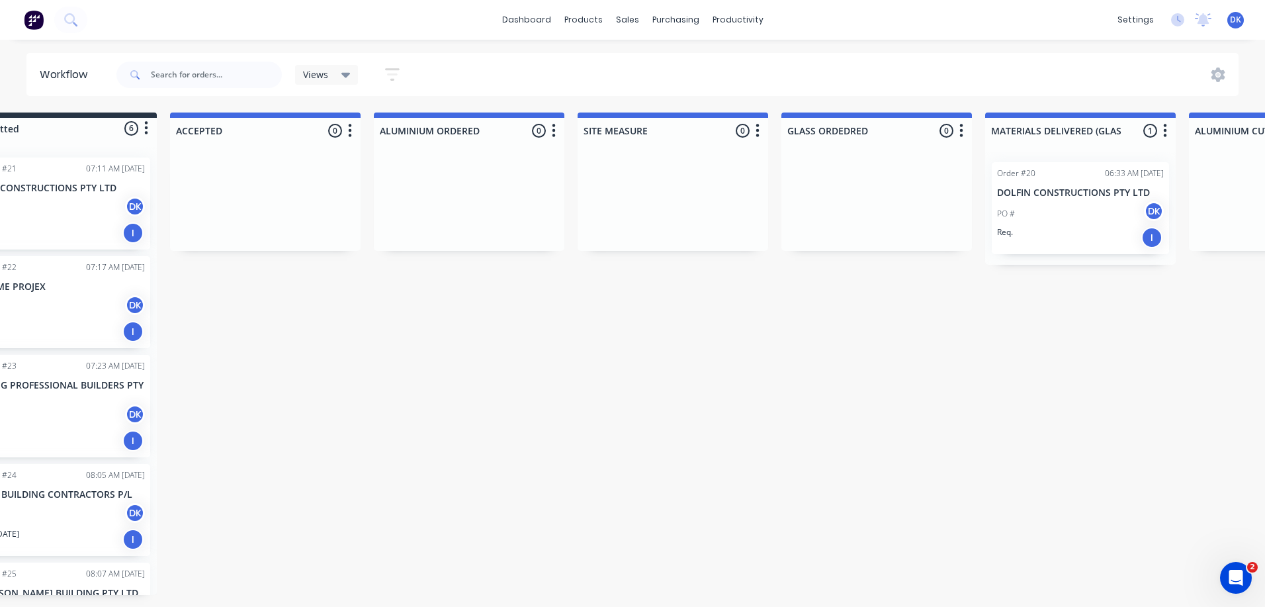
scroll to position [0, 0]
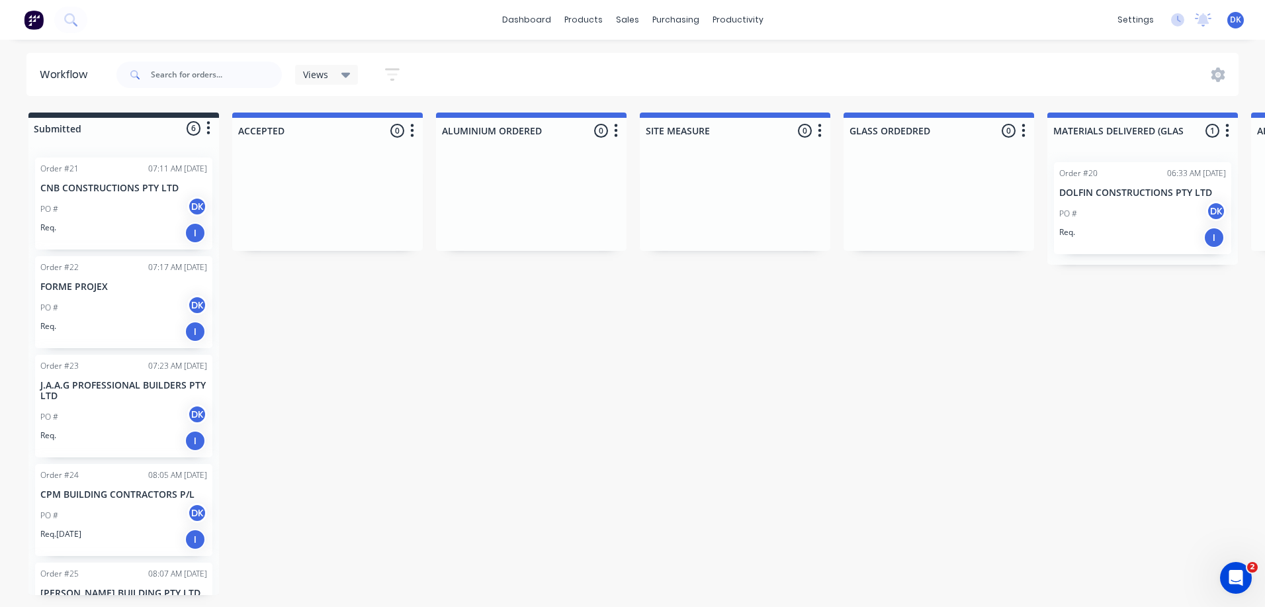
click at [341, 73] on icon at bounding box center [345, 75] width 9 height 15
click at [396, 69] on icon "button" at bounding box center [392, 74] width 15 height 13
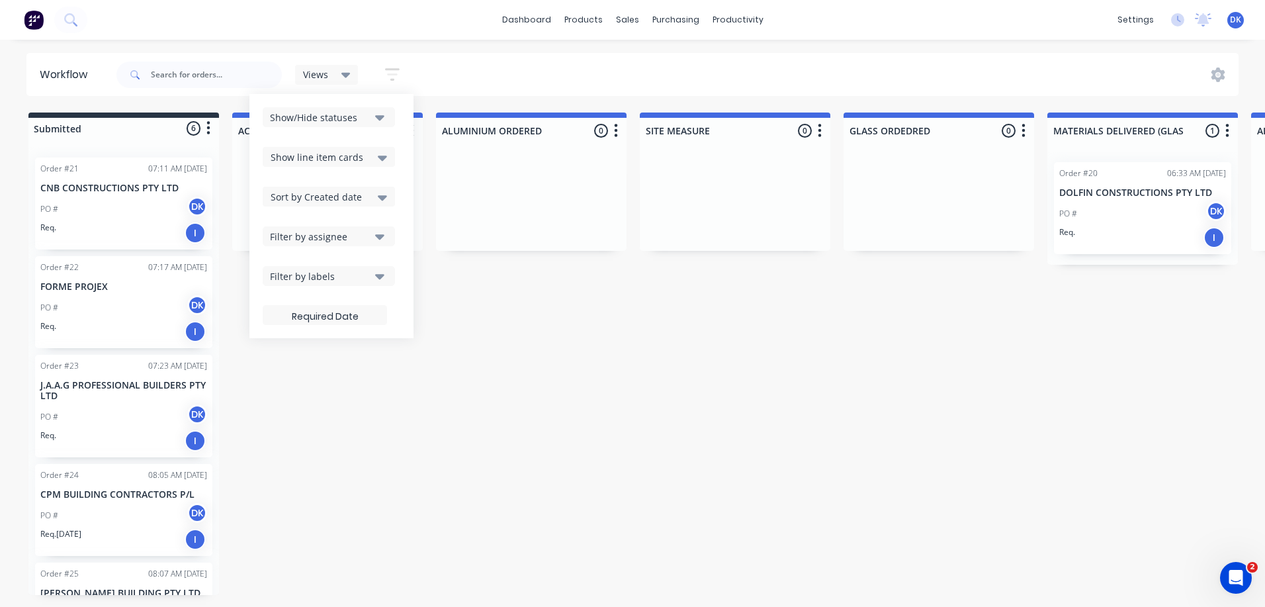
click at [396, 69] on icon "button" at bounding box center [392, 74] width 15 height 13
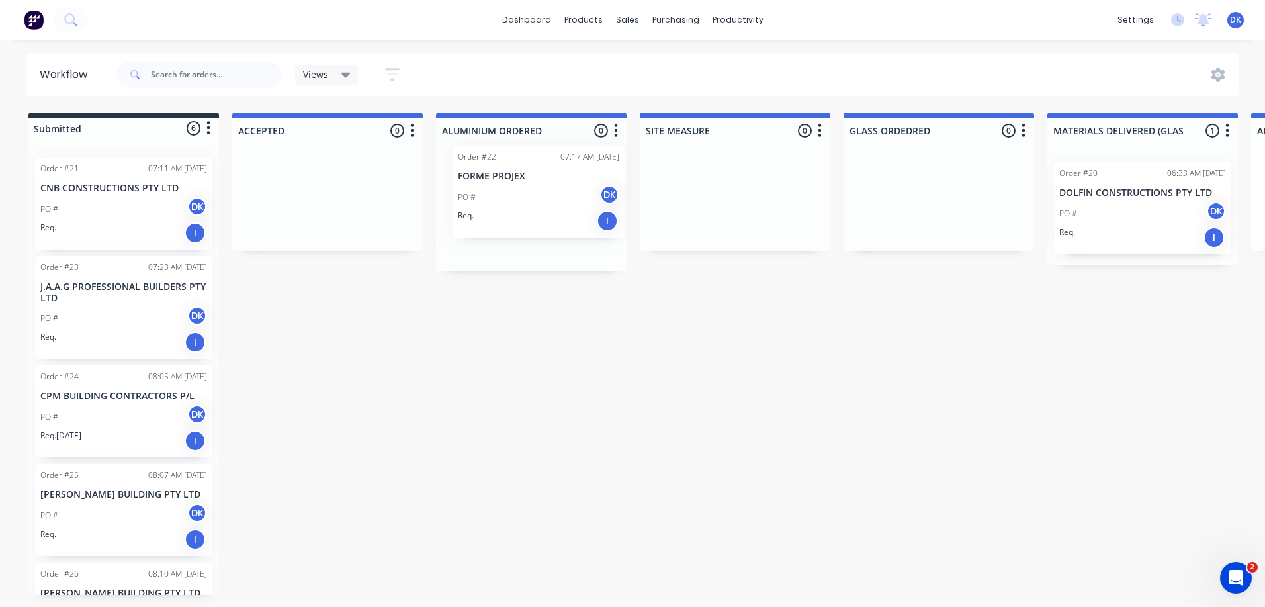
drag, startPoint x: 99, startPoint y: 318, endPoint x: 522, endPoint y: 206, distance: 437.2
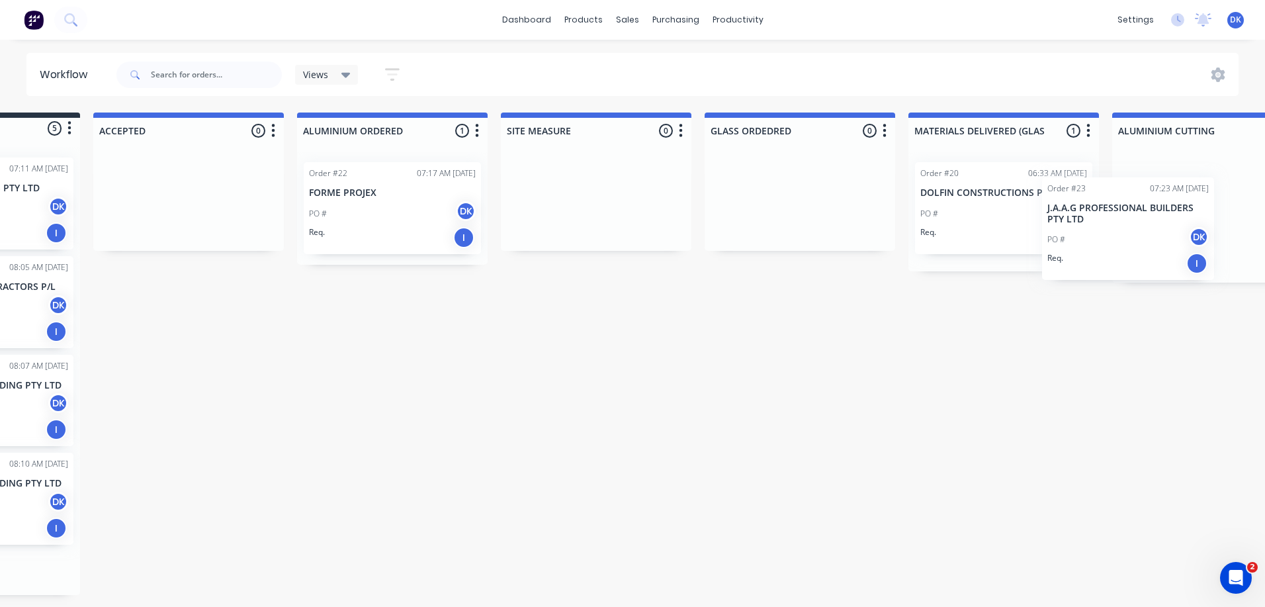
drag, startPoint x: 93, startPoint y: 312, endPoint x: 1108, endPoint y: 230, distance: 1019.1
click at [1108, 230] on div "Submitted 5 Status colour #273444 hex #273444 Save Cancel Summaries Total order…" at bounding box center [1242, 354] width 2783 height 482
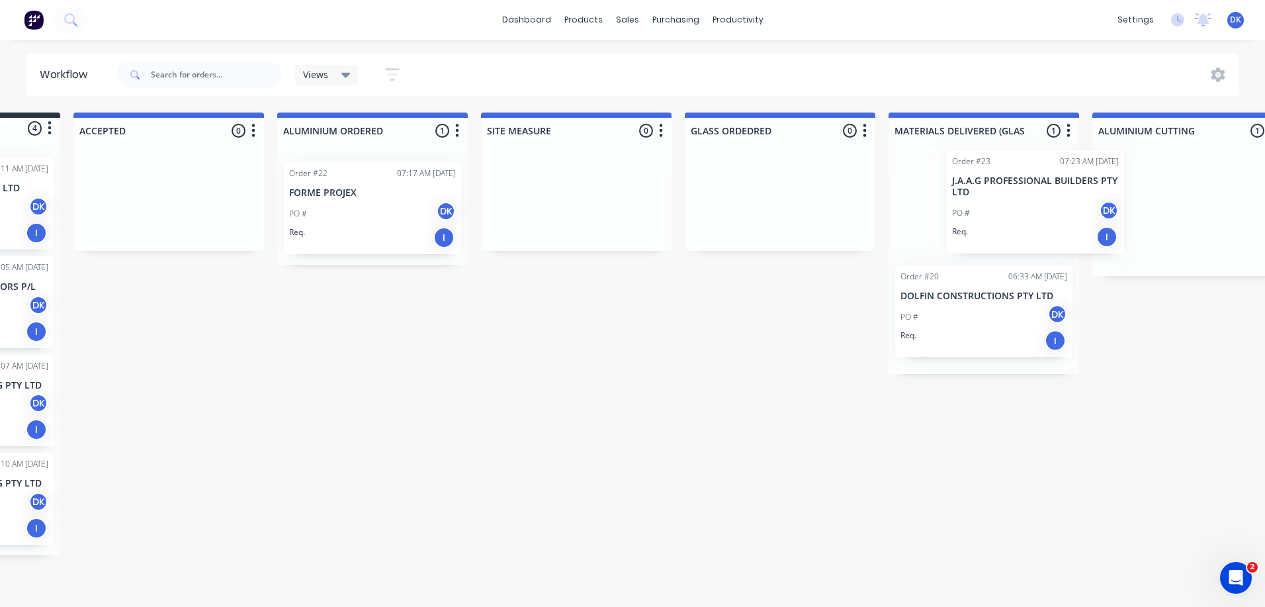
drag, startPoint x: 1187, startPoint y: 241, endPoint x: 1001, endPoint y: 234, distance: 186.1
click at [1001, 234] on div "Submitted 4 Status colour #273444 hex #273444 Save Cancel Summaries Total order…" at bounding box center [1222, 334] width 2783 height 443
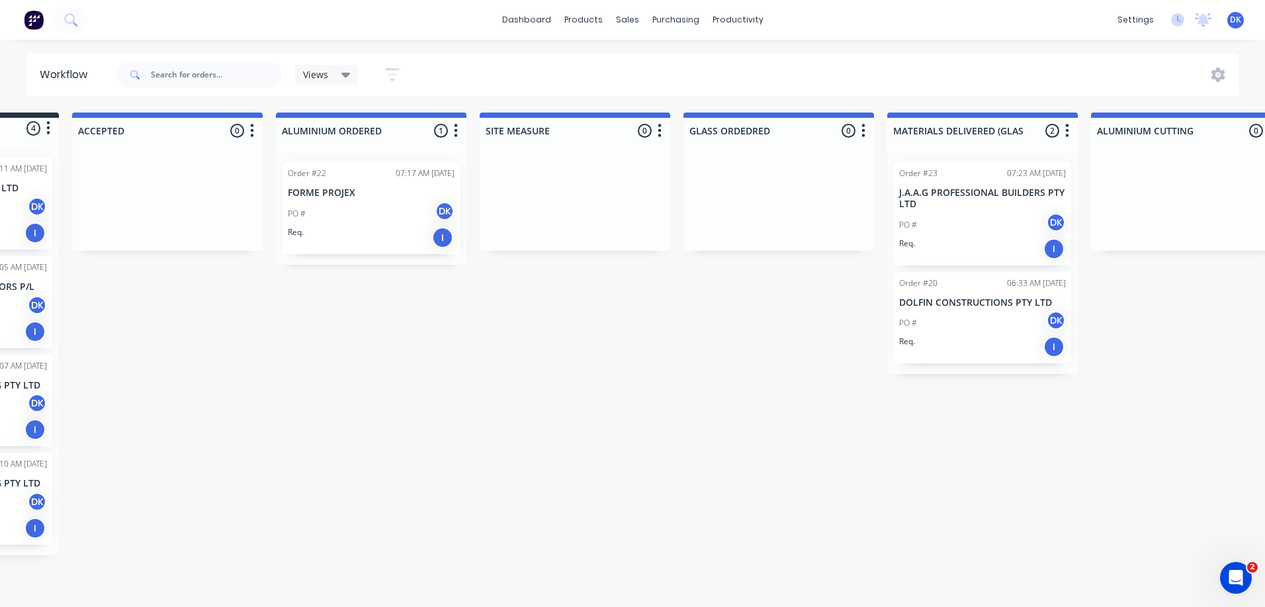
scroll to position [0, 0]
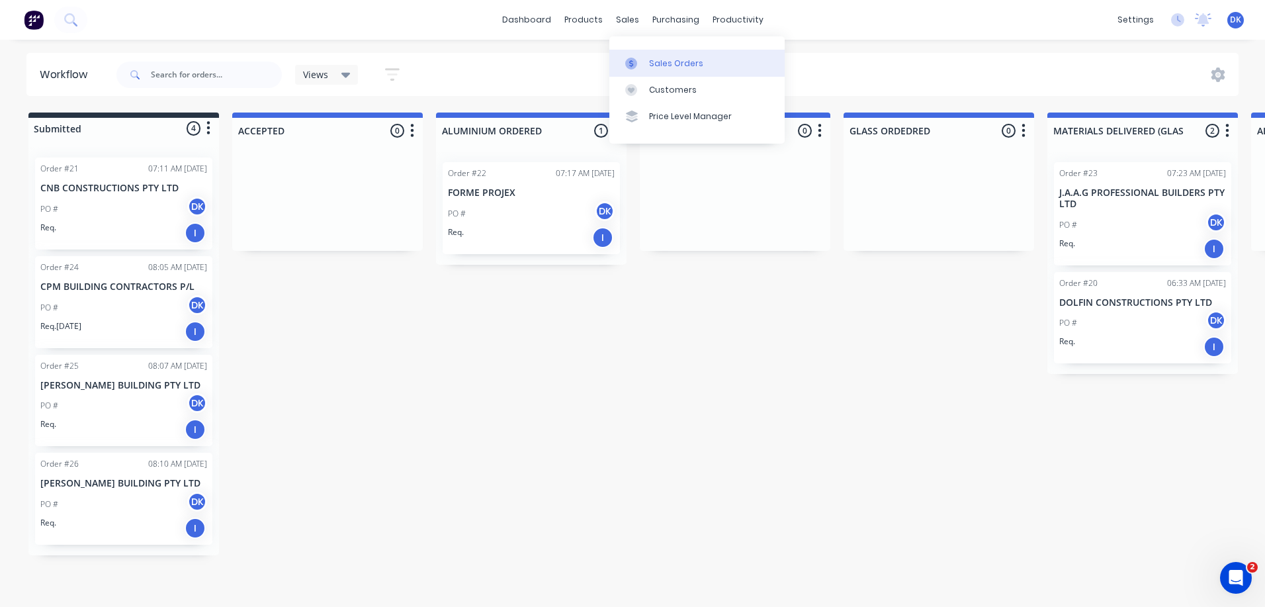
click at [658, 64] on div "Sales Orders" at bounding box center [676, 64] width 54 height 12
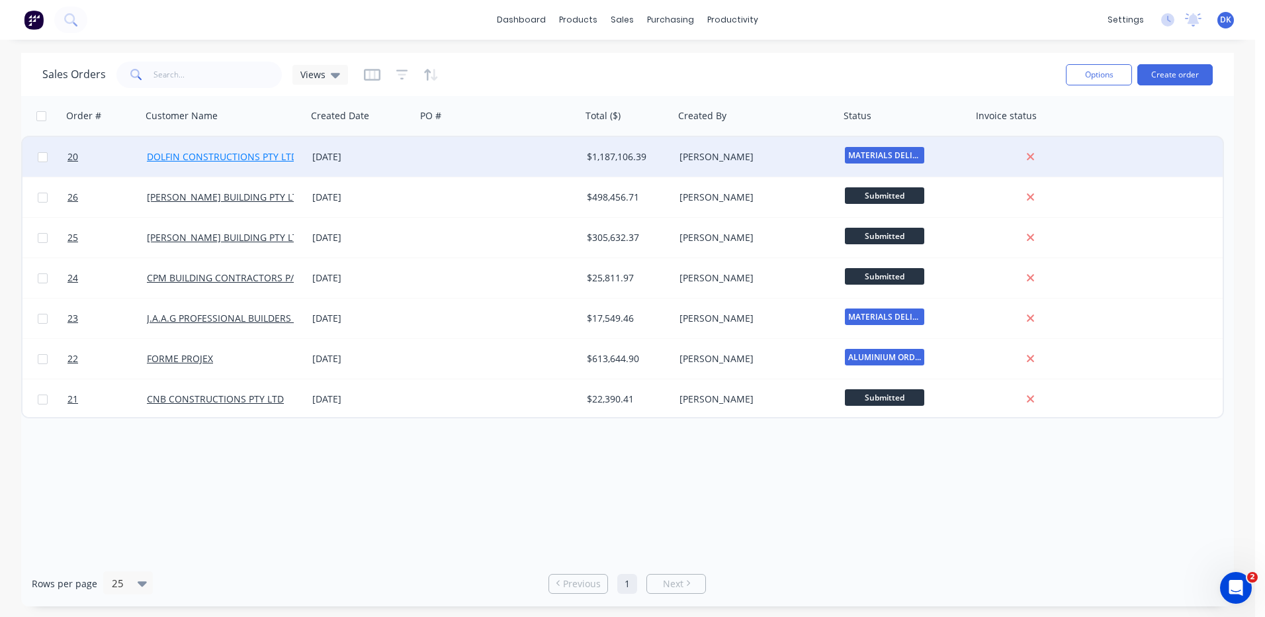
click at [210, 156] on link "DOLFIN CONSTRUCTIONS PTY LTD" at bounding box center [222, 156] width 151 height 13
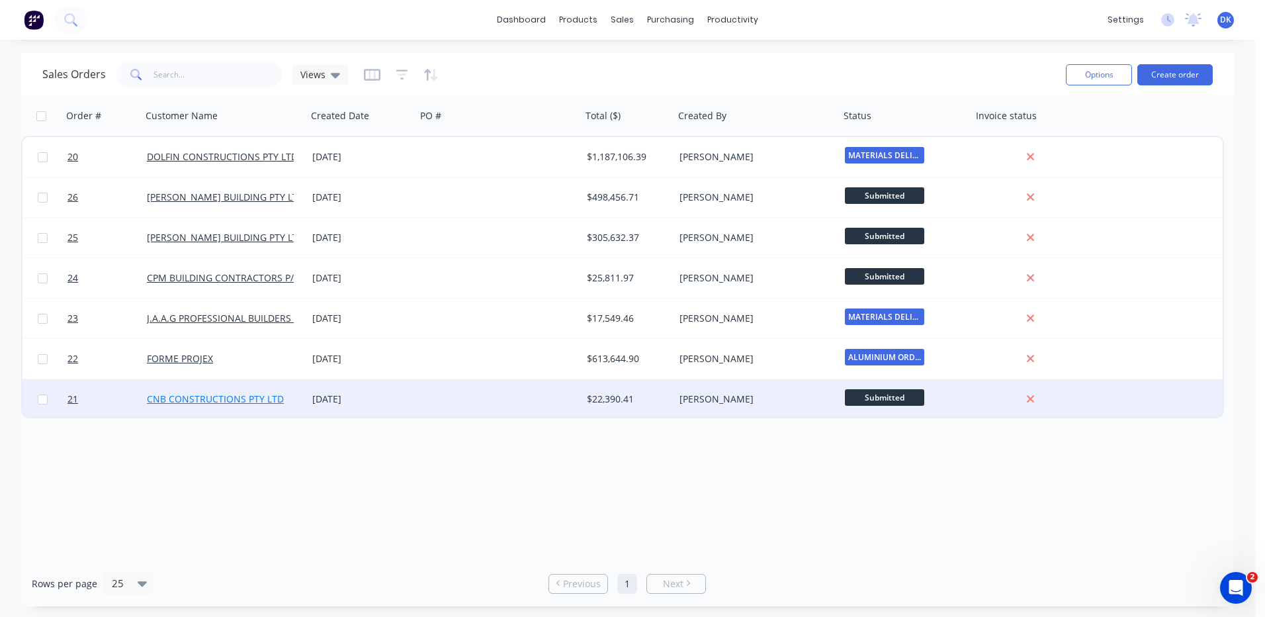
click at [203, 402] on link "CNB CONSTRUCTIONS PTY LTD" at bounding box center [215, 398] width 137 height 13
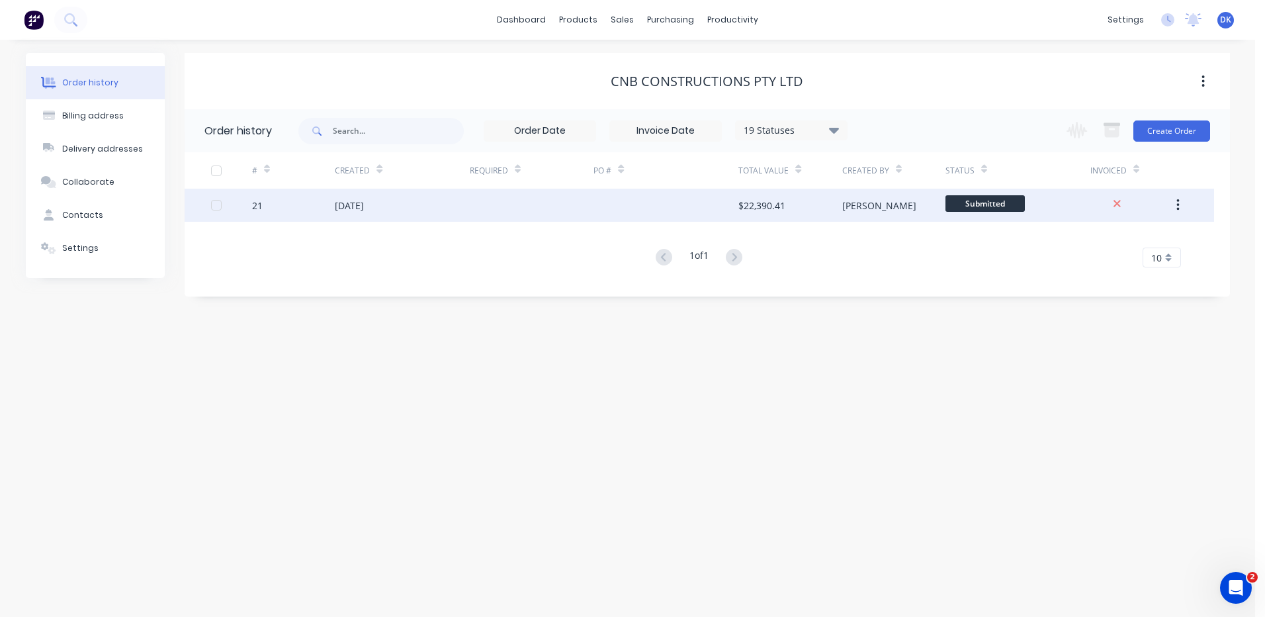
click at [518, 195] on div at bounding box center [532, 205] width 124 height 33
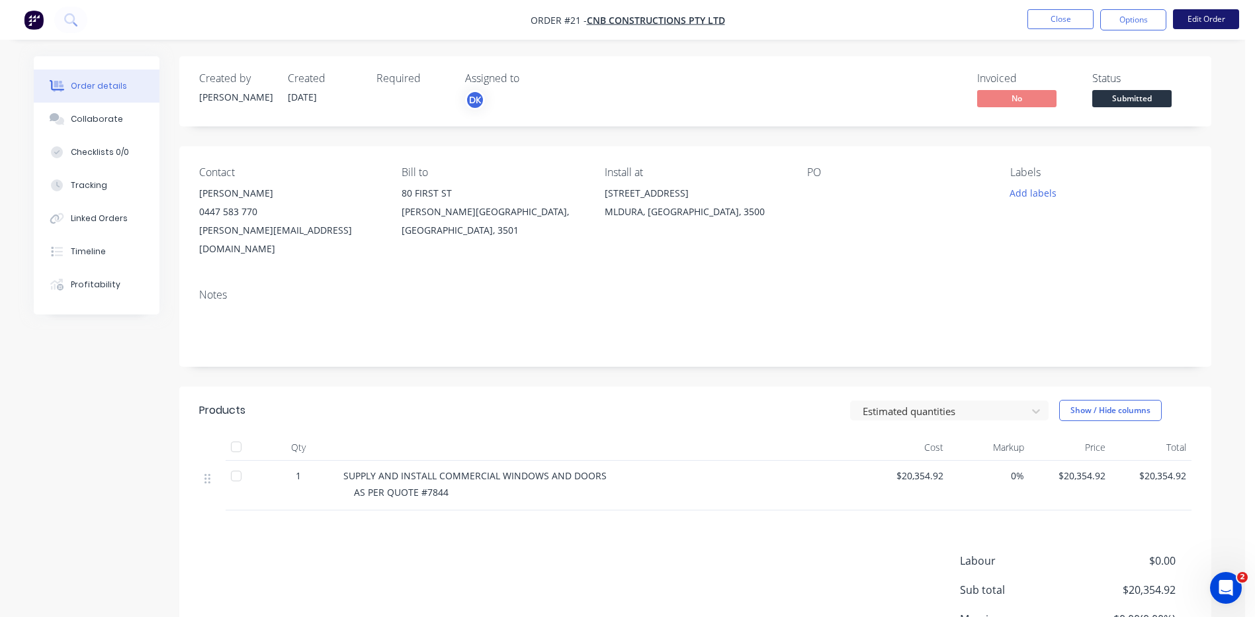
click at [1208, 15] on button "Edit Order" at bounding box center [1206, 19] width 66 height 20
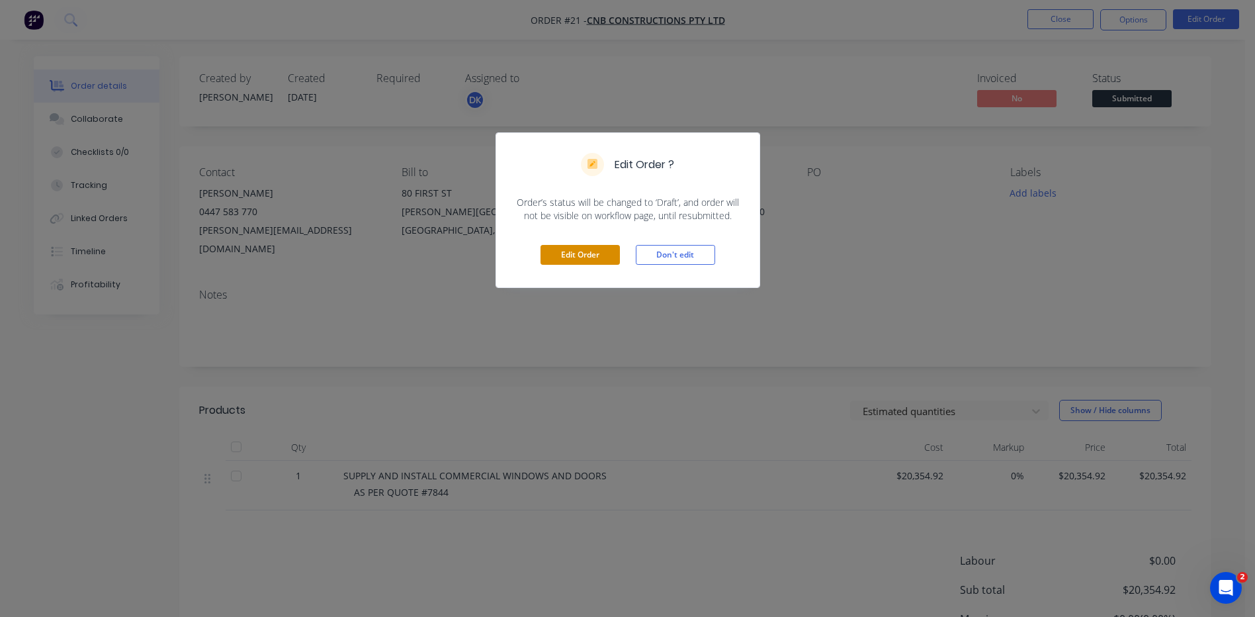
click at [575, 260] on button "Edit Order" at bounding box center [580, 255] width 79 height 20
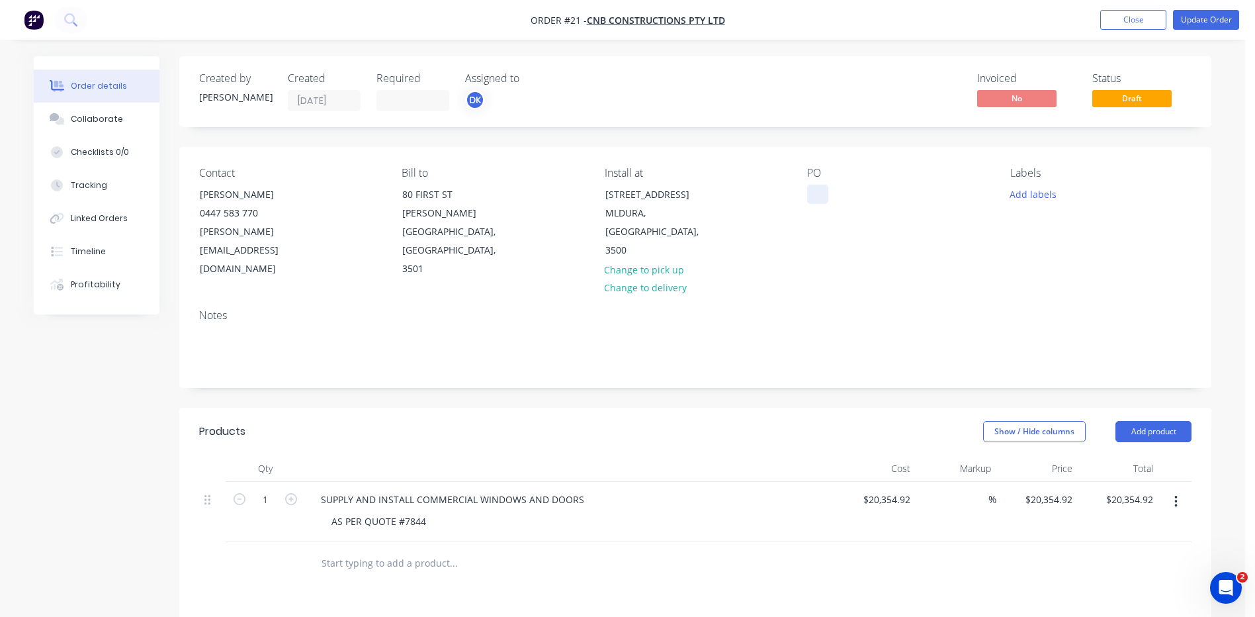
click at [814, 191] on div at bounding box center [817, 194] width 21 height 19
click at [1198, 17] on button "Update Order" at bounding box center [1206, 20] width 66 height 20
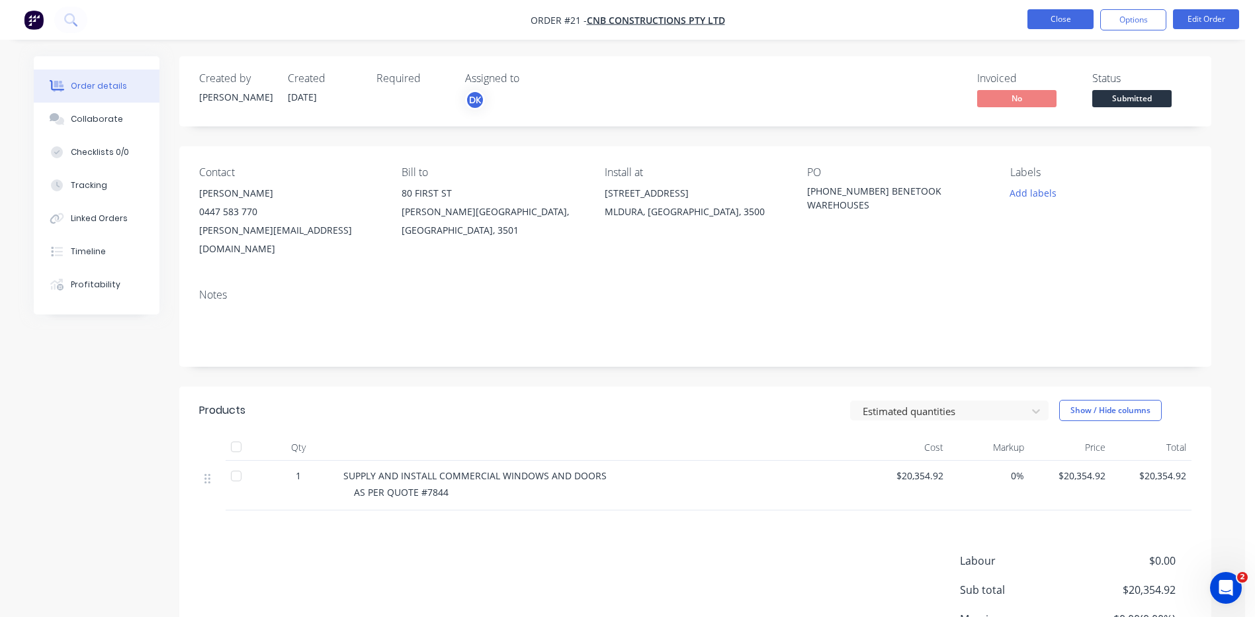
click at [1056, 19] on button "Close" at bounding box center [1061, 19] width 66 height 20
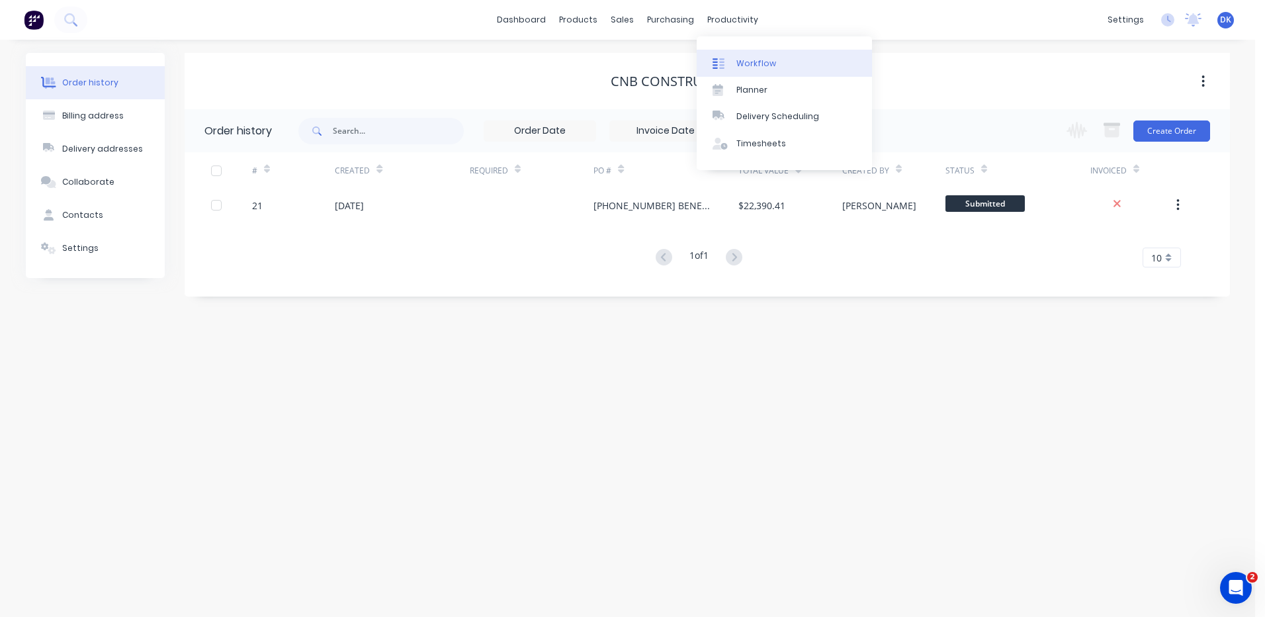
click at [744, 62] on div "Workflow" at bounding box center [757, 64] width 40 height 12
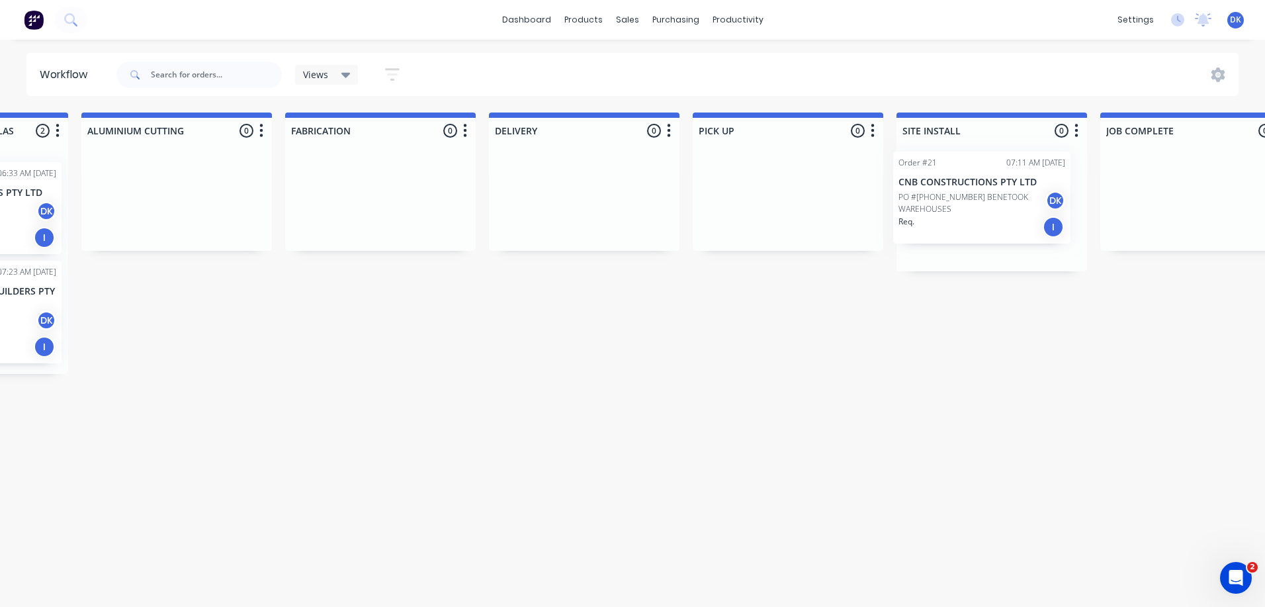
scroll to position [0, 1174]
drag, startPoint x: 78, startPoint y: 208, endPoint x: 952, endPoint y: 205, distance: 874.2
click at [952, 205] on div "Submitted 4 Status colour #273444 hex #273444 Save Cancel Summaries Total order…" at bounding box center [208, 337] width 2783 height 449
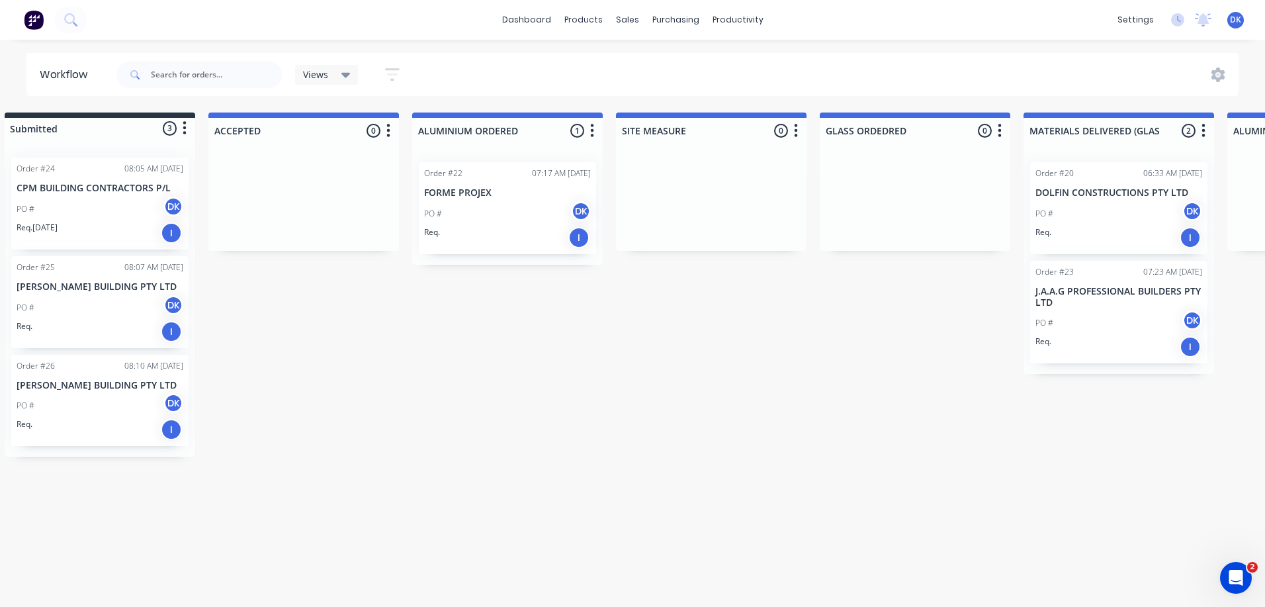
scroll to position [0, 0]
